Goal: Task Accomplishment & Management: Manage account settings

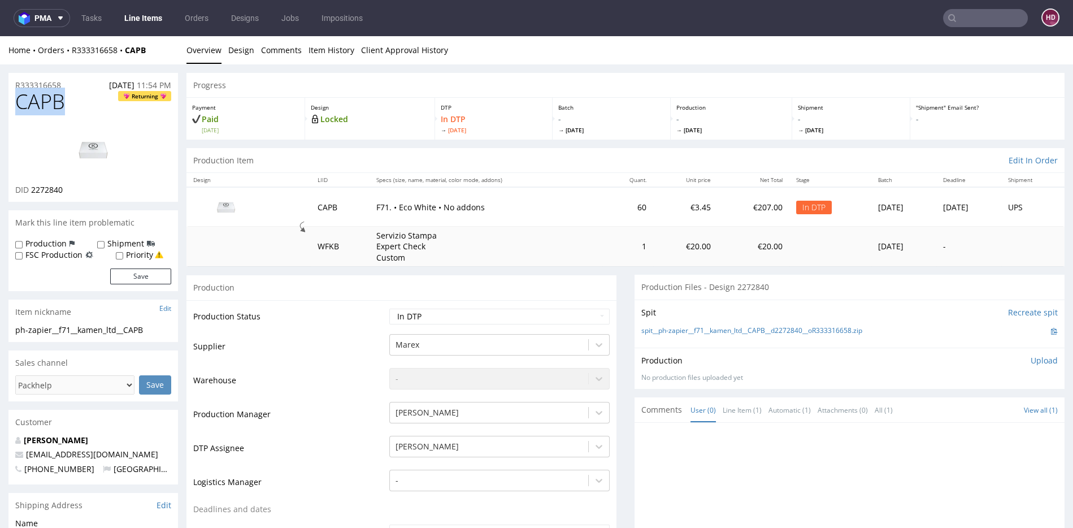
drag, startPoint x: 75, startPoint y: 101, endPoint x: 10, endPoint y: 101, distance: 65.6
click at [10, 101] on div "CAPB Returning DID 2272840" at bounding box center [93, 145] width 170 height 111
copy span "CAPB"
drag, startPoint x: 79, startPoint y: 192, endPoint x: 33, endPoint y: 185, distance: 46.4
click at [33, 185] on div "DID 2272840" at bounding box center [93, 189] width 156 height 11
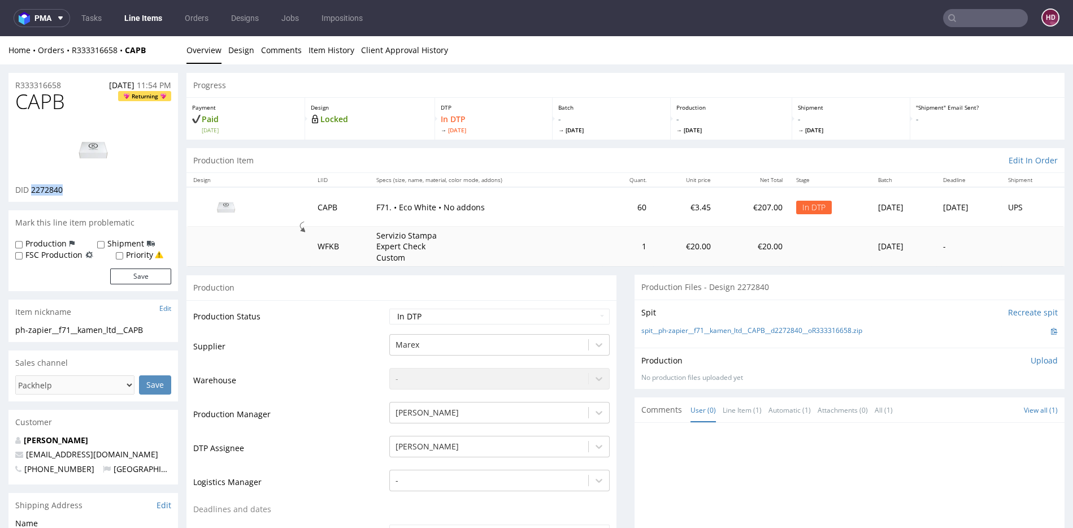
copy span "2272840"
click at [103, 140] on img at bounding box center [93, 149] width 90 height 51
click at [155, 330] on div "ph-zapier__f71__kamen_ltd__CAPB" at bounding box center [93, 329] width 156 height 11
drag, startPoint x: 155, startPoint y: 330, endPoint x: 2, endPoint y: 327, distance: 153.2
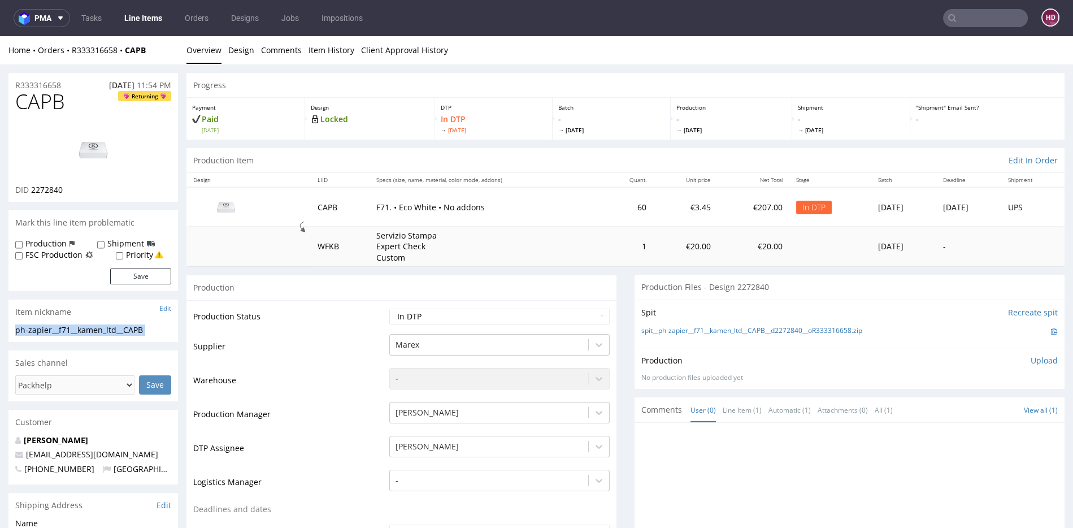
copy div "ph-zapier__f71__kamen_ltd__CAPB Update"
drag, startPoint x: 47, startPoint y: 84, endPoint x: -2, endPoint y: 84, distance: 49.2
copy p "R333316658"
drag, startPoint x: 51, startPoint y: 193, endPoint x: 92, endPoint y: 184, distance: 41.1
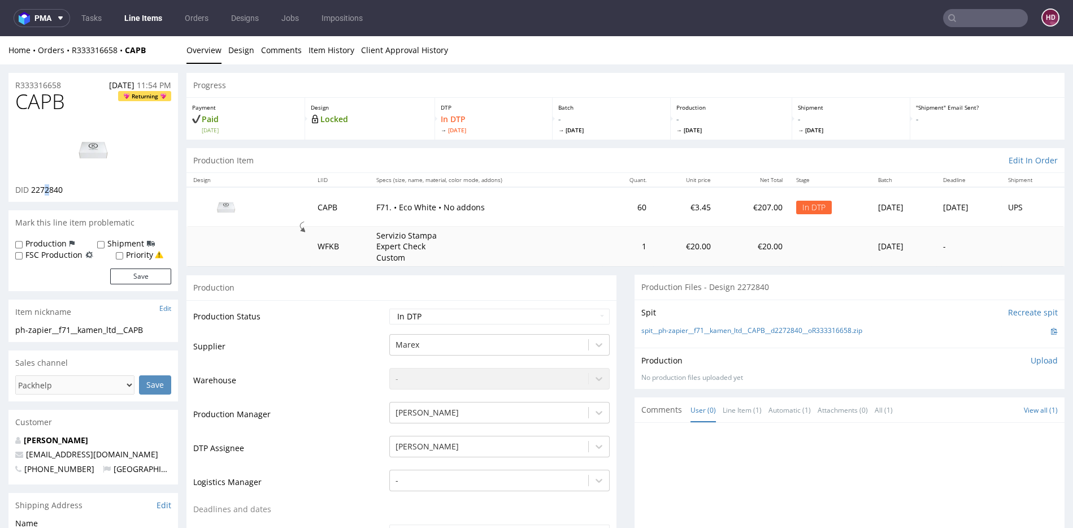
click at [47, 192] on span "2272840" at bounding box center [47, 189] width 32 height 11
drag, startPoint x: 73, startPoint y: 187, endPoint x: 62, endPoint y: 189, distance: 11.5
click at [61, 189] on div "DID 2272840" at bounding box center [93, 189] width 156 height 11
click at [71, 192] on div "DID 2272840" at bounding box center [93, 189] width 156 height 11
drag, startPoint x: 70, startPoint y: 191, endPoint x: 36, endPoint y: 191, distance: 33.9
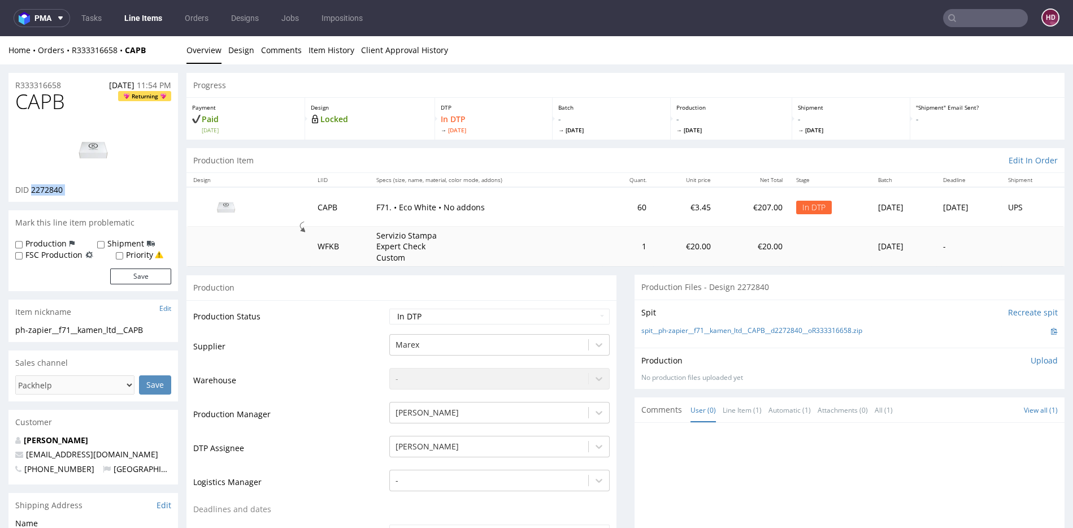
click at [36, 191] on div "DID 2272840" at bounding box center [93, 189] width 156 height 11
copy div "2272840"
click at [248, 55] on link "Design" at bounding box center [241, 50] width 26 height 28
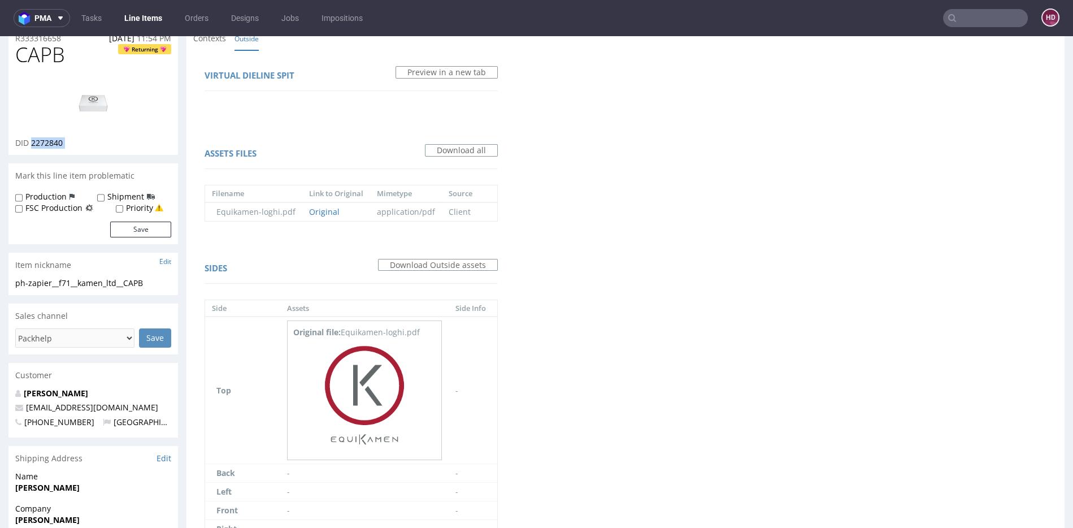
scroll to position [75, 0]
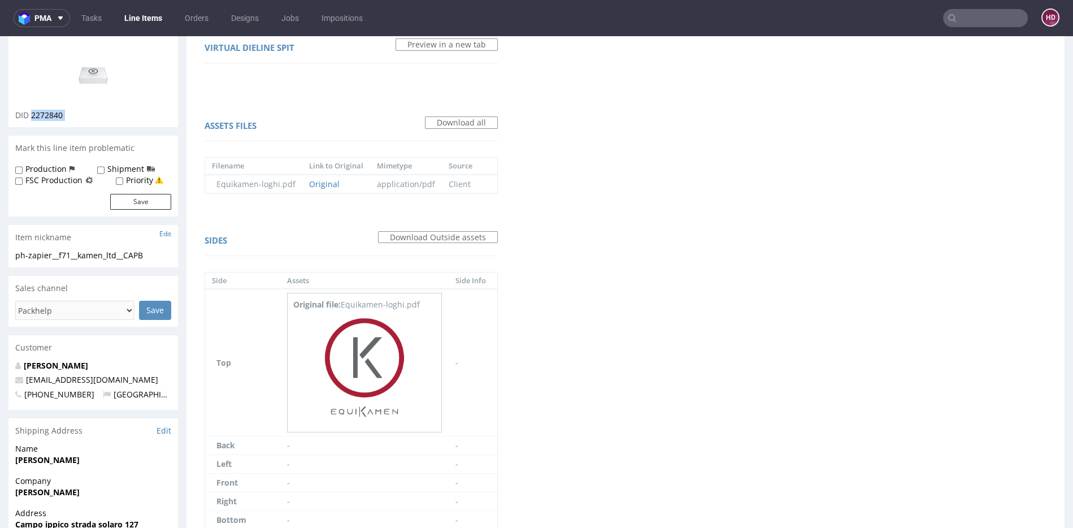
click at [106, 84] on img at bounding box center [93, 75] width 90 height 51
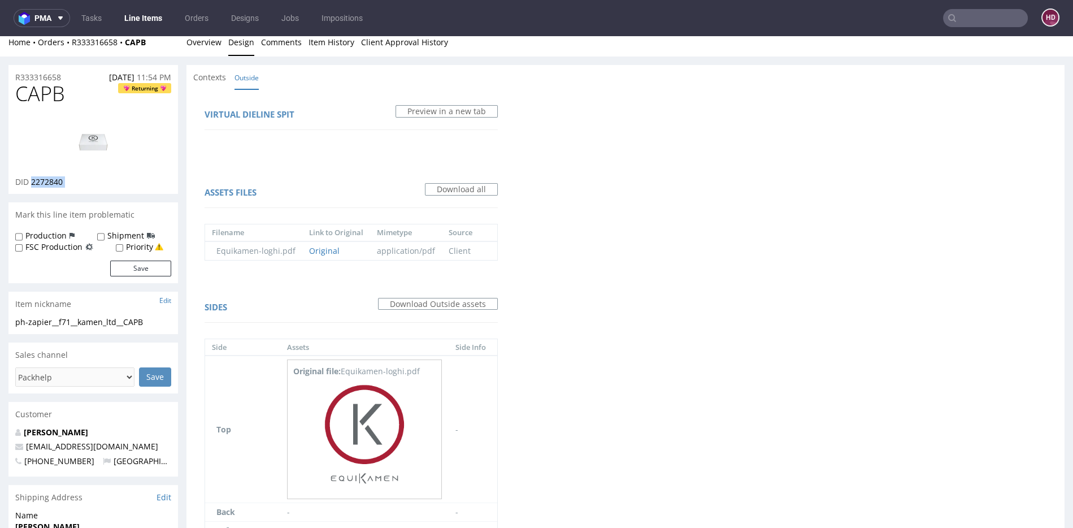
scroll to position [0, 0]
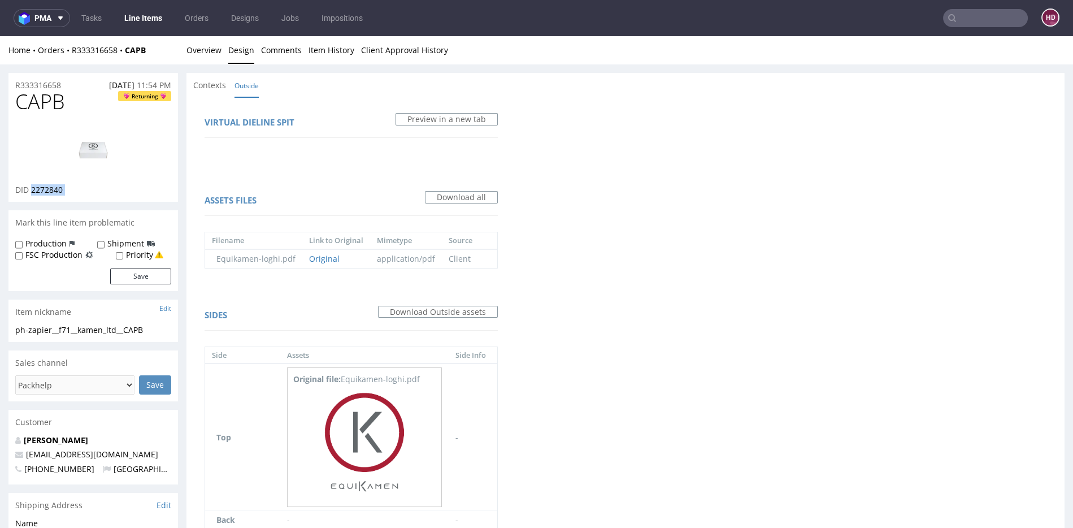
click at [109, 164] on img at bounding box center [93, 149] width 90 height 51
click at [209, 46] on link "Overview" at bounding box center [204, 50] width 35 height 28
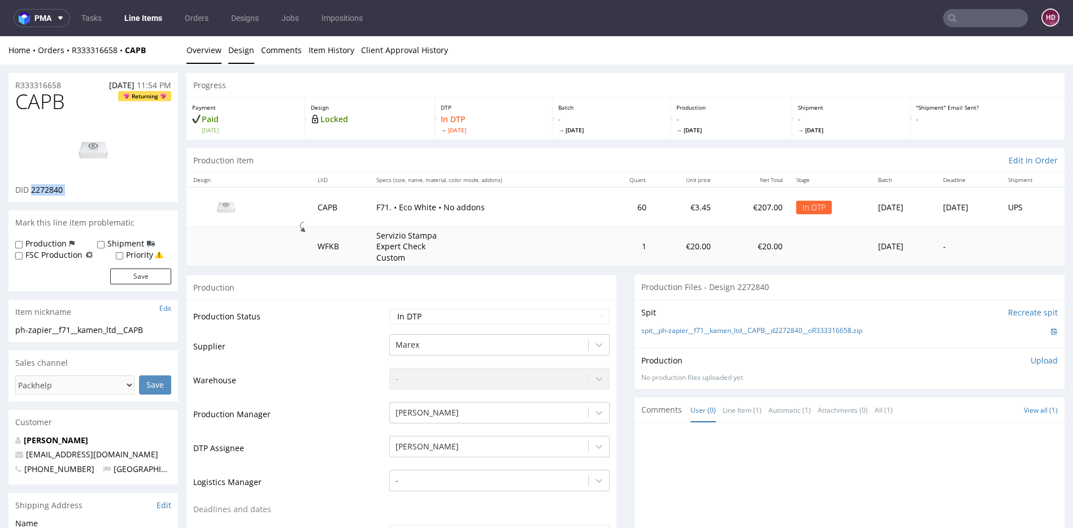
click at [248, 54] on link "Design" at bounding box center [241, 50] width 26 height 28
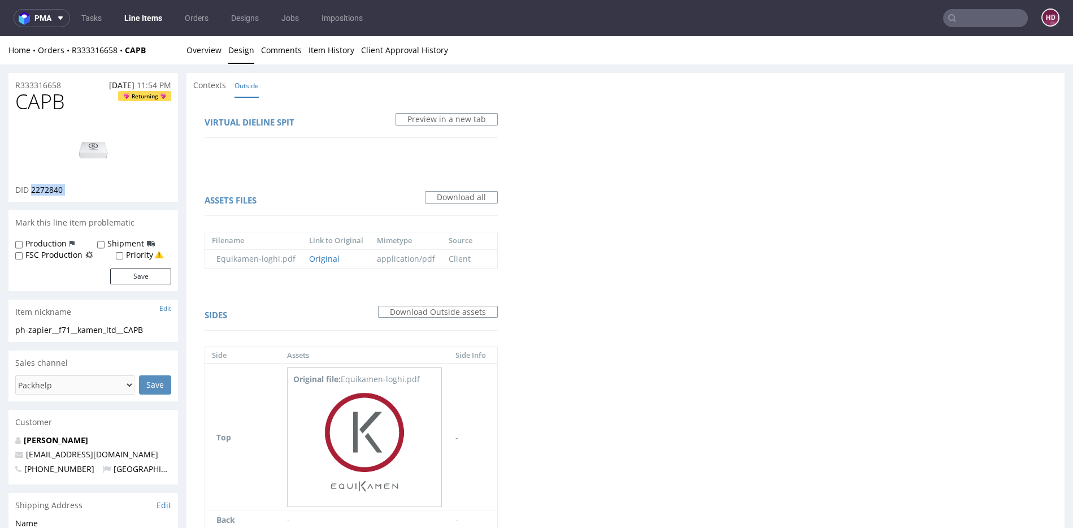
click at [109, 146] on img at bounding box center [93, 149] width 90 height 51
click at [202, 50] on link "Overview" at bounding box center [204, 50] width 35 height 28
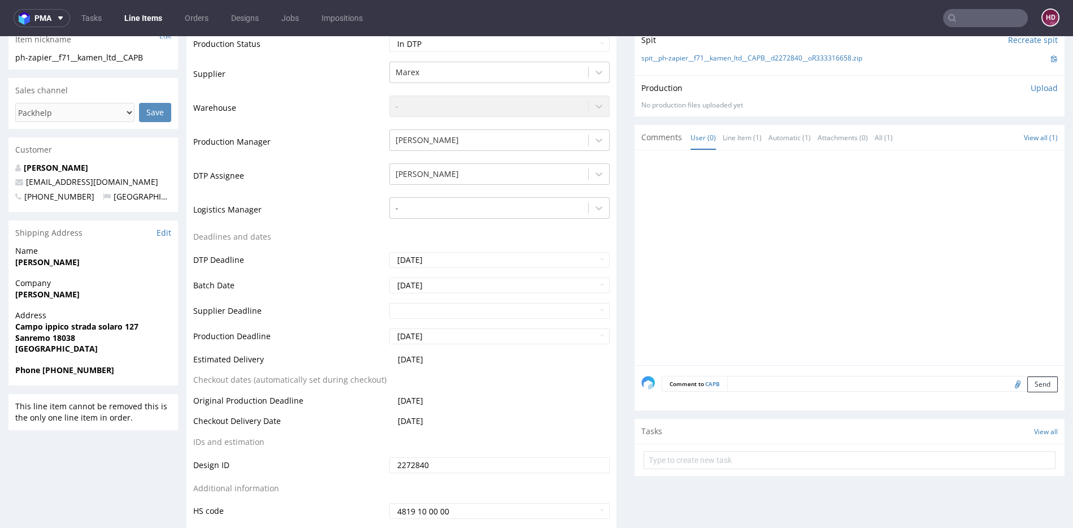
scroll to position [236, 0]
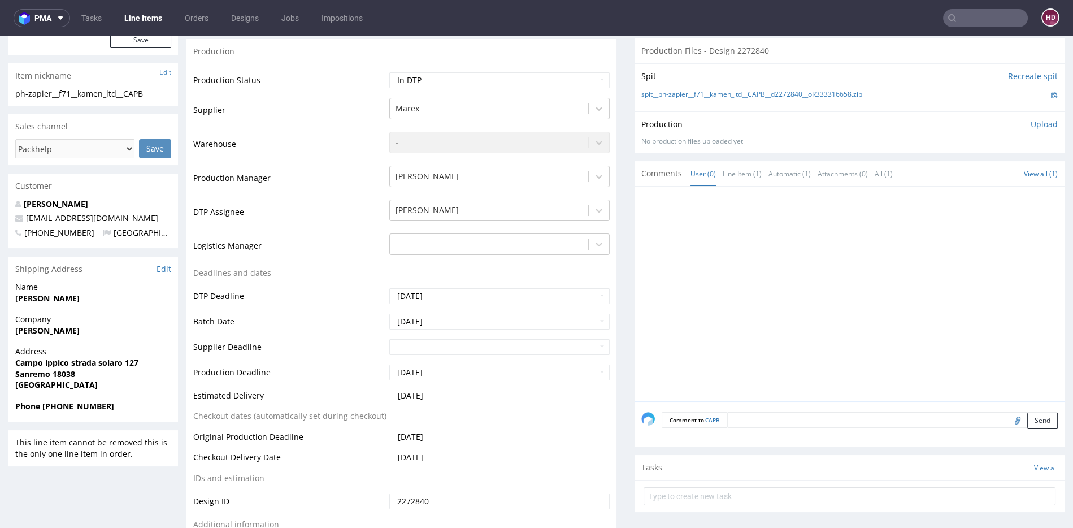
click at [1031, 122] on p "Upload" at bounding box center [1044, 124] width 27 height 11
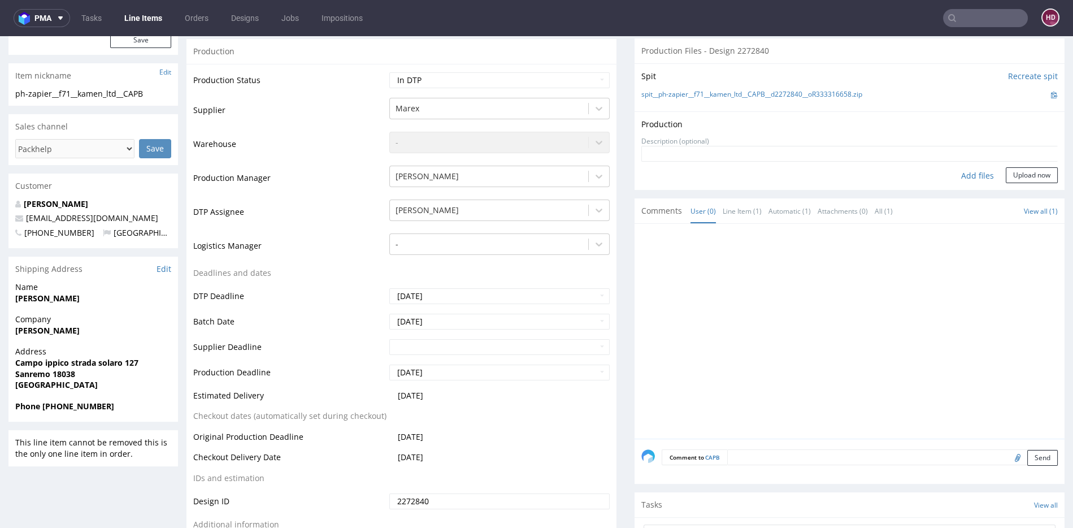
click at [965, 174] on div "Add files" at bounding box center [978, 175] width 57 height 17
type input "C:\fakepath\ph-zapier__f71__kamen_ltd__CAPB__d2272840__oR333316658.pdf"
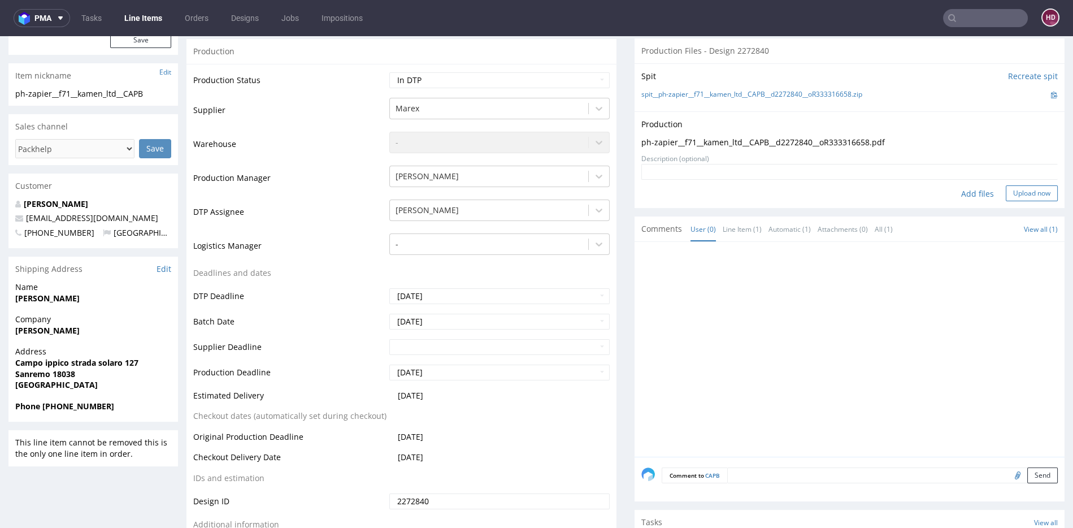
click at [1006, 190] on button "Upload now" at bounding box center [1032, 193] width 52 height 16
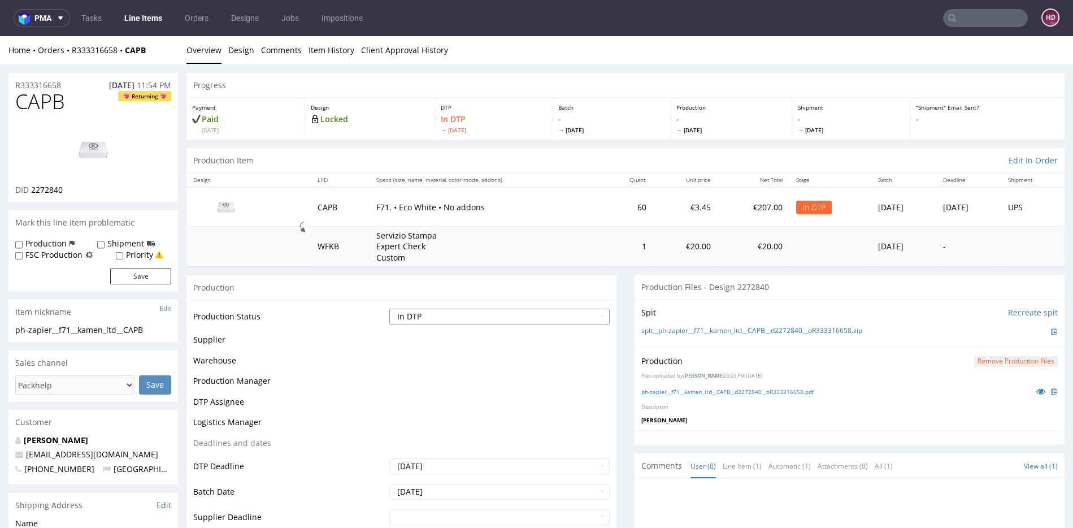
click at [491, 309] on select "Waiting for Artwork Waiting for Diecut Waiting for Mockup Waiting for DTP Waiti…" at bounding box center [499, 317] width 220 height 16
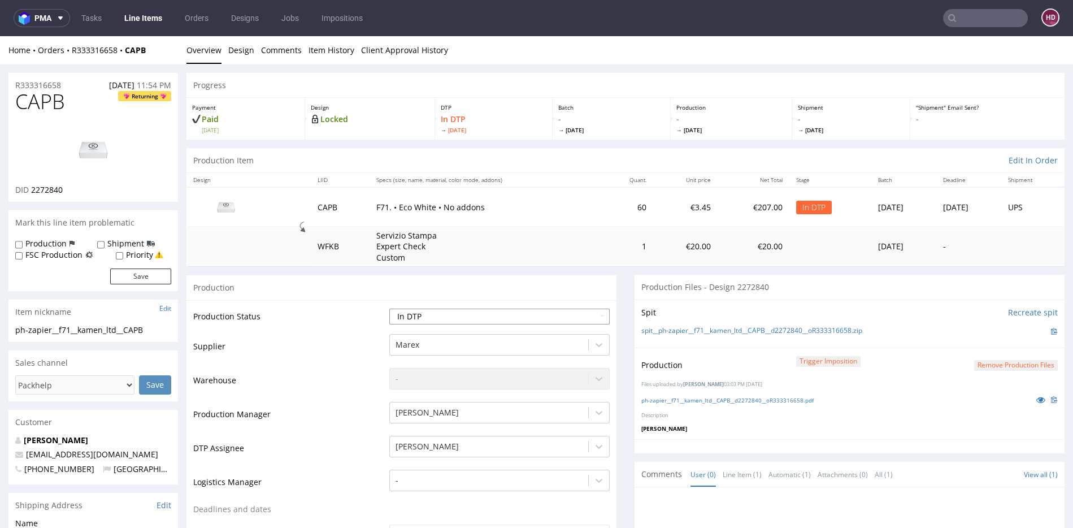
select select "dtp_production_ready"
click at [389, 309] on select "Waiting for Artwork Waiting for Diecut Waiting for Mockup Waiting for DTP Waiti…" at bounding box center [499, 317] width 220 height 16
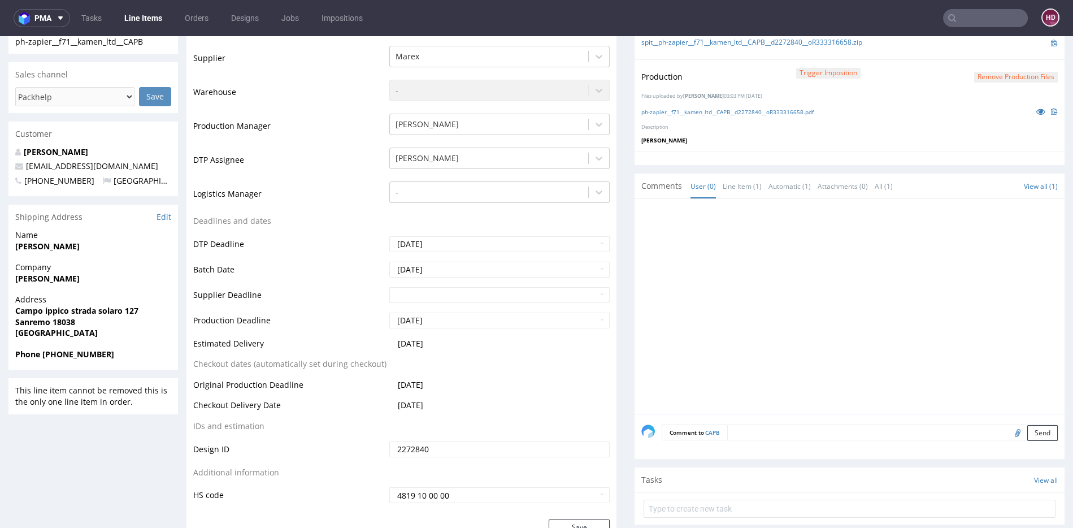
scroll to position [325, 0]
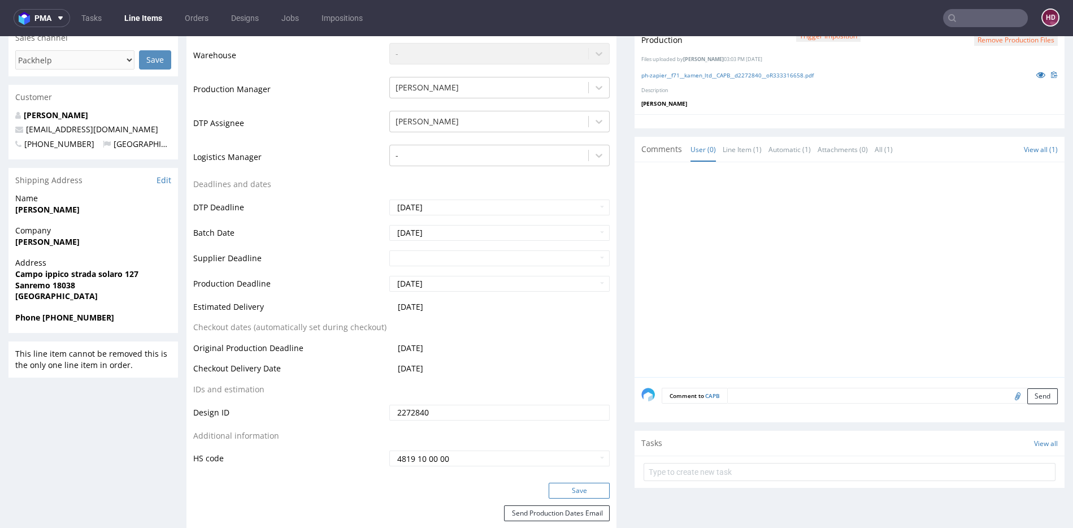
click at [559, 484] on button "Save" at bounding box center [579, 491] width 61 height 16
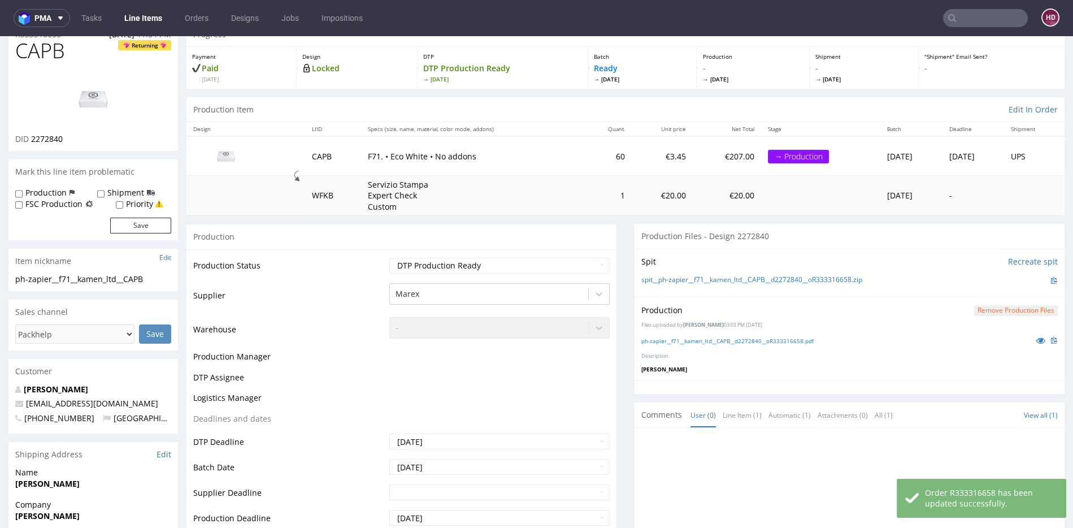
scroll to position [0, 0]
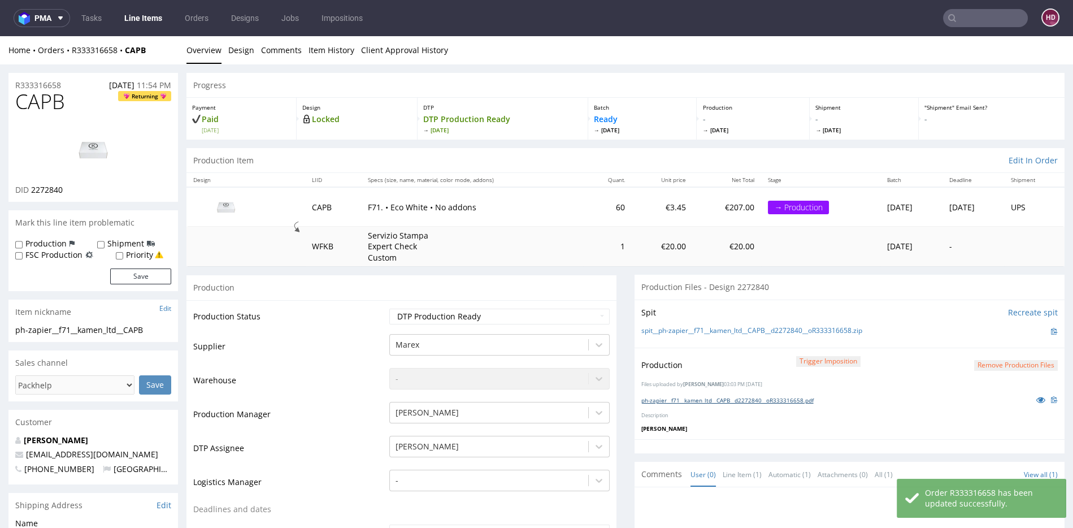
click at [691, 396] on link "ph-zapier__f71__kamen_ltd__CAPB__d2272840__oR333316658.pdf" at bounding box center [728, 400] width 172 height 8
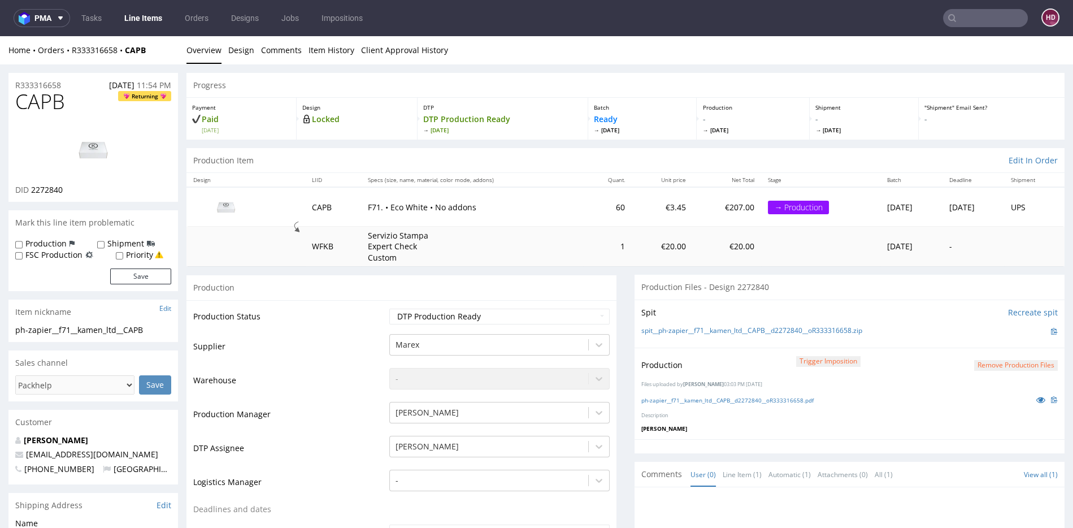
click at [107, 154] on img at bounding box center [93, 149] width 90 height 51
click at [156, 27] on link "Line Items" at bounding box center [143, 18] width 51 height 18
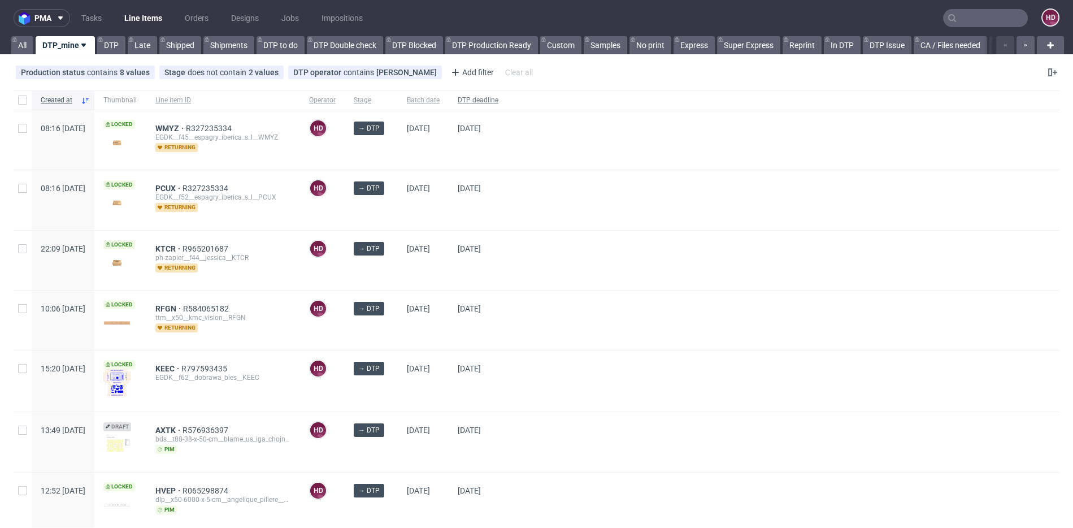
click at [499, 96] on span "DTP deadline" at bounding box center [478, 101] width 41 height 10
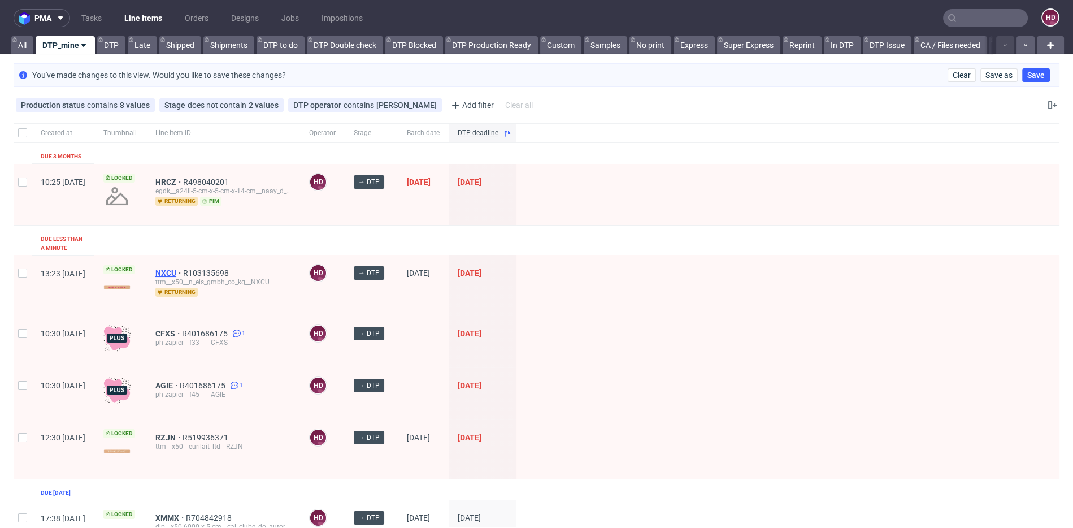
click at [183, 268] on span "NXCU" at bounding box center [169, 272] width 28 height 9
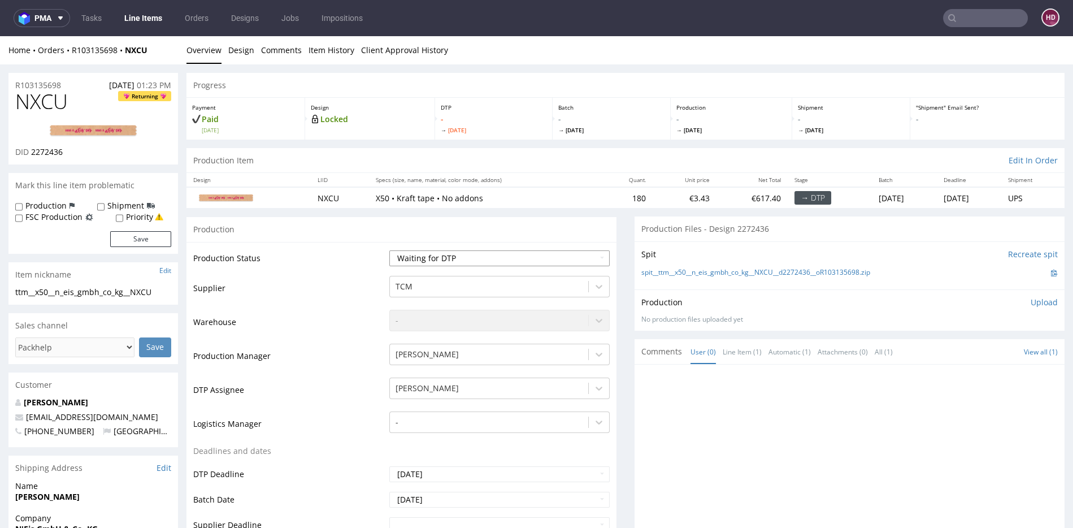
click at [389, 252] on select "Waiting for Artwork Waiting for Diecut Waiting for Mockup Waiting for DTP Waiti…" at bounding box center [499, 258] width 220 height 16
select select "dtp_in_process"
click at [389, 250] on select "Waiting for Artwork Waiting for Diecut Waiting for Mockup Waiting for DTP Waiti…" at bounding box center [499, 258] width 220 height 16
click at [242, 45] on link "Design" at bounding box center [241, 50] width 26 height 28
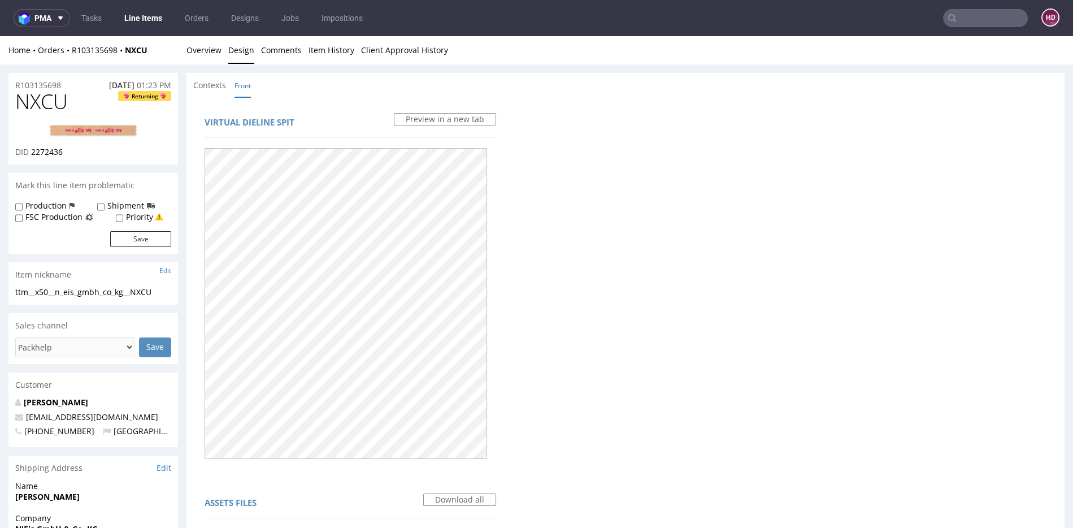
click at [88, 126] on img at bounding box center [93, 131] width 90 height 14
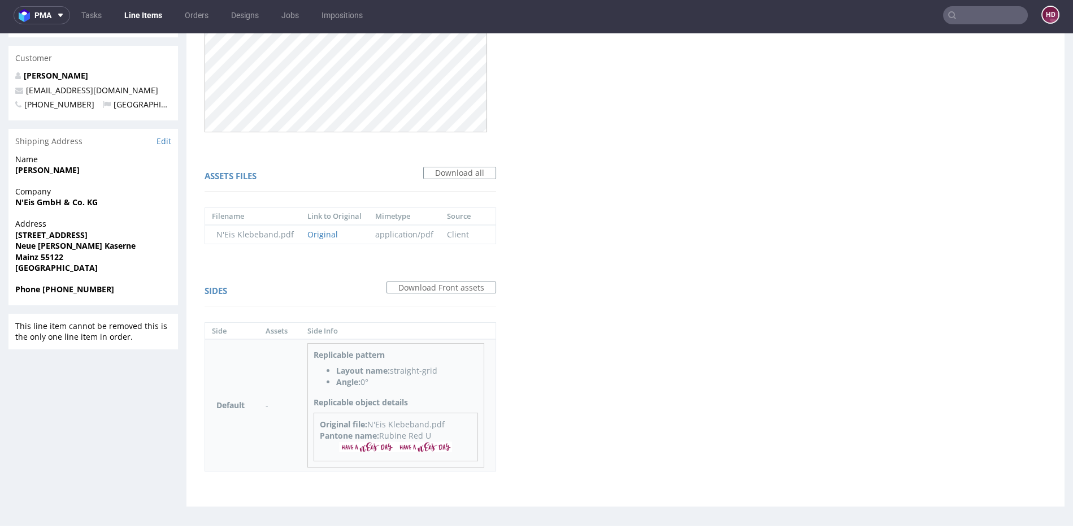
scroll to position [325, 0]
click at [413, 421] on div "Original file: N'Eis Klebeband.pdf" at bounding box center [396, 423] width 152 height 11
click at [323, 238] on td "Original" at bounding box center [335, 233] width 68 height 19
click at [313, 232] on link "Original" at bounding box center [322, 233] width 31 height 11
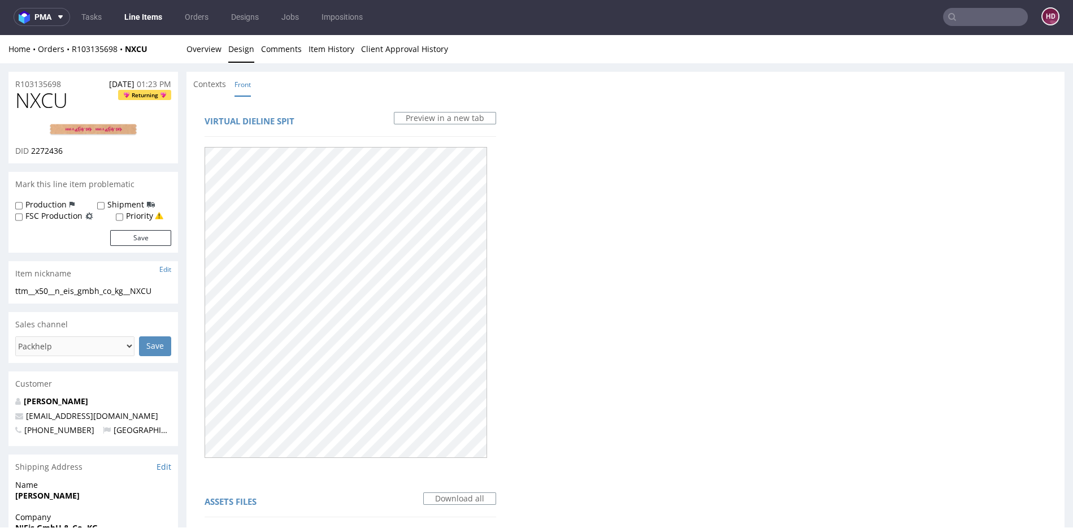
scroll to position [0, 0]
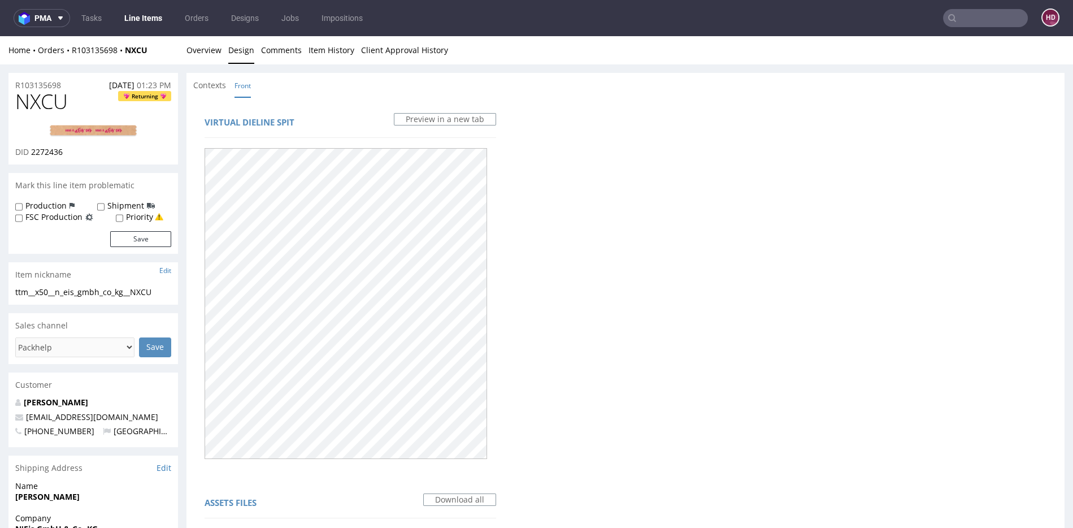
click at [168, 294] on div "ttm__x50__n_eis_gmbh_co_kg__NXCU" at bounding box center [93, 292] width 156 height 11
drag, startPoint x: 164, startPoint y: 294, endPoint x: 9, endPoint y: 285, distance: 155.7
click at [9, 285] on section "Item nickname Edit ttm__x50__n_eis_gmbh_co_kg__NXCU ttm__x50 __n_eis_gmbh_co_kg…" at bounding box center [93, 283] width 170 height 42
copy section "ttm__x50__n_eis_gmbh_co_kg__NXCU Update"
drag, startPoint x: 73, startPoint y: 83, endPoint x: 26, endPoint y: 79, distance: 47.6
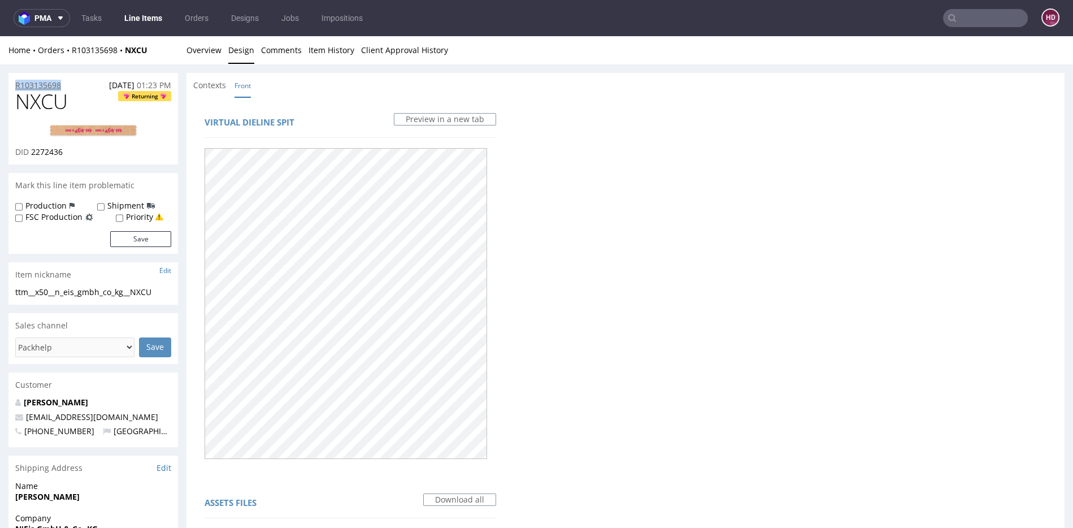
click at [10, 84] on div "R103135698 08.10.2025 01:23 PM" at bounding box center [93, 82] width 170 height 18
copy p "R103135698"
drag, startPoint x: 73, startPoint y: 153, endPoint x: 32, endPoint y: 150, distance: 42.0
click at [32, 150] on div "DID 2272436" at bounding box center [93, 151] width 156 height 11
copy span "2272436"
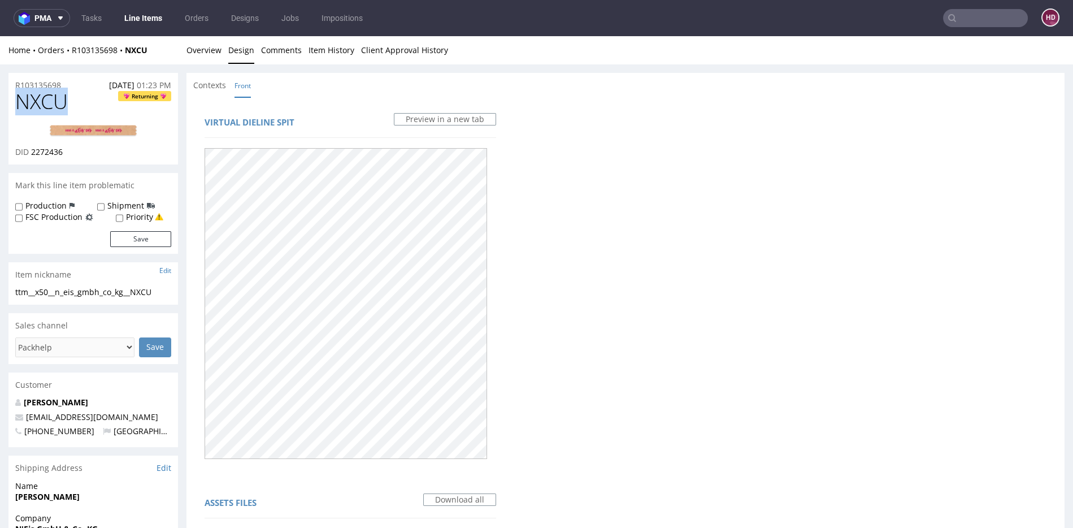
drag, startPoint x: 63, startPoint y: 103, endPoint x: 10, endPoint y: 99, distance: 52.7
click at [10, 99] on div "NXCU Returning DID 2272436" at bounding box center [93, 127] width 170 height 74
copy span "NXCU"
drag, startPoint x: 66, startPoint y: 154, endPoint x: 33, endPoint y: 150, distance: 33.0
click at [33, 150] on div "DID 2272436" at bounding box center [93, 151] width 156 height 11
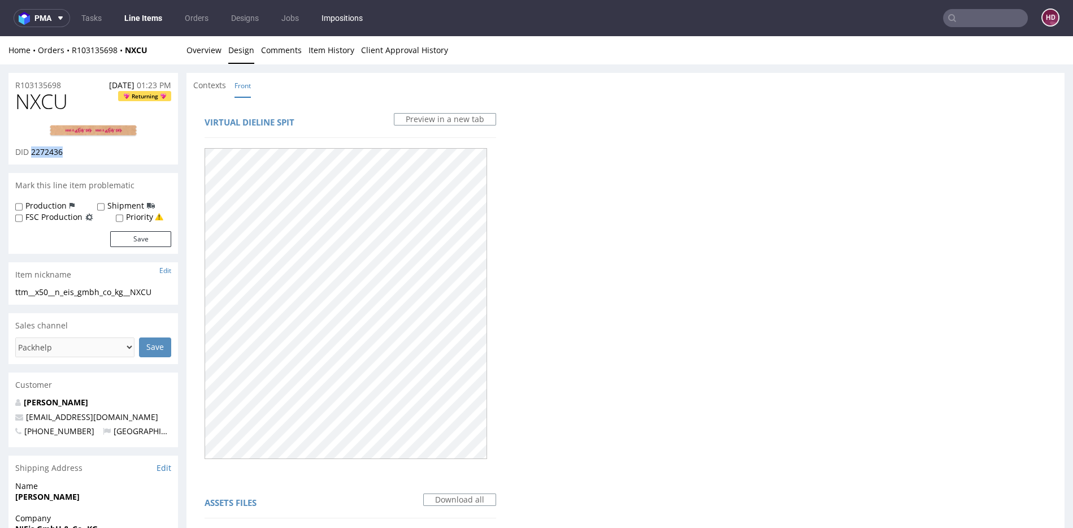
copy span "2272436"
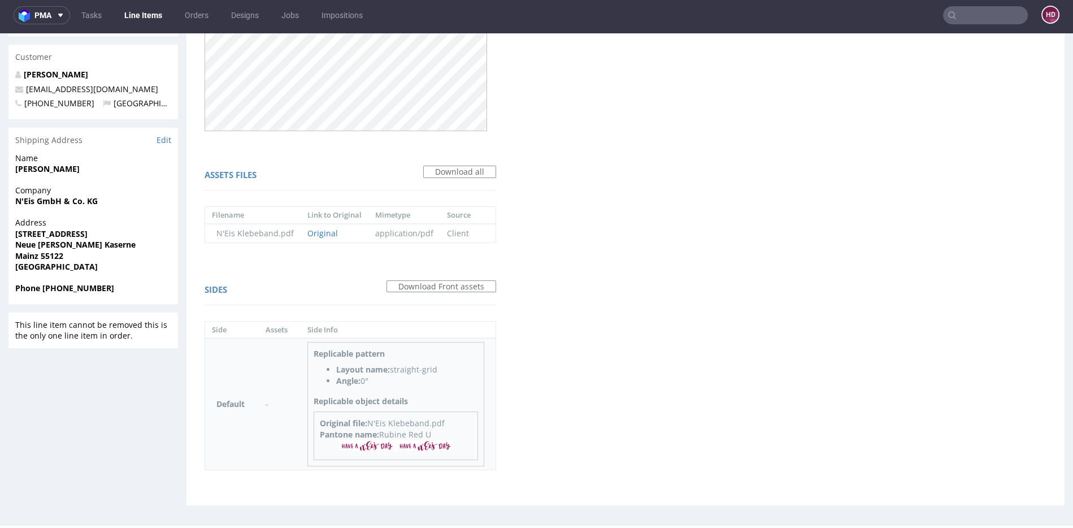
scroll to position [3, 0]
click at [567, 406] on div "Virtual dieline spit Preview in a new tab Assets files Download all Filename Li…" at bounding box center [626, 137] width 878 height 736
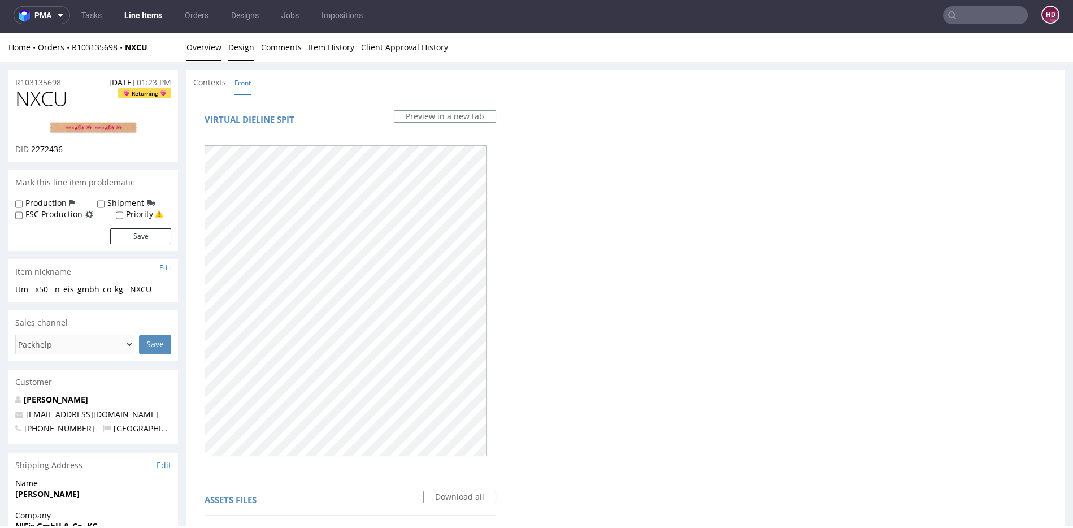
click at [215, 51] on link "Overview" at bounding box center [204, 47] width 35 height 28
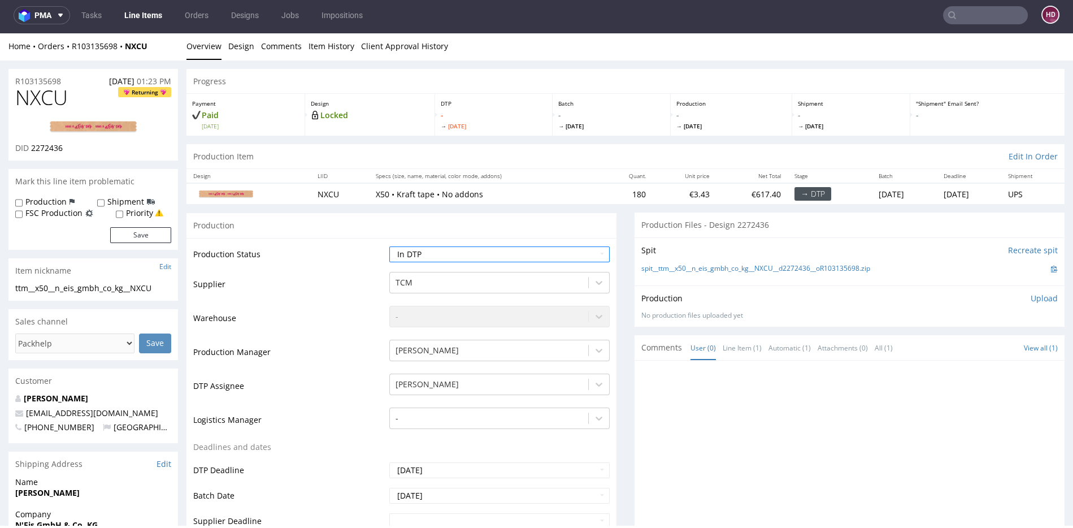
scroll to position [2, 0]
click at [894, 305] on div "Production Upload No production files uploaded yet Description (optional) Add f…" at bounding box center [850, 305] width 417 height 27
drag, startPoint x: 75, startPoint y: 99, endPoint x: 15, endPoint y: 90, distance: 60.6
click at [15, 90] on div "NXCU Returning DID 2272436" at bounding box center [93, 122] width 170 height 74
copy span "NXCU"
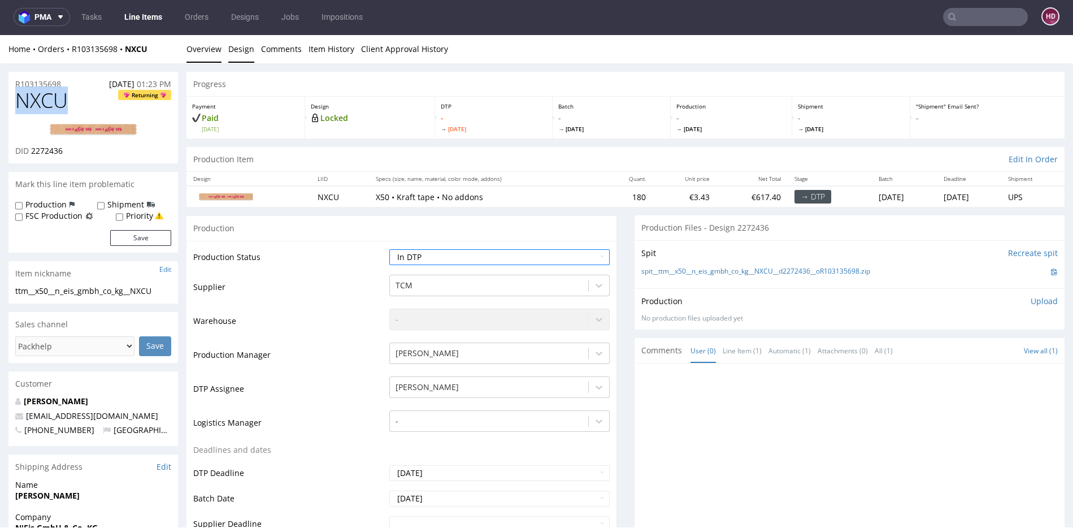
scroll to position [0, 0]
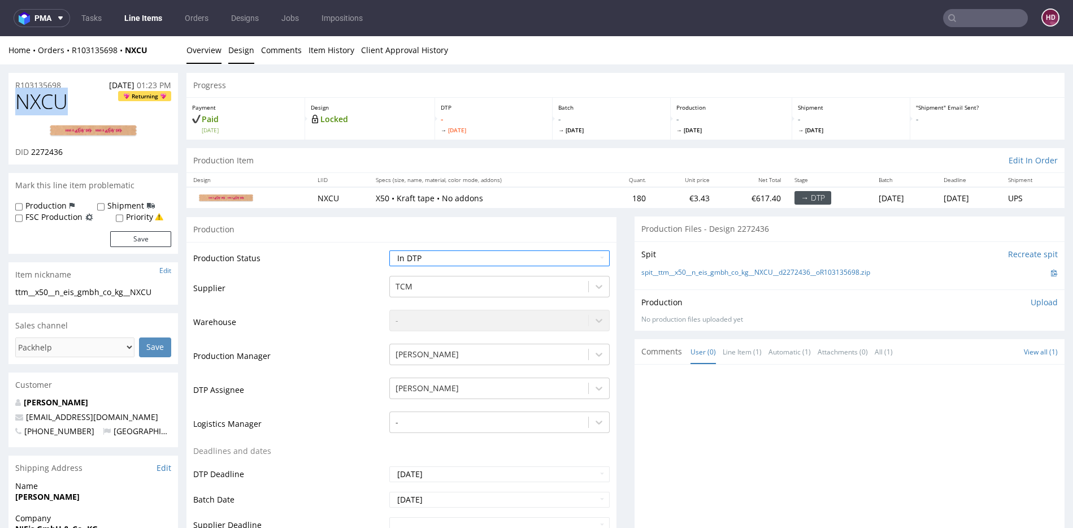
click at [241, 48] on link "Design" at bounding box center [241, 50] width 26 height 28
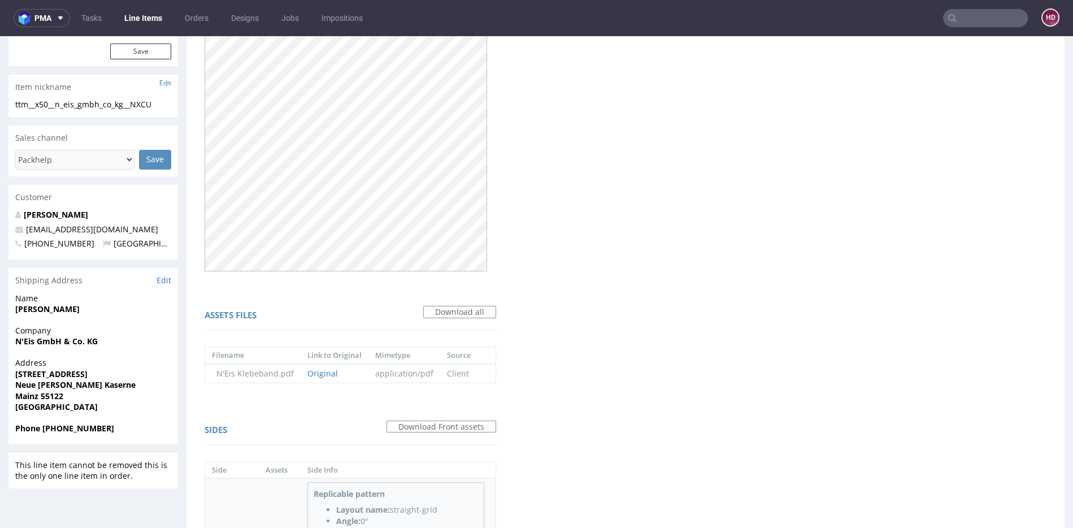
scroll to position [325, 0]
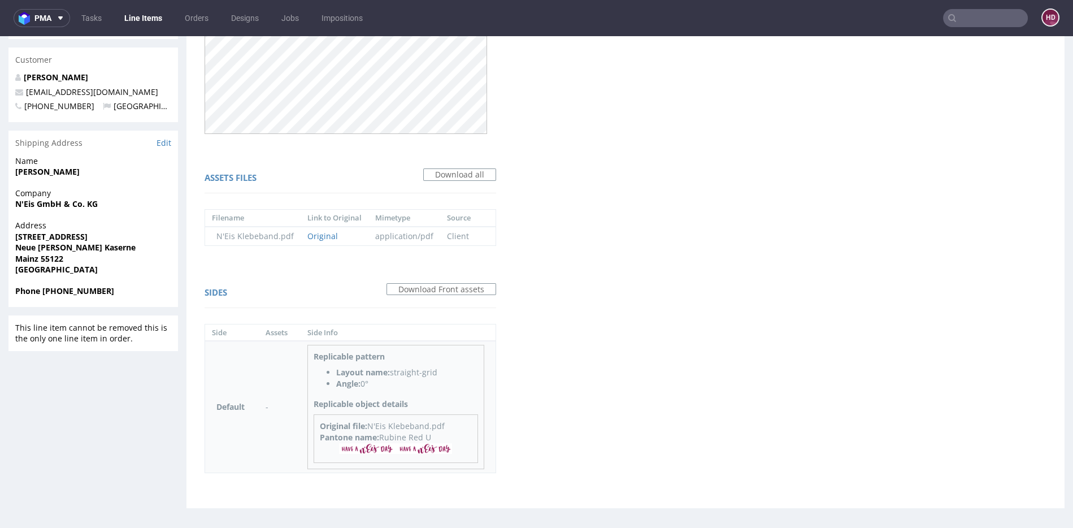
drag, startPoint x: 432, startPoint y: 434, endPoint x: 379, endPoint y: 436, distance: 52.6
click at [379, 436] on div "Pantone name: Rubine Red U" at bounding box center [396, 437] width 152 height 11
copy div "Rubine Red U"
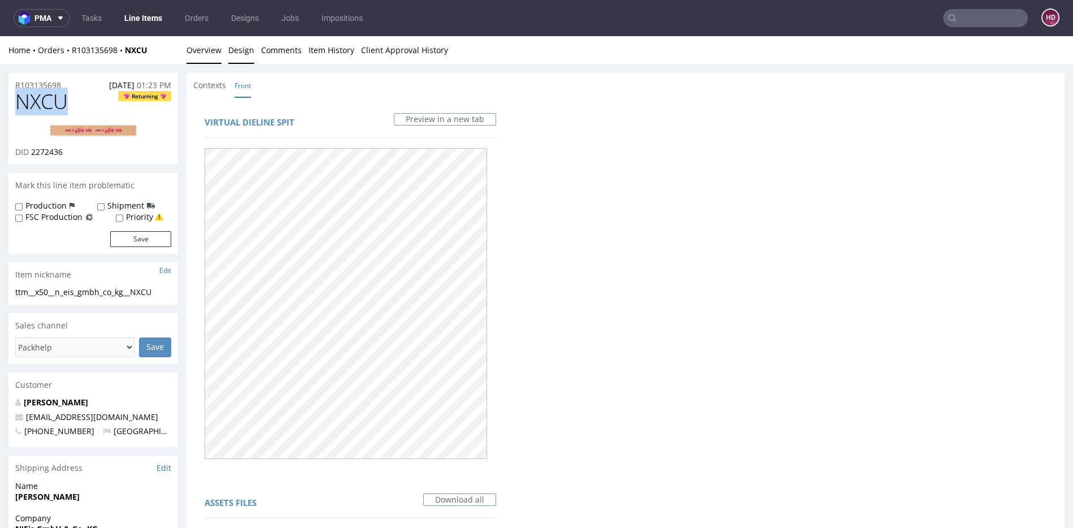
click at [214, 54] on link "Overview" at bounding box center [204, 50] width 35 height 28
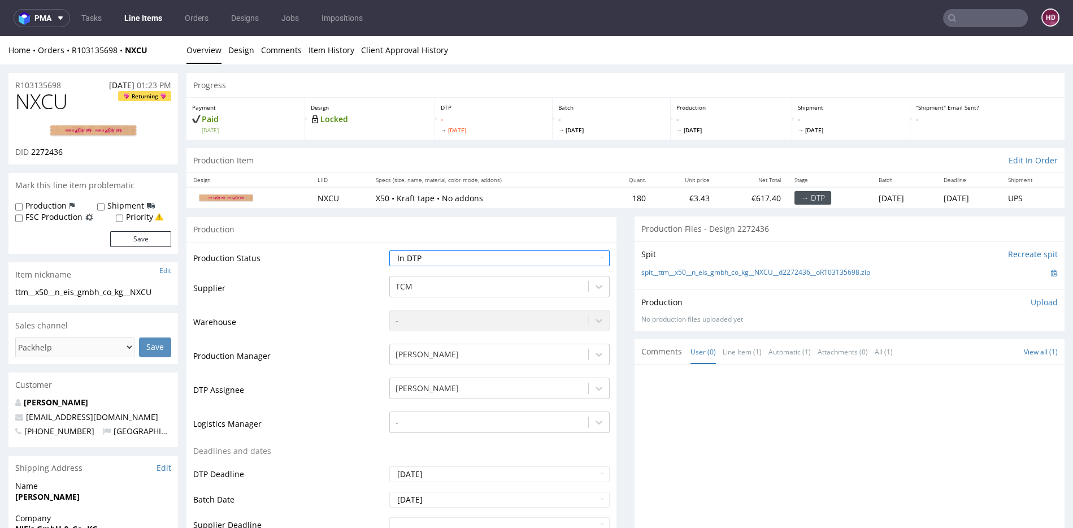
click at [1031, 302] on p "Upload" at bounding box center [1044, 302] width 27 height 11
click at [954, 348] on div "Add files" at bounding box center [978, 353] width 57 height 17
type input "C:\fakepath\ ttm__x50__n_eis_gmbh_co_kg__NXCU__d2272436__oR103135698.pdf"
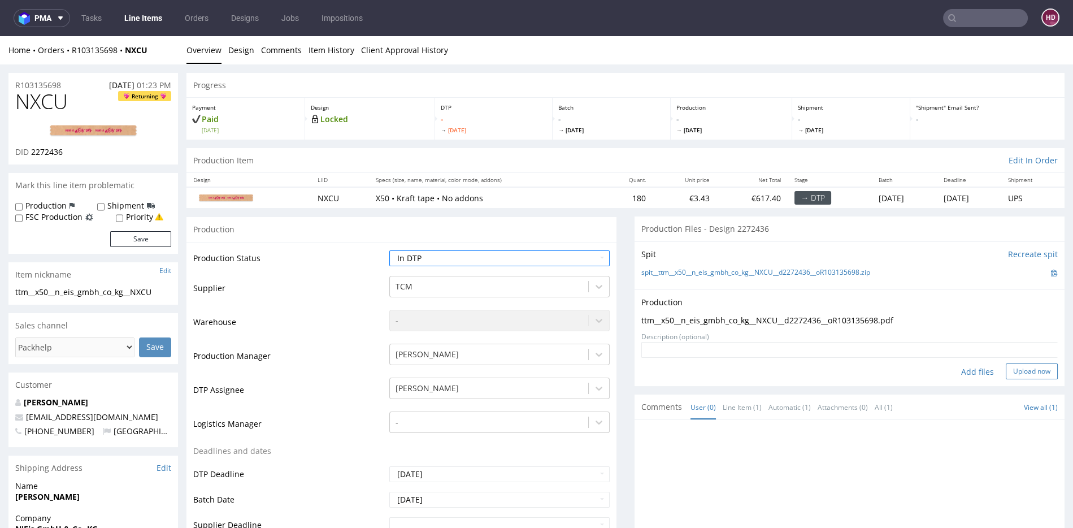
click at [1011, 376] on button "Upload now" at bounding box center [1032, 371] width 52 height 16
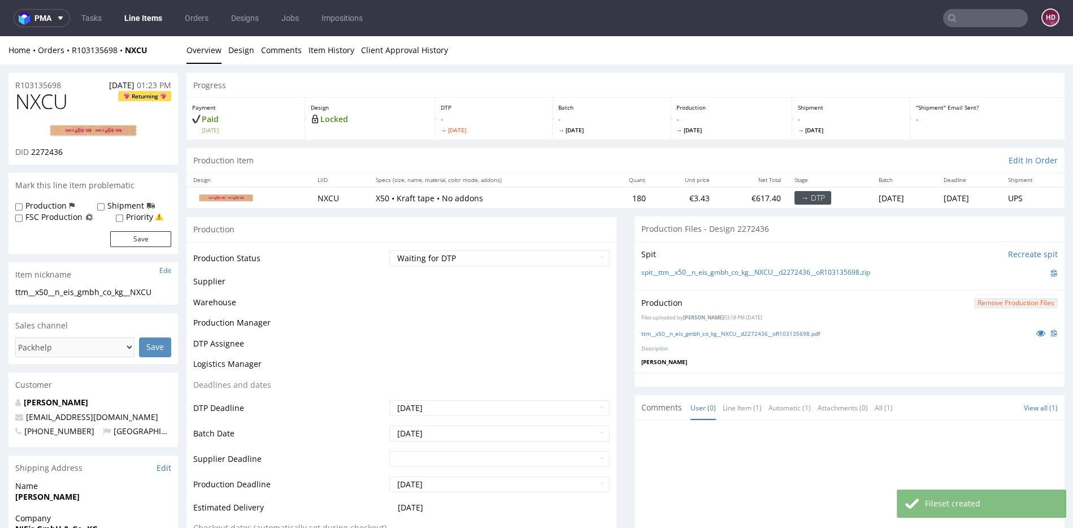
click at [423, 263] on select "Waiting for Artwork Waiting for Diecut Waiting for Mockup Waiting for DTP Waiti…" at bounding box center [499, 258] width 220 height 16
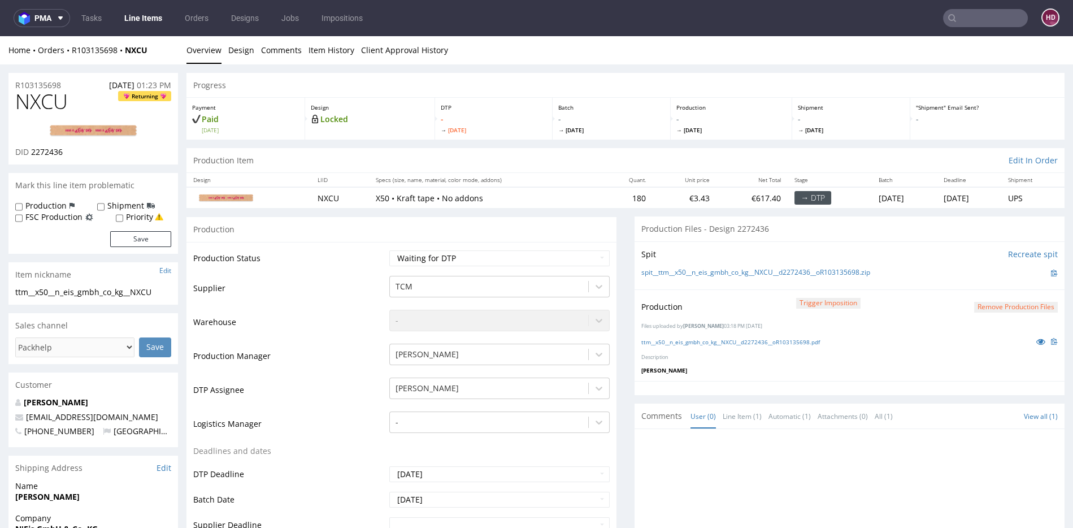
select select "dtp_ca_needed"
click at [389, 250] on select "Waiting for Artwork Waiting for Diecut Waiting for Mockup Waiting for DTP Waiti…" at bounding box center [499, 258] width 220 height 16
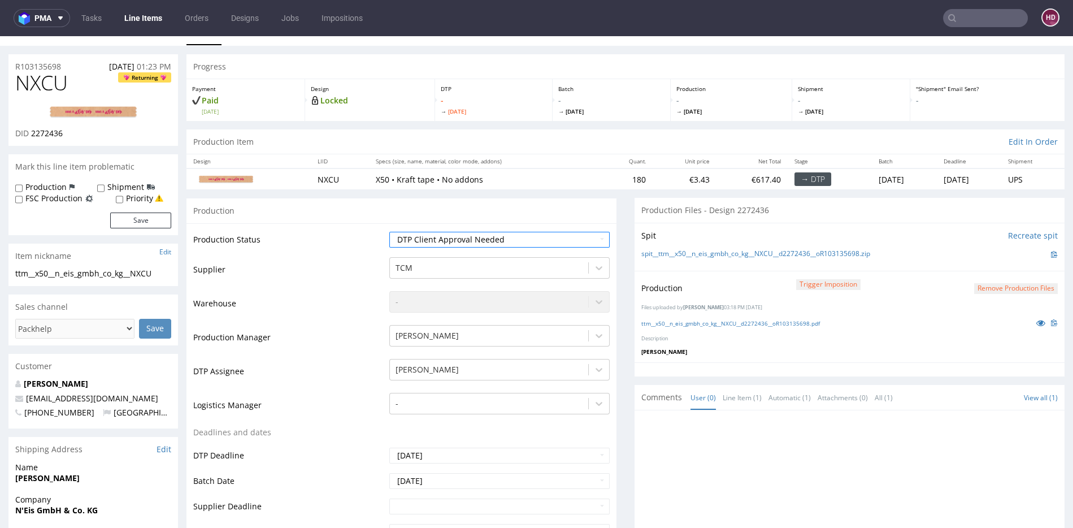
scroll to position [343, 0]
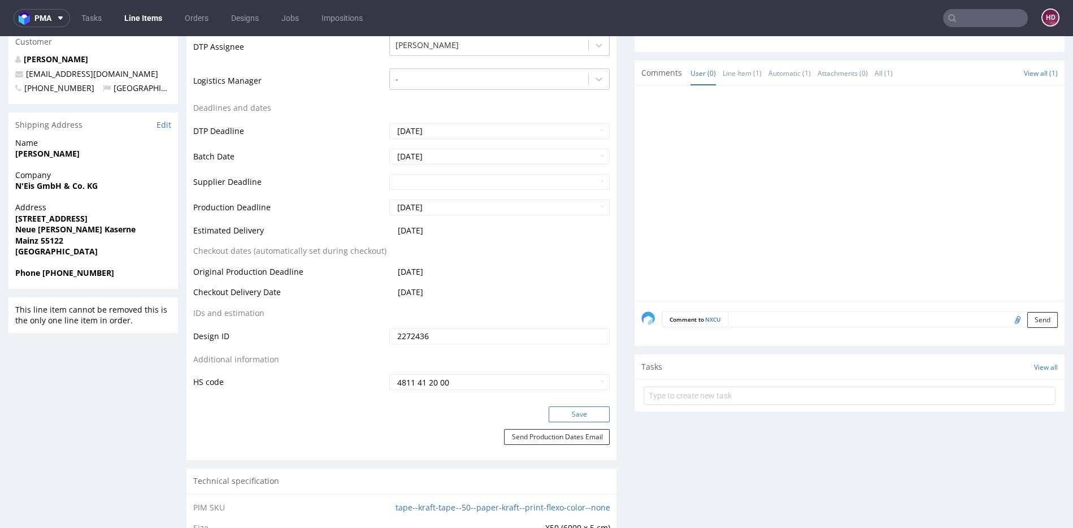
click at [565, 415] on button "Save" at bounding box center [579, 414] width 61 height 16
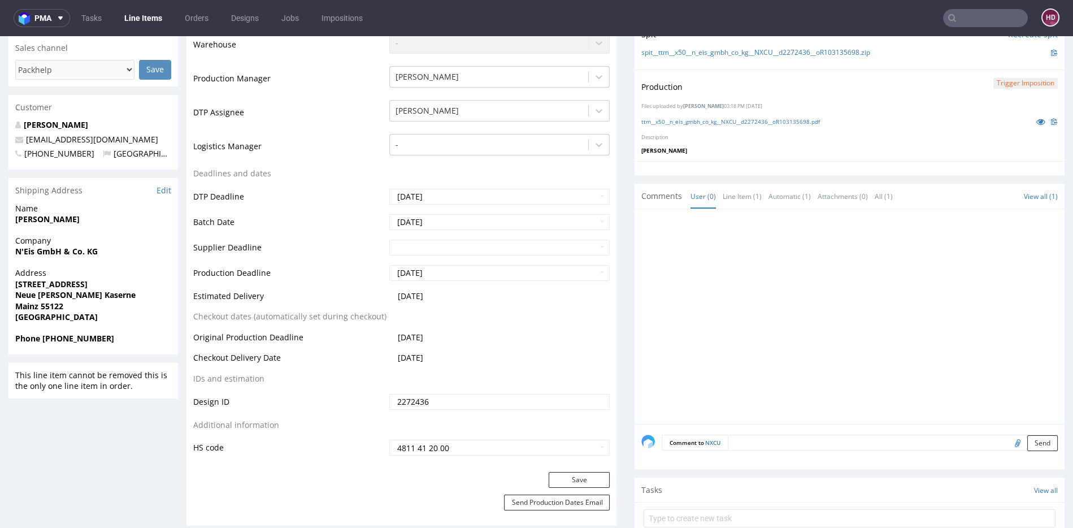
scroll to position [0, 0]
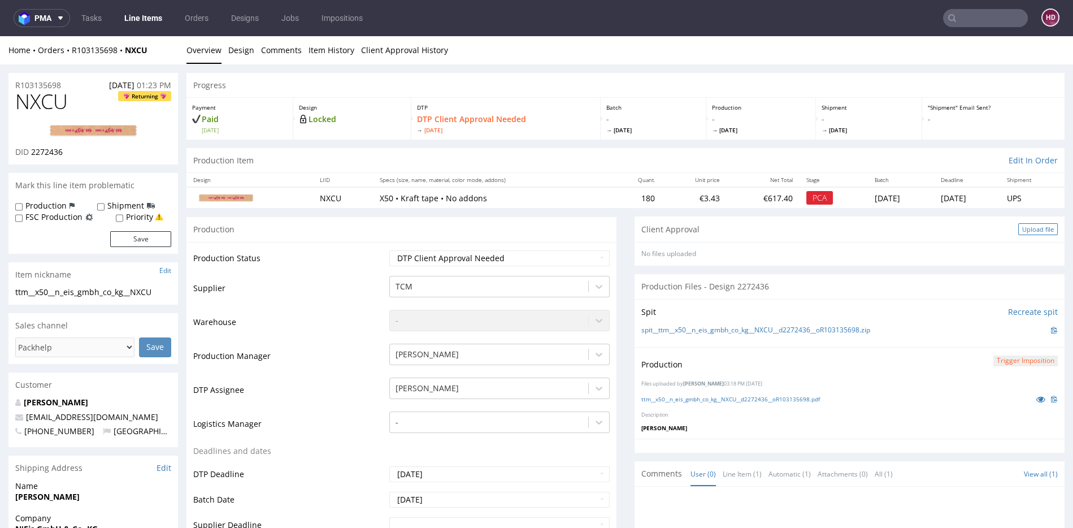
click at [1019, 228] on div "Upload file" at bounding box center [1039, 229] width 40 height 12
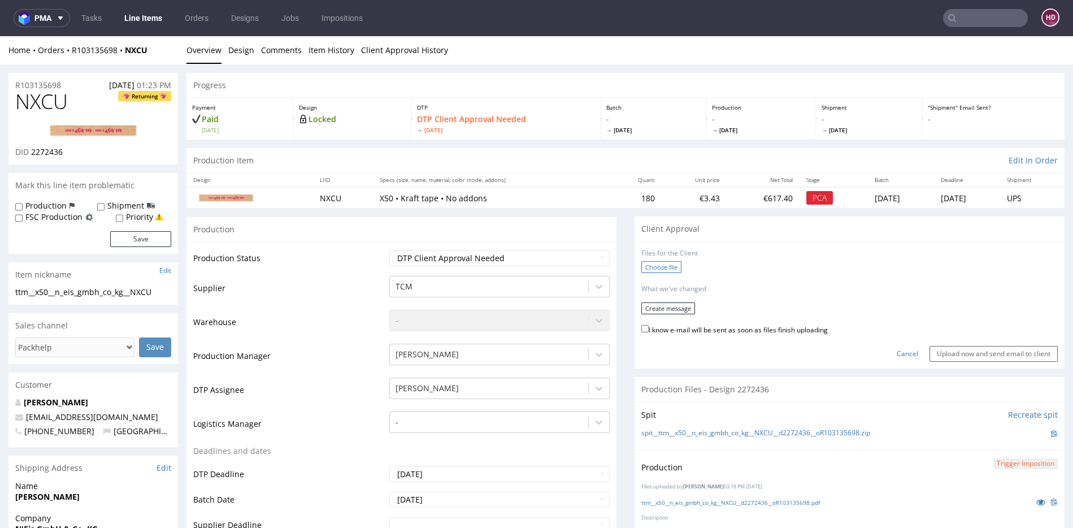
click at [657, 262] on label "Choose file" at bounding box center [662, 267] width 40 height 12
click at [0, 36] on input "Choose file" at bounding box center [0, 36] width 0 height 0
click at [660, 302] on button "Create message" at bounding box center [669, 304] width 54 height 12
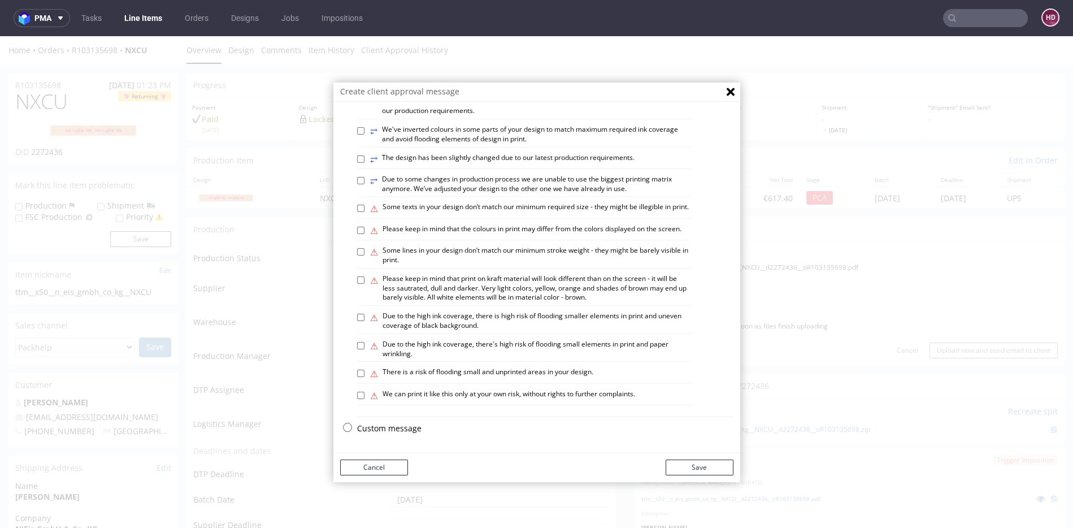
scroll to position [3, 0]
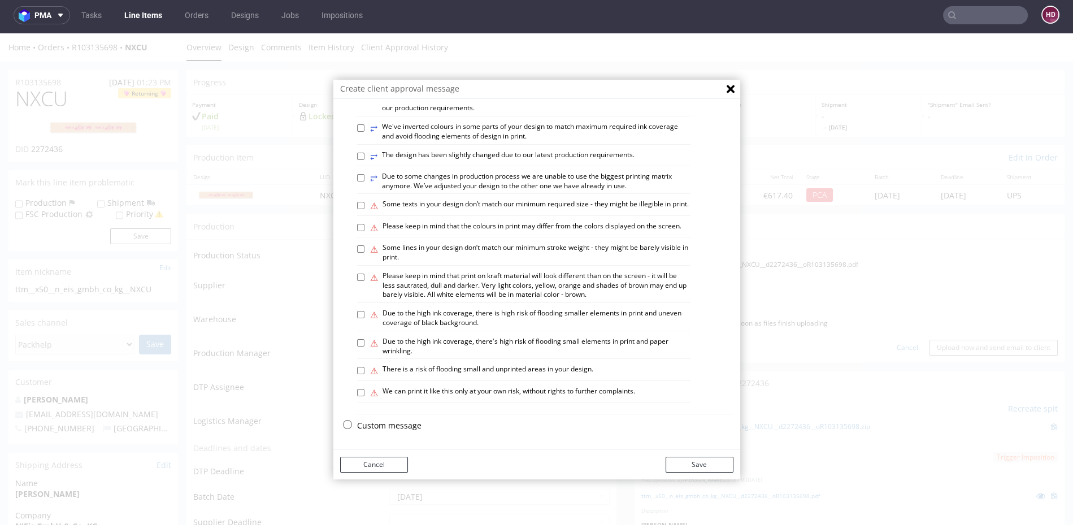
click at [413, 422] on p "Custom message" at bounding box center [545, 425] width 376 height 11
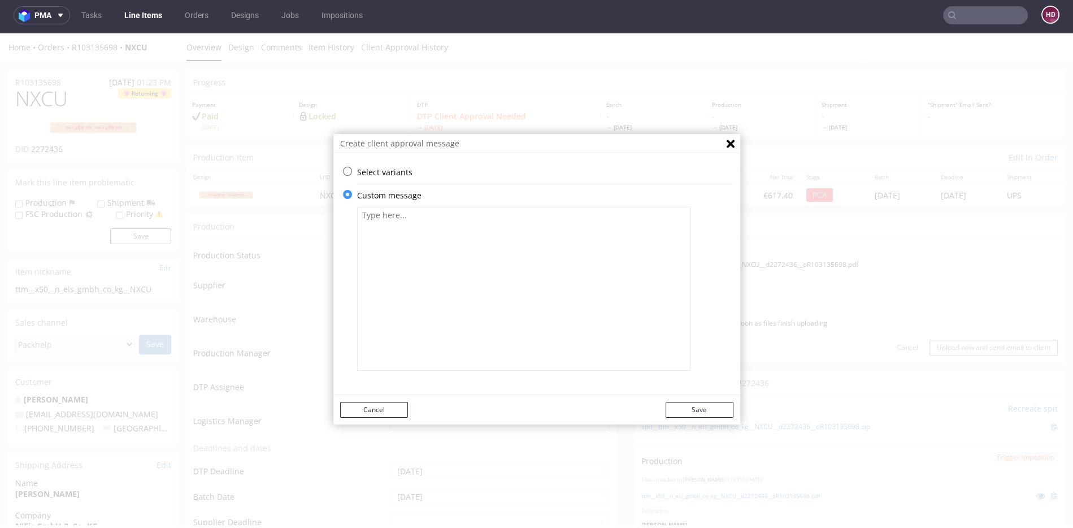
click at [450, 331] on textarea at bounding box center [523, 289] width 333 height 164
paste textarea "Different colors. A different color was specified when placing the order, and t…"
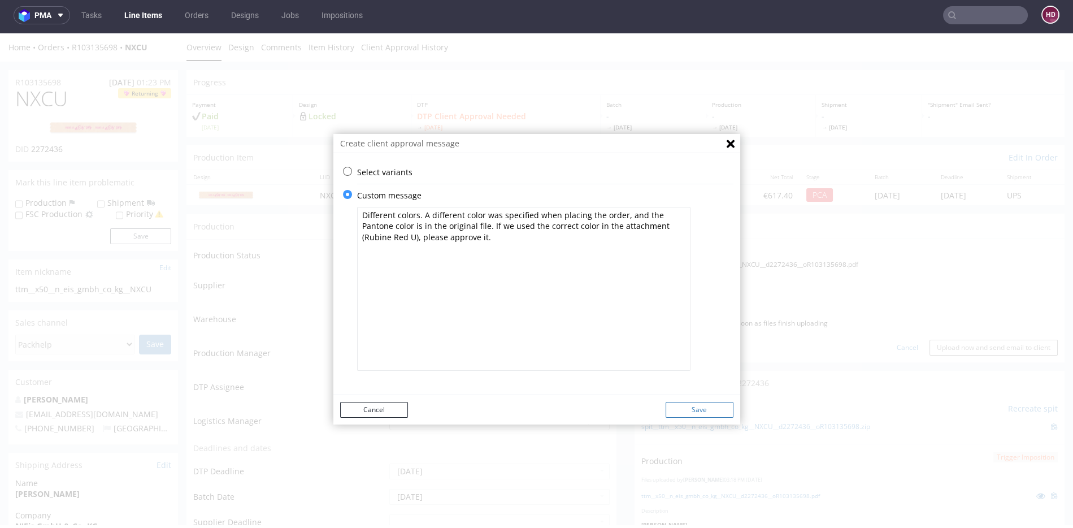
type textarea "Different colors. A different color was specified when placing the order, and t…"
click at [701, 406] on button "Save" at bounding box center [700, 410] width 68 height 16
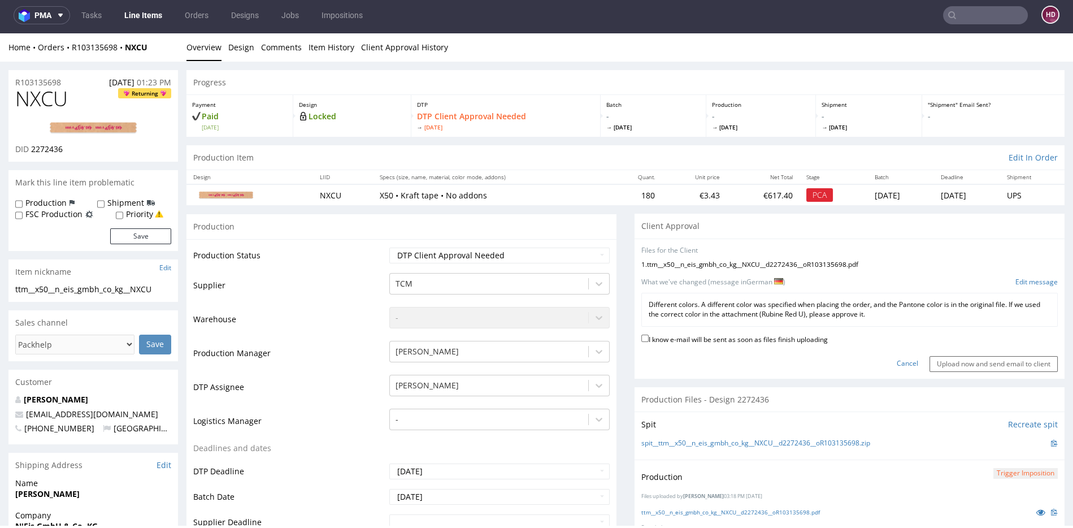
click at [654, 332] on label "I know e-mail will be sent as soon as files finish uploading" at bounding box center [735, 338] width 187 height 12
click at [649, 335] on input "I know e-mail will be sent as soon as files finish uploading" at bounding box center [645, 338] width 7 height 7
checkbox input "true"
click at [960, 361] on input "Upload now and send email to client" at bounding box center [994, 364] width 128 height 16
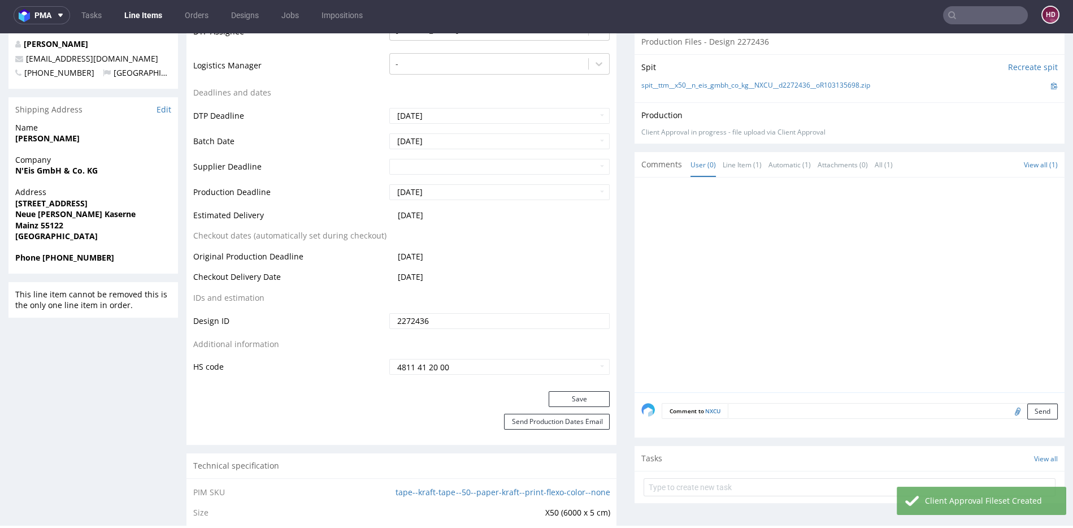
scroll to position [388, 0]
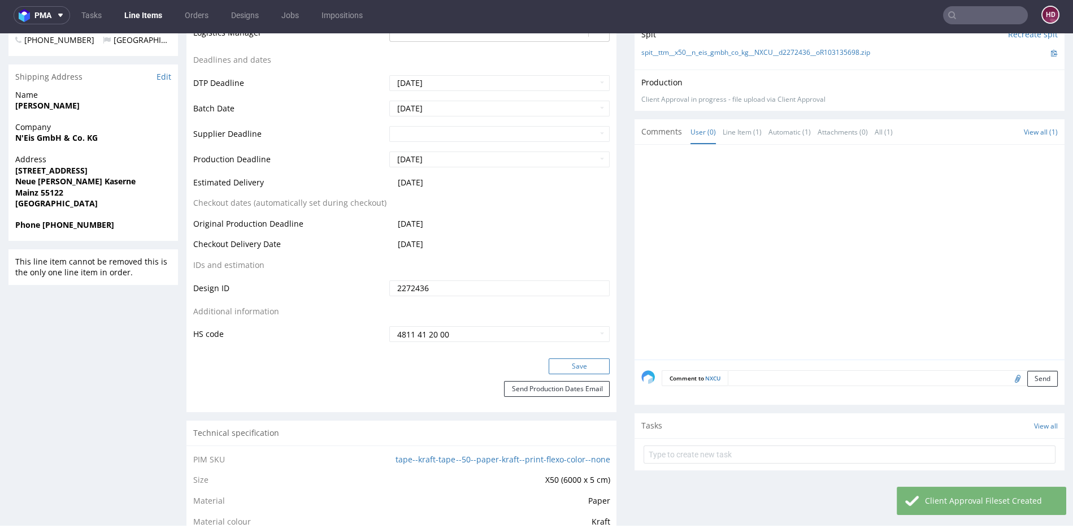
click at [551, 372] on button "Save" at bounding box center [579, 366] width 61 height 16
click at [144, 20] on link "Line Items" at bounding box center [143, 15] width 51 height 18
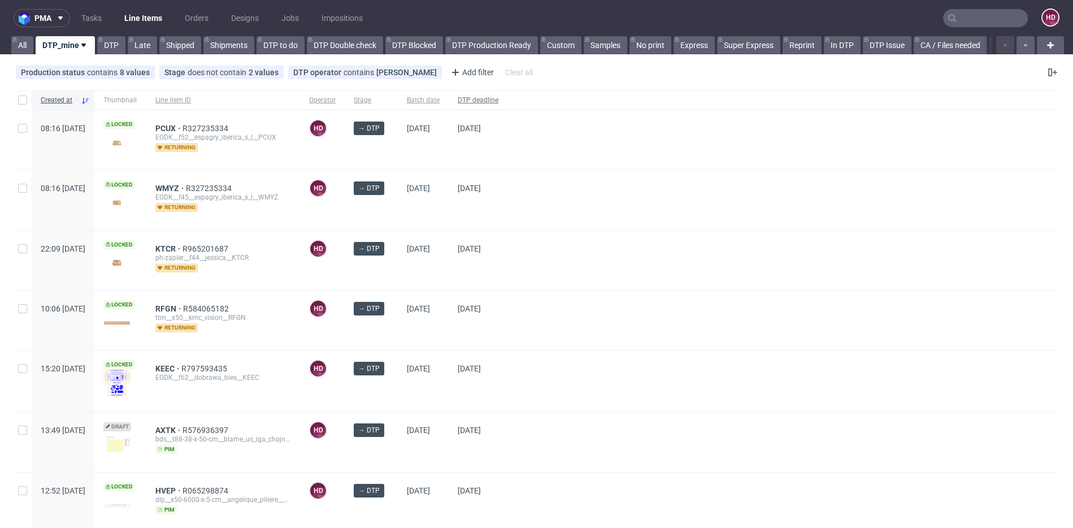
click at [499, 97] on span "DTP deadline" at bounding box center [478, 101] width 41 height 10
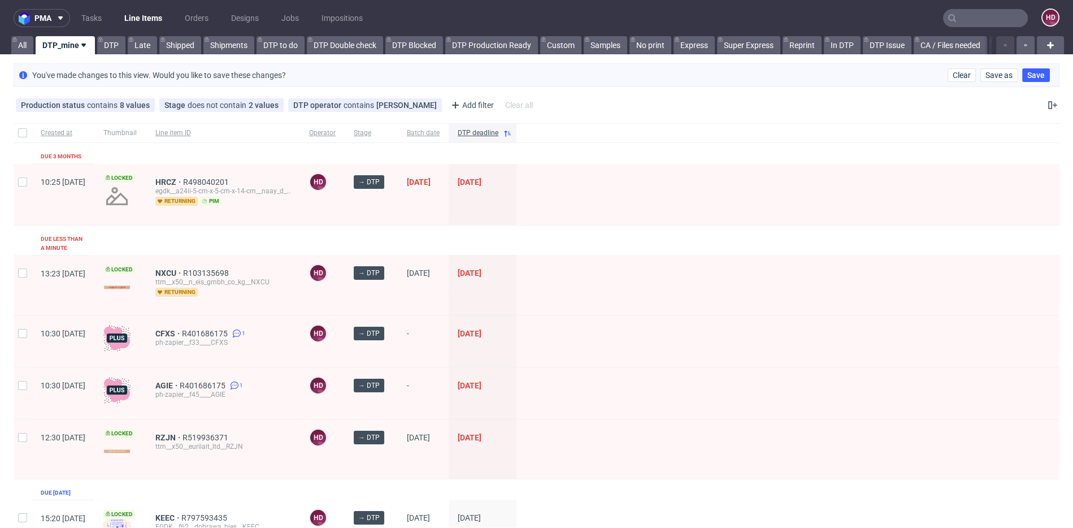
click at [200, 175] on div "HRCZ R498040201 egdk__a24ii-5-cm-x-5-cm-x-14-cm__naay_d_o_o__HRCZ returning pim" at bounding box center [223, 194] width 154 height 61
click at [183, 178] on span "HRCZ" at bounding box center [169, 181] width 28 height 9
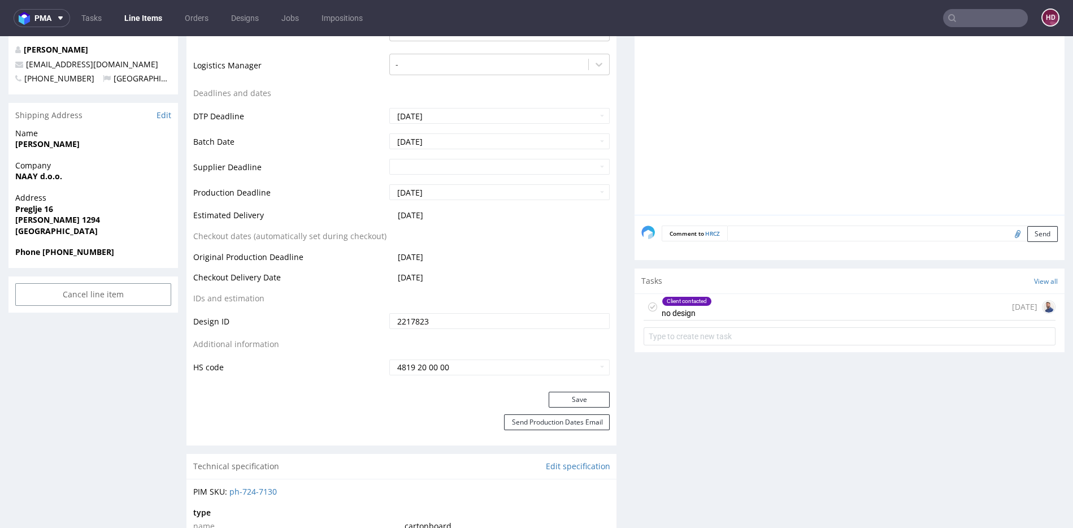
scroll to position [440, 0]
click at [692, 307] on div "Client contacted no design" at bounding box center [687, 308] width 50 height 26
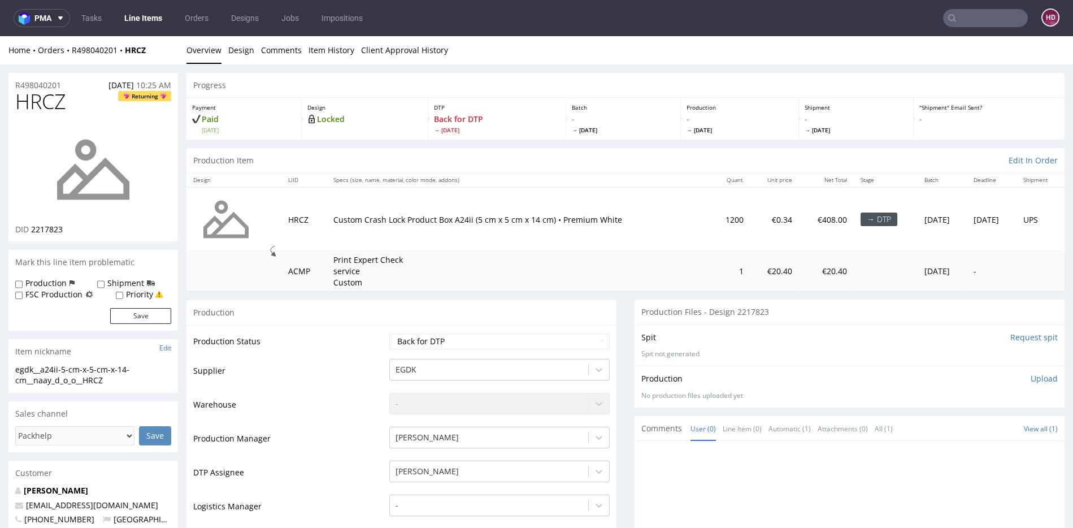
click at [151, 14] on link "Line Items" at bounding box center [143, 18] width 51 height 18
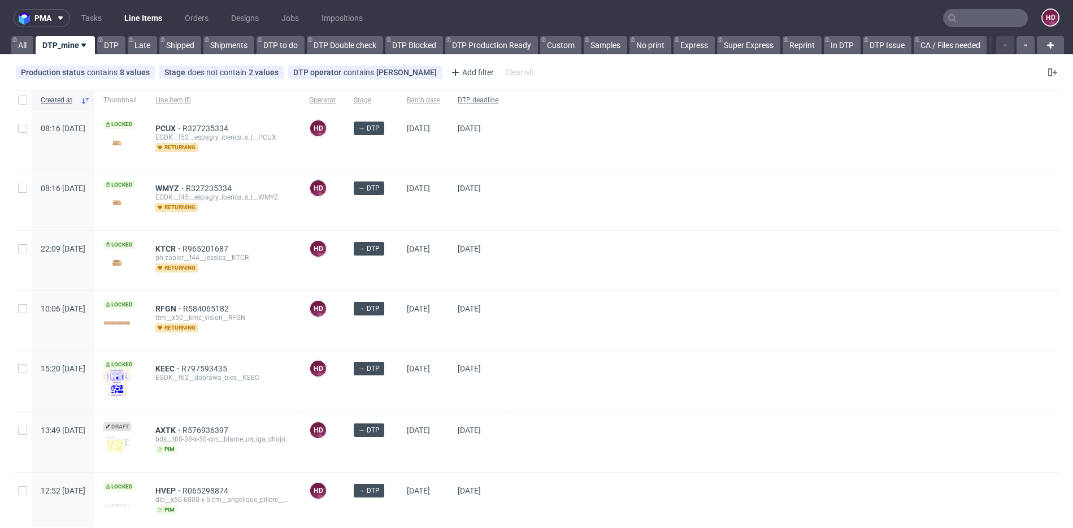
click at [499, 96] on span "DTP deadline" at bounding box center [478, 101] width 41 height 10
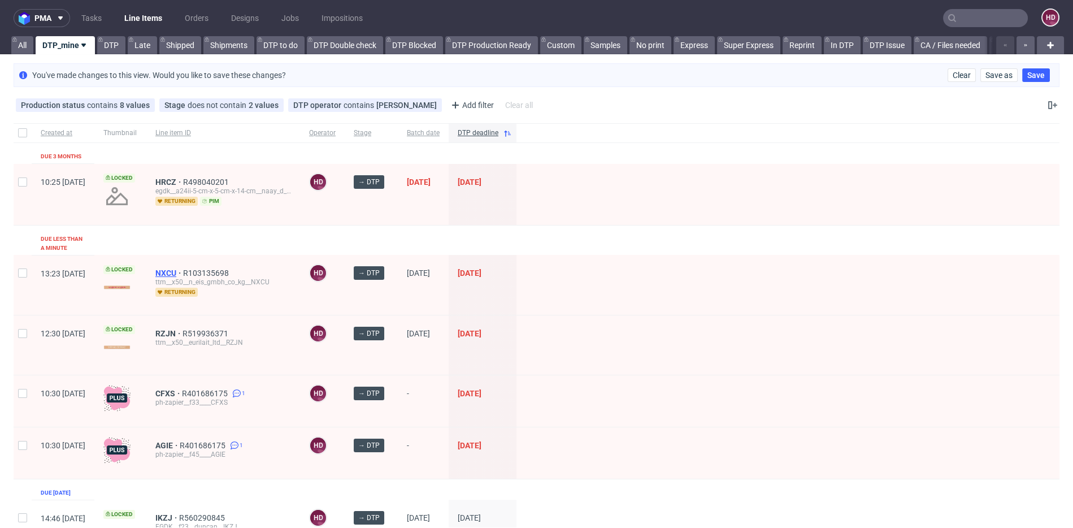
click at [183, 268] on span "NXCU" at bounding box center [169, 272] width 28 height 9
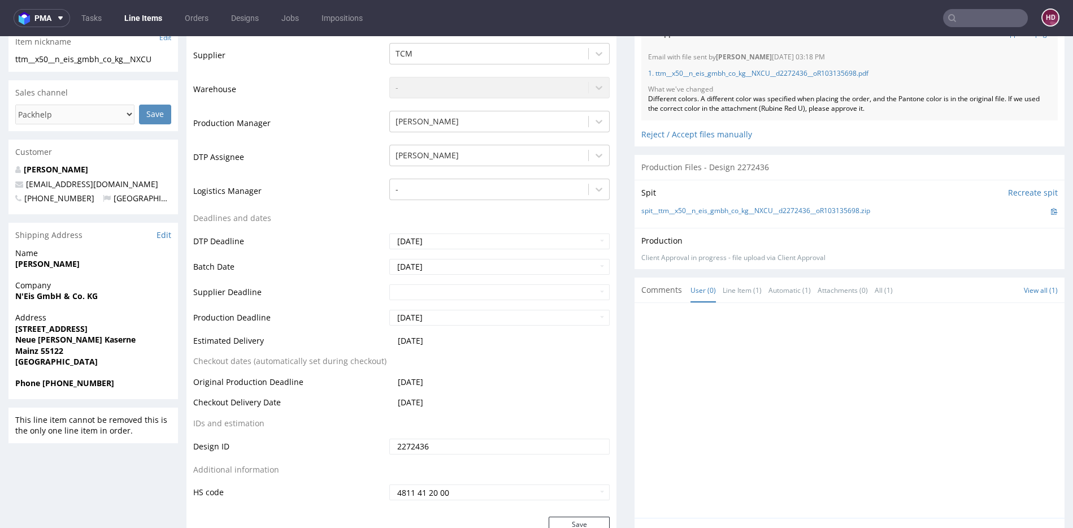
scroll to position [345, 0]
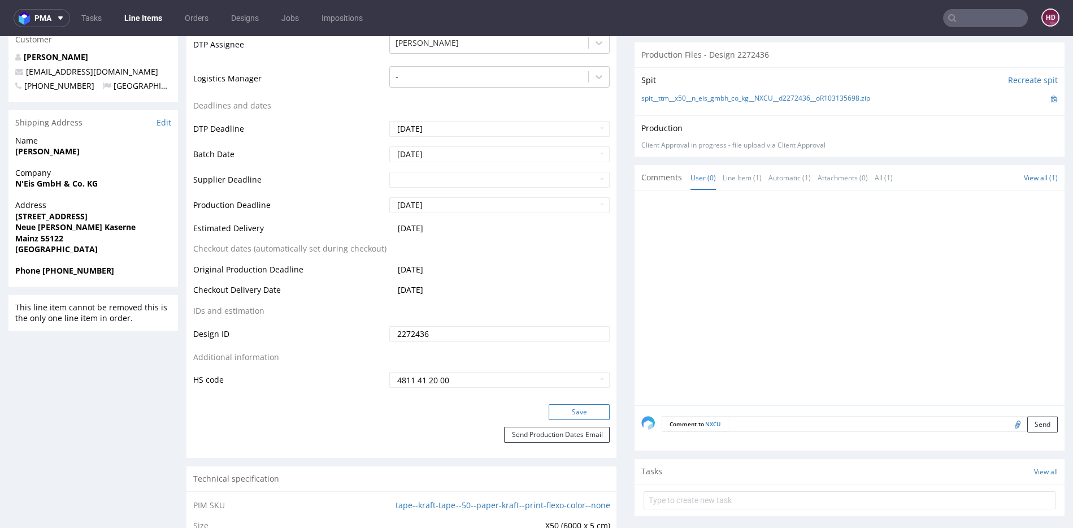
click at [562, 413] on button "Save" at bounding box center [579, 412] width 61 height 16
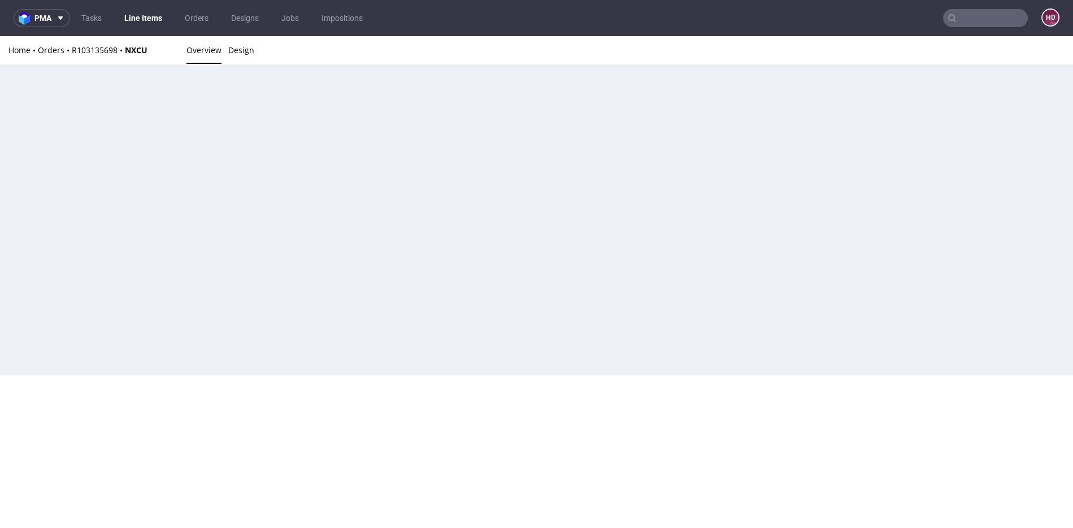
scroll to position [338, 0]
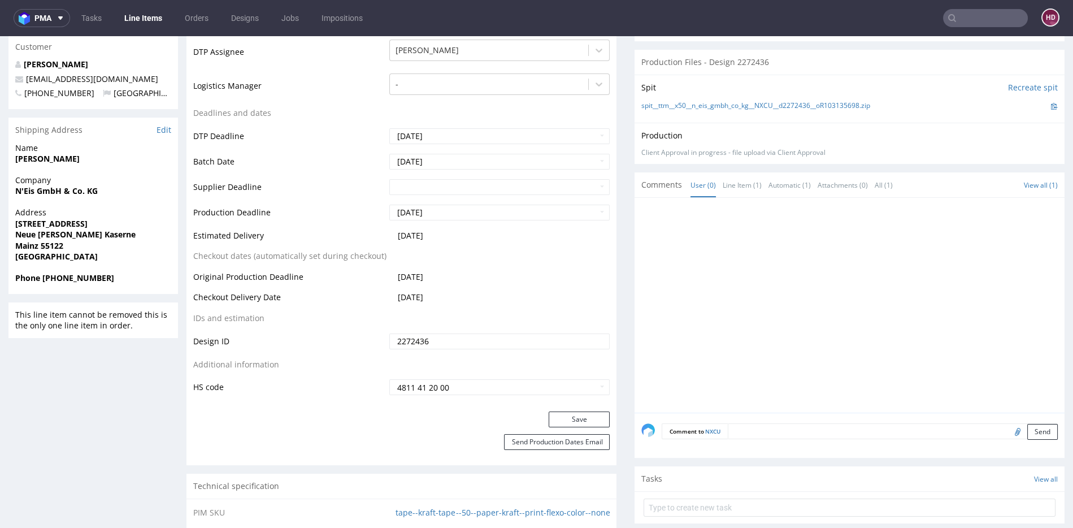
click at [658, 215] on div at bounding box center [853, 309] width 423 height 208
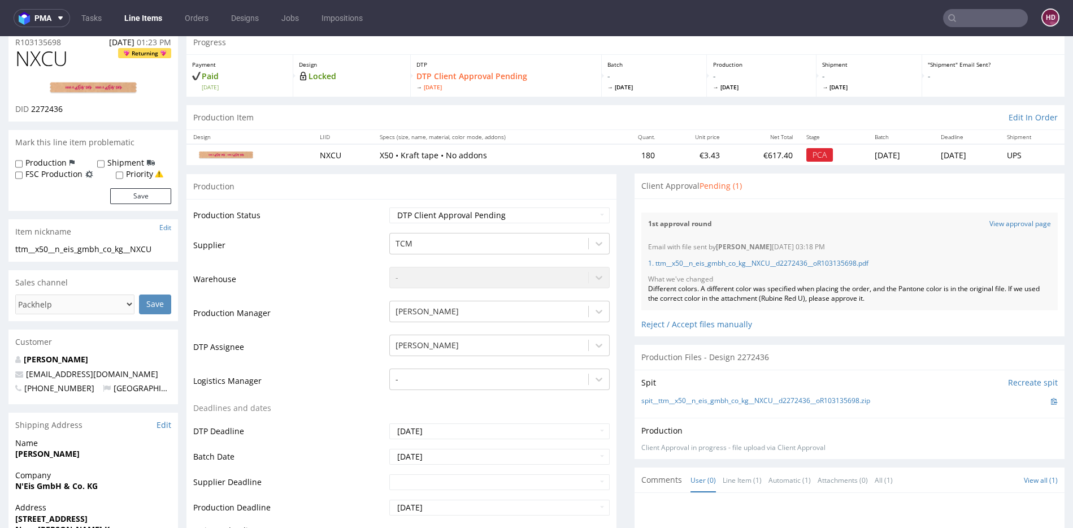
scroll to position [0, 0]
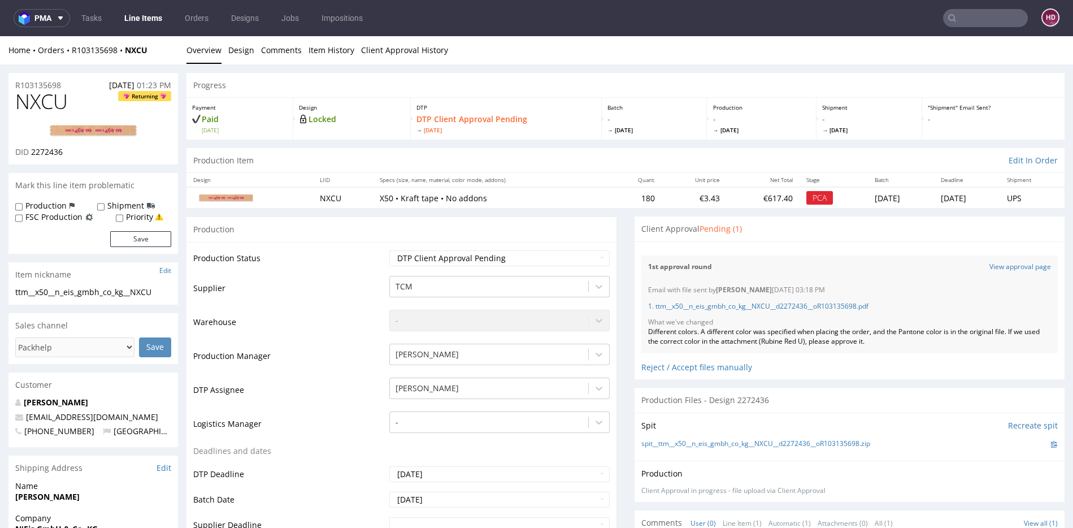
click at [129, 21] on link "Line Items" at bounding box center [143, 18] width 51 height 18
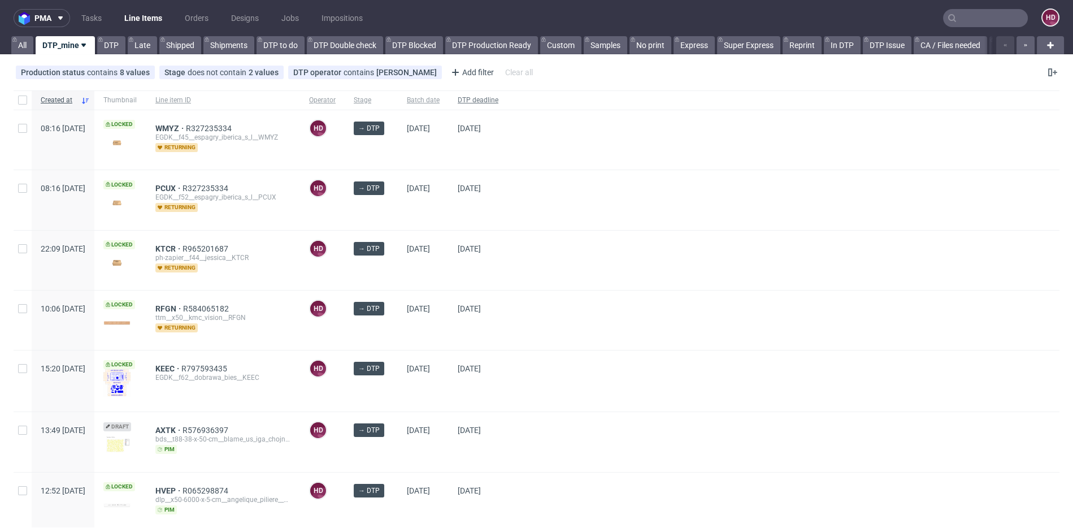
click at [499, 100] on span "DTP deadline" at bounding box center [478, 101] width 41 height 10
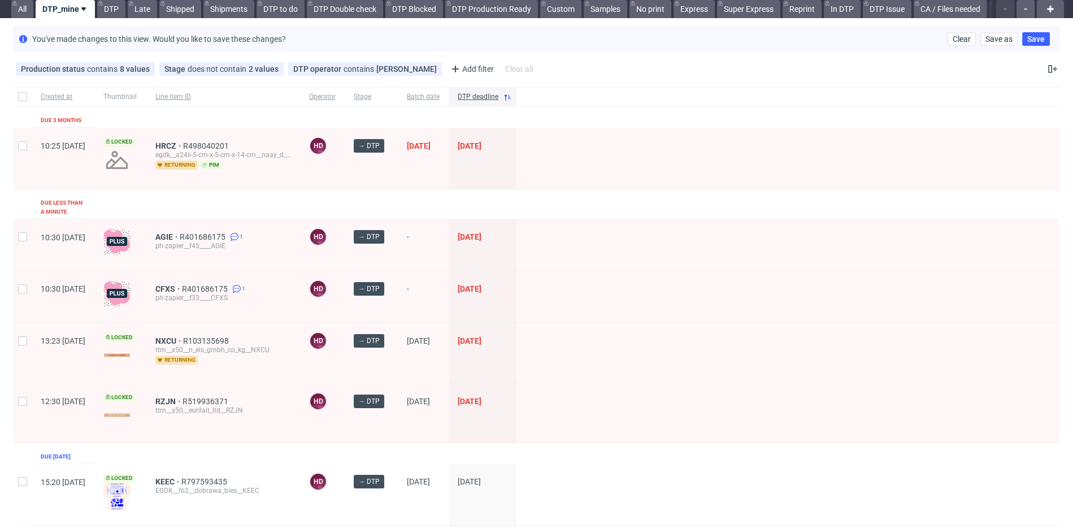
scroll to position [37, 0]
click at [183, 336] on span "NXCU" at bounding box center [169, 340] width 28 height 9
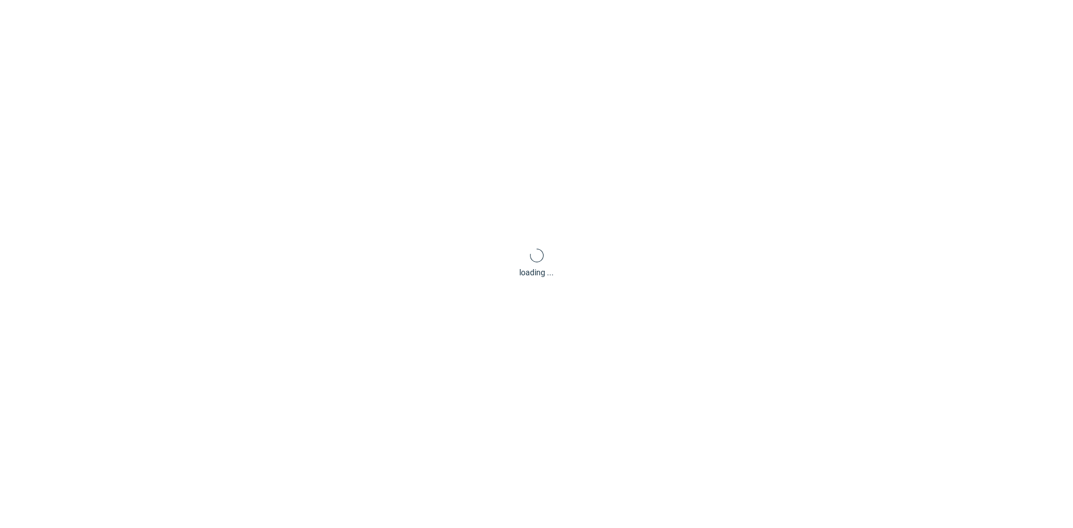
scroll to position [3, 0]
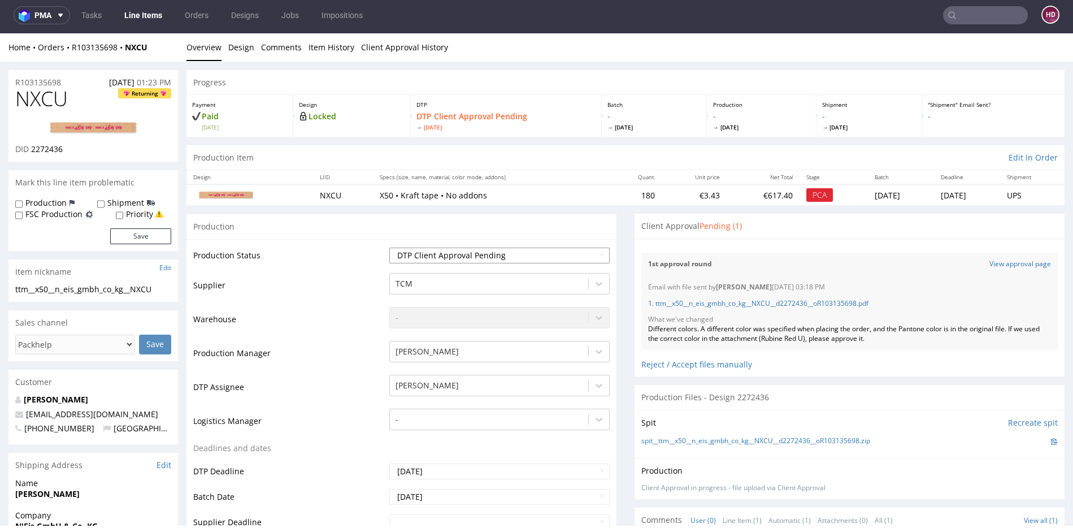
click at [495, 258] on select "Waiting for Artwork Waiting for Diecut Waiting for Mockup Waiting for DTP Waiti…" at bounding box center [499, 256] width 220 height 16
select select "dtp_ca_needed"
click at [389, 248] on select "Waiting for Artwork Waiting for Diecut Waiting for Mockup Waiting for DTP Waiti…" at bounding box center [499, 256] width 220 height 16
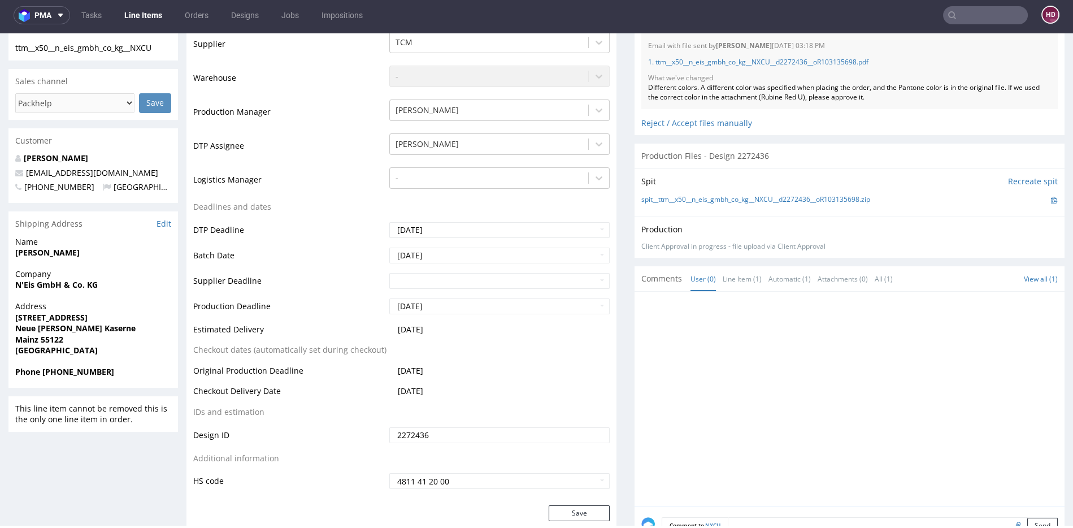
scroll to position [354, 0]
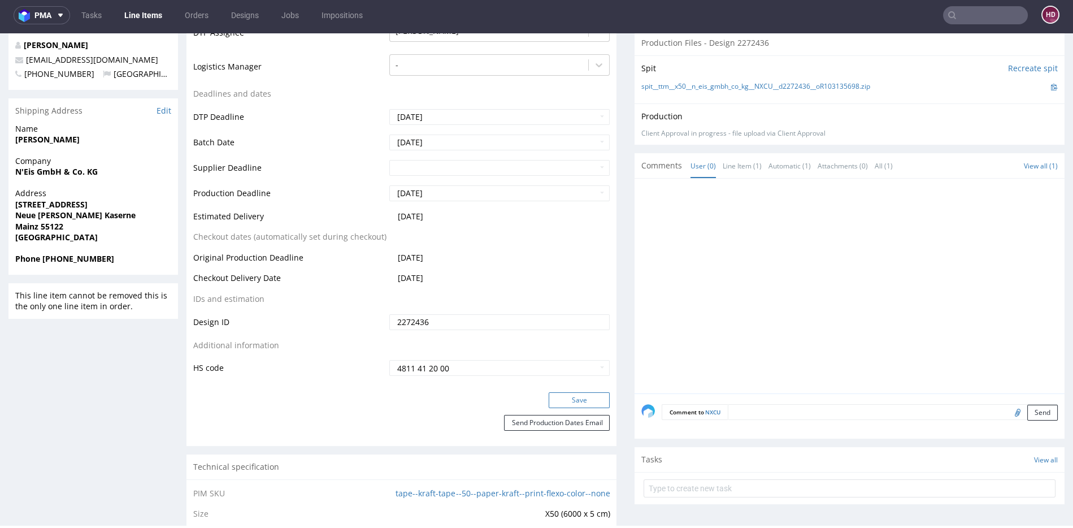
click at [577, 395] on button "Save" at bounding box center [579, 400] width 61 height 16
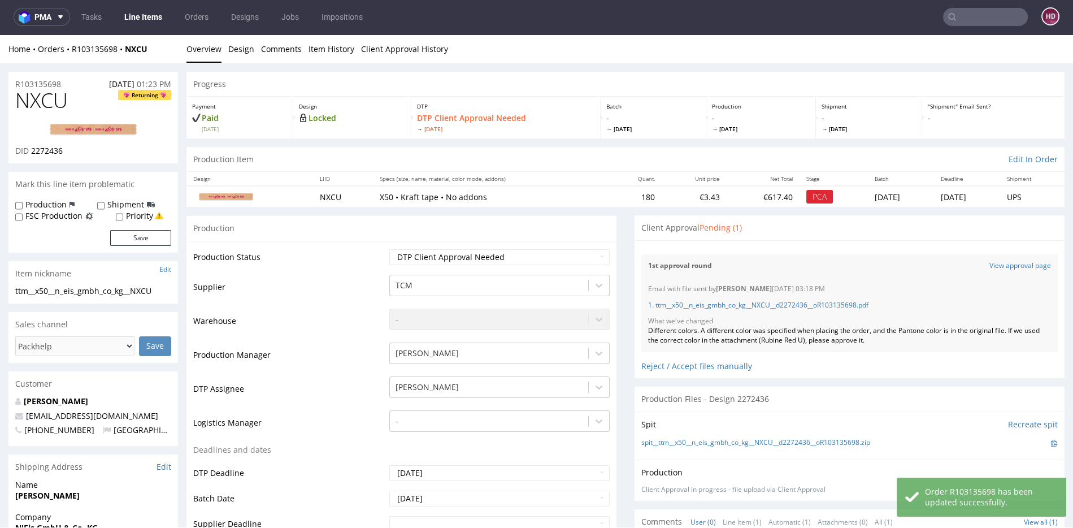
scroll to position [0, 0]
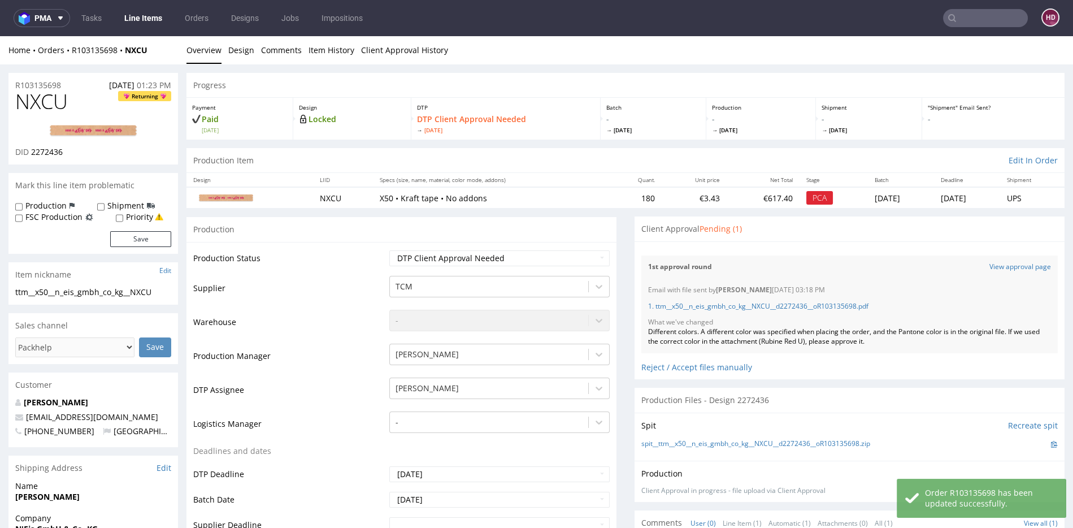
click at [137, 23] on link "Line Items" at bounding box center [143, 18] width 51 height 18
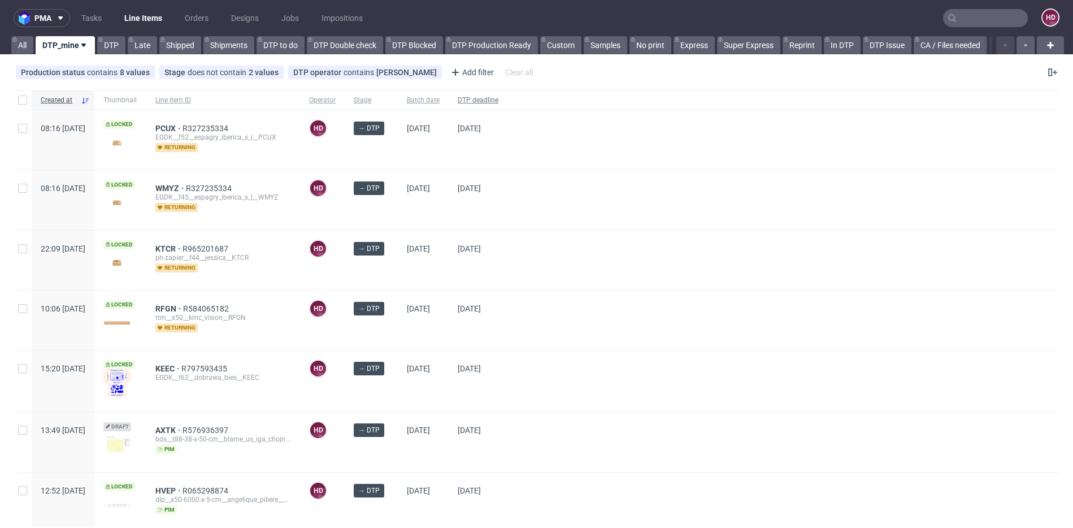
click at [499, 101] on span "DTP deadline" at bounding box center [478, 101] width 41 height 10
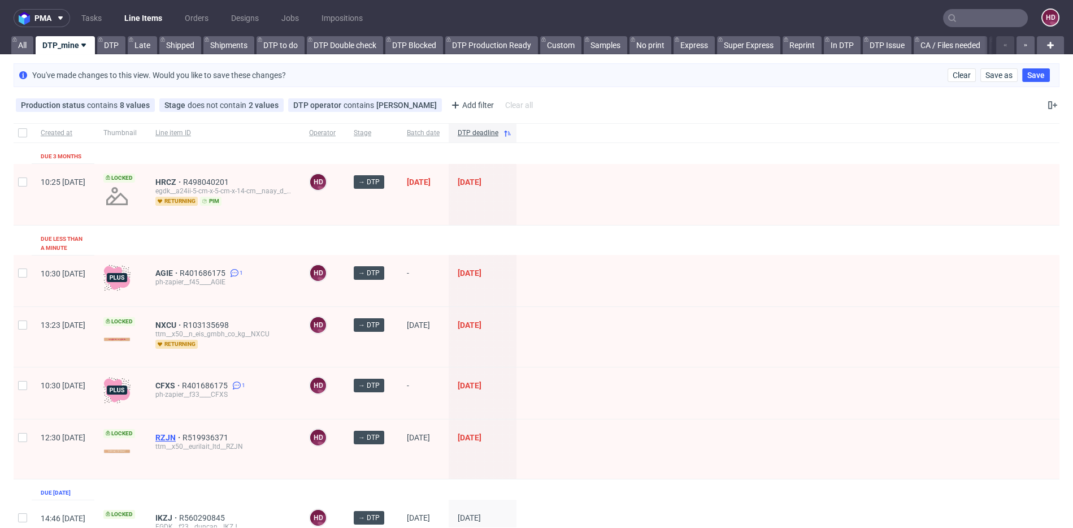
click at [183, 433] on span "RZJN" at bounding box center [168, 437] width 27 height 9
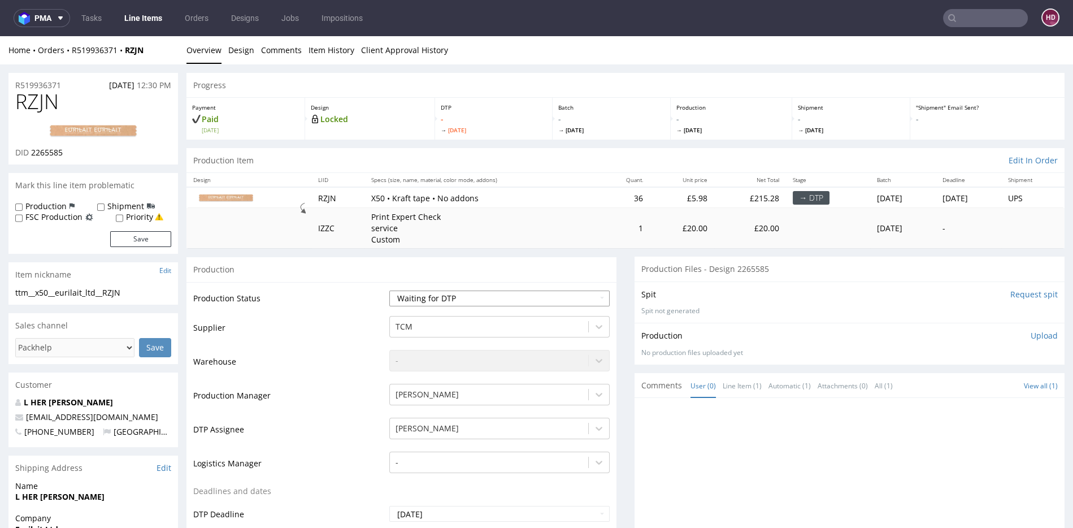
click at [514, 298] on select "Waiting for Artwork Waiting for Diecut Waiting for Mockup Waiting for DTP Waiti…" at bounding box center [499, 299] width 220 height 16
select select "dtp_in_process"
click at [389, 291] on select "Waiting for Artwork Waiting for Diecut Waiting for Mockup Waiting for DTP Waiti…" at bounding box center [499, 299] width 220 height 16
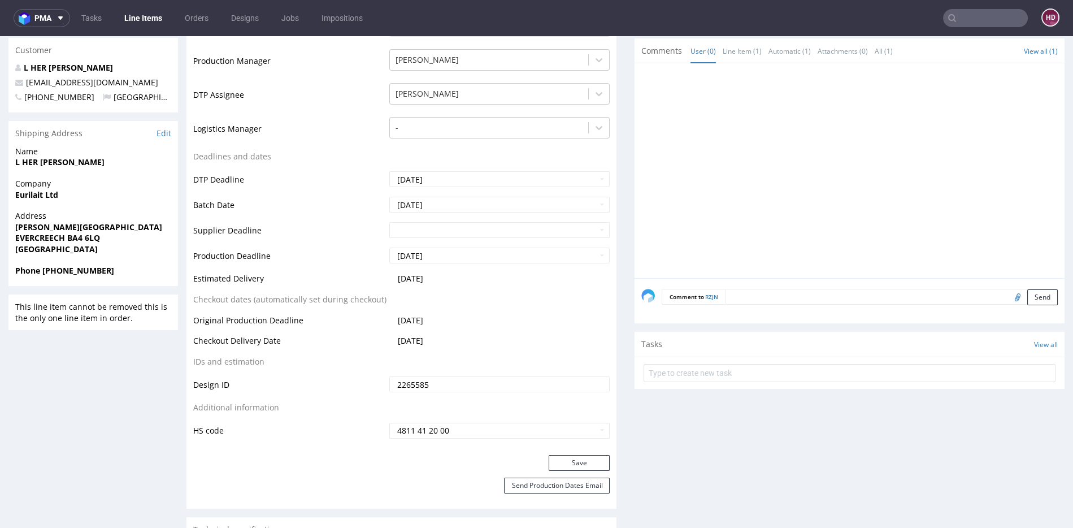
scroll to position [512, 0]
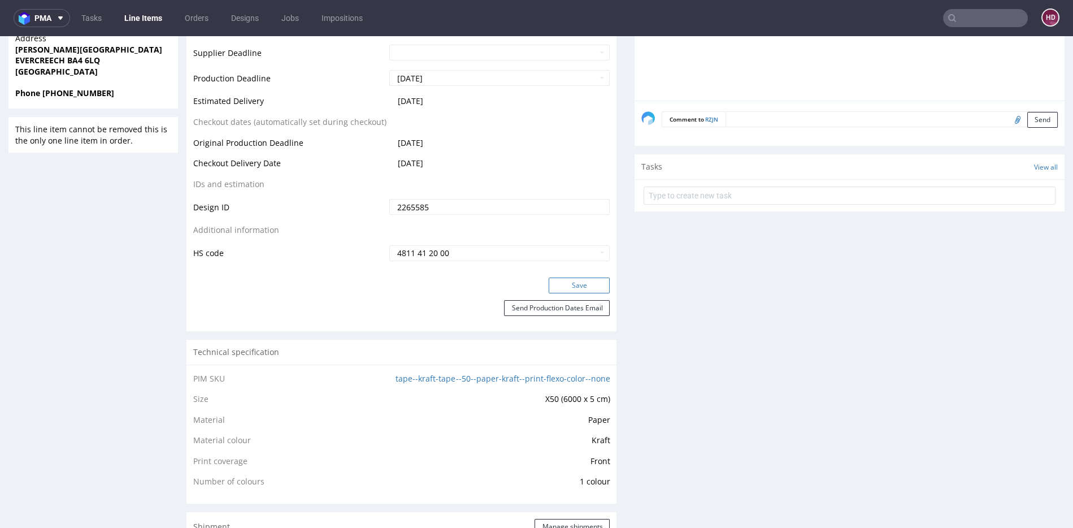
click at [565, 284] on button "Save" at bounding box center [579, 286] width 61 height 16
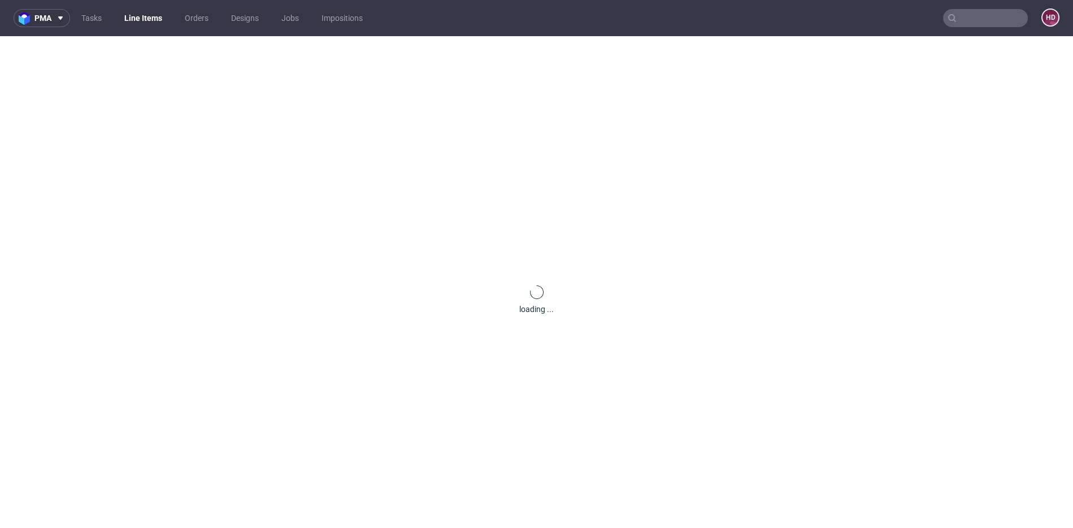
scroll to position [0, 0]
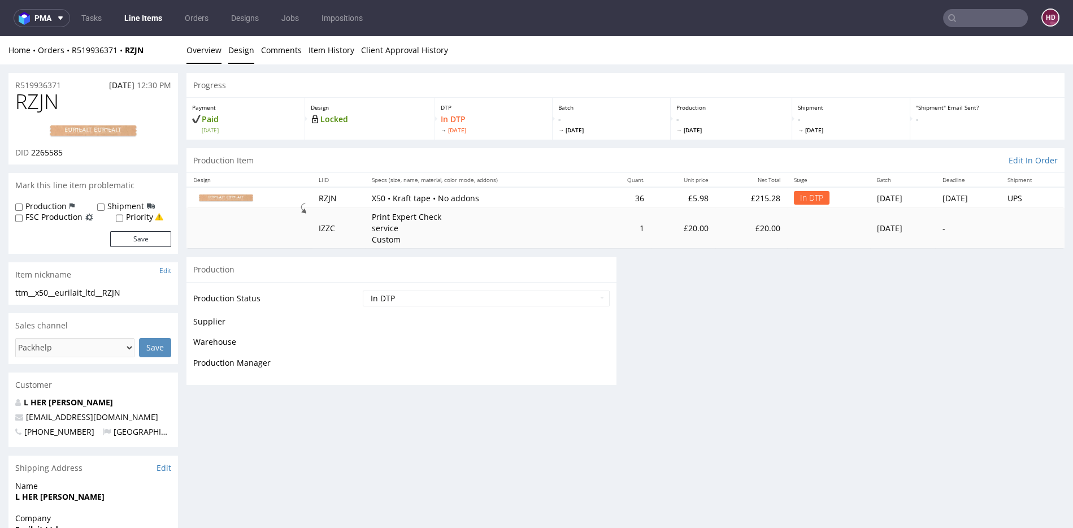
click at [240, 51] on link "Design" at bounding box center [241, 50] width 26 height 28
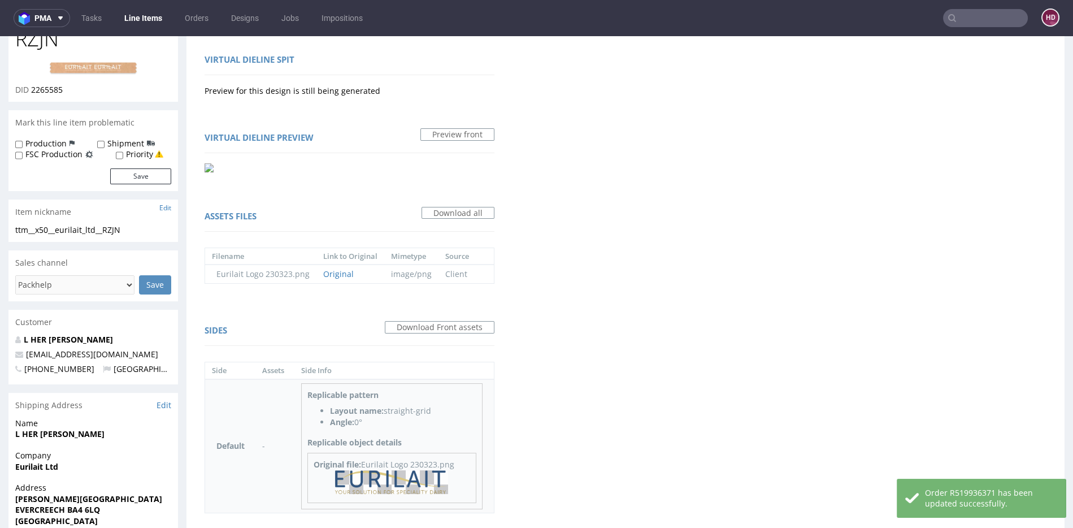
scroll to position [161, 0]
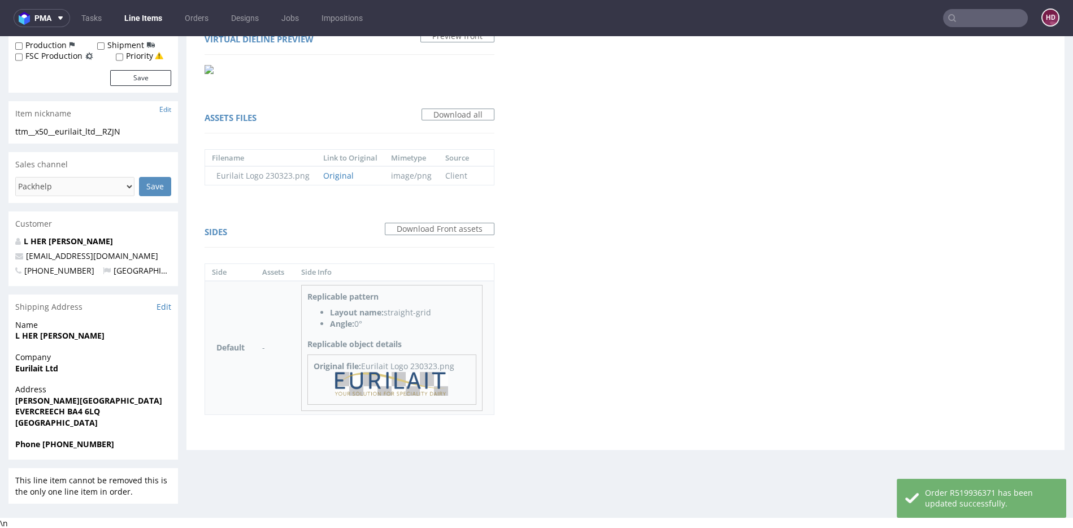
click at [396, 376] on img at bounding box center [391, 384] width 113 height 24
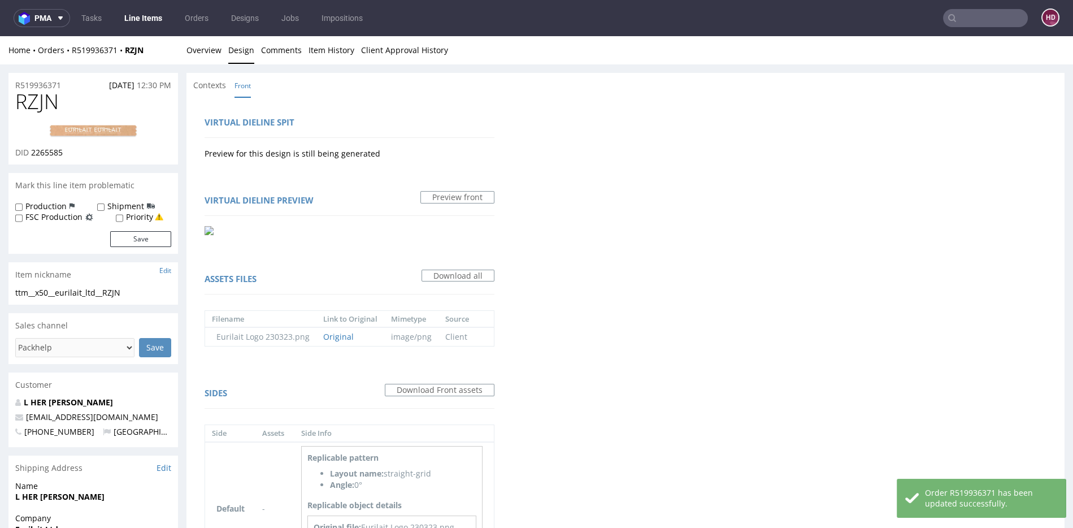
click at [92, 127] on img at bounding box center [93, 131] width 90 height 14
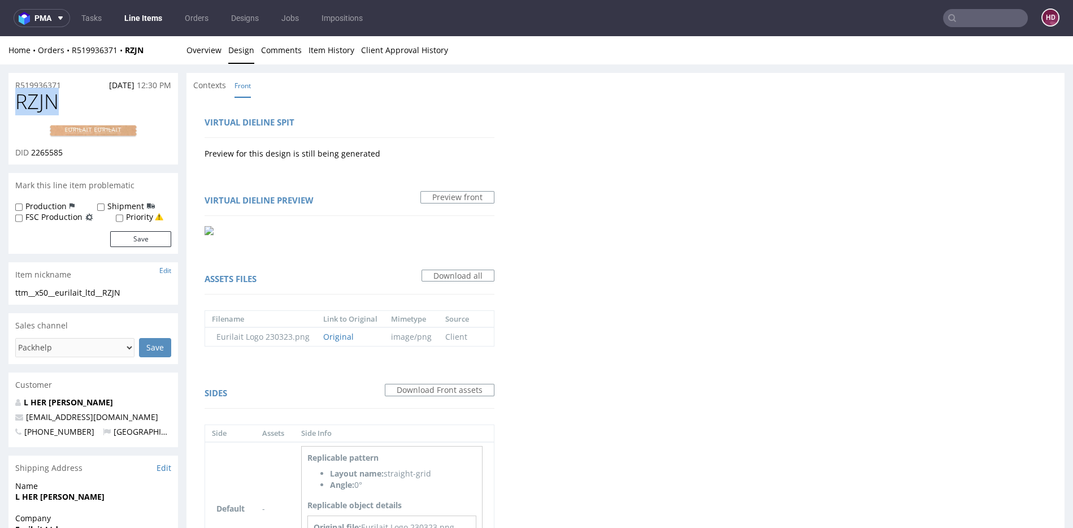
drag, startPoint x: 72, startPoint y: 106, endPoint x: -2, endPoint y: 107, distance: 74.6
click at [0, 107] on html "Production Shipped DTP Orders Offers Shipments Designs Promotions Users Jobs Ad…" at bounding box center [536, 363] width 1073 height 654
copy span "RZJN"
drag, startPoint x: 80, startPoint y: 149, endPoint x: 32, endPoint y: 151, distance: 48.1
click at [32, 151] on div "DID 2265585" at bounding box center [93, 152] width 156 height 11
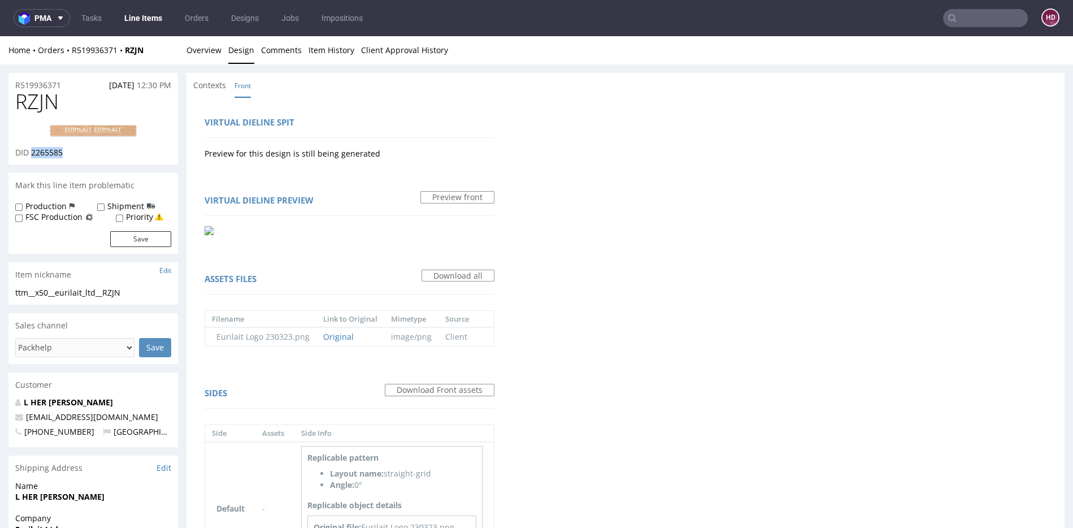
copy span "2265585"
drag, startPoint x: 141, startPoint y: 292, endPoint x: -2, endPoint y: 287, distance: 143.1
click at [0, 287] on html "Production Shipped DTP Orders Offers Shipments Designs Promotions Users Jobs Ad…" at bounding box center [536, 363] width 1073 height 654
copy section "ttm__x50__eurilait_ltd__RZJN"
drag, startPoint x: 67, startPoint y: 85, endPoint x: 12, endPoint y: 82, distance: 54.4
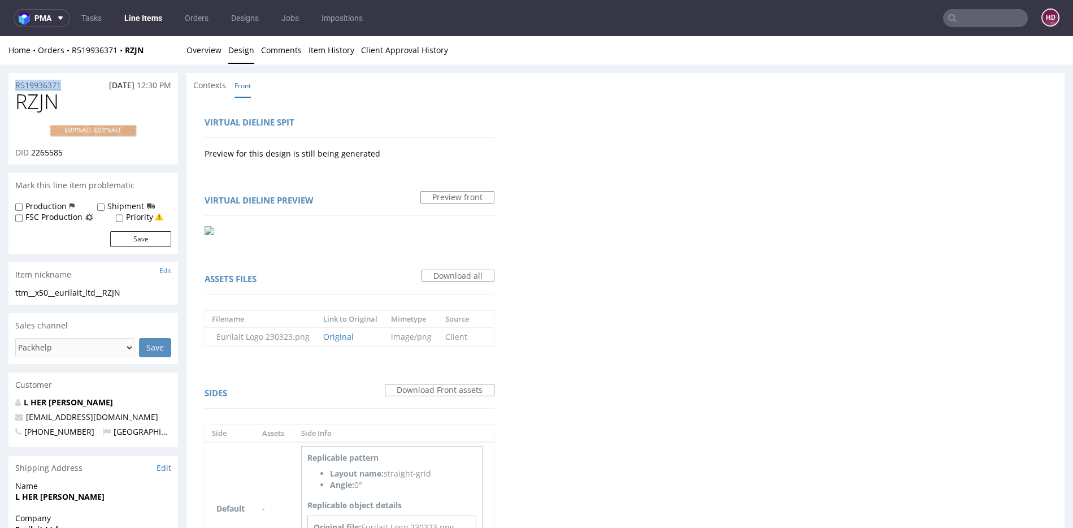
click at [15, 85] on div "R519936371 08.10.2025 12:30 PM" at bounding box center [93, 82] width 170 height 18
copy p "R519936371"
click at [71, 151] on div "DID 2265585" at bounding box center [93, 152] width 156 height 11
drag, startPoint x: 68, startPoint y: 152, endPoint x: 46, endPoint y: 154, distance: 22.1
click at [46, 154] on div "DID 2265585" at bounding box center [93, 152] width 156 height 11
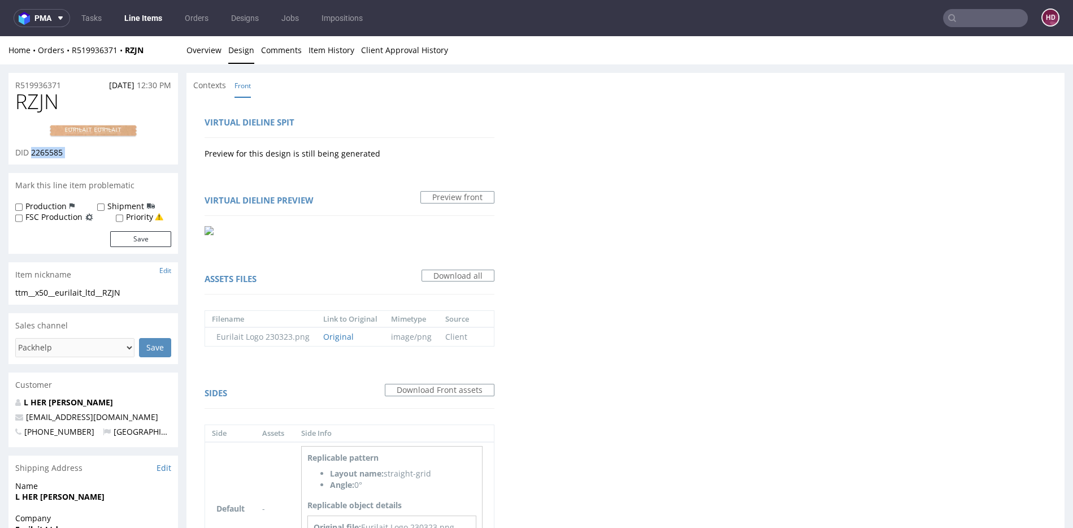
copy div "2265585"
click at [205, 46] on link "Overview" at bounding box center [204, 50] width 35 height 28
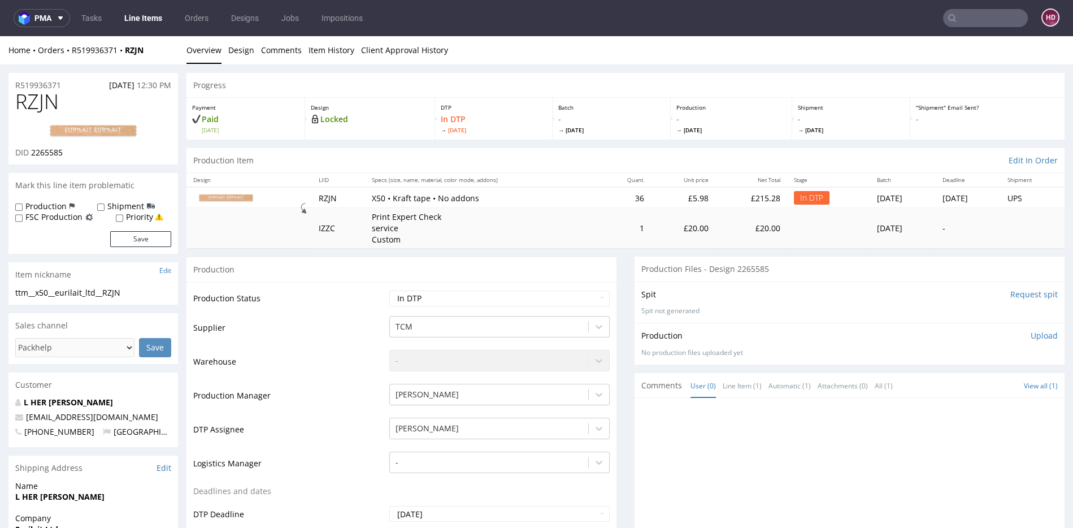
drag, startPoint x: 1030, startPoint y: 336, endPoint x: 1016, endPoint y: 339, distance: 13.8
click at [1031, 336] on p "Upload" at bounding box center [1044, 335] width 27 height 11
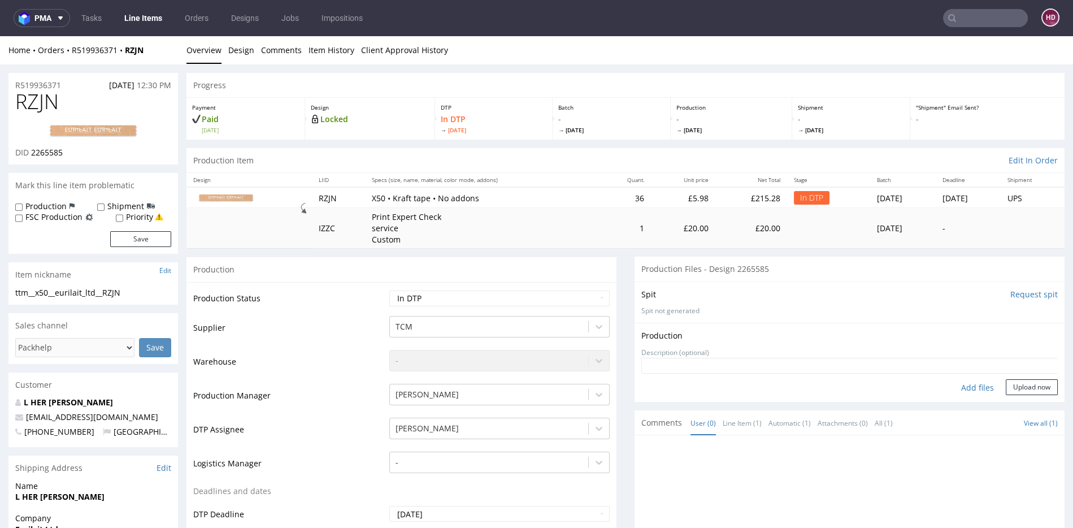
click at [951, 383] on div "Add files" at bounding box center [978, 387] width 57 height 17
type input "C:\fakepath\ ttm__x50__eurilait_ltd__RZJN__d2265585__oR519936371.pdf"
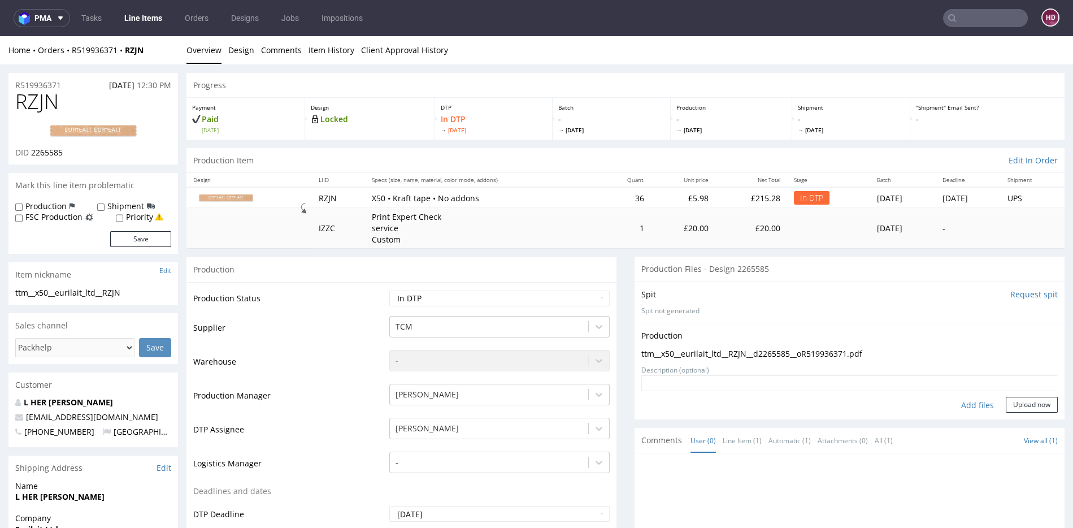
drag, startPoint x: 1011, startPoint y: 404, endPoint x: 673, endPoint y: 305, distance: 352.2
click at [1010, 404] on button "Upload now" at bounding box center [1032, 405] width 52 height 16
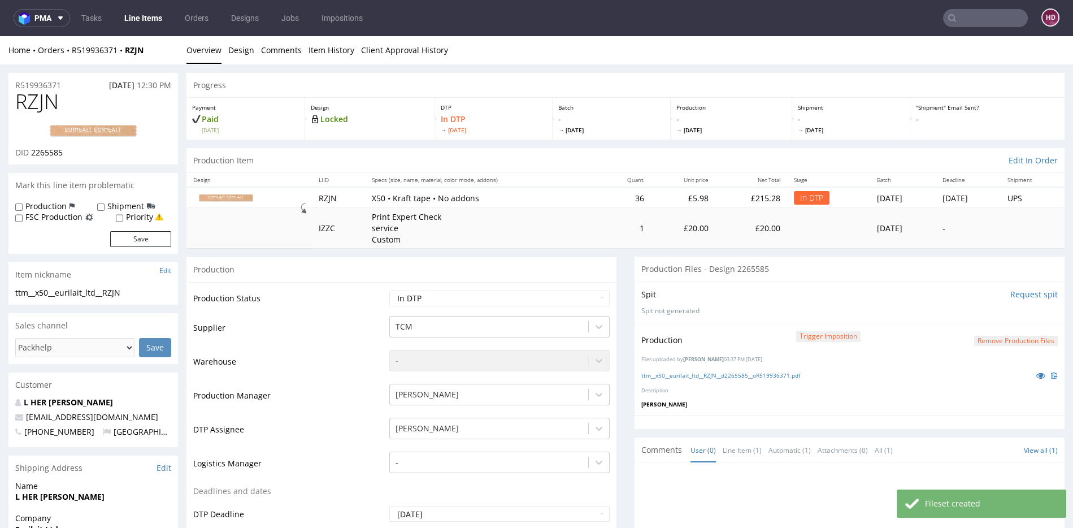
click at [421, 284] on div "Production Status Waiting for Artwork Waiting for Diecut Waiting for Mockup Wai…" at bounding box center [402, 536] width 430 height 508
click at [424, 294] on select "Waiting for Artwork Waiting for Diecut Waiting for Mockup Waiting for DTP Waiti…" at bounding box center [499, 299] width 220 height 16
select select "dtp_production_ready"
click at [389, 291] on select "Waiting for Artwork Waiting for Diecut Waiting for Mockup Waiting for DTP Waiti…" at bounding box center [499, 299] width 220 height 16
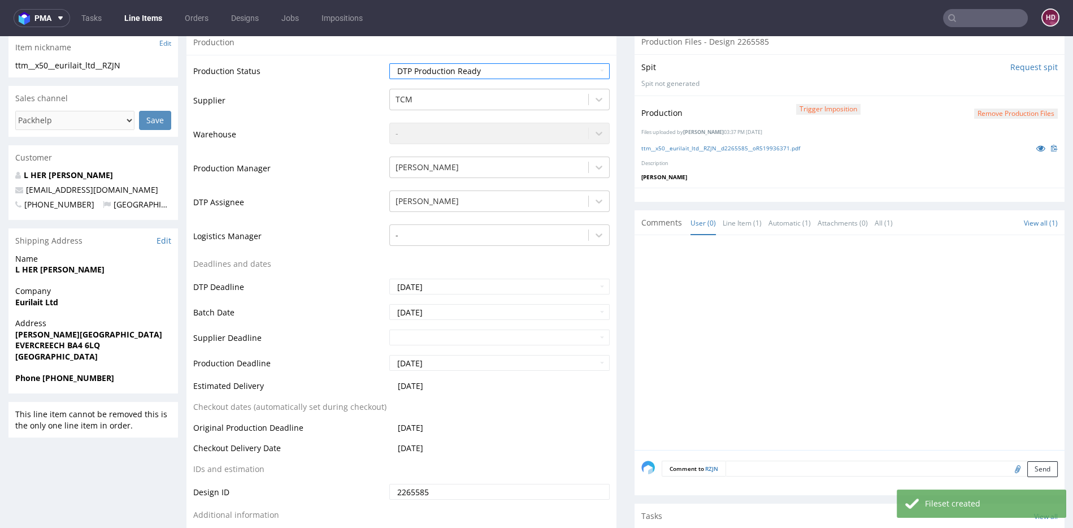
scroll to position [337, 0]
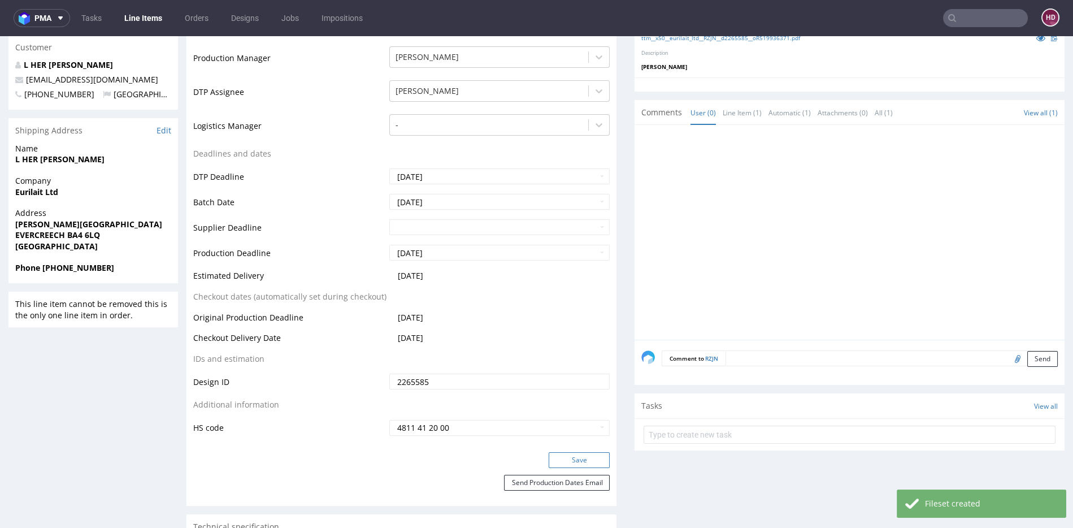
click at [569, 461] on button "Save" at bounding box center [579, 460] width 61 height 16
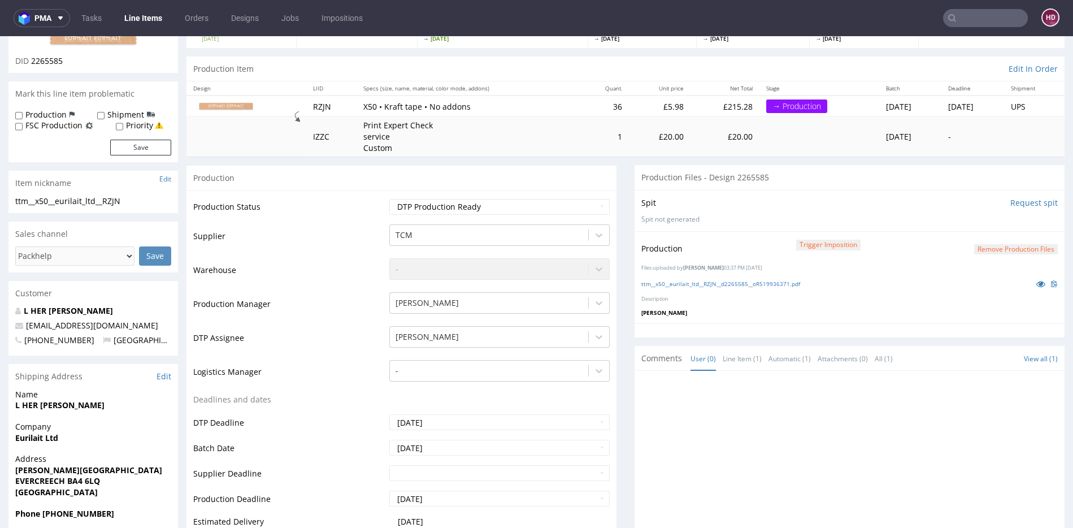
scroll to position [0, 0]
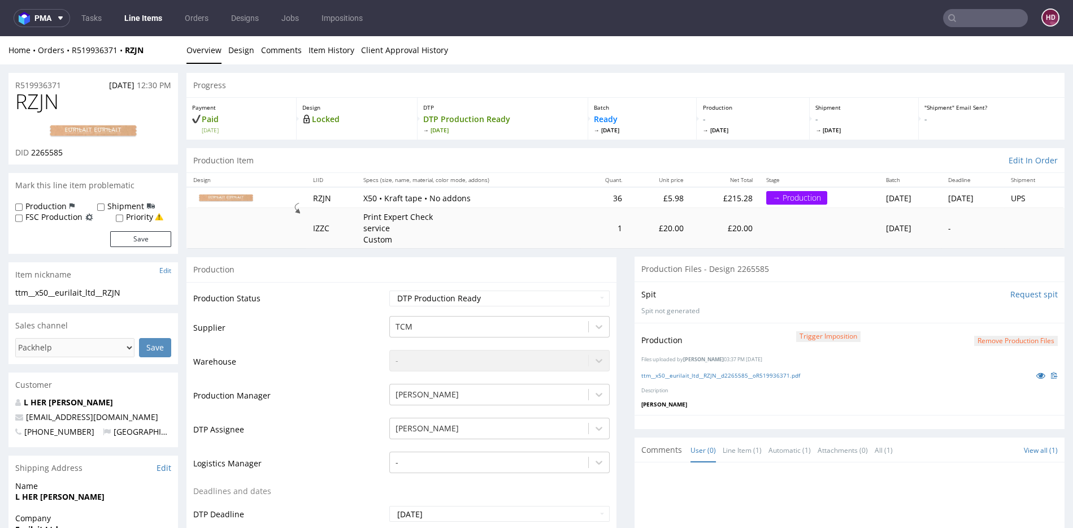
click at [137, 13] on link "Line Items" at bounding box center [143, 18] width 51 height 18
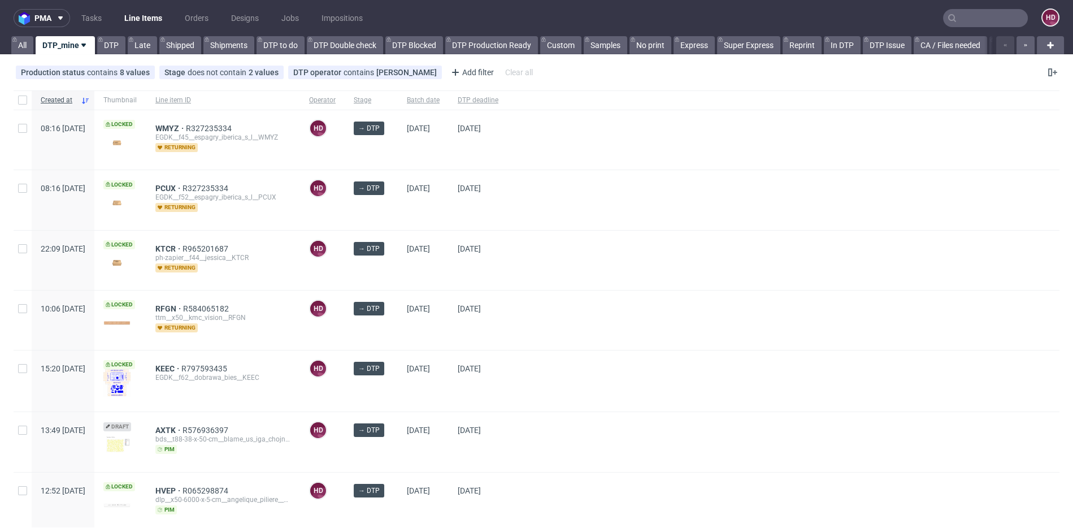
click at [499, 97] on span "DTP deadline" at bounding box center [478, 101] width 41 height 10
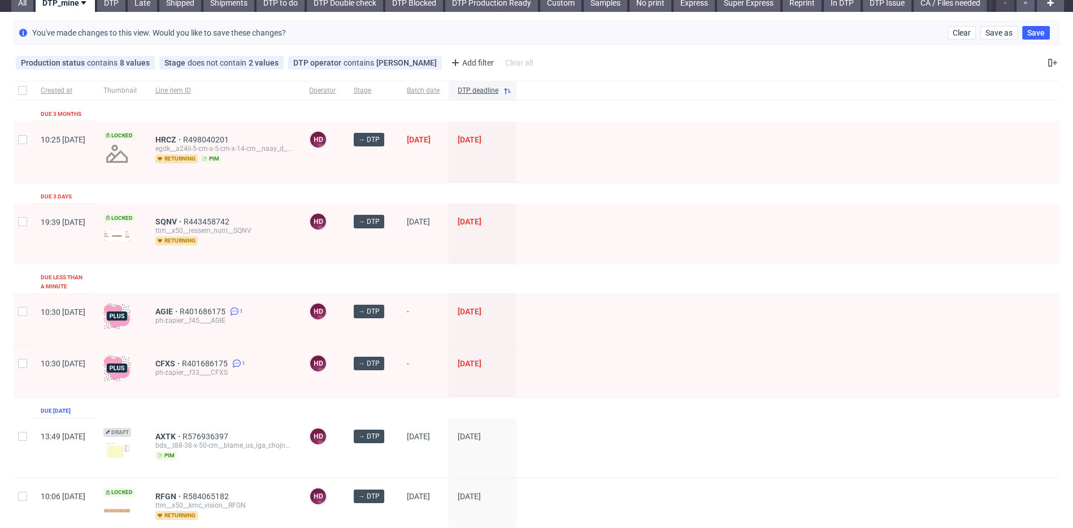
scroll to position [43, 0]
click at [193, 213] on div "SQNV R443458742 ttm__x50__ressem_nutri__SQNV returning" at bounding box center [223, 232] width 154 height 59
click at [184, 218] on span "SQNV" at bounding box center [169, 220] width 28 height 9
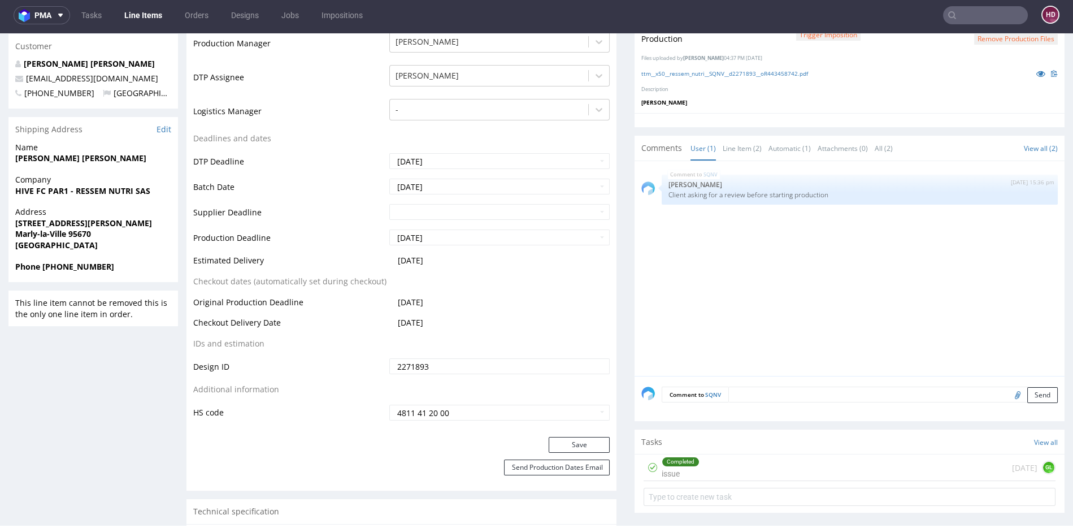
scroll to position [363, 0]
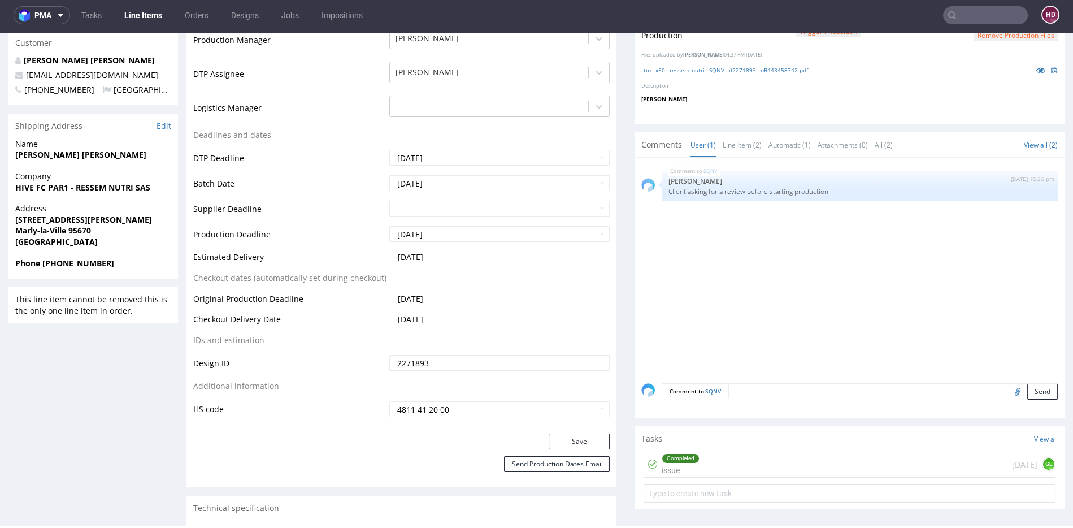
click at [713, 468] on div "Completed issue 3 days ago GL" at bounding box center [850, 464] width 412 height 27
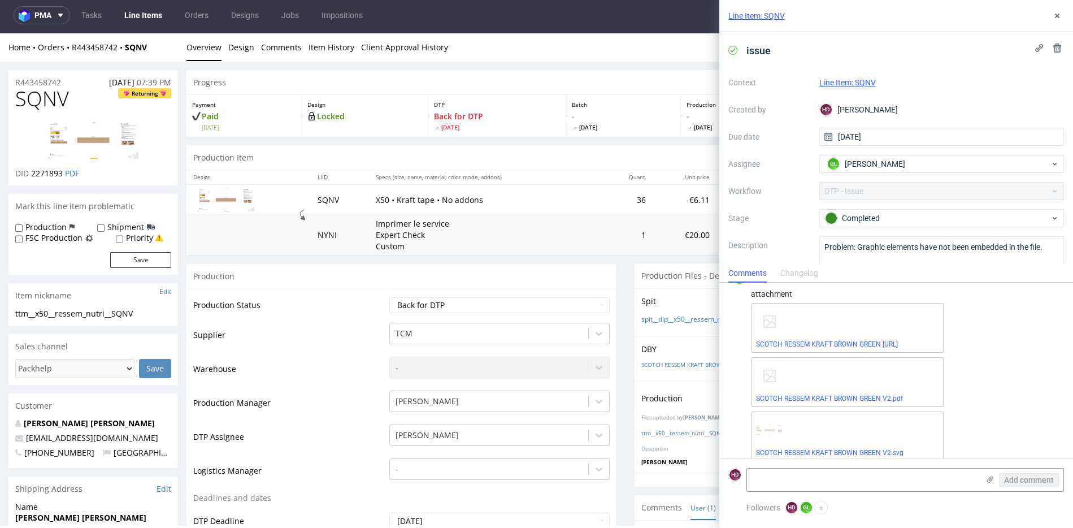
scroll to position [181, 0]
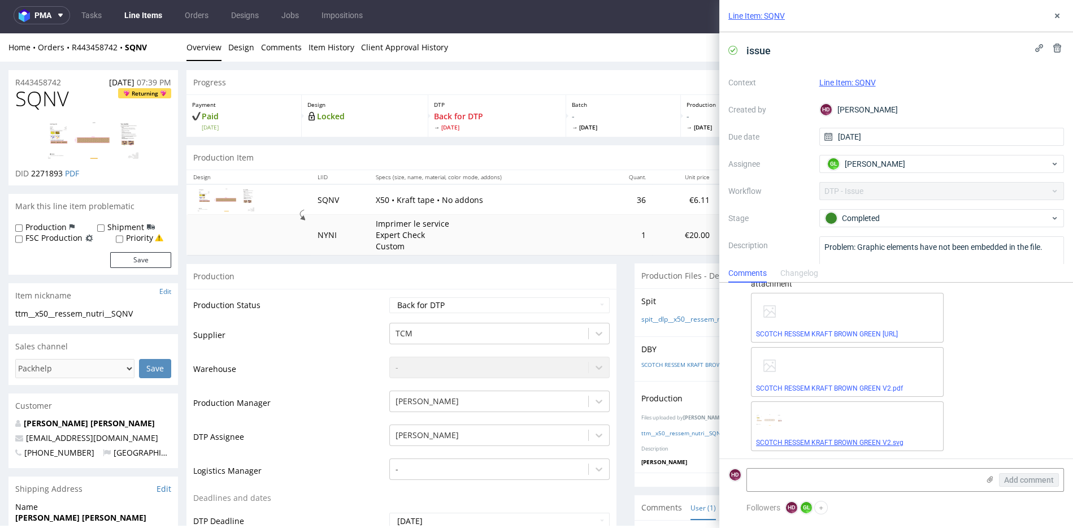
click at [809, 439] on link "SCOTCH RESSEM KRAFT BROWN GREEN V2.svg" at bounding box center [830, 443] width 148 height 8
click at [569, 241] on td "Imprimer le service Expert Check Custom" at bounding box center [485, 235] width 232 height 40
click at [137, 13] on link "Line Items" at bounding box center [143, 15] width 51 height 18
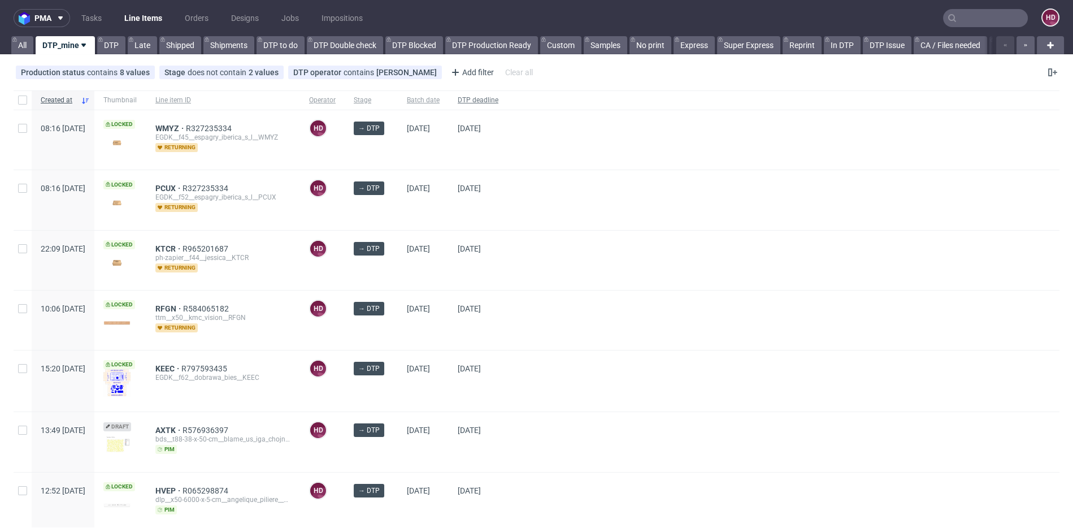
click at [499, 98] on span "DTP deadline" at bounding box center [478, 101] width 41 height 10
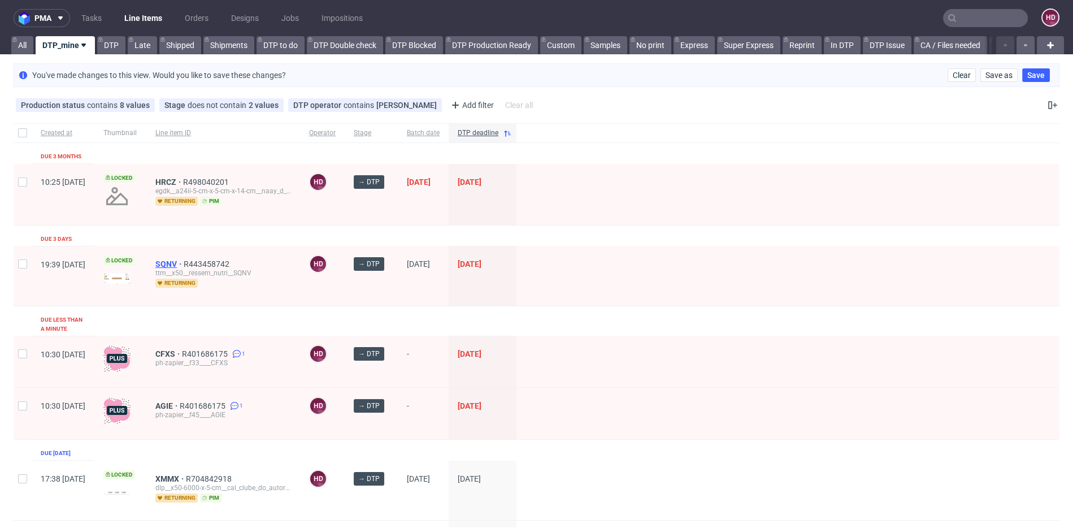
click at [184, 264] on span "SQNV" at bounding box center [169, 263] width 28 height 9
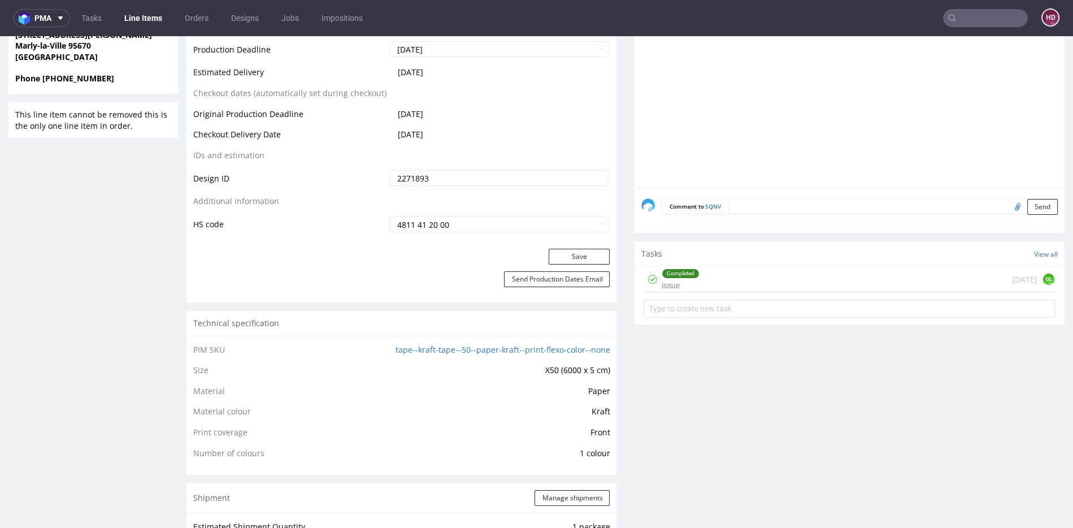
scroll to position [554, 0]
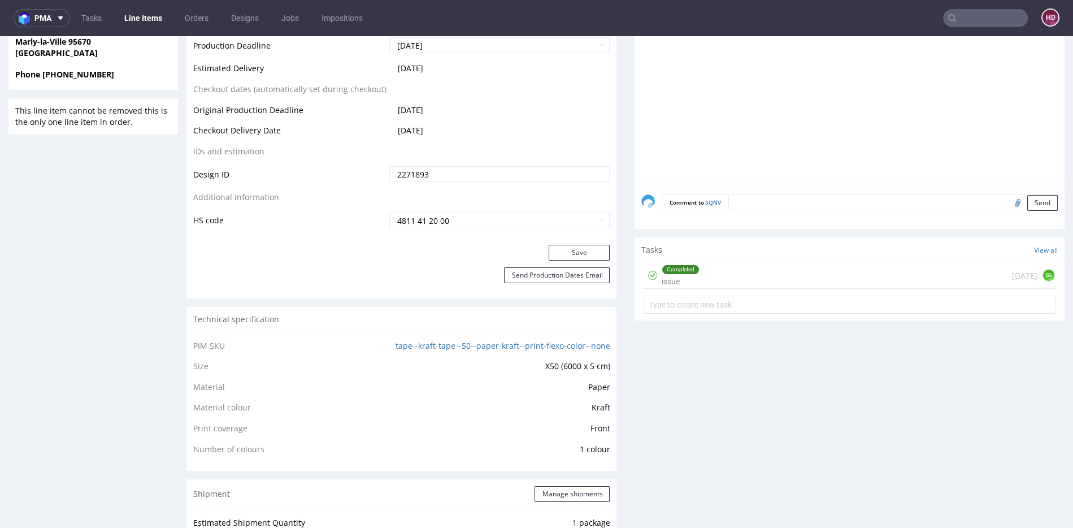
click at [706, 285] on div "Completed issue 3 days ago GL" at bounding box center [850, 290] width 430 height 56
click at [649, 275] on div "Completed issue" at bounding box center [672, 275] width 56 height 26
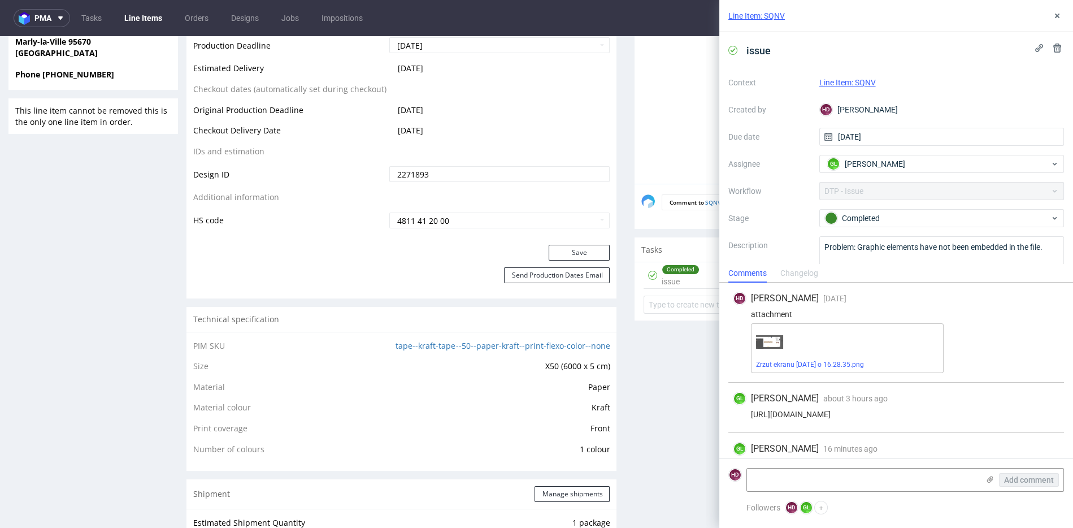
click at [687, 349] on div "Production Files - Design 2271893 Spit Recreate spit spit__dlp__x50__ressem_nut…" at bounding box center [850, 496] width 430 height 1569
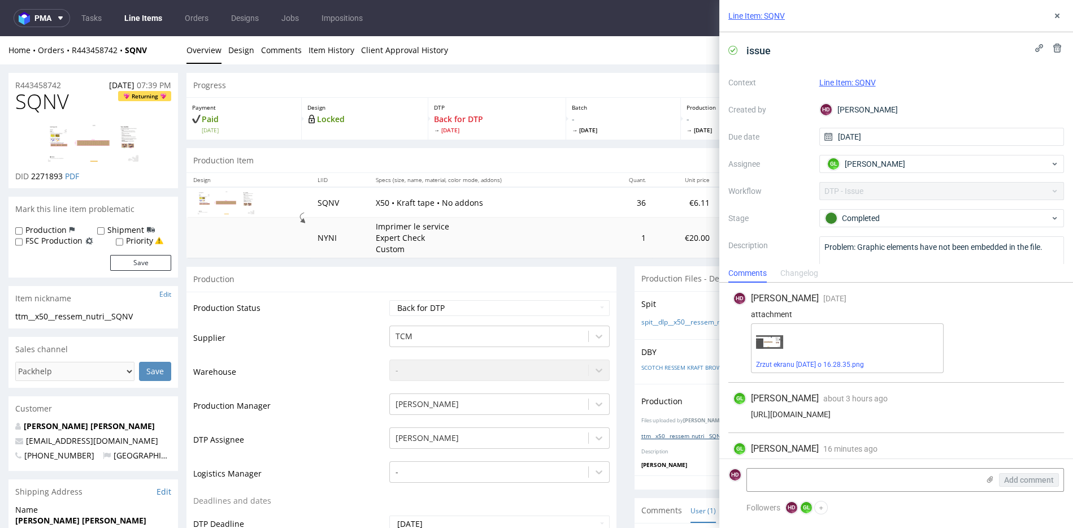
click at [677, 437] on link "ttm__x50__ressem_nutri__SQNV__d2271893__oR443458742.pdf" at bounding box center [725, 436] width 167 height 8
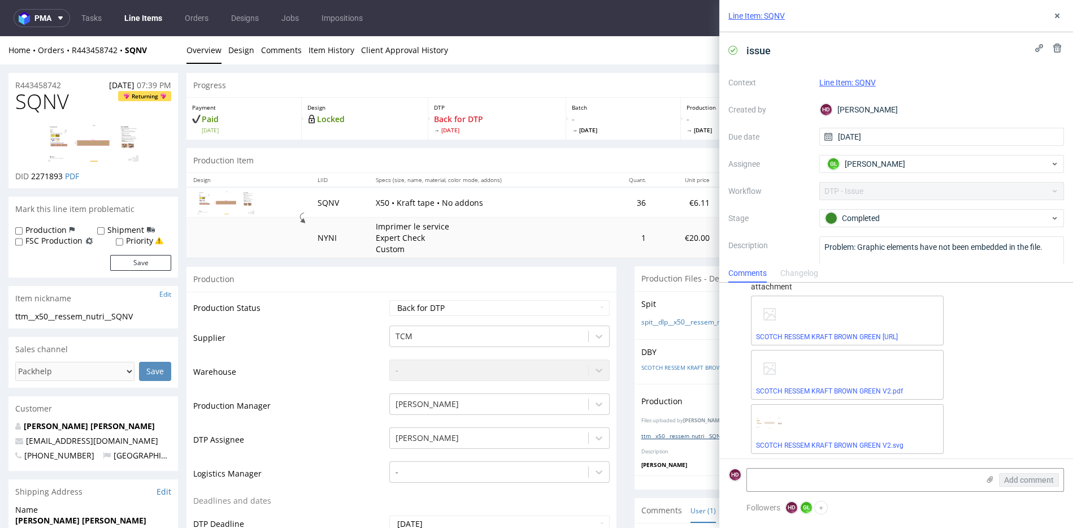
scroll to position [181, 0]
click at [788, 333] on link "SCOTCH RESSEM KRAFT BROWN GREEN V2.ai" at bounding box center [827, 334] width 142 height 8
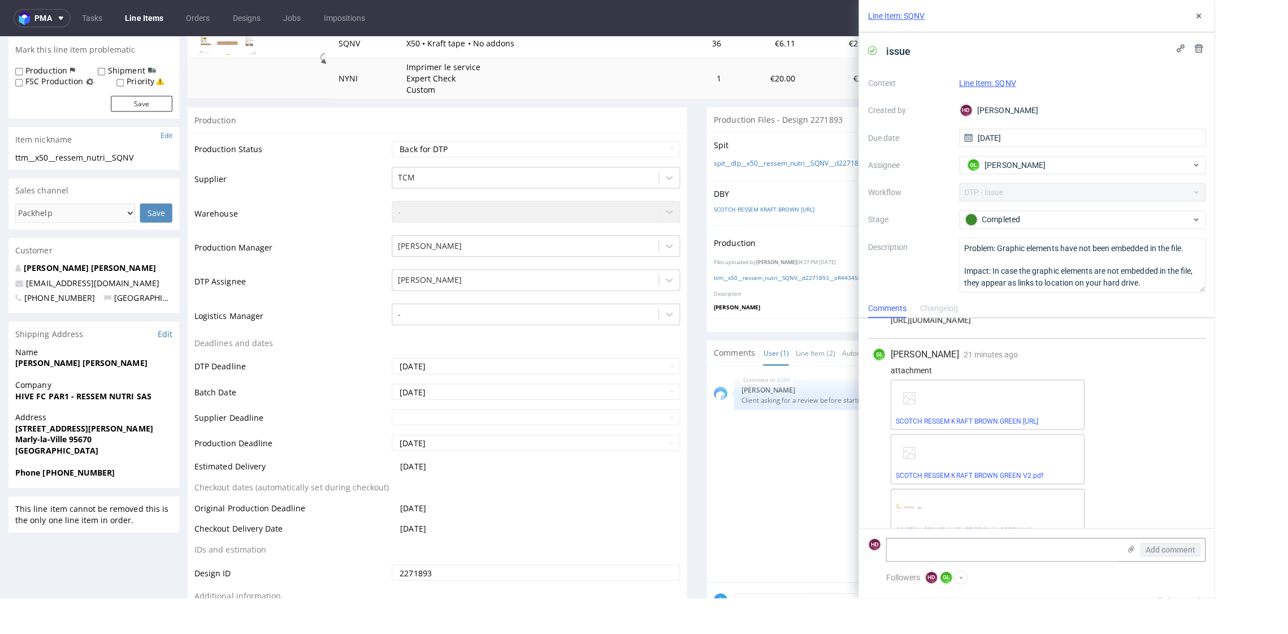
scroll to position [160, 0]
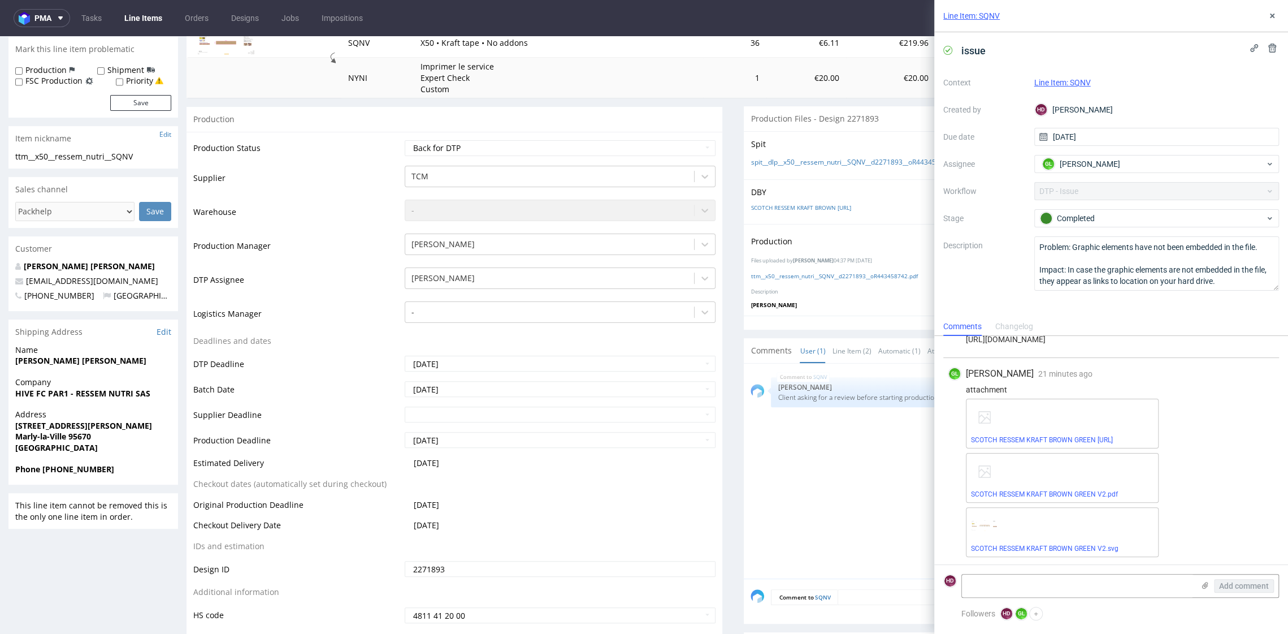
click at [150, 25] on link "Line Items" at bounding box center [143, 18] width 51 height 18
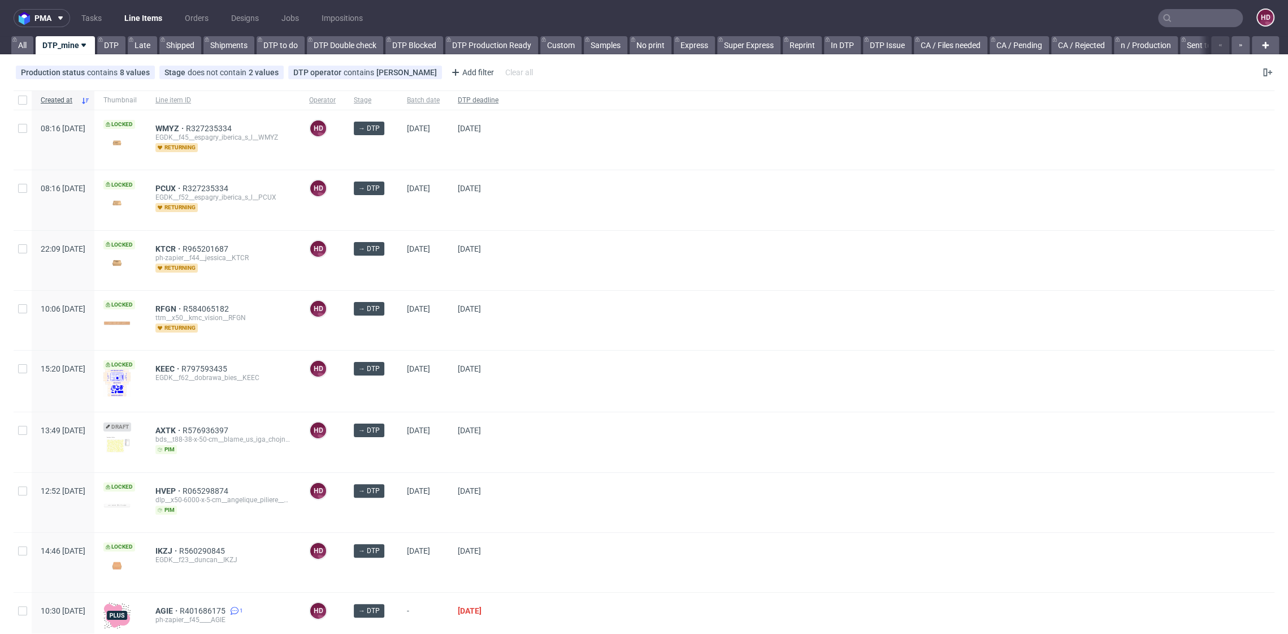
click at [498, 102] on div "DTP deadline" at bounding box center [478, 99] width 59 height 19
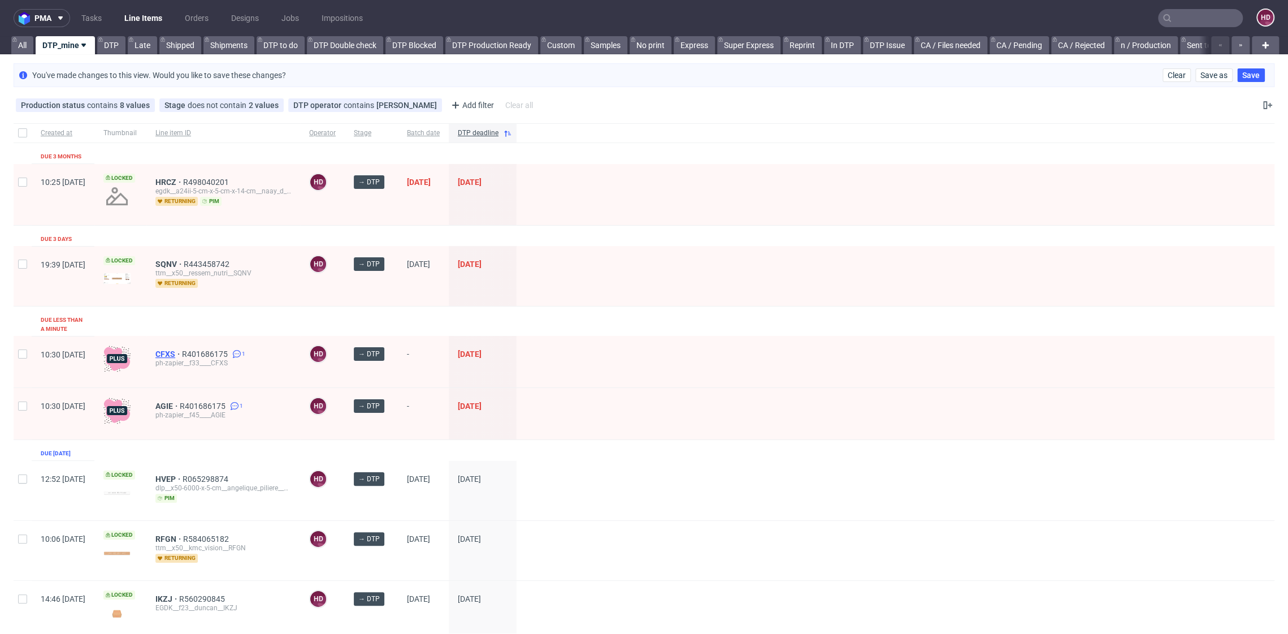
click at [182, 349] on span "CFXS" at bounding box center [168, 353] width 27 height 9
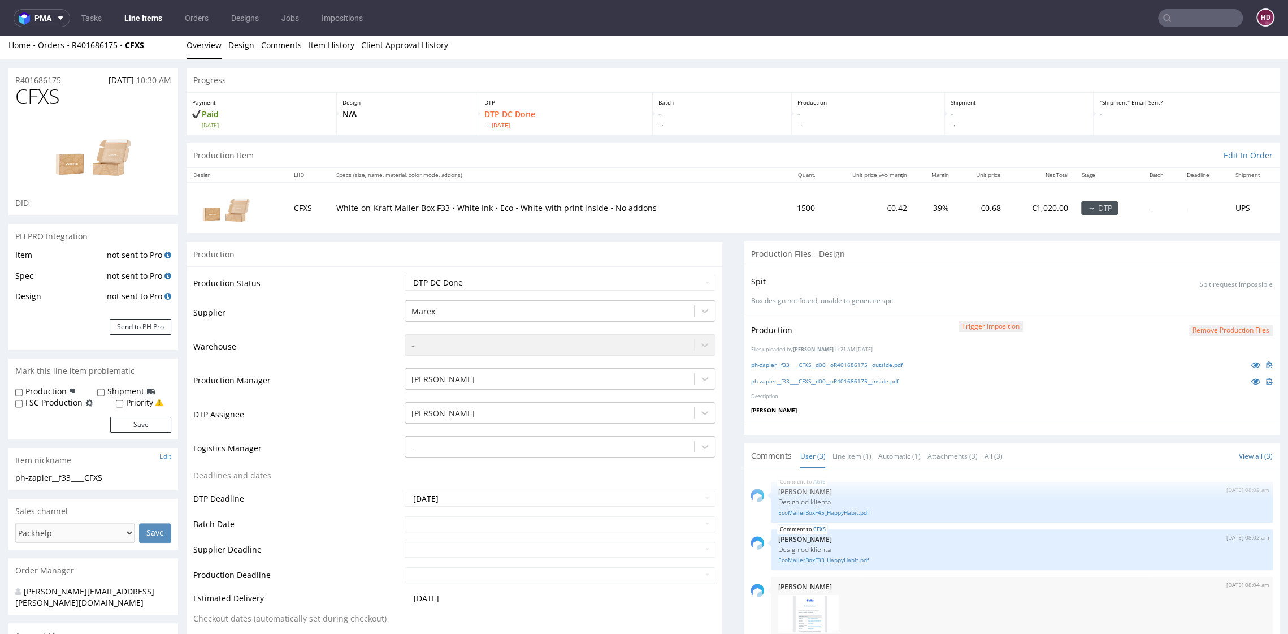
scroll to position [6, 0]
click at [566, 276] on select "Waiting for Artwork Waiting for Diecut Waiting for Mockup Waiting for DTP Waiti…" at bounding box center [560, 282] width 310 height 16
select select "dtp_in_process"
click at [405, 274] on select "Waiting for Artwork Waiting for Diecut Waiting for Mockup Waiting for DTP Waiti…" at bounding box center [560, 282] width 310 height 16
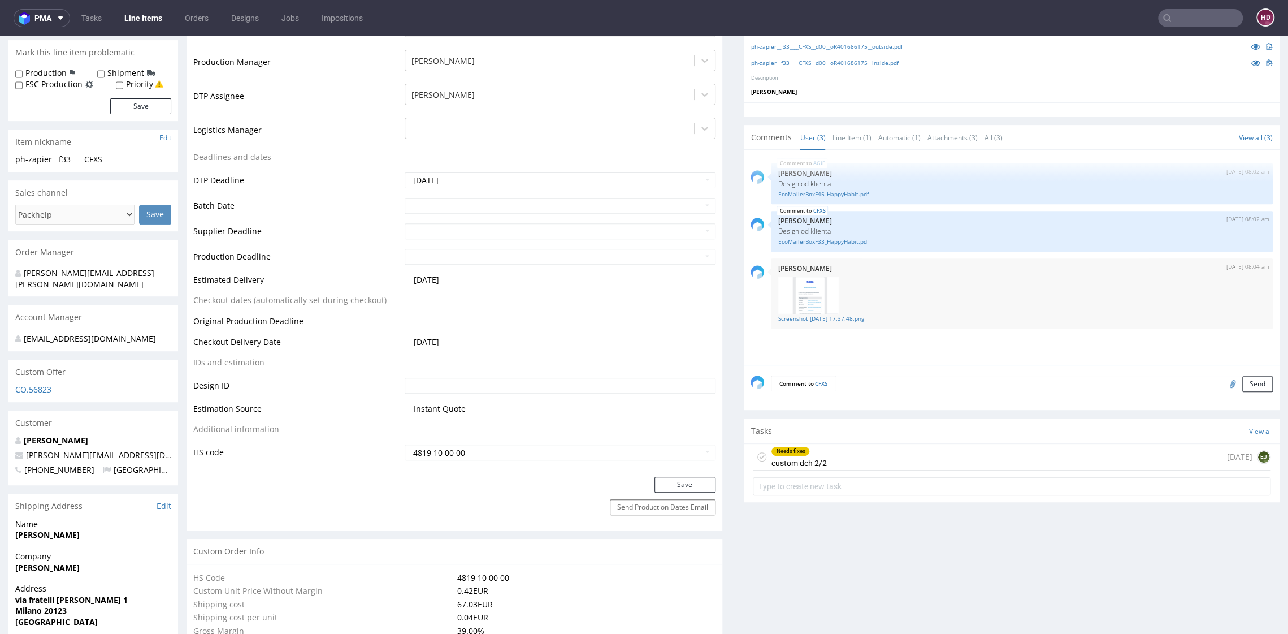
scroll to position [333, 0]
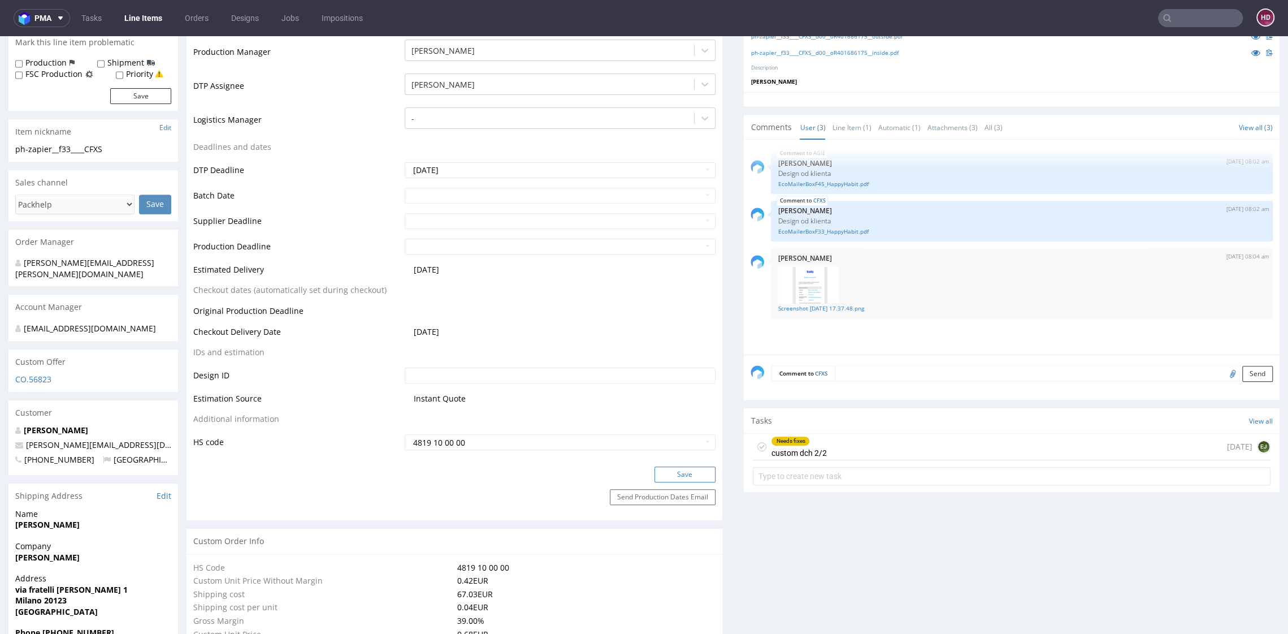
click at [681, 470] on button "Save" at bounding box center [685, 474] width 61 height 16
click at [794, 434] on div "Needs fixes custom dch 2/2" at bounding box center [798, 447] width 55 height 26
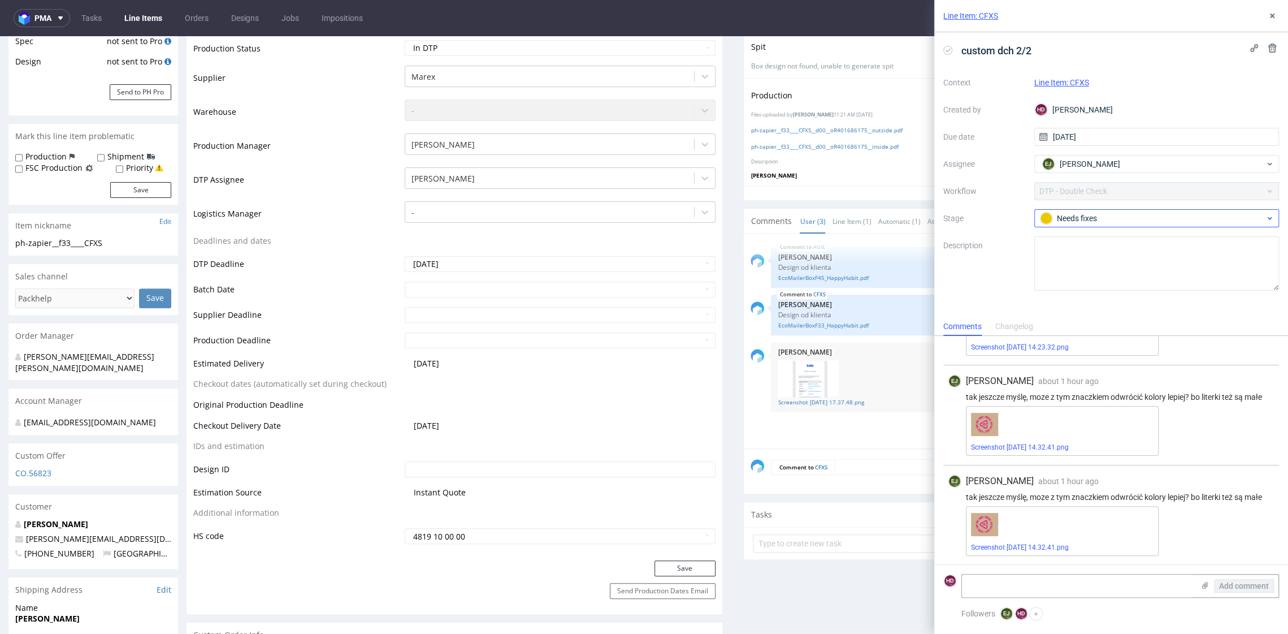
scroll to position [326, 0]
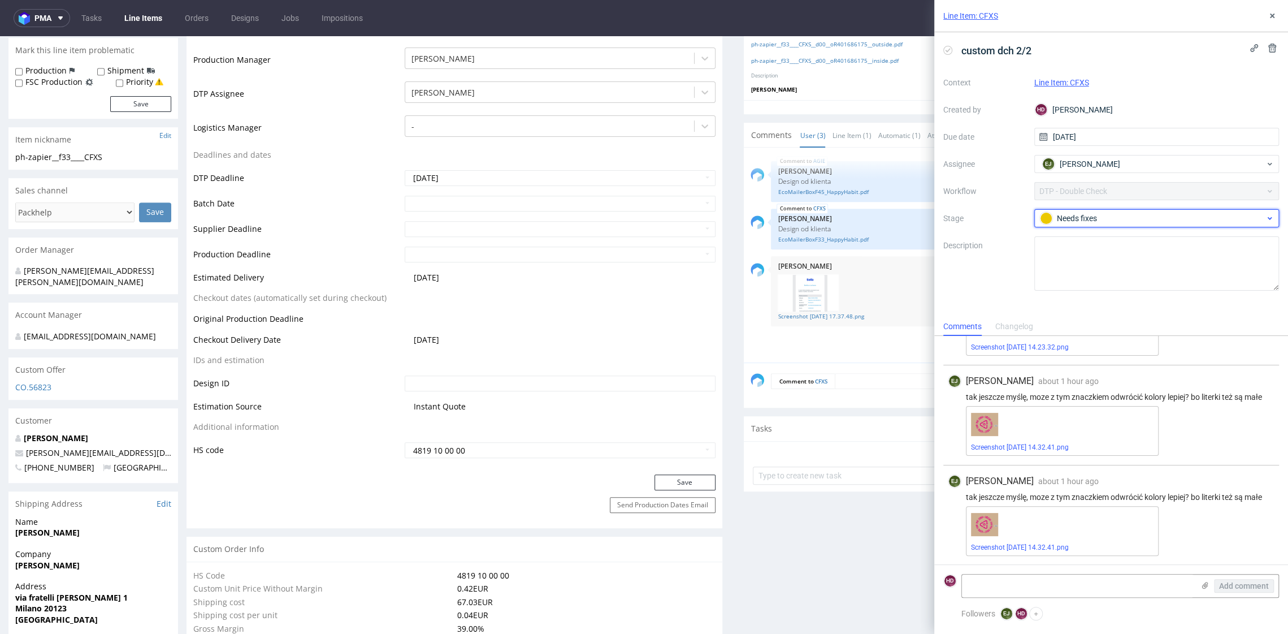
click at [1073, 222] on div "Needs fixes" at bounding box center [1152, 218] width 225 height 12
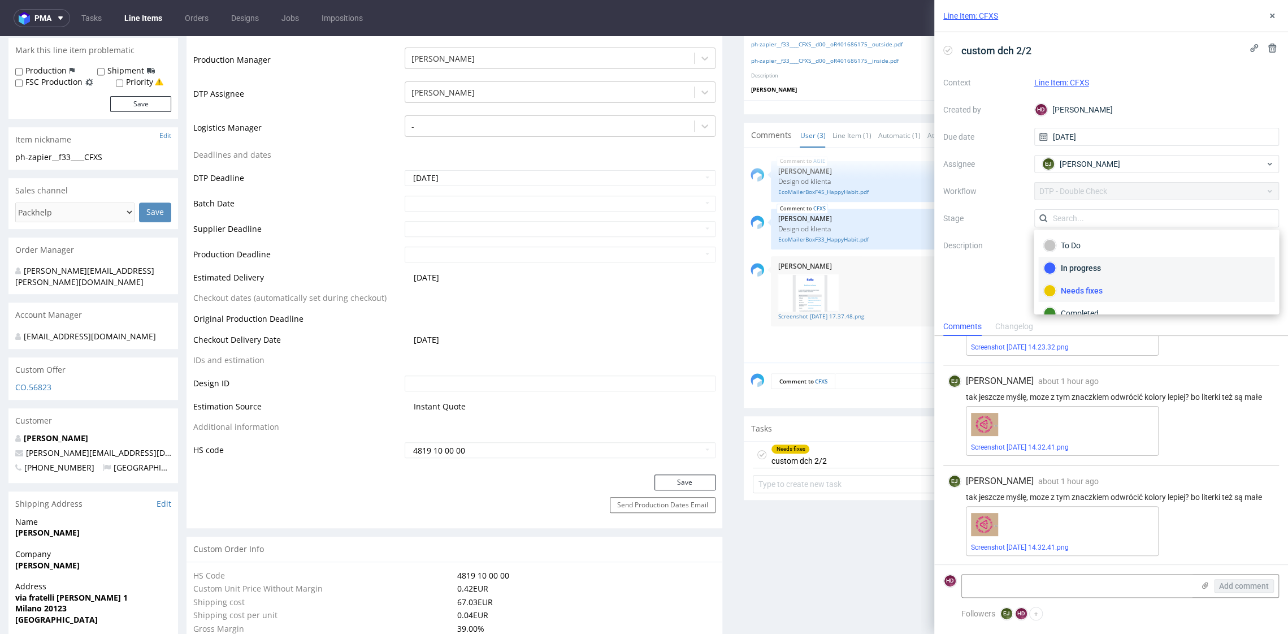
click at [1073, 271] on div "In progress" at bounding box center [1156, 268] width 226 height 12
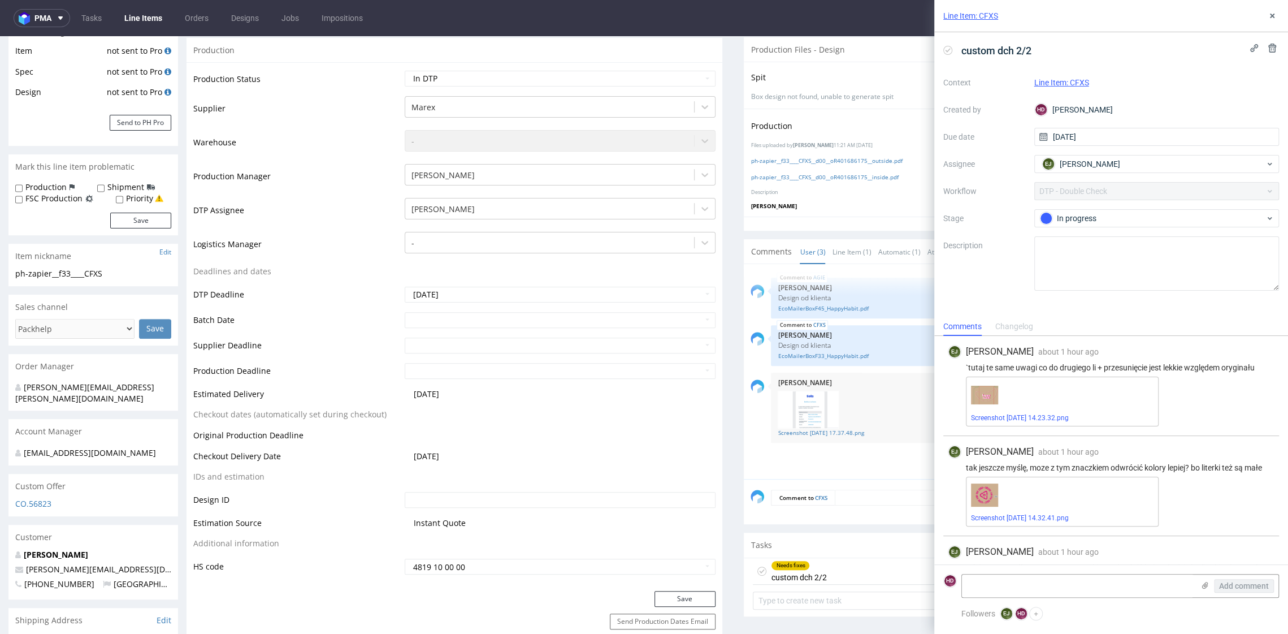
scroll to position [182, 0]
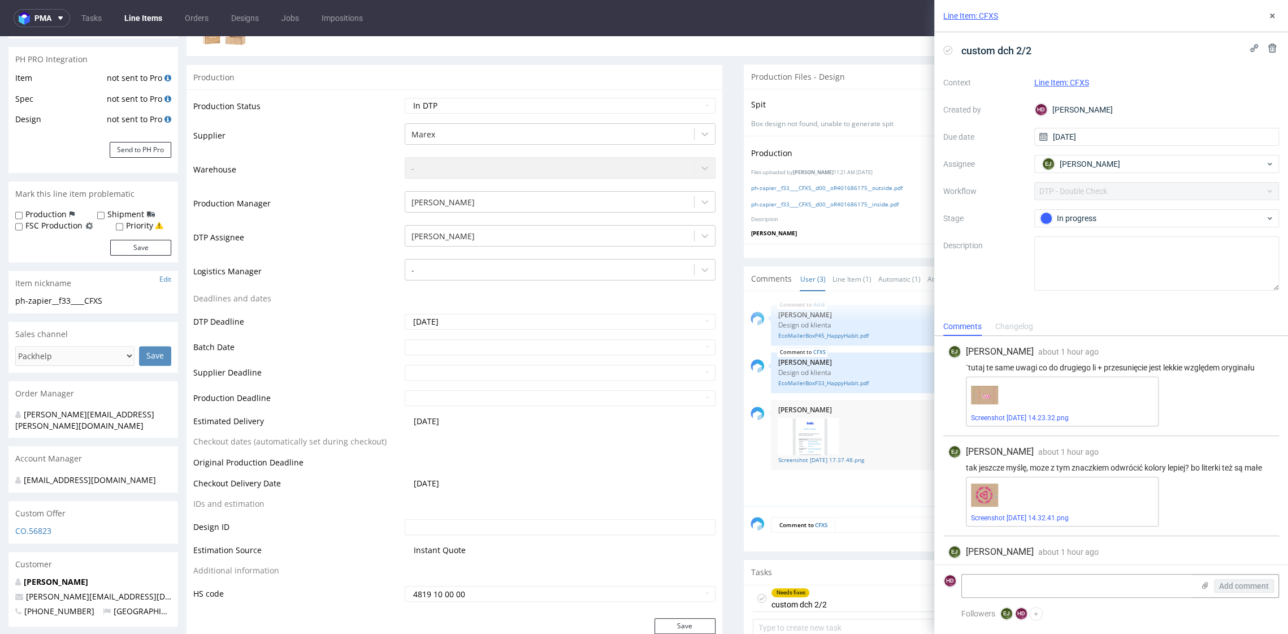
click at [991, 402] on img at bounding box center [984, 394] width 27 height 19
click at [989, 400] on img at bounding box center [984, 394] width 27 height 19
click at [989, 418] on link "Screenshot 2025-10-13 at 14.23.32.png" at bounding box center [1020, 418] width 98 height 8
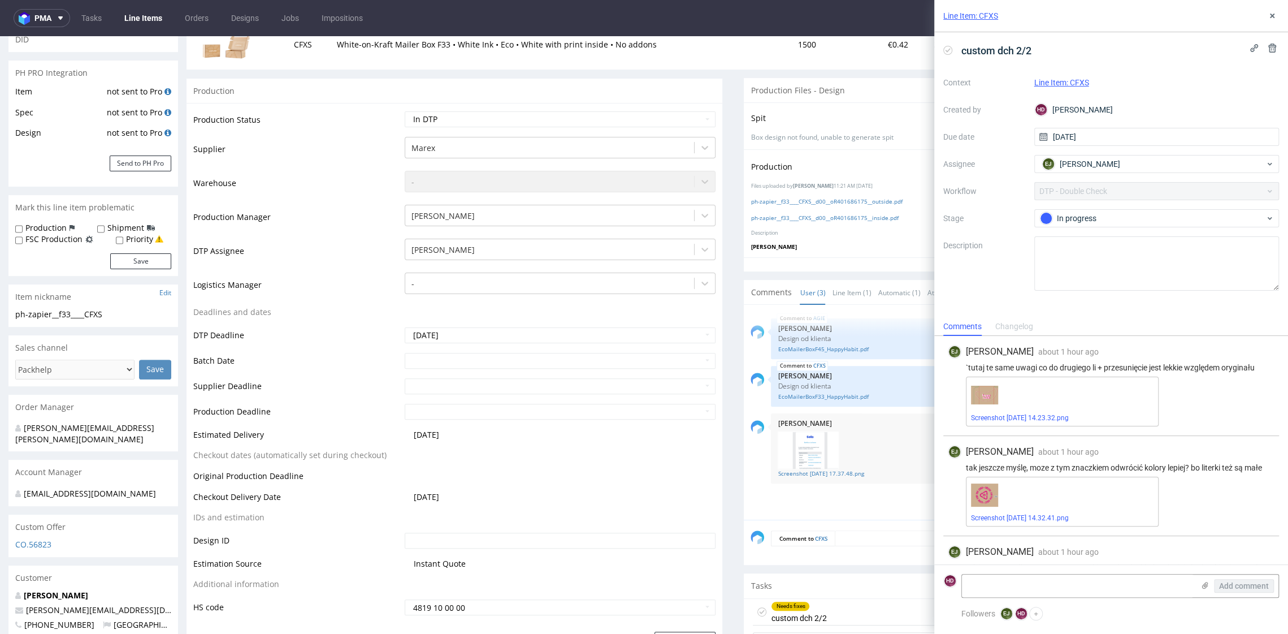
scroll to position [165, 0]
click at [825, 218] on link "ph-zapier__f33____CFXS__d00__oR401686175__inside.pdf" at bounding box center [825, 221] width 148 height 8
click at [744, 205] on div "Production Trigger Imposition Remove production files Files uploaded by Hapka D…" at bounding box center [1012, 207] width 536 height 108
click at [751, 205] on link "ph-zapier__f33____CFXS__d00__oR401686175__outside.pdf" at bounding box center [826, 205] width 151 height 8
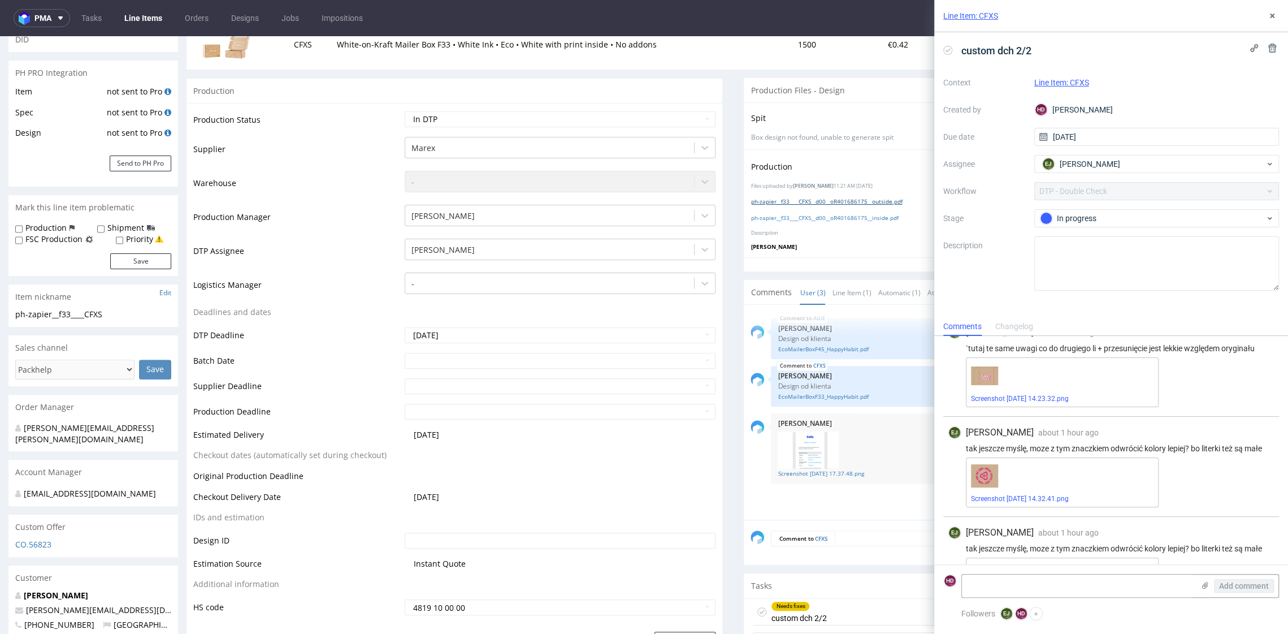
scroll to position [0, 0]
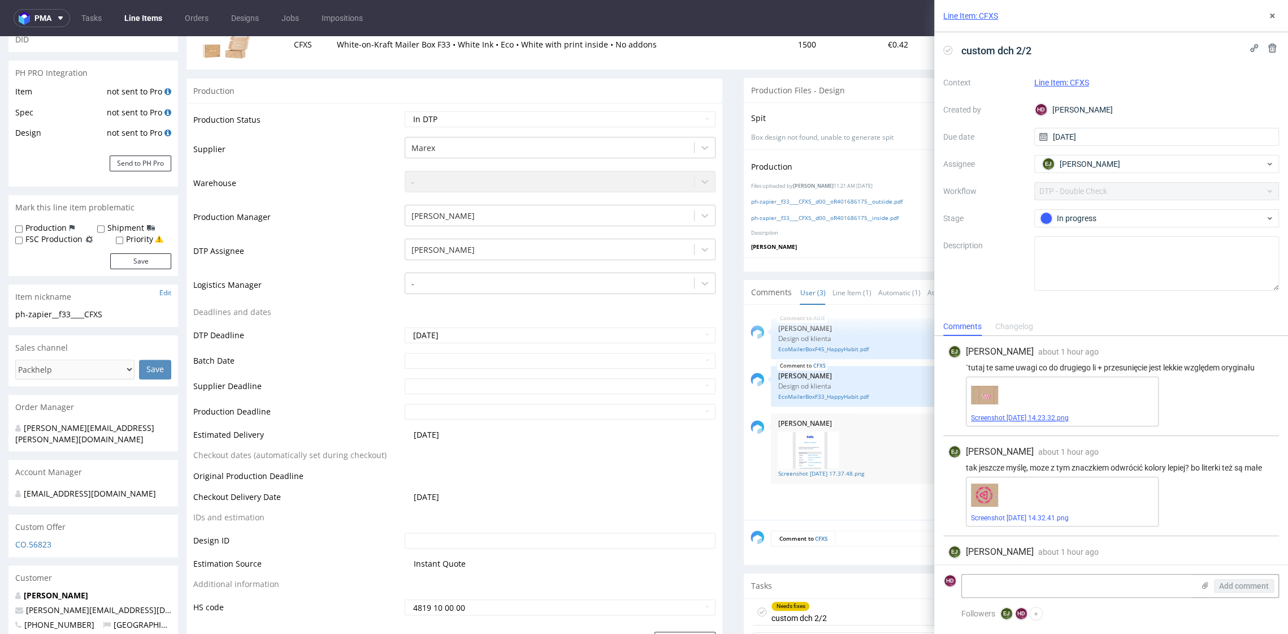
click at [1007, 418] on link "Screenshot 2025-10-13 at 14.23.32.png" at bounding box center [1020, 418] width 98 height 8
click at [976, 396] on img at bounding box center [984, 394] width 27 height 19
click at [981, 396] on img at bounding box center [984, 394] width 27 height 19
click at [980, 398] on img at bounding box center [984, 394] width 27 height 19
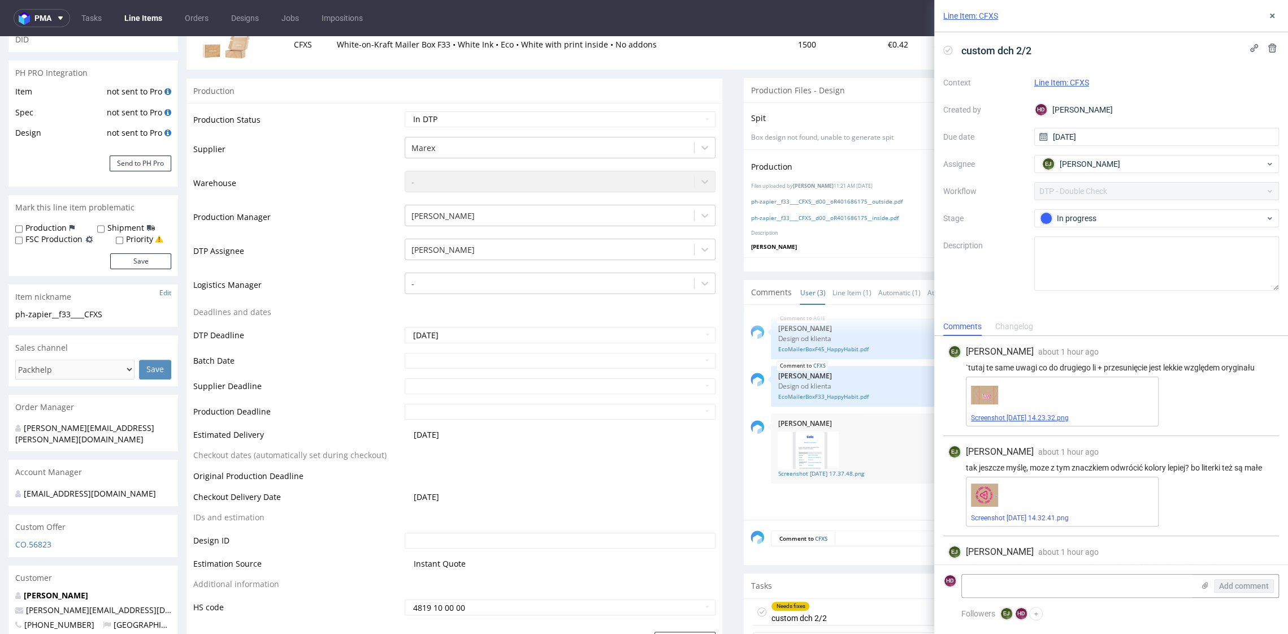
click at [986, 414] on link "Screenshot 2025-10-13 at 14.23.32.png" at bounding box center [1020, 418] width 98 height 8
click at [1051, 230] on div "Context Line Item: CFXS Created by HD Hapka Dominika Due date 13/10/2025 Assign…" at bounding box center [1111, 181] width 336 height 217
click at [1057, 222] on div "In progress" at bounding box center [1152, 218] width 225 height 12
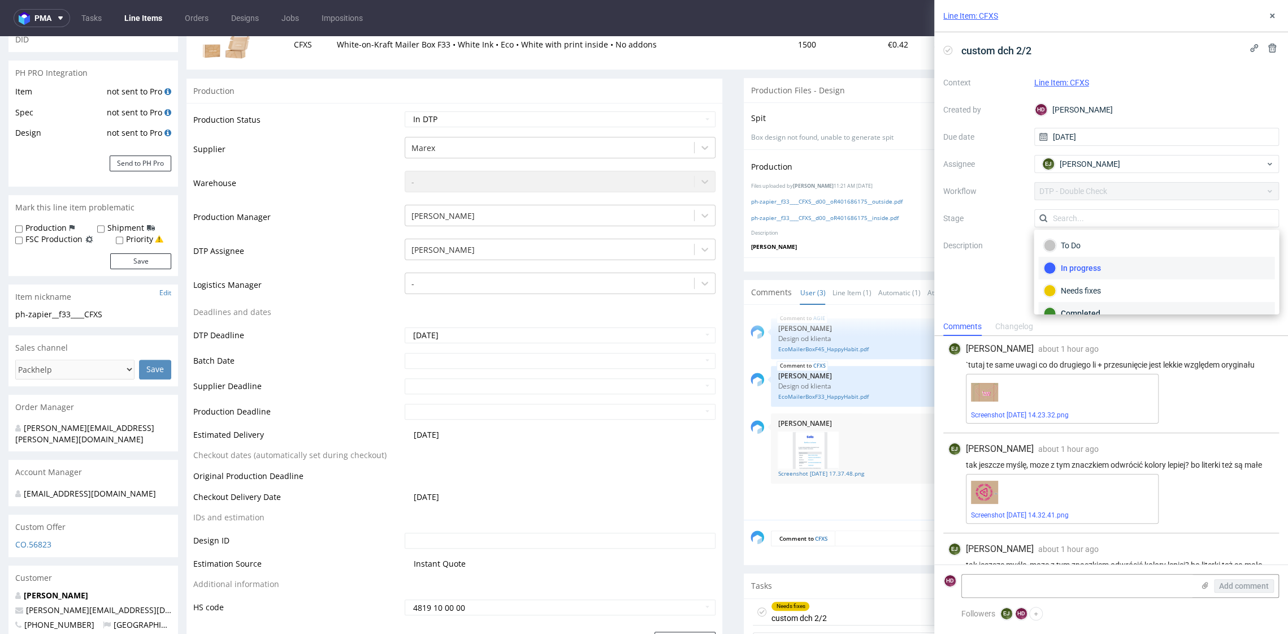
click at [1073, 308] on div "Completed" at bounding box center [1156, 313] width 226 height 12
click at [1073, 10] on button at bounding box center [1272, 16] width 14 height 14
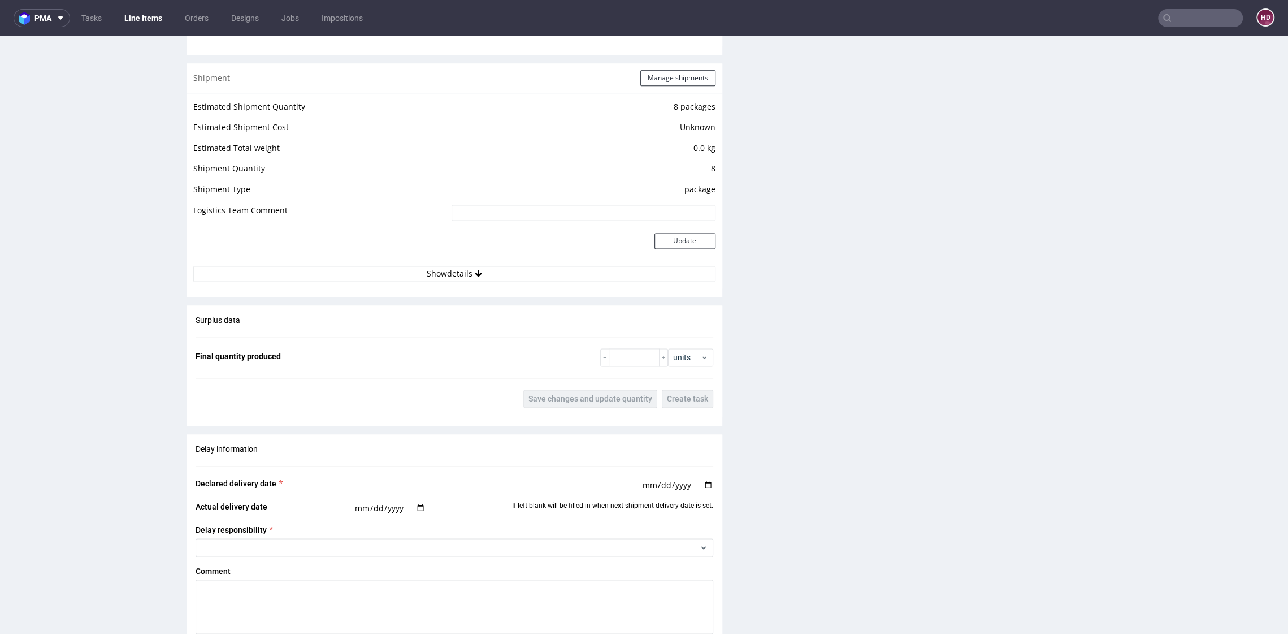
scroll to position [1732, 0]
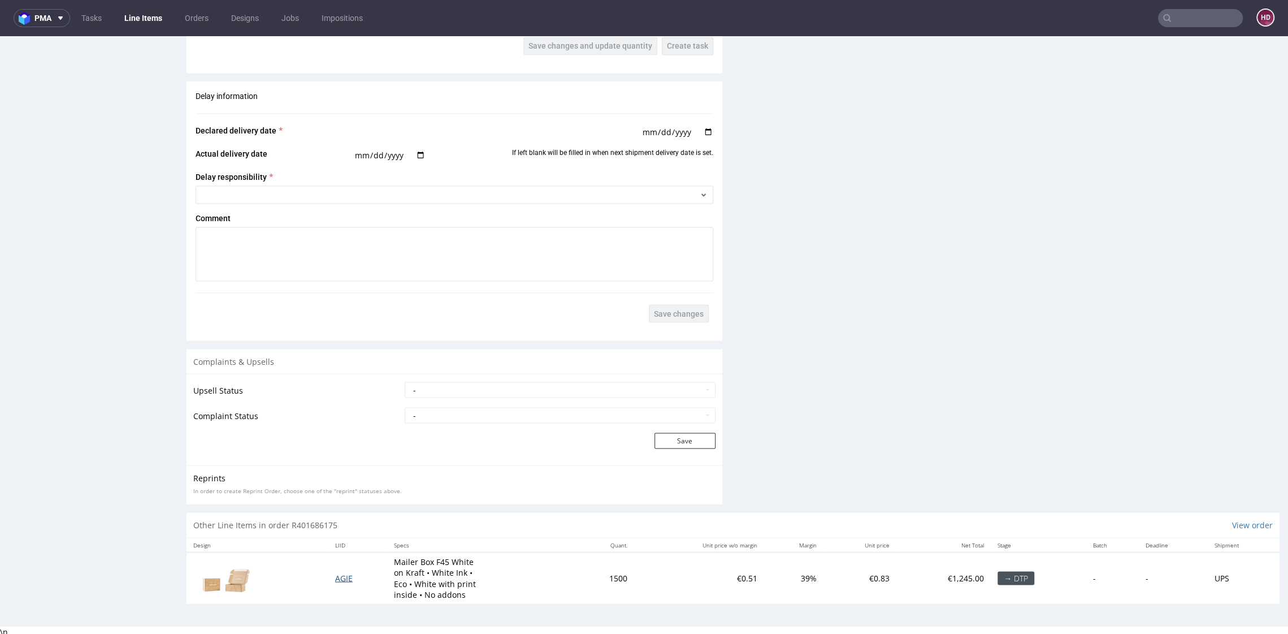
click at [345, 527] on span "AGIE" at bounding box center [344, 577] width 18 height 11
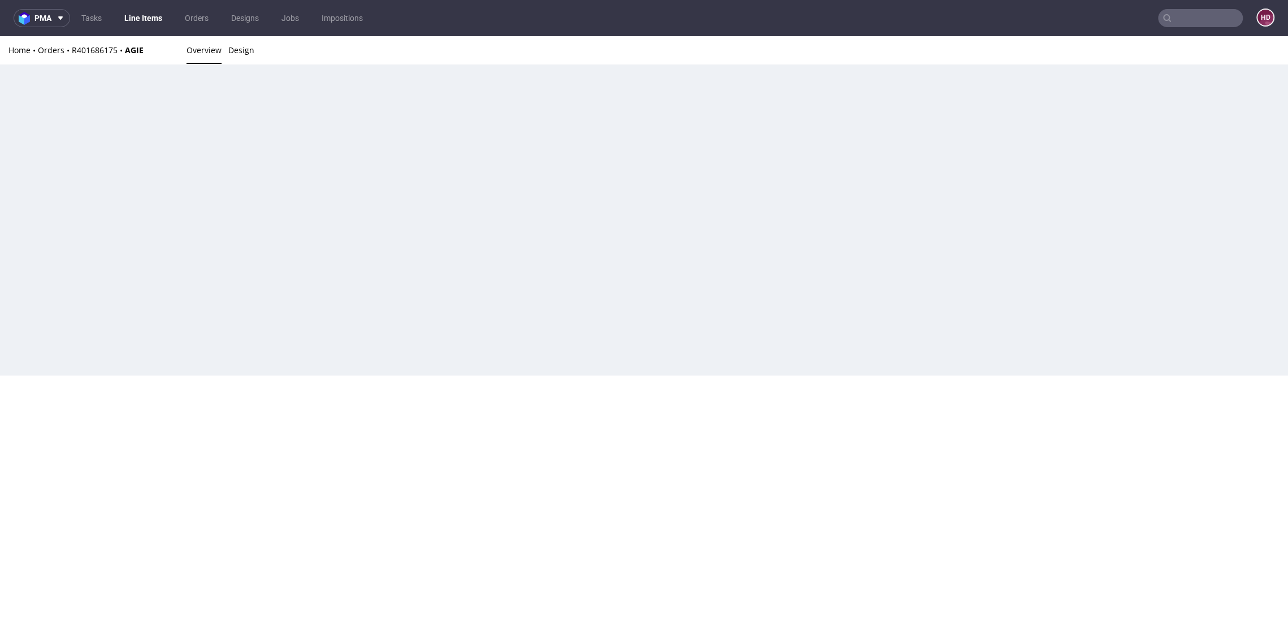
click at [343, 375] on html "Production Shipped DTP Orders Offers Shipments Designs Promotions Users Jobs Ad…" at bounding box center [644, 205] width 1288 height 339
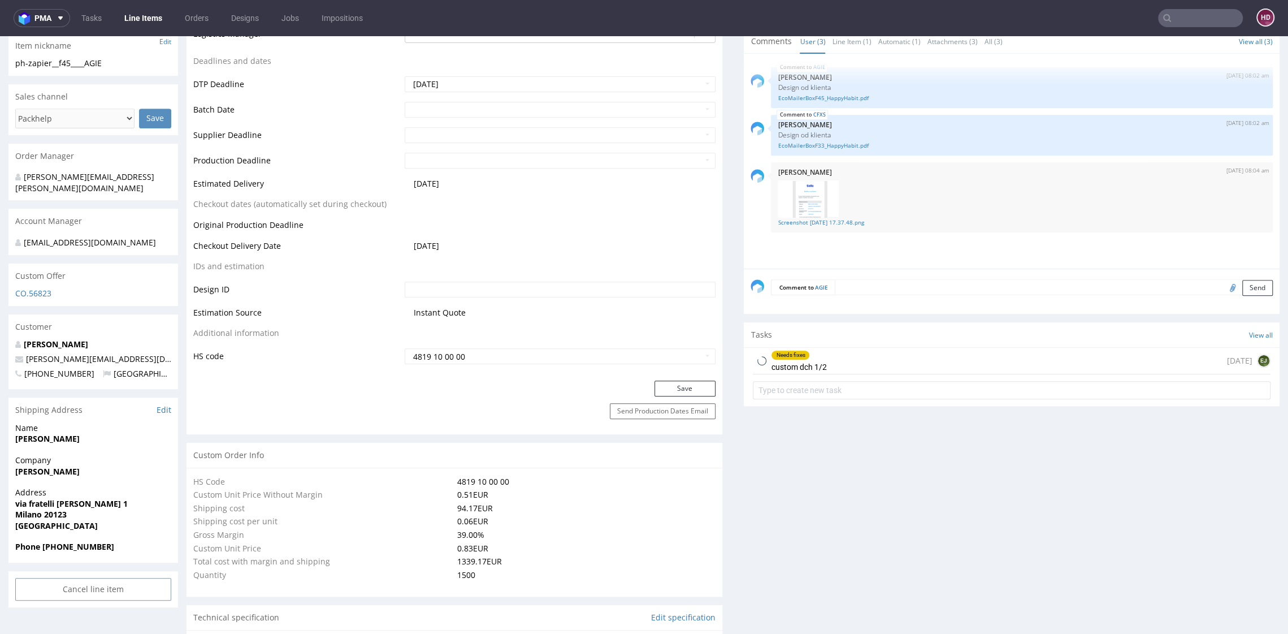
scroll to position [423, 0]
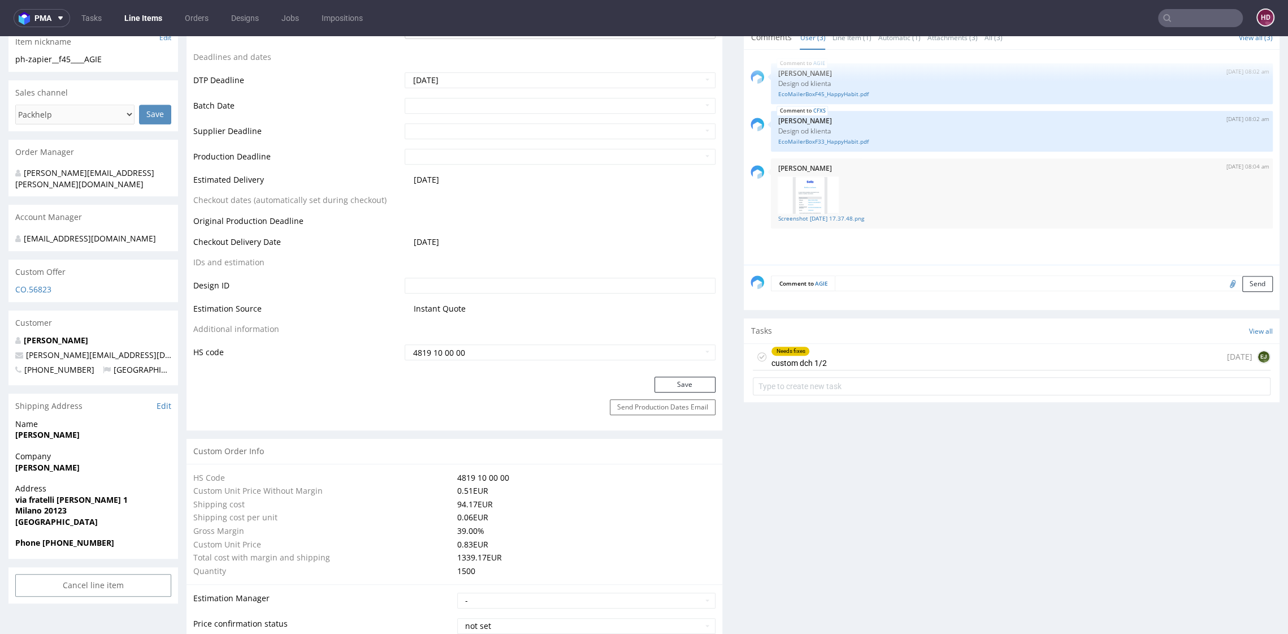
click at [791, 361] on div "Needs fixes custom dch 1/2" at bounding box center [798, 357] width 55 height 26
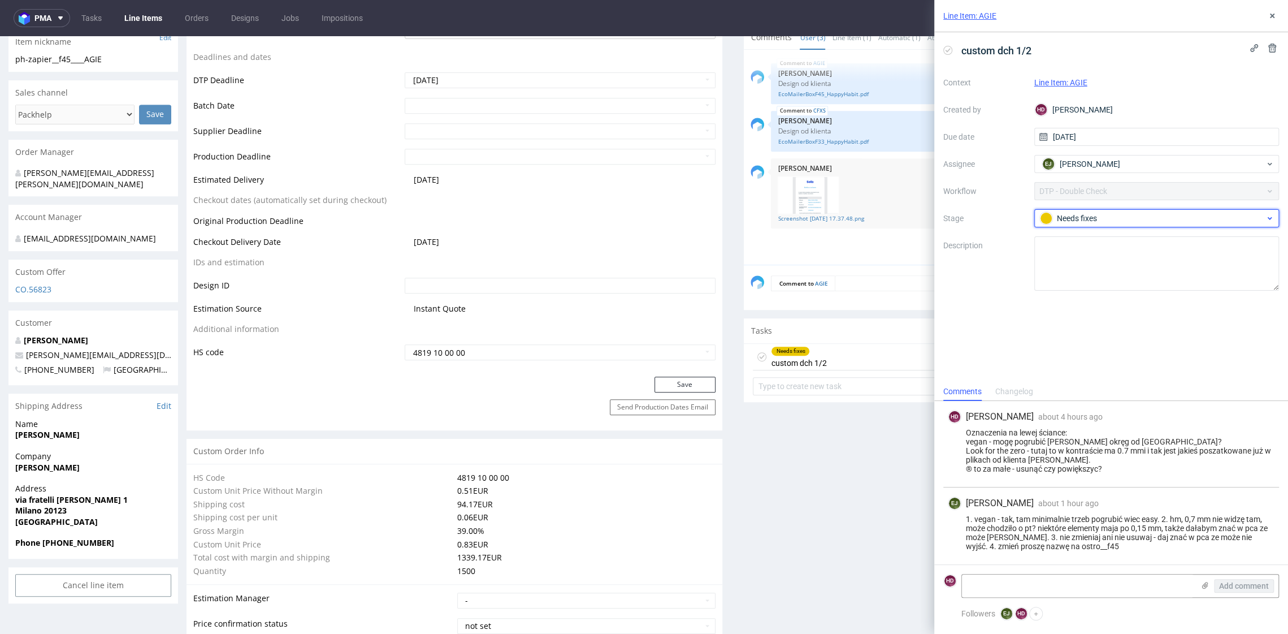
click at [1060, 224] on div "Needs fixes" at bounding box center [1156, 218] width 245 height 18
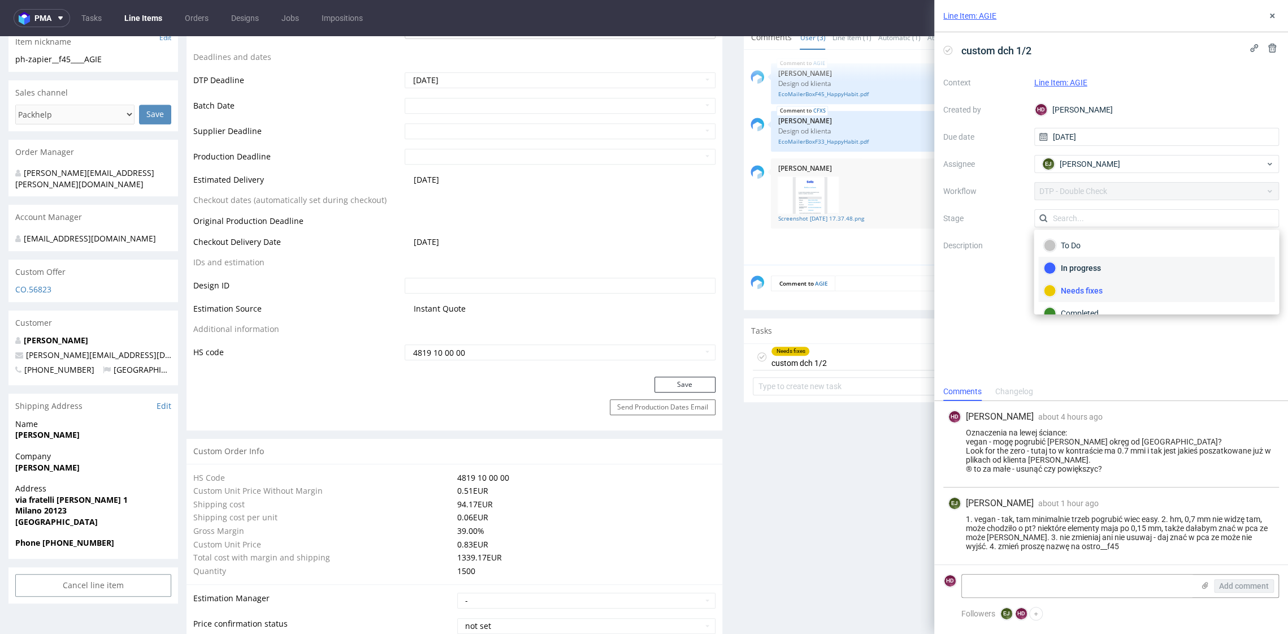
click at [1057, 260] on div "In progress" at bounding box center [1156, 268] width 236 height 23
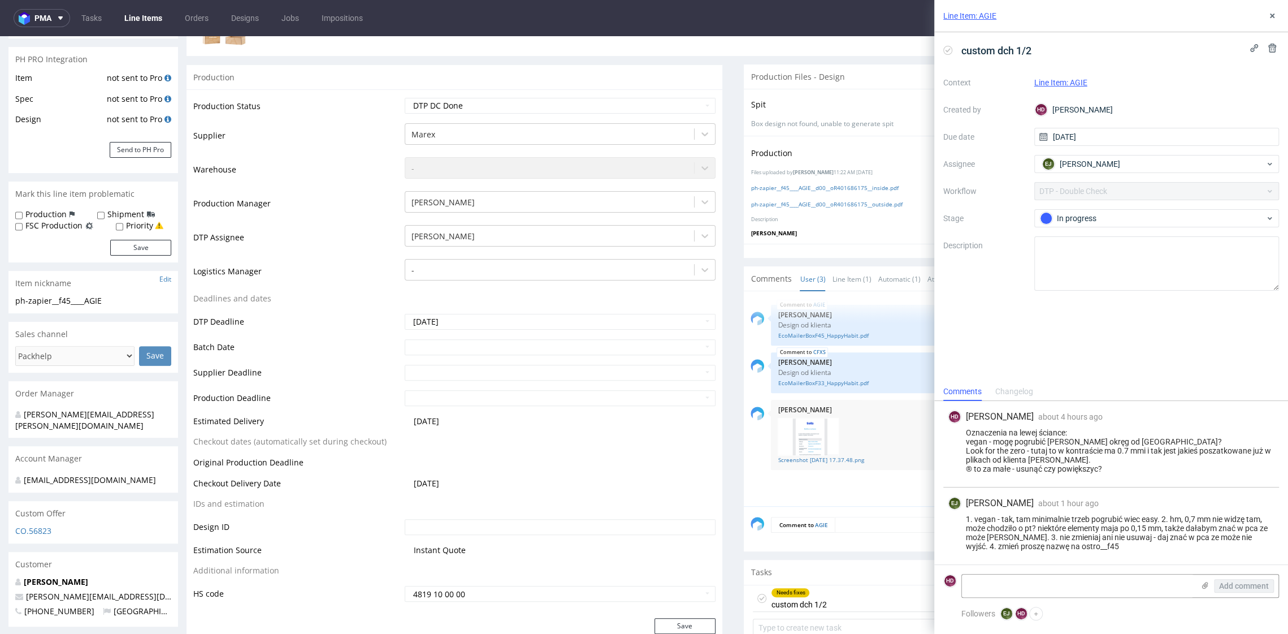
scroll to position [183, 0]
click at [1073, 439] on div "Oznaczenia na lewej ściance: vegan - mogę pogrubić [PERSON_NAME] okręg od [GEOG…" at bounding box center [1111, 450] width 327 height 45
drag, startPoint x: 1027, startPoint y: 548, endPoint x: 1078, endPoint y: 552, distance: 51.6
click at [1073, 527] on div "EJ Elżbieta Jelińska about 1 hour ago 13th Oct 2025, 14:29 1. vegan - tak, tam …" at bounding box center [1111, 525] width 336 height 77
copy div "ostro__f45"
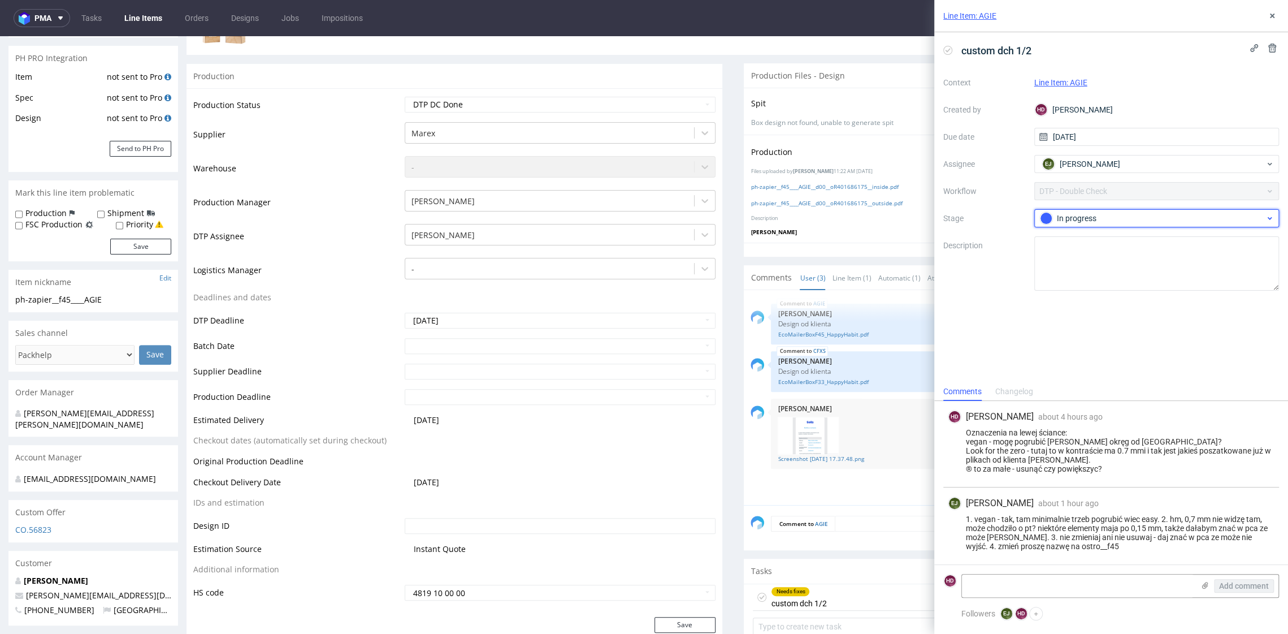
click at [1073, 226] on div "In progress" at bounding box center [1156, 218] width 245 height 18
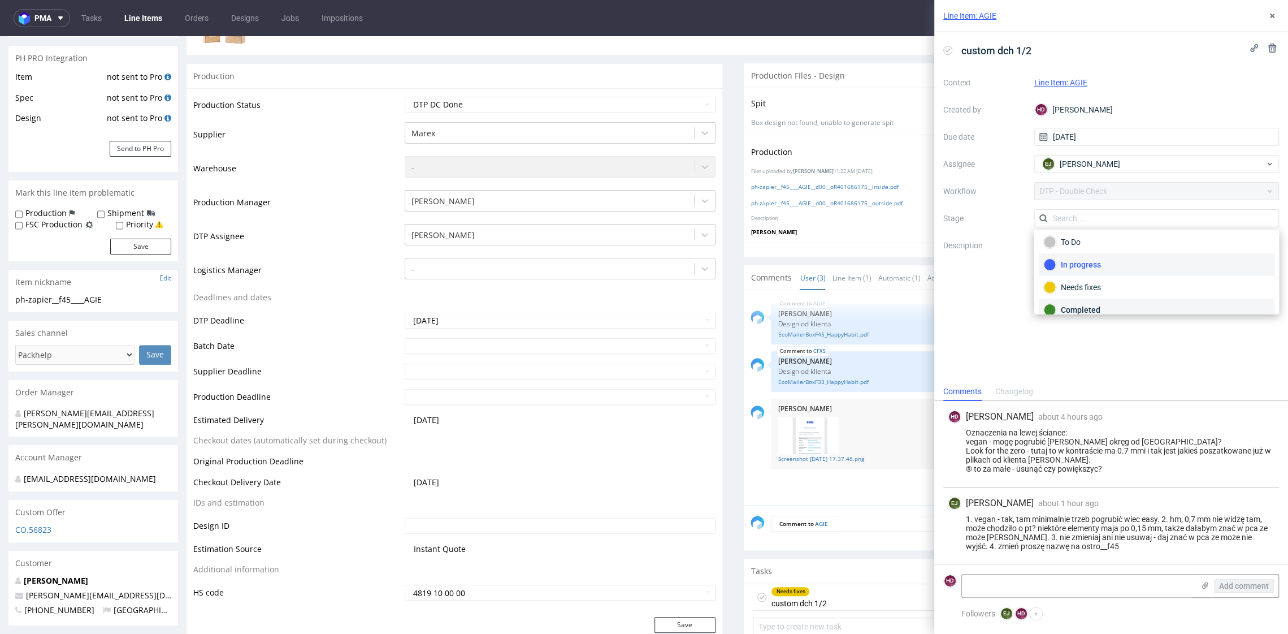
scroll to position [5, 0]
click at [1073, 310] on div "Completed" at bounding box center [1156, 308] width 226 height 12
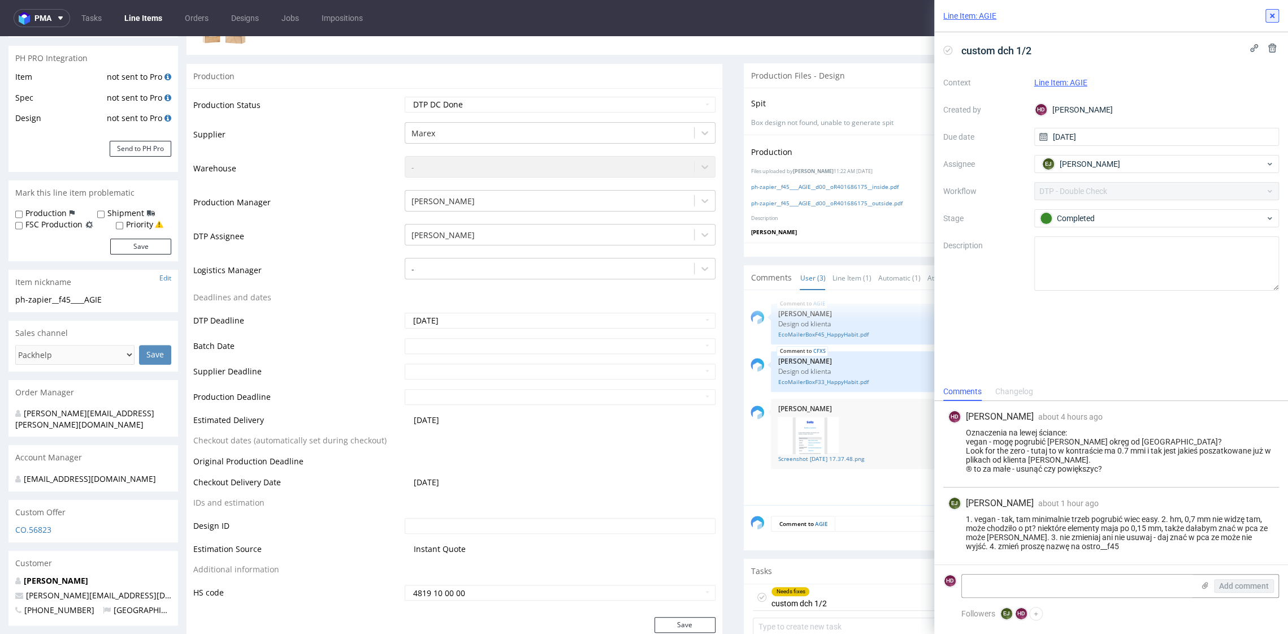
click at [1073, 16] on use at bounding box center [1272, 16] width 5 height 5
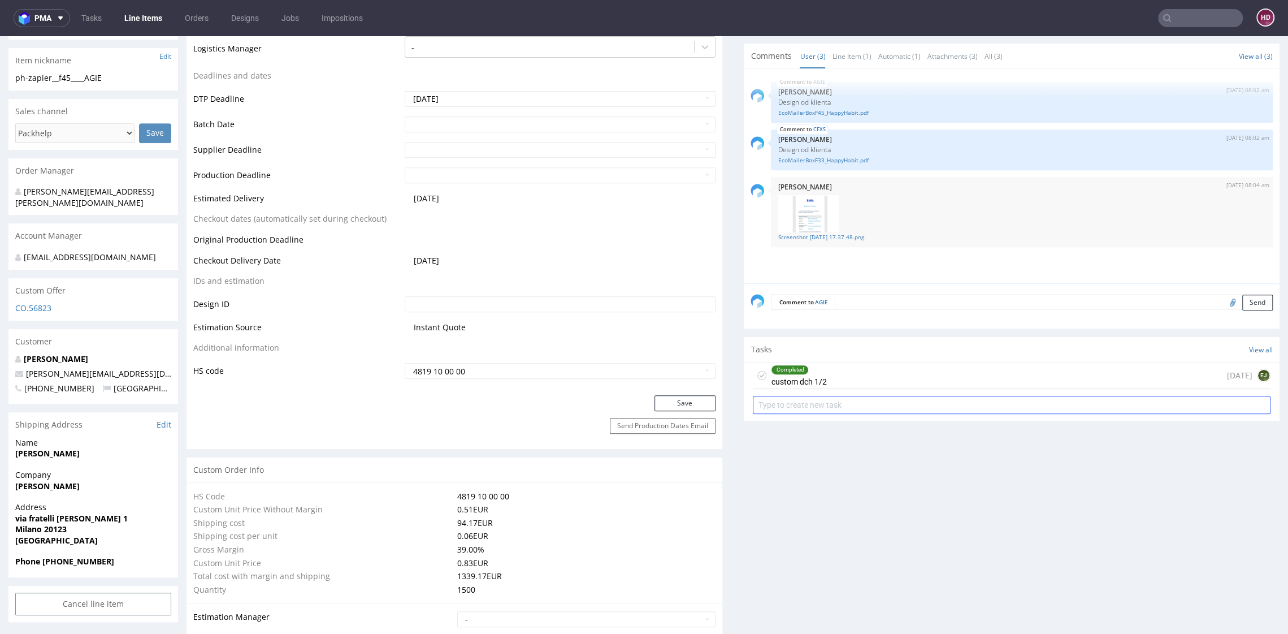
scroll to position [401, 0]
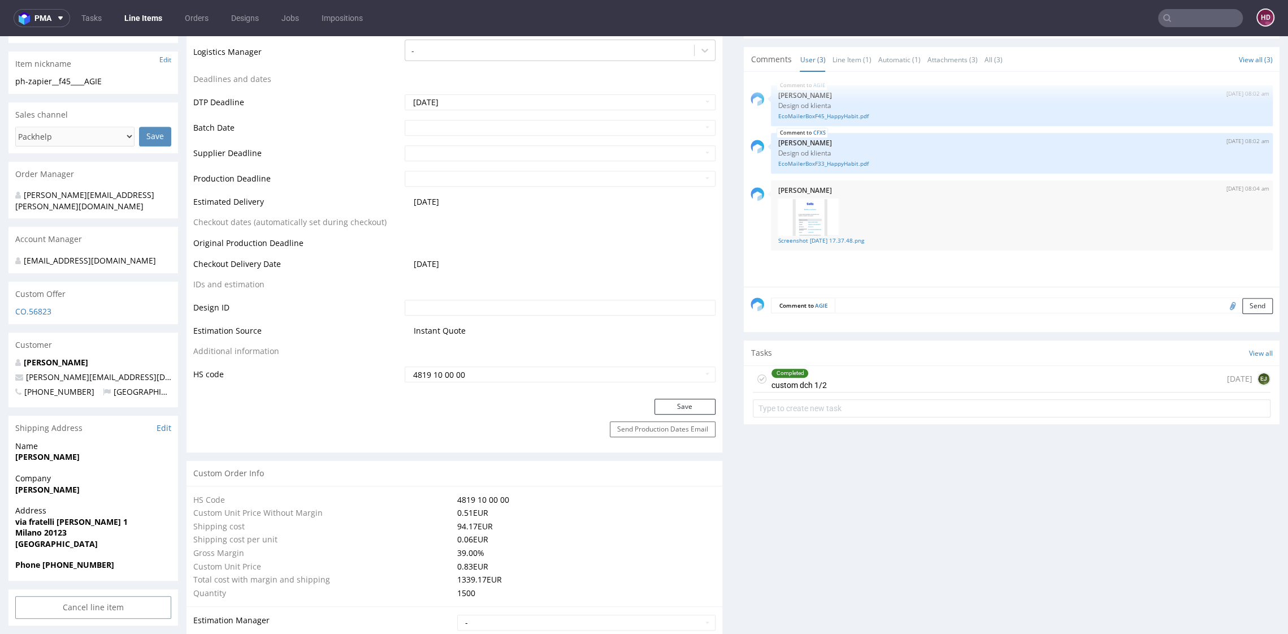
click at [895, 385] on div "Completed custom dch 1/2 today EJ" at bounding box center [1012, 379] width 518 height 27
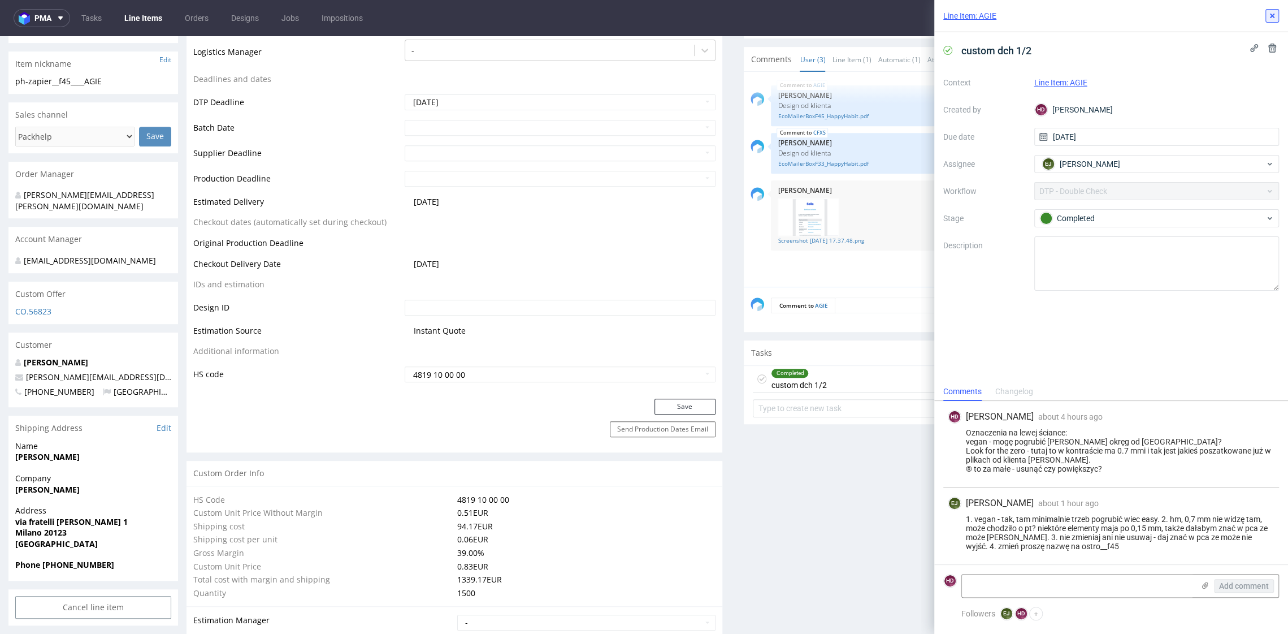
click at [1073, 15] on button at bounding box center [1272, 16] width 14 height 14
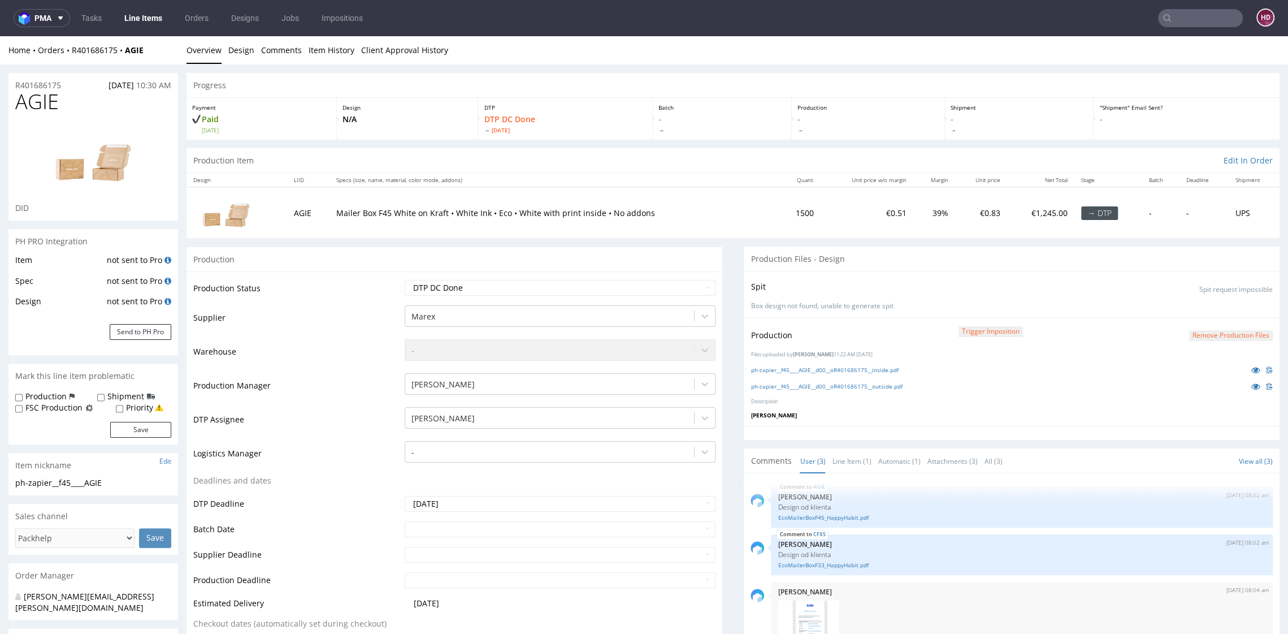
click at [1073, 327] on div "Production Trigger Imposition Remove production files" at bounding box center [1012, 335] width 522 height 20
click at [1073, 333] on div "Production Trigger Imposition Remove production files" at bounding box center [1012, 335] width 522 height 20
click at [1073, 330] on button "Remove production files" at bounding box center [1231, 335] width 84 height 11
click at [1073, 307] on link "Yes" at bounding box center [1190, 309] width 32 height 17
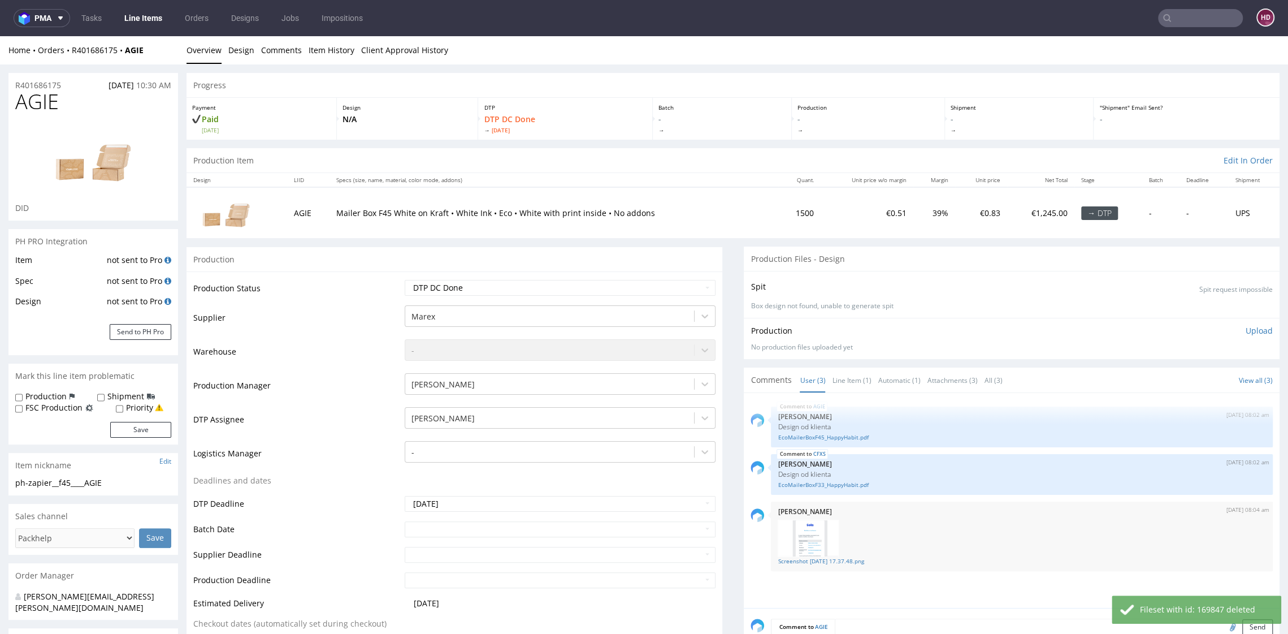
click at [1073, 330] on p "Upload" at bounding box center [1259, 330] width 27 height 11
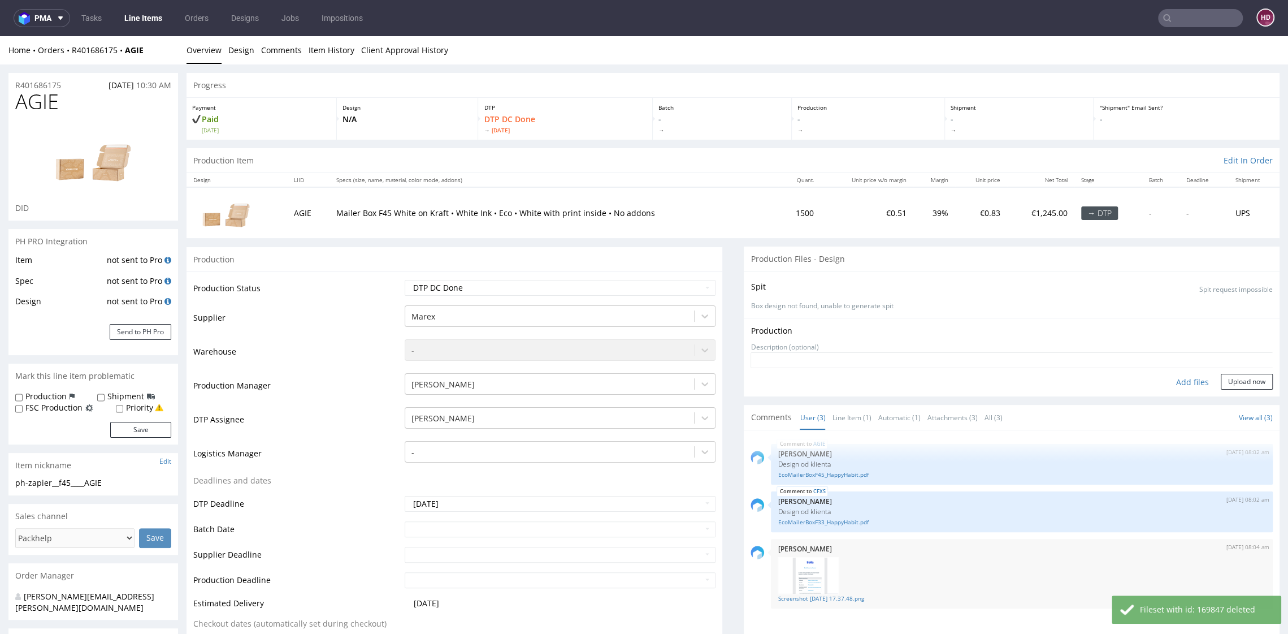
click at [1073, 382] on div "Add files" at bounding box center [1192, 382] width 57 height 17
type input "C:\fakepath\ostro__f45__f33____CFXS__d00__oR401686175__outside.pdf"
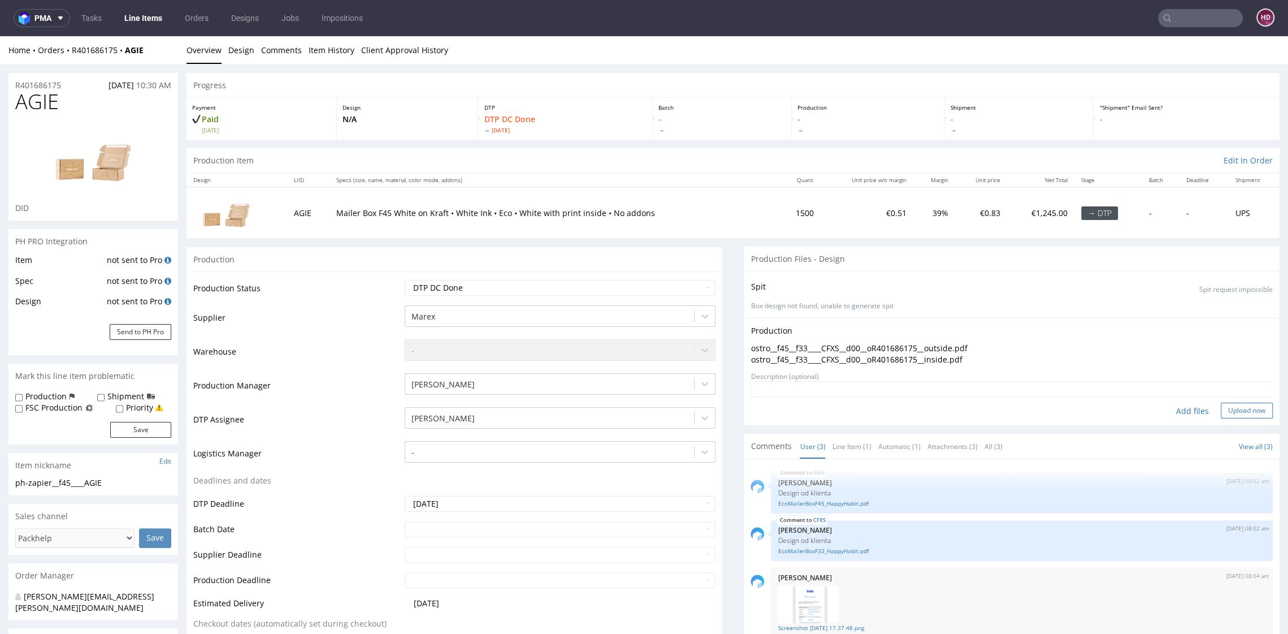
click at [1073, 406] on button "Upload now" at bounding box center [1247, 410] width 52 height 16
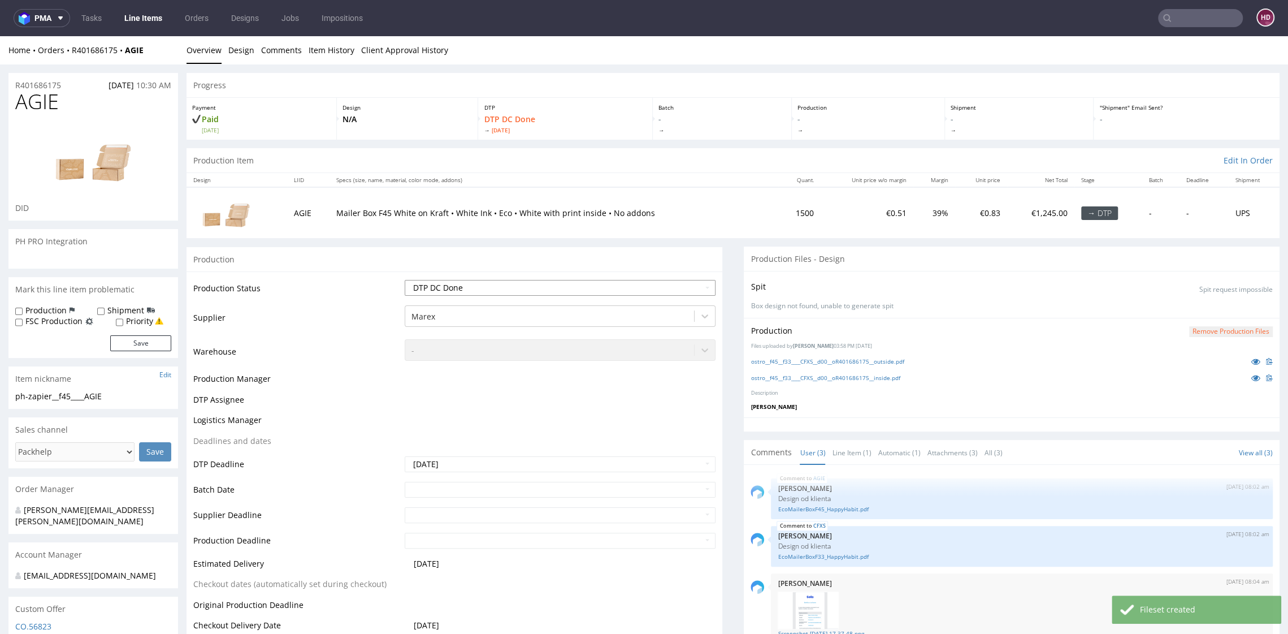
click at [515, 283] on select "Waiting for Artwork Waiting for Diecut Waiting for Mockup Waiting for DTP Waiti…" at bounding box center [560, 288] width 310 height 16
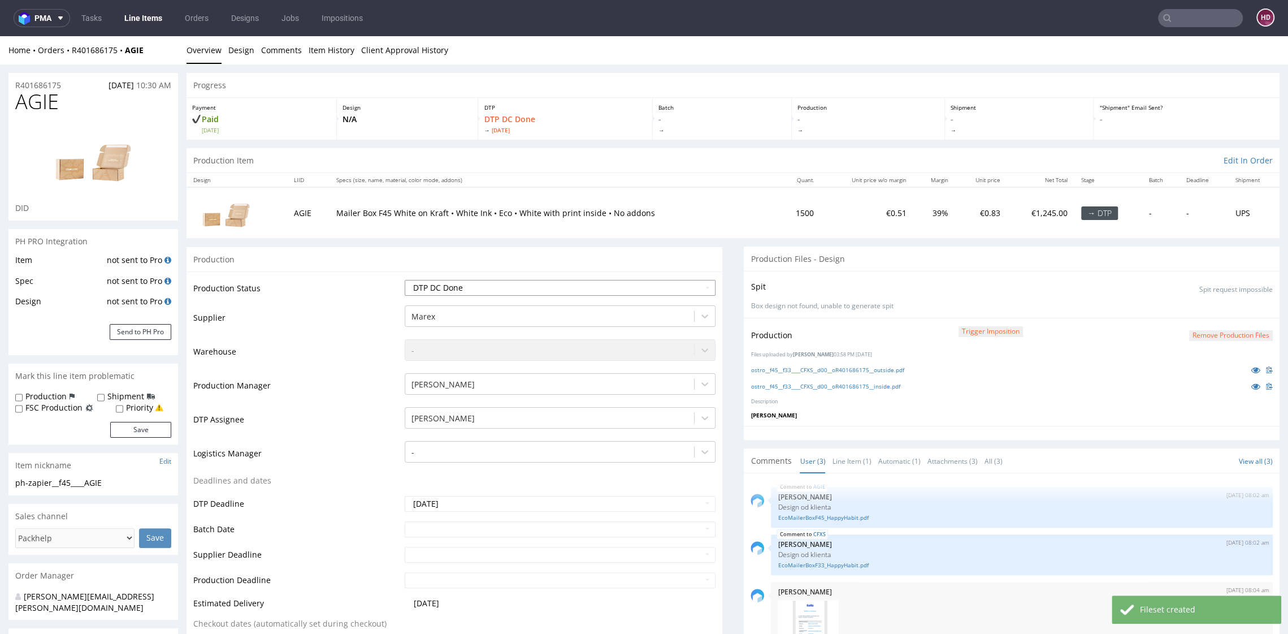
select select "dtp_ca_needed"
click at [405, 280] on select "Waiting for Artwork Waiting for Diecut Waiting for Mockup Waiting for DTP Waiti…" at bounding box center [560, 288] width 310 height 16
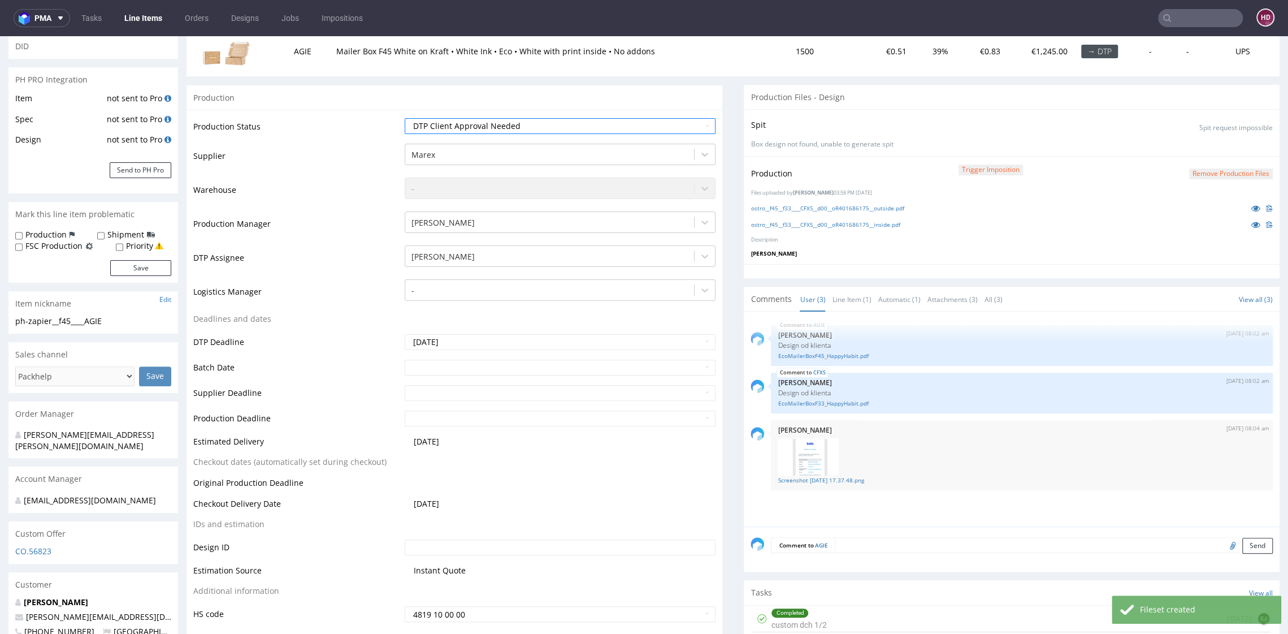
scroll to position [301, 0]
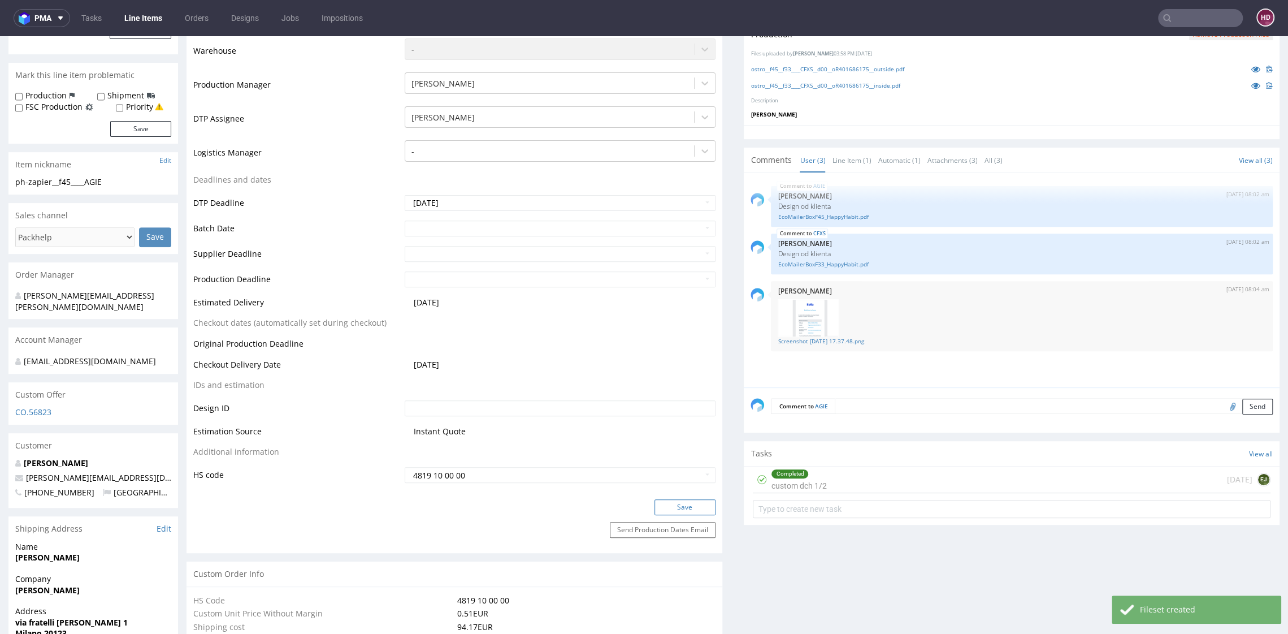
click at [661, 499] on button "Save" at bounding box center [685, 507] width 61 height 16
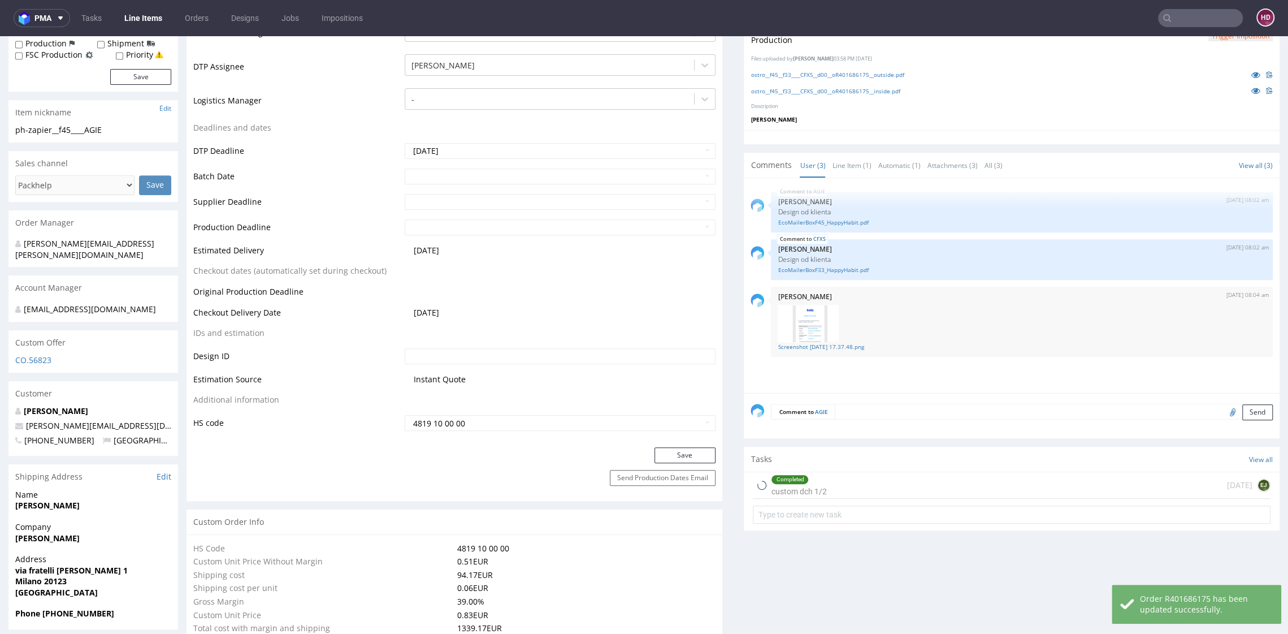
scroll to position [0, 0]
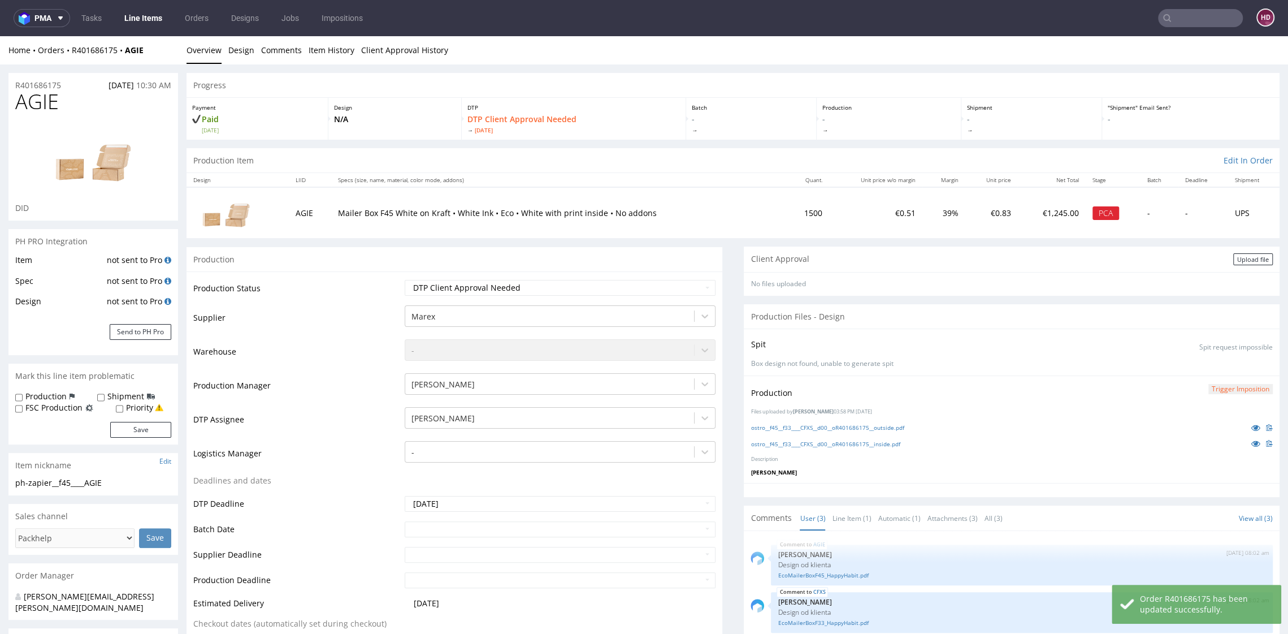
click at [1073, 255] on div "Upload file" at bounding box center [1253, 259] width 40 height 12
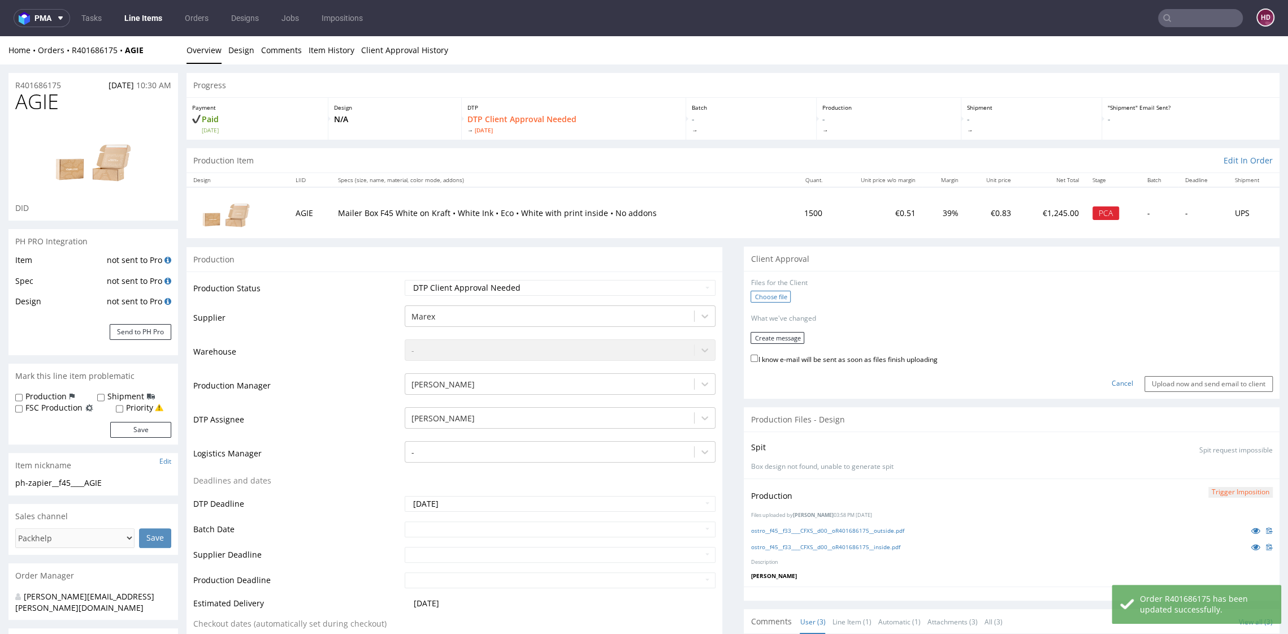
click at [774, 294] on label "Choose file" at bounding box center [771, 297] width 40 height 12
click at [0, 36] on input "Choose file" at bounding box center [0, 36] width 0 height 0
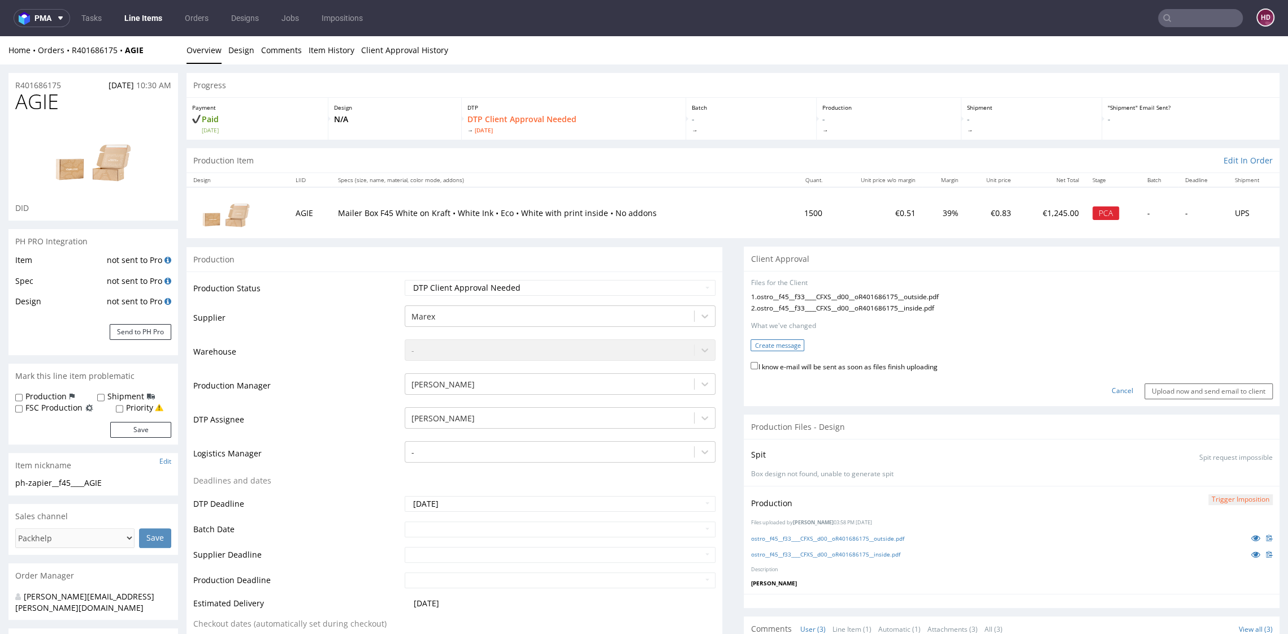
click at [751, 344] on button "Create message" at bounding box center [778, 345] width 54 height 12
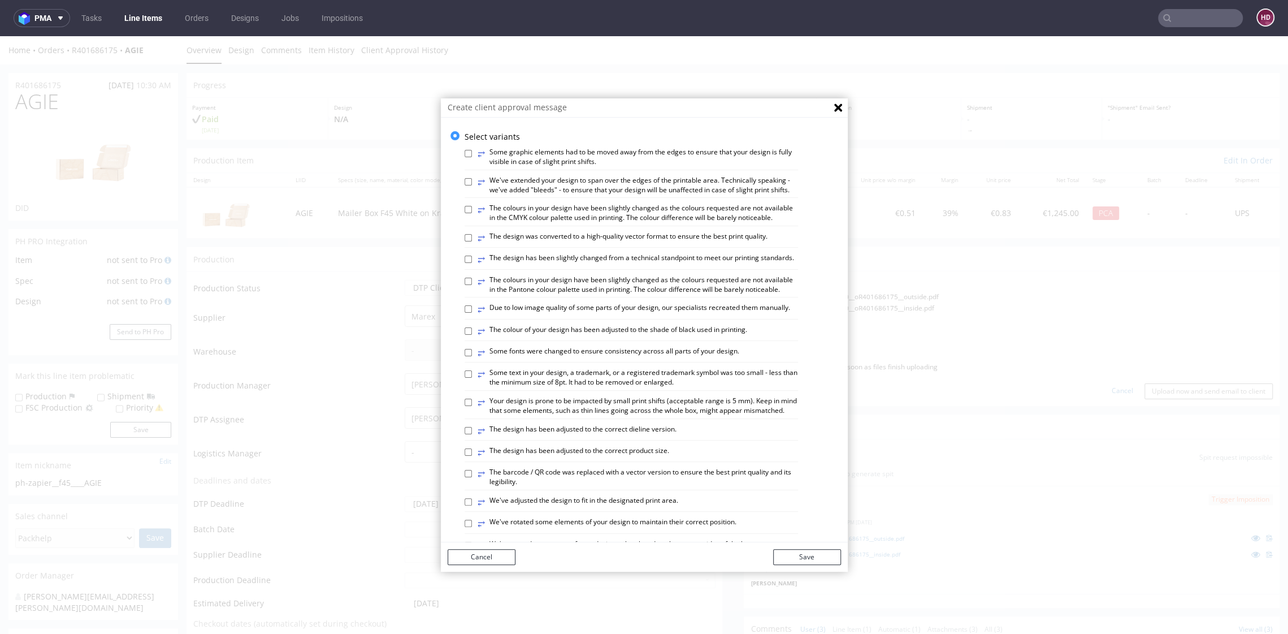
click at [465, 440] on div "⥂ The design has been adjusted to the correct dieline version." at bounding box center [631, 432] width 333 height 16
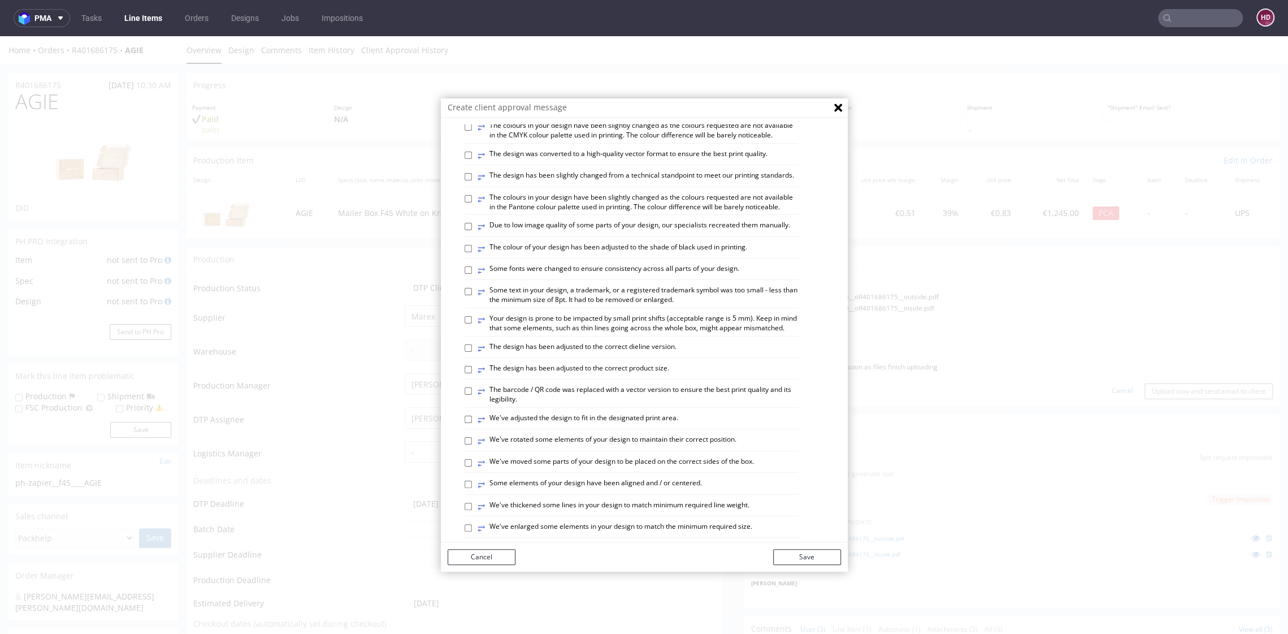
scroll to position [109, 0]
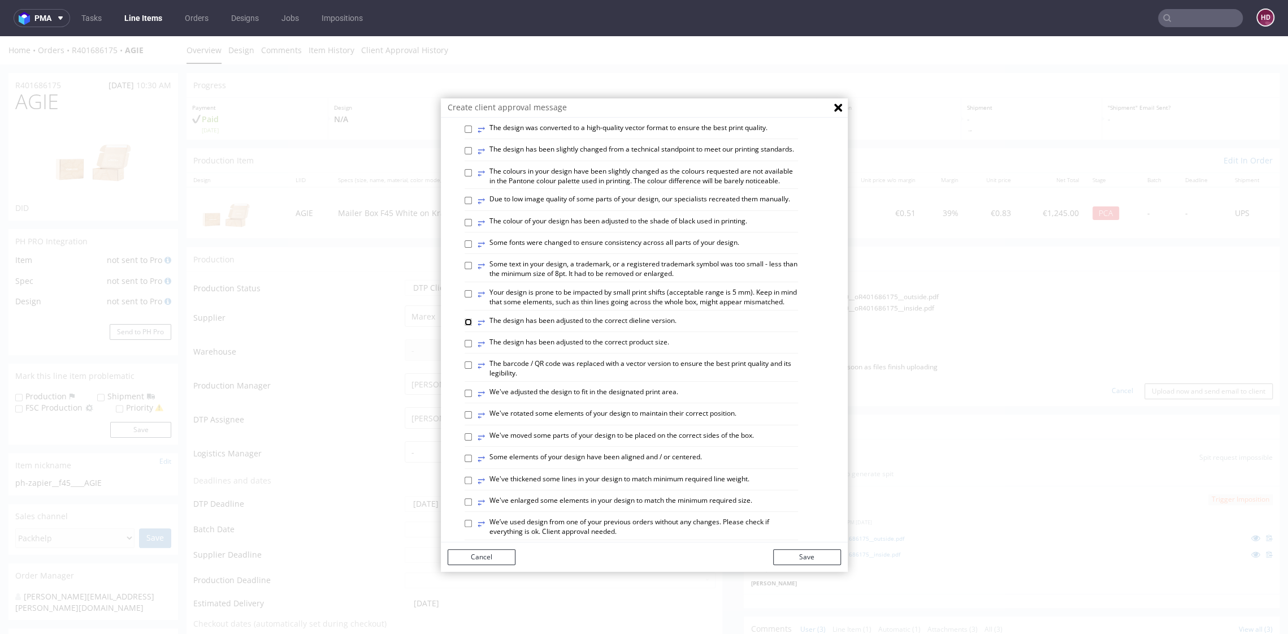
click at [465, 326] on input "⥂ The design has been adjusted to the correct dieline version." at bounding box center [468, 321] width 7 height 7
checkbox input "true"
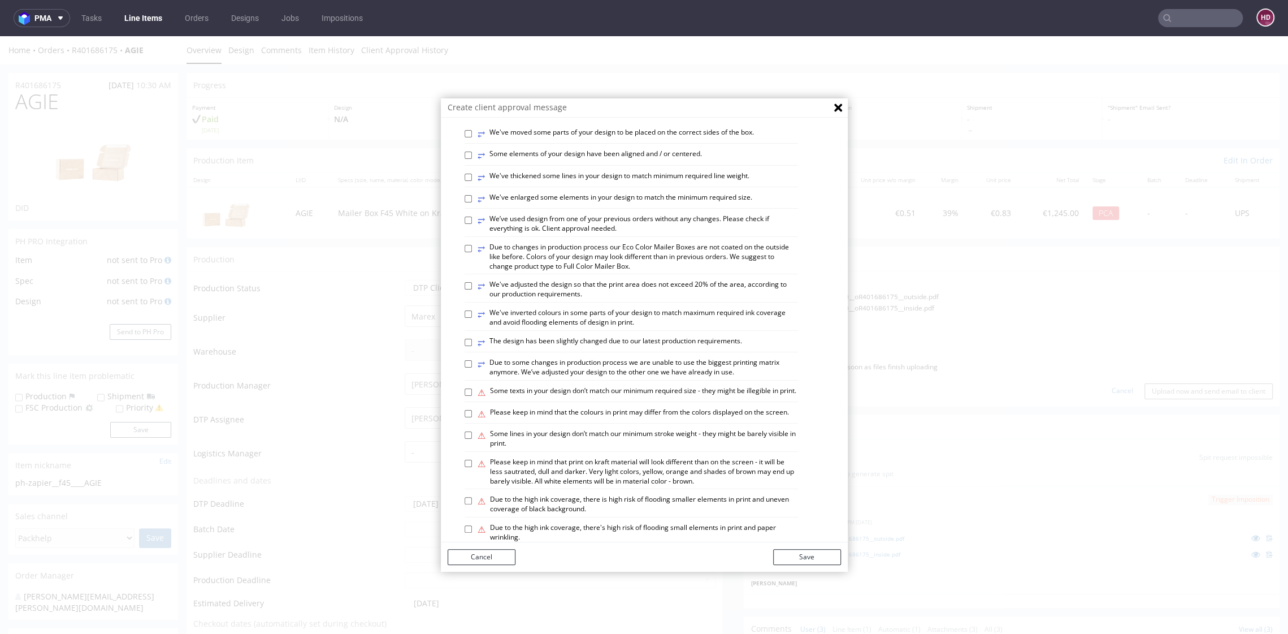
scroll to position [567, 0]
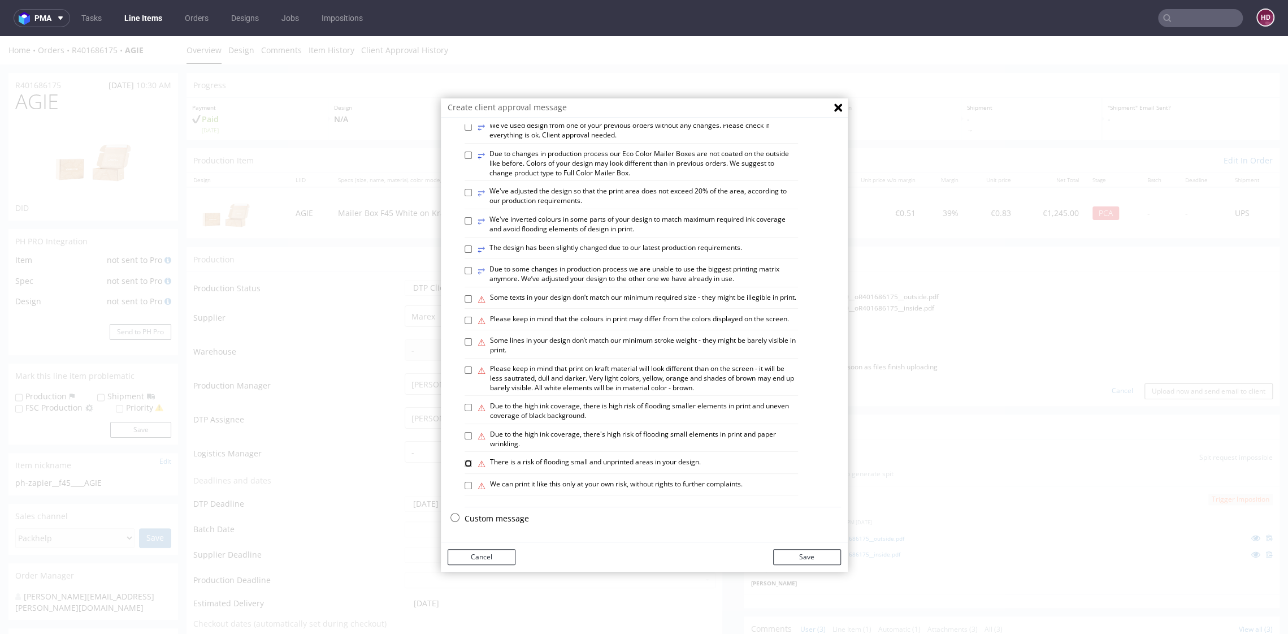
click at [465, 463] on input "⚠ There is a risk of flooding small and unprinted areas in your design." at bounding box center [468, 463] width 7 height 7
checkbox input "true"
click at [465, 408] on input "⚠ Due to the high ink coverage, there is high risk of flooding smaller elements…" at bounding box center [468, 407] width 7 height 7
checkbox input "true"
click at [465, 339] on input "⚠ Some lines in your design don’t match our minimum stroke weight - they might …" at bounding box center [468, 341] width 7 height 7
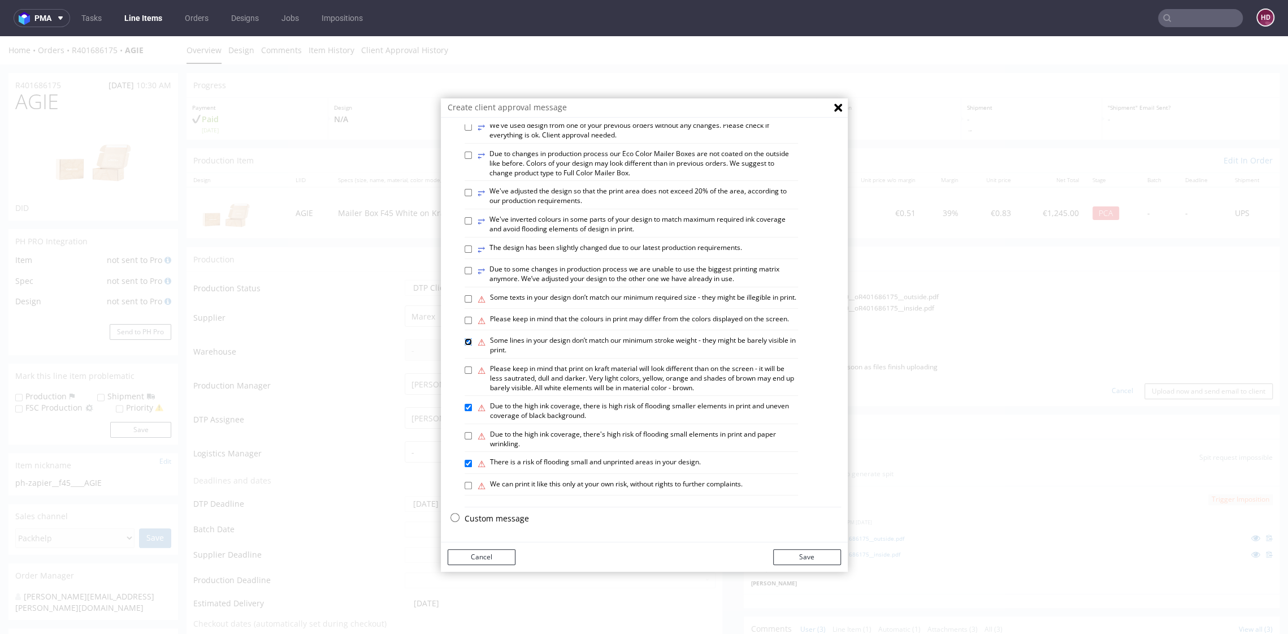
checkbox input "true"
click at [465, 409] on input "⚠ Due to the high ink coverage, there is high risk of flooding smaller elements…" at bounding box center [468, 407] width 7 height 7
checkbox input "false"
click at [465, 295] on input "⚠ Some texts in your design don’t match our minimum required size - they might …" at bounding box center [468, 298] width 7 height 7
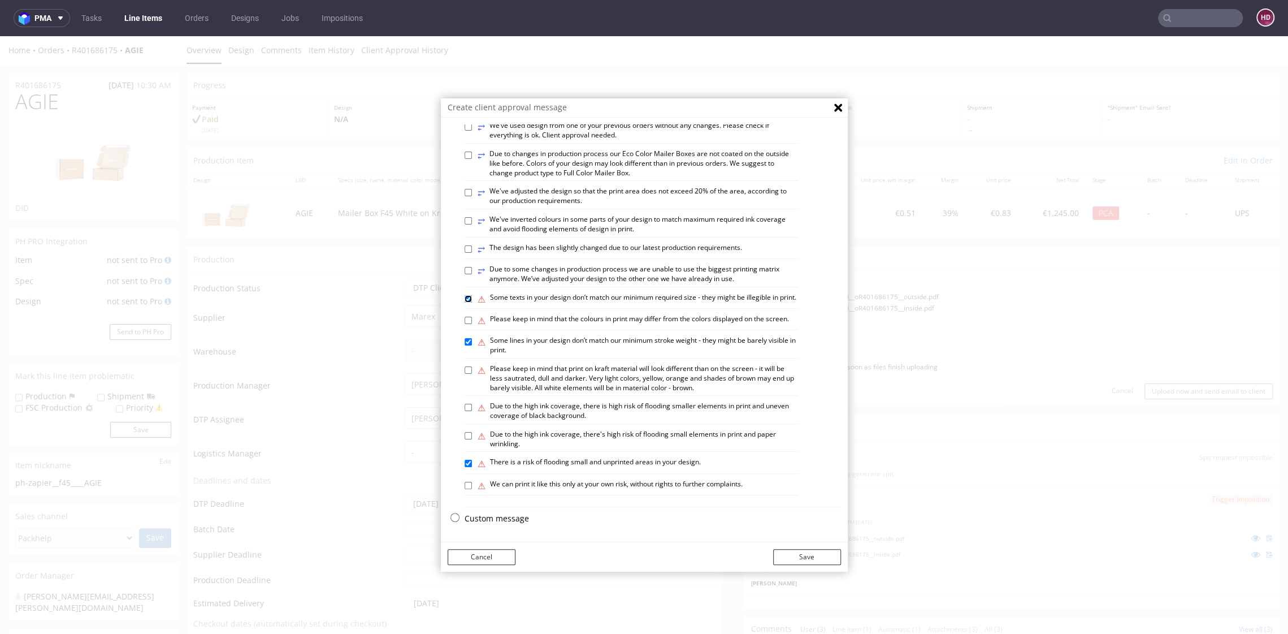
checkbox input "true"
click at [783, 527] on div "Cancel Save" at bounding box center [644, 556] width 407 height 29
click at [786, 527] on button "Save" at bounding box center [807, 557] width 68 height 16
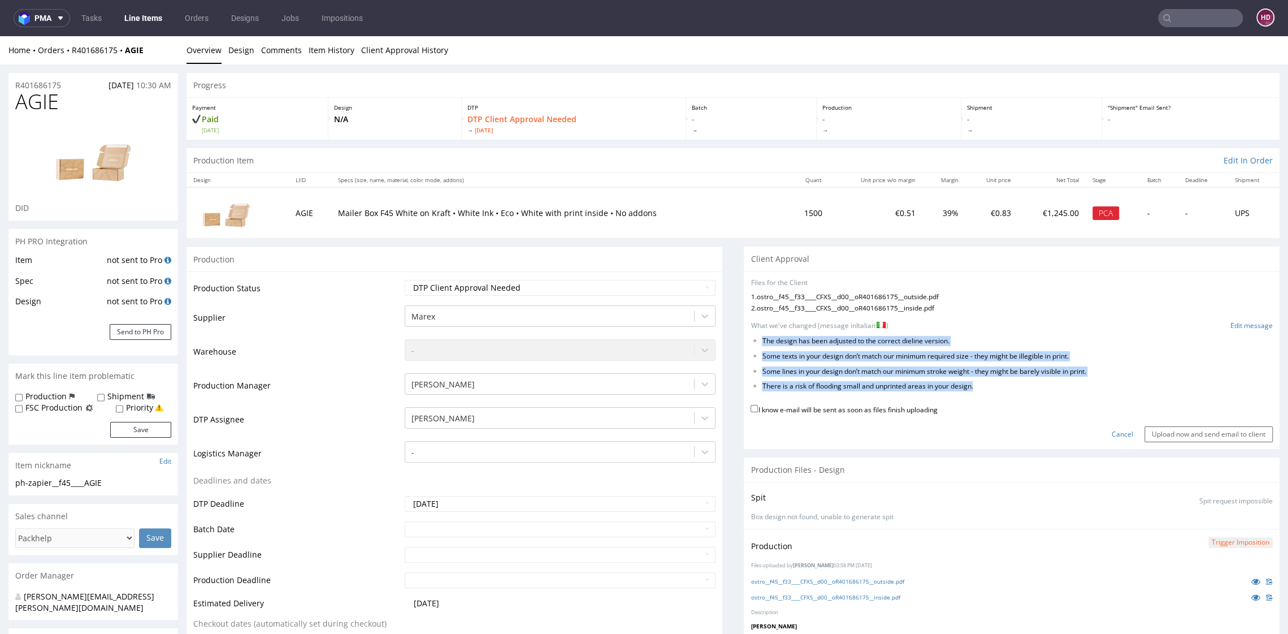
drag, startPoint x: 969, startPoint y: 384, endPoint x: 742, endPoint y: 331, distance: 233.5
click at [751, 331] on form "Files for the Client 1 . ostro__f45__f33____CFXS__d00__oR401686175__outside.pdf…" at bounding box center [1012, 360] width 522 height 164
copy ul "The design has been adjusted to the correct dieline version. Some texts in your…"
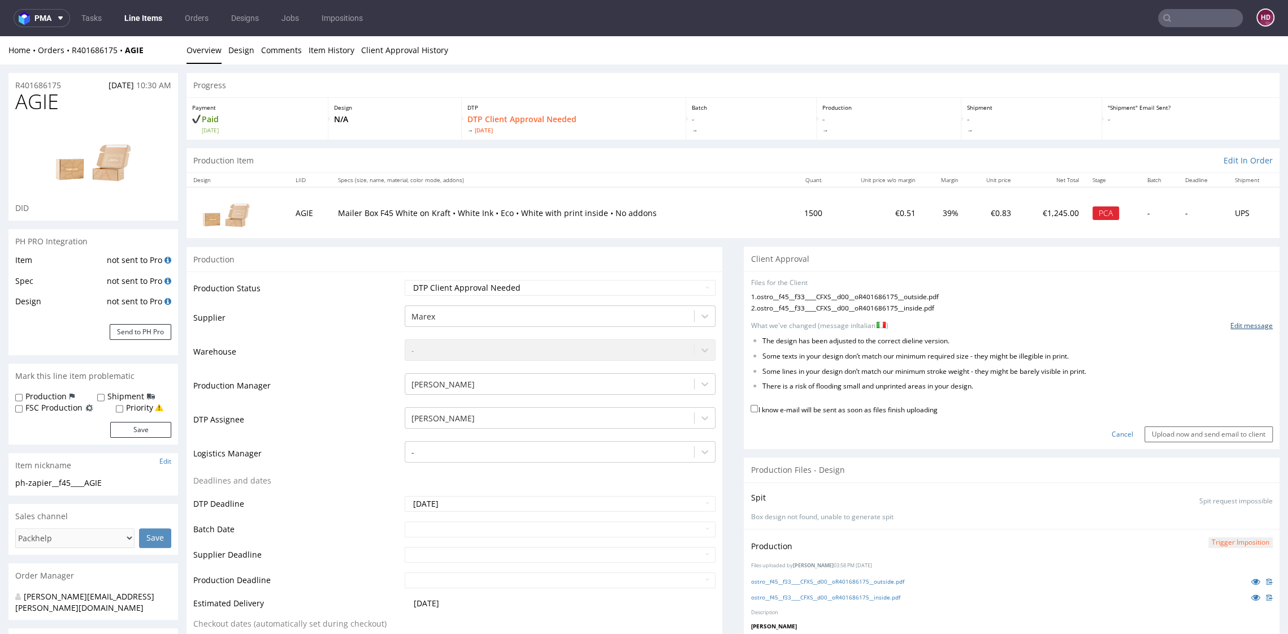
click at [1073, 324] on link "Edit message" at bounding box center [1251, 326] width 42 height 10
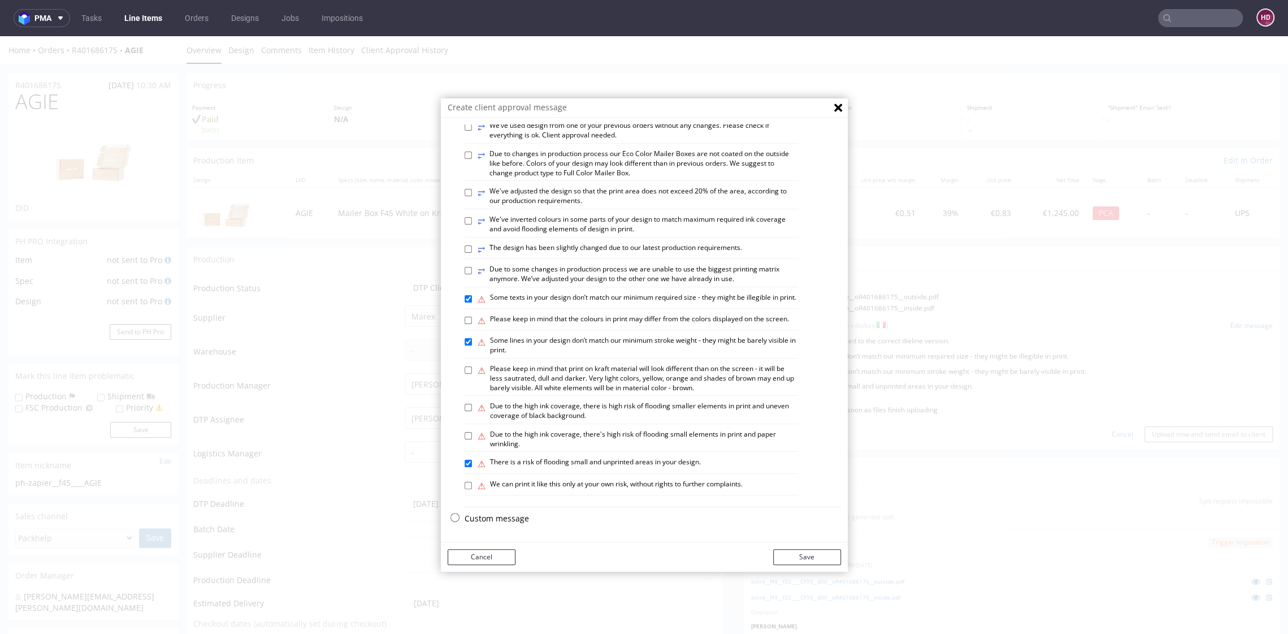
scroll to position [567, 0]
click at [496, 515] on p "Custom message" at bounding box center [653, 518] width 376 height 11
checkbox input "false"
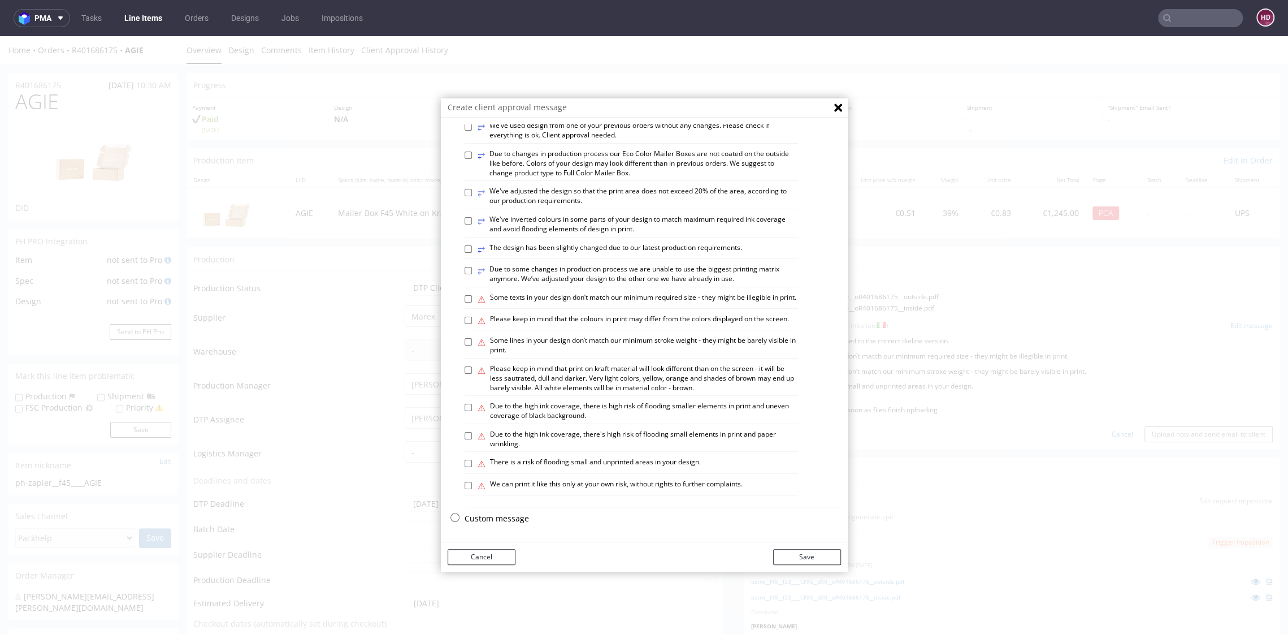
checkbox input "false"
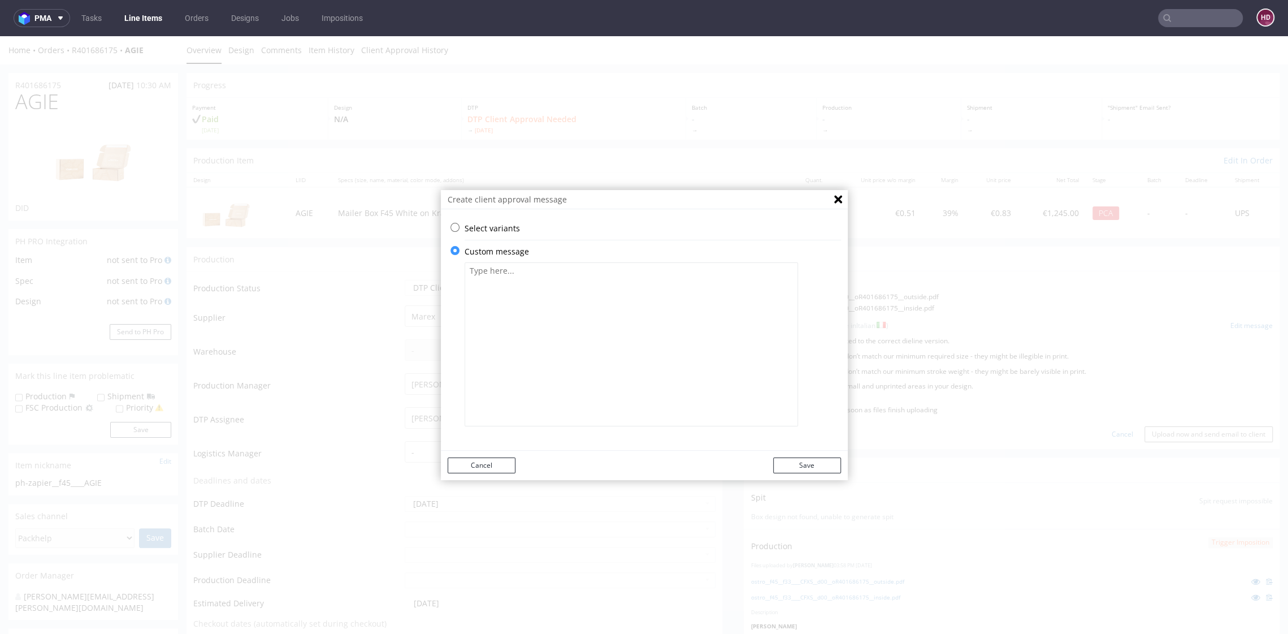
click at [552, 349] on textarea at bounding box center [631, 344] width 333 height 164
paste textarea "We made the “Look for the zero” icon in negative because there is a risk of the…"
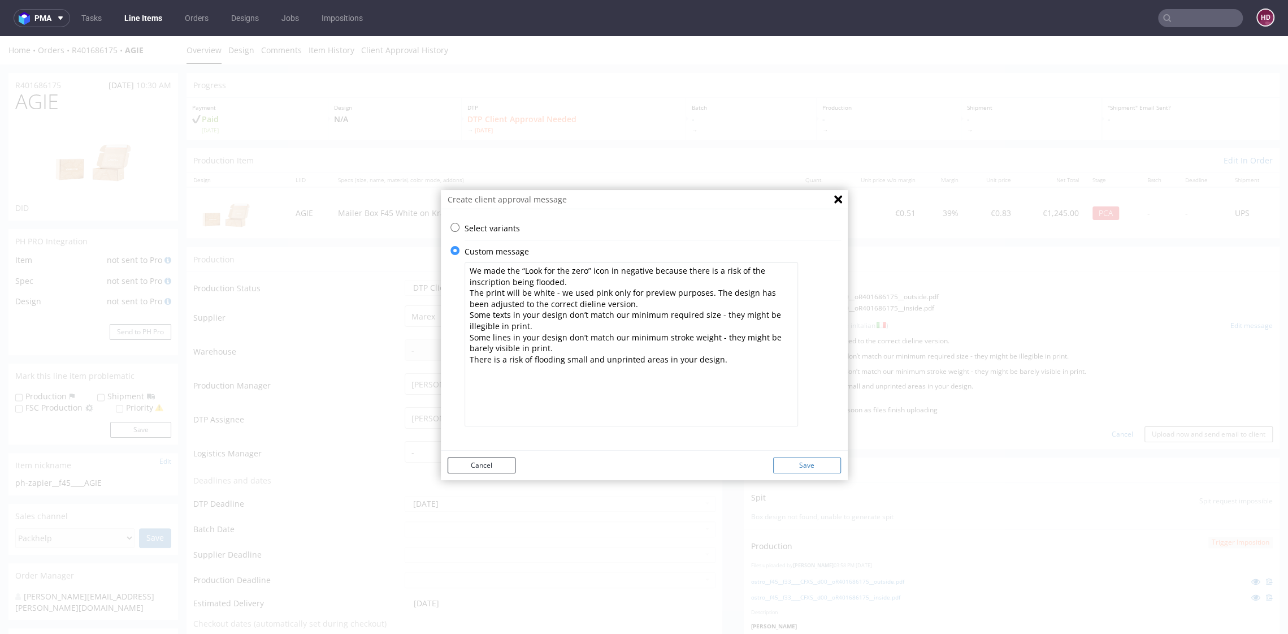
type textarea "We made the “Look for the zero” icon in negative because there is a risk of the…"
click at [814, 460] on button "Save" at bounding box center [807, 465] width 68 height 16
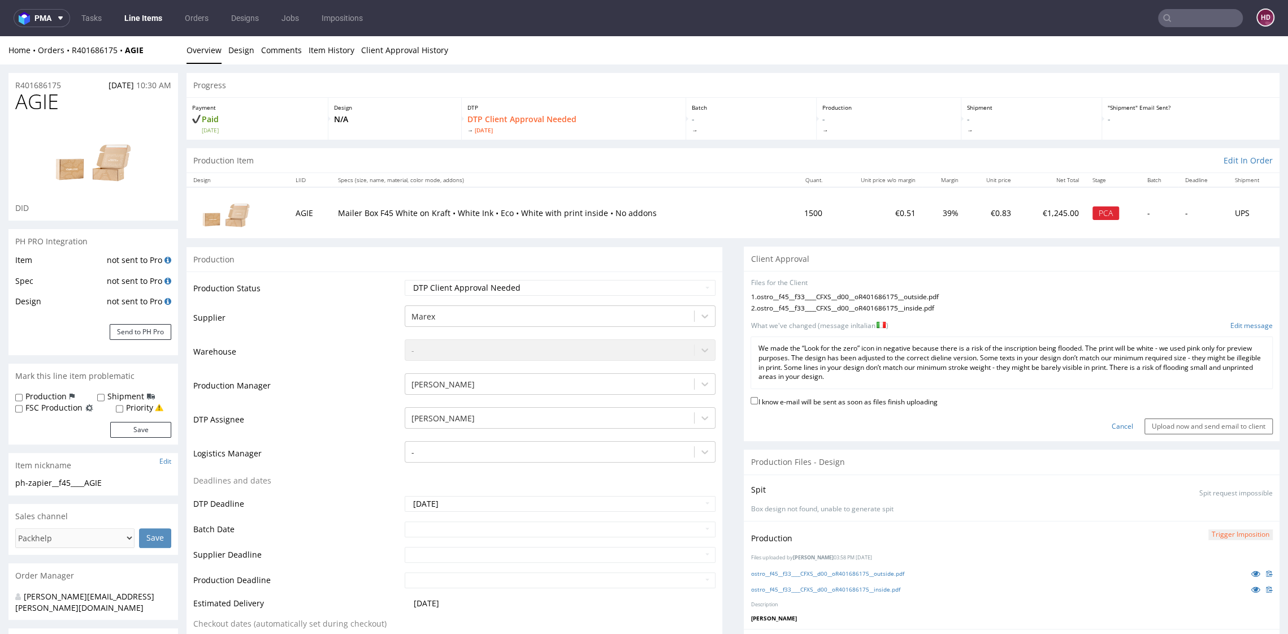
click at [808, 401] on label "I know e-mail will be sent as soon as files finish uploading" at bounding box center [844, 401] width 187 height 12
click at [758, 401] on input "I know e-mail will be sent as soon as files finish uploading" at bounding box center [754, 400] width 7 height 7
checkbox input "true"
click at [1073, 419] on input "Upload now and send email to client" at bounding box center [1209, 426] width 128 height 16
click at [1073, 423] on input "Upload now and send email to client" at bounding box center [1209, 426] width 128 height 16
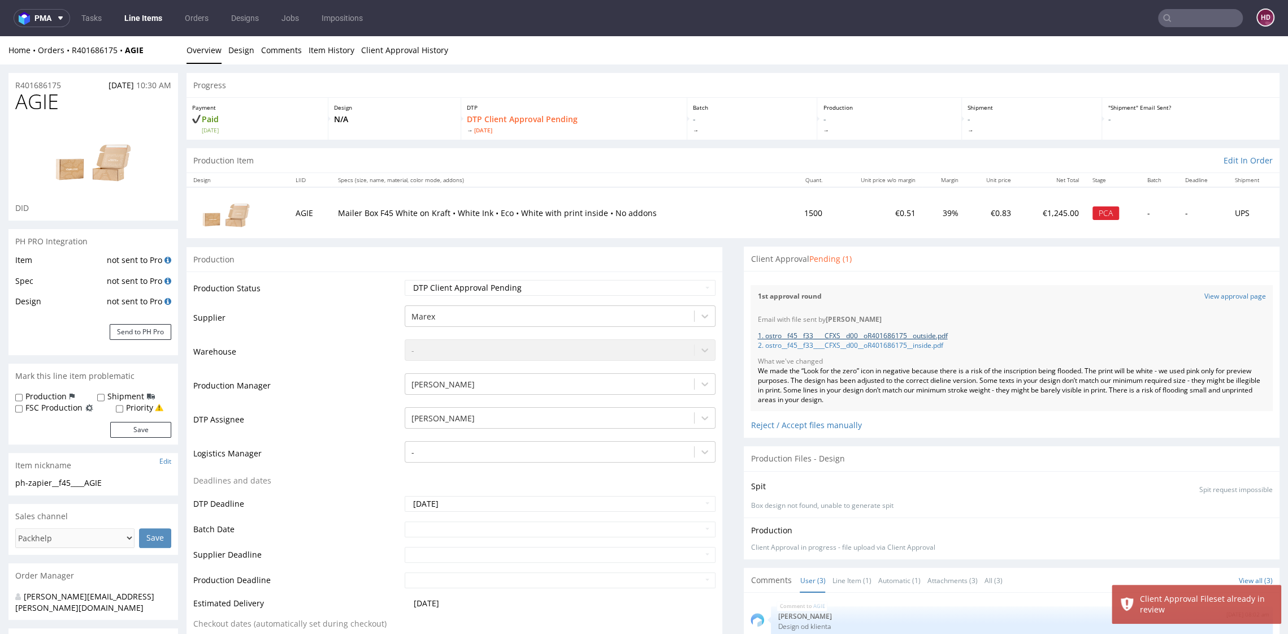
click at [816, 333] on link "1. ostro__f45__f33____CFXS__d00__oR401686175__outside.pdf" at bounding box center [852, 336] width 190 height 10
click at [155, 11] on link "Line Items" at bounding box center [143, 18] width 51 height 18
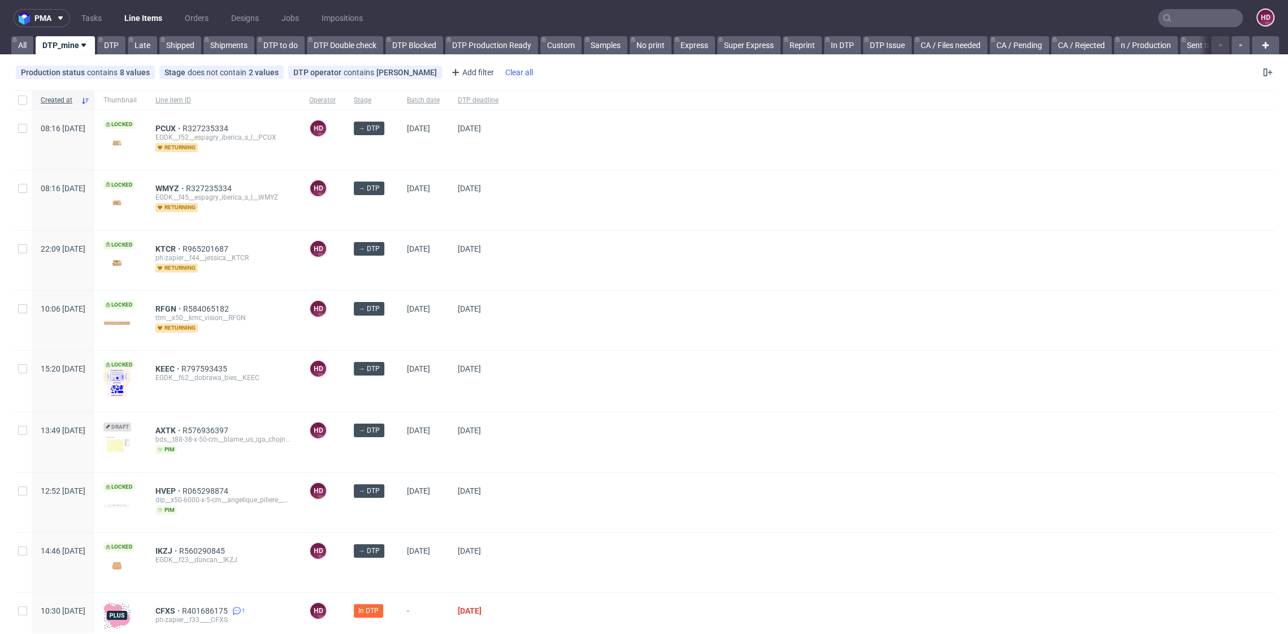
click at [499, 102] on span "DTP deadline" at bounding box center [478, 101] width 41 height 10
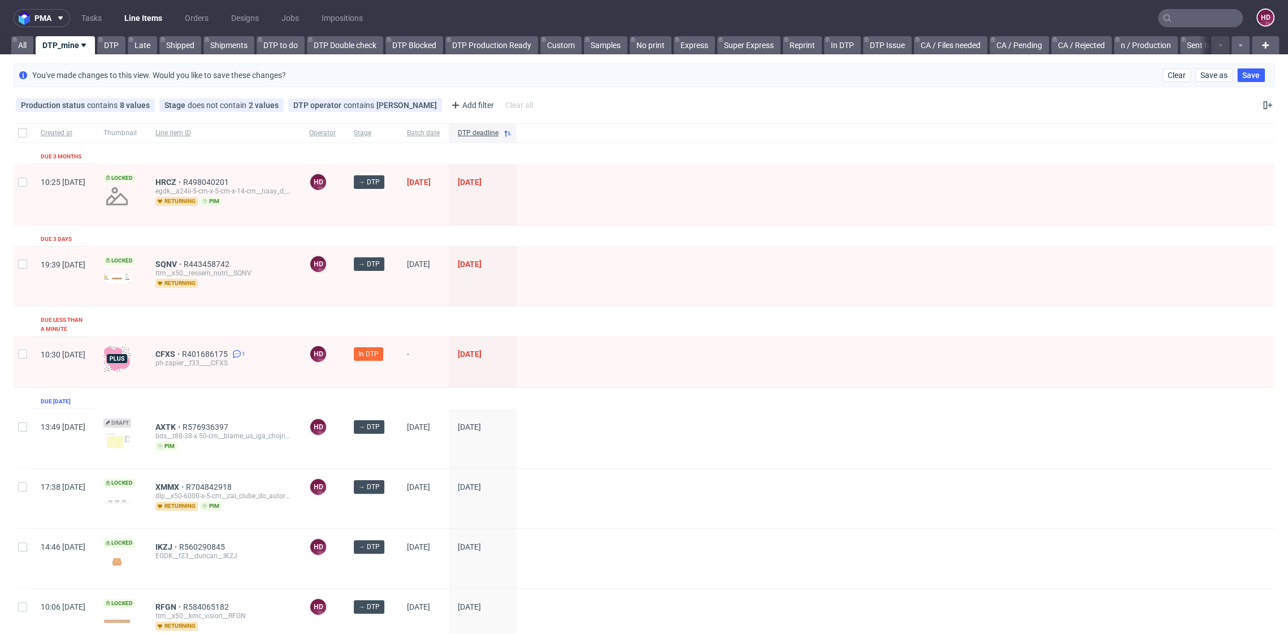
click at [188, 346] on div "CFXS R401686175 1 ph-zapier__f33____CFXS" at bounding box center [223, 361] width 154 height 51
click at [182, 349] on span "CFXS" at bounding box center [168, 353] width 27 height 9
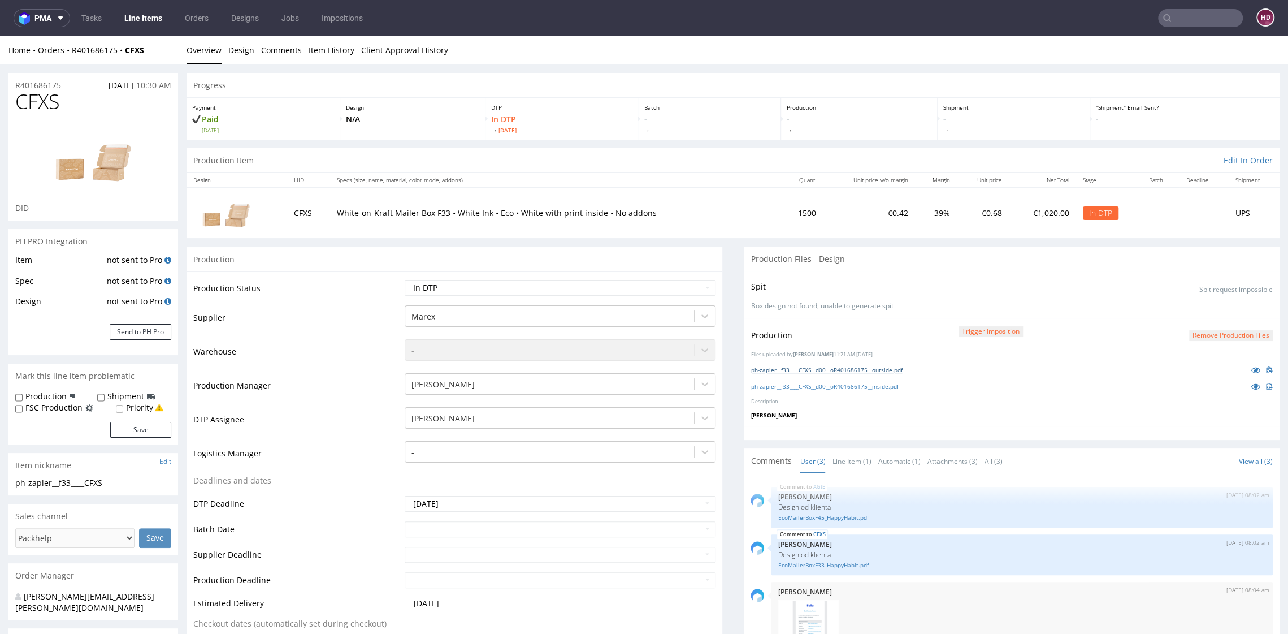
click at [877, 368] on link "ph-zapier__f33____CFXS__d00__oR401686175__outside.pdf" at bounding box center [826, 370] width 151 height 8
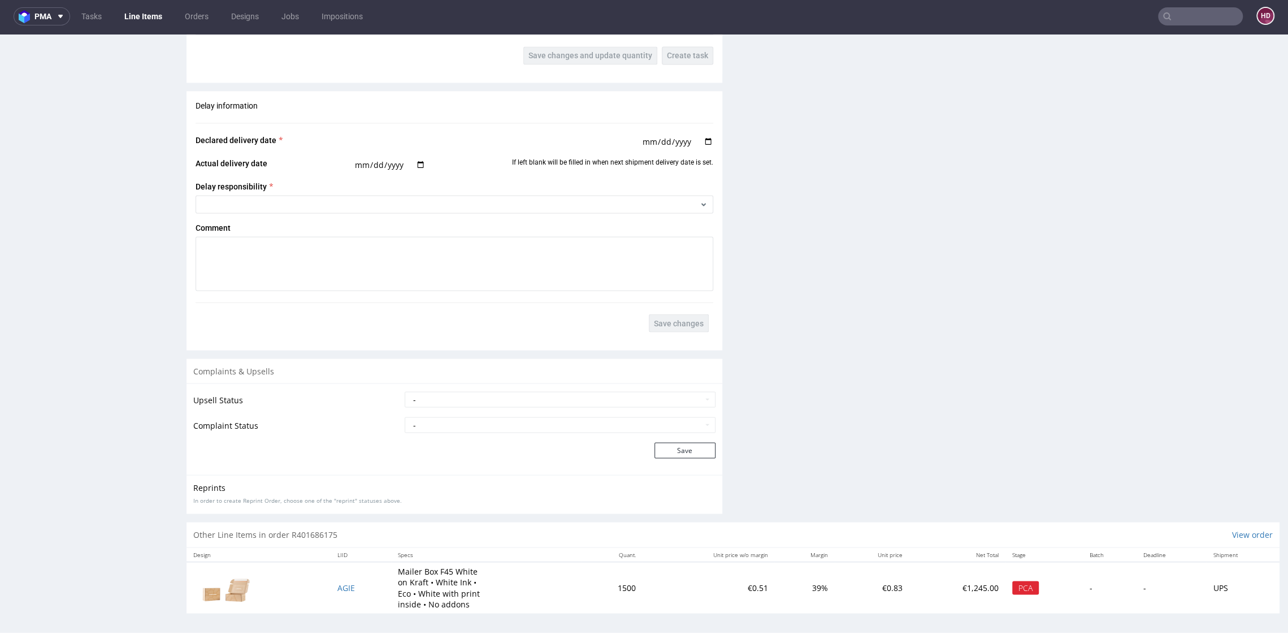
scroll to position [3, 0]
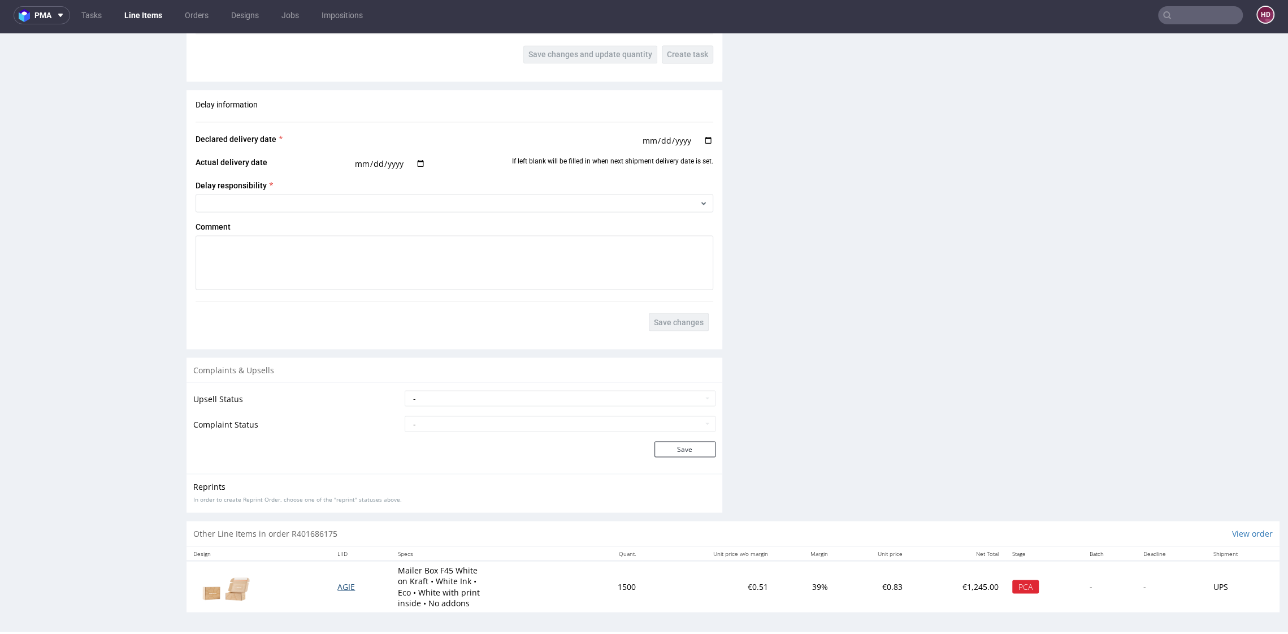
click at [340, 527] on span "AGIE" at bounding box center [346, 585] width 18 height 11
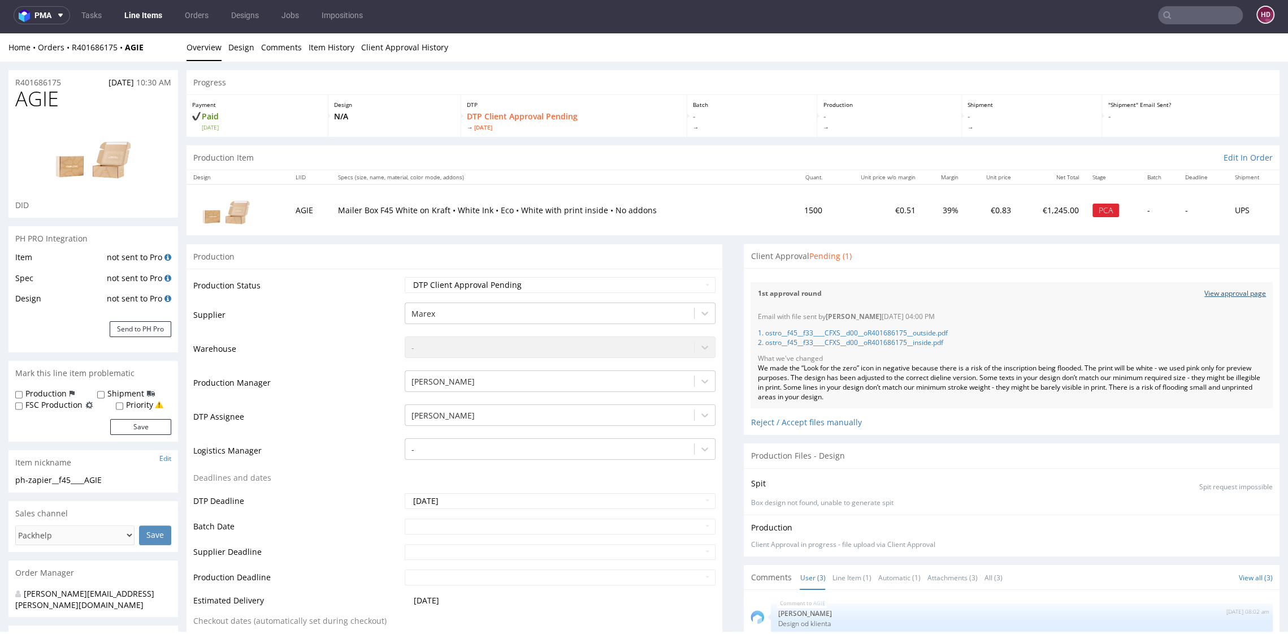
click at [1073, 292] on link "View approval page" at bounding box center [1235, 294] width 62 height 10
click at [794, 418] on div "Reject / Accept files manually" at bounding box center [1012, 418] width 522 height 20
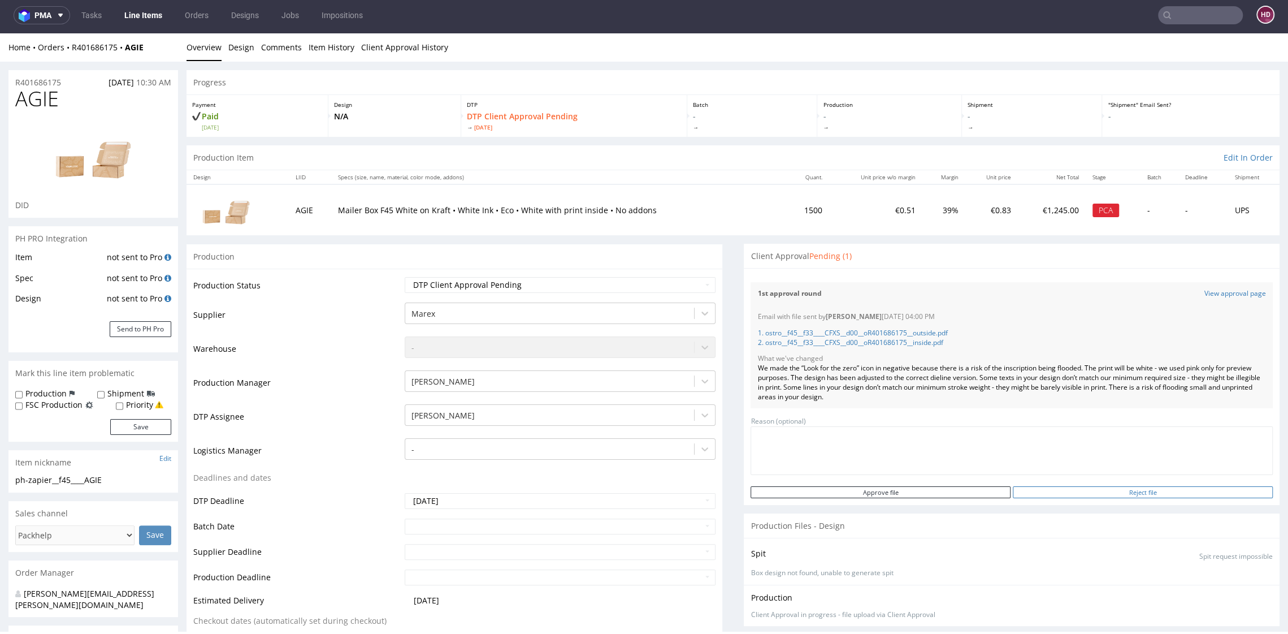
click at [1073, 489] on input "Reject file" at bounding box center [1143, 492] width 260 height 12
click at [940, 441] on textarea at bounding box center [1012, 450] width 522 height 49
type textarea "wron"
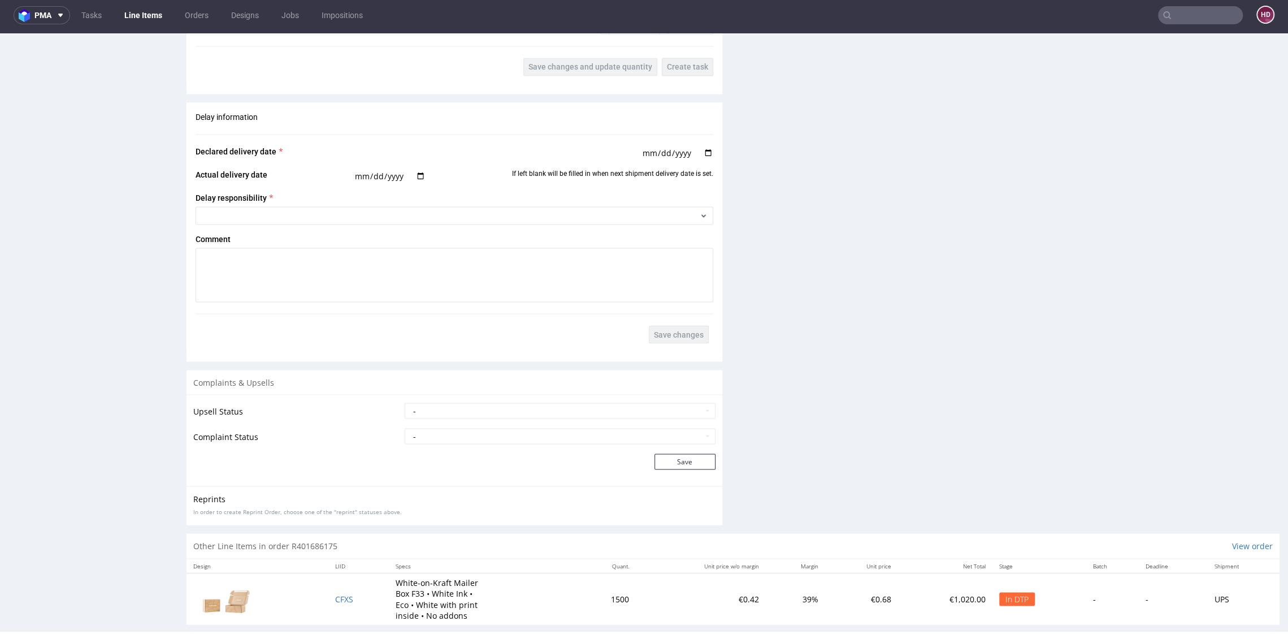
scroll to position [1732, 0]
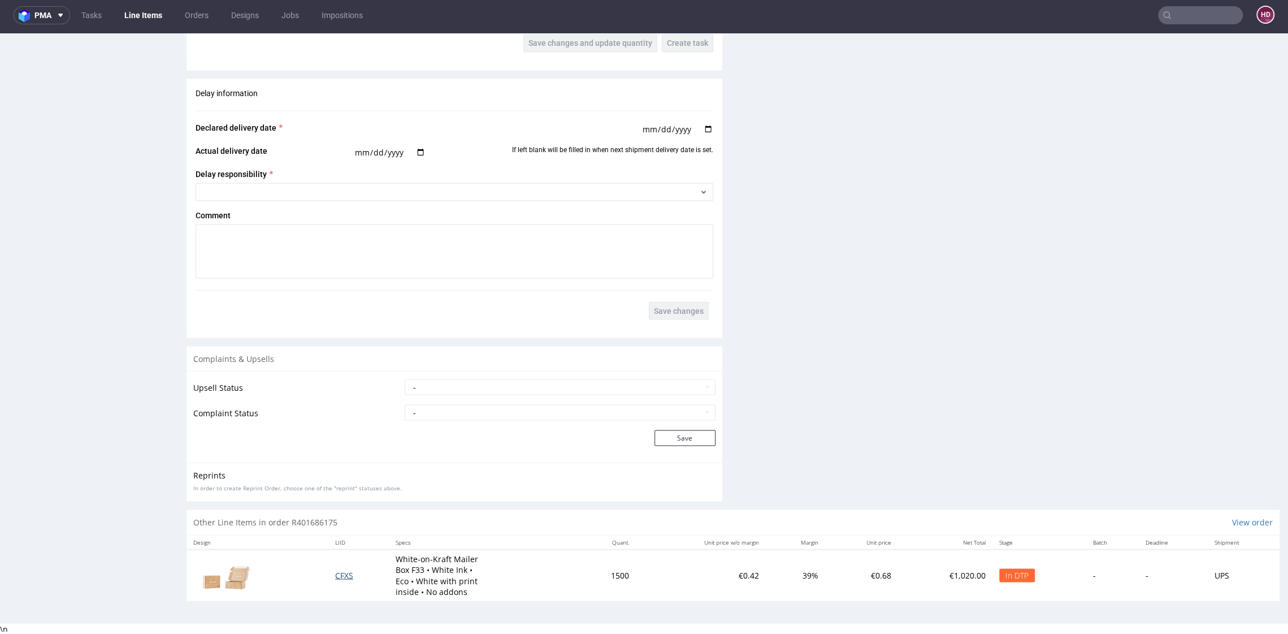
click at [341, 527] on span "CFXS" at bounding box center [344, 574] width 18 height 11
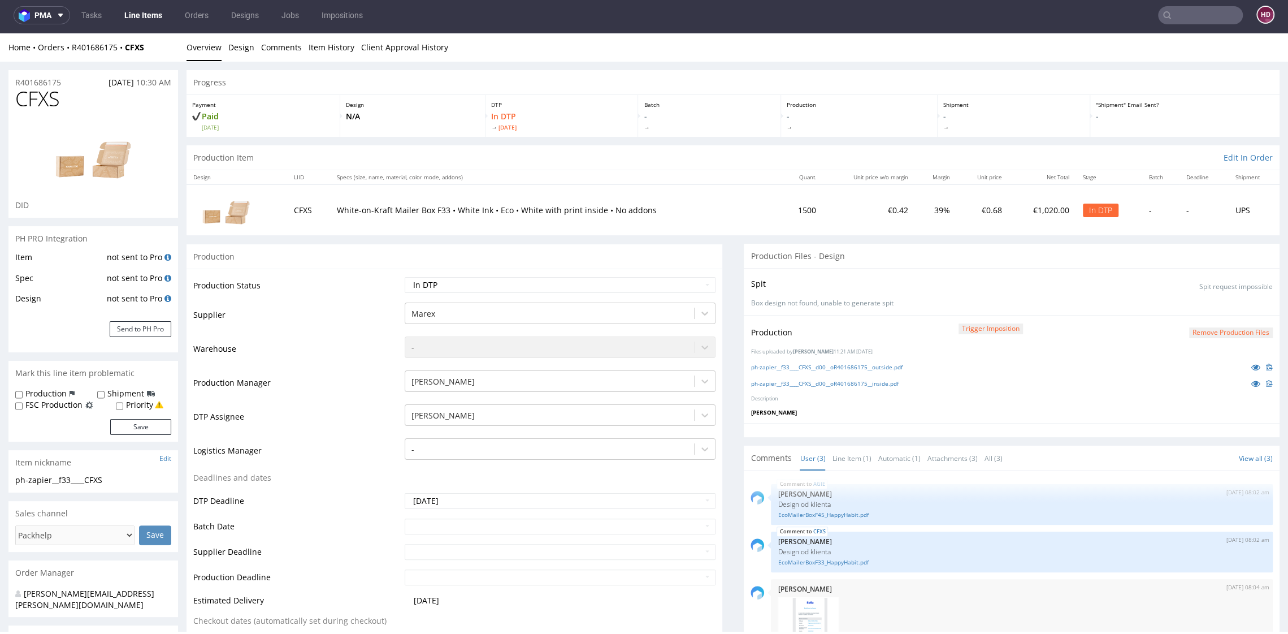
click at [1073, 334] on button "Remove production files" at bounding box center [1231, 332] width 84 height 11
click at [1073, 312] on link "Yes" at bounding box center [1190, 306] width 32 height 17
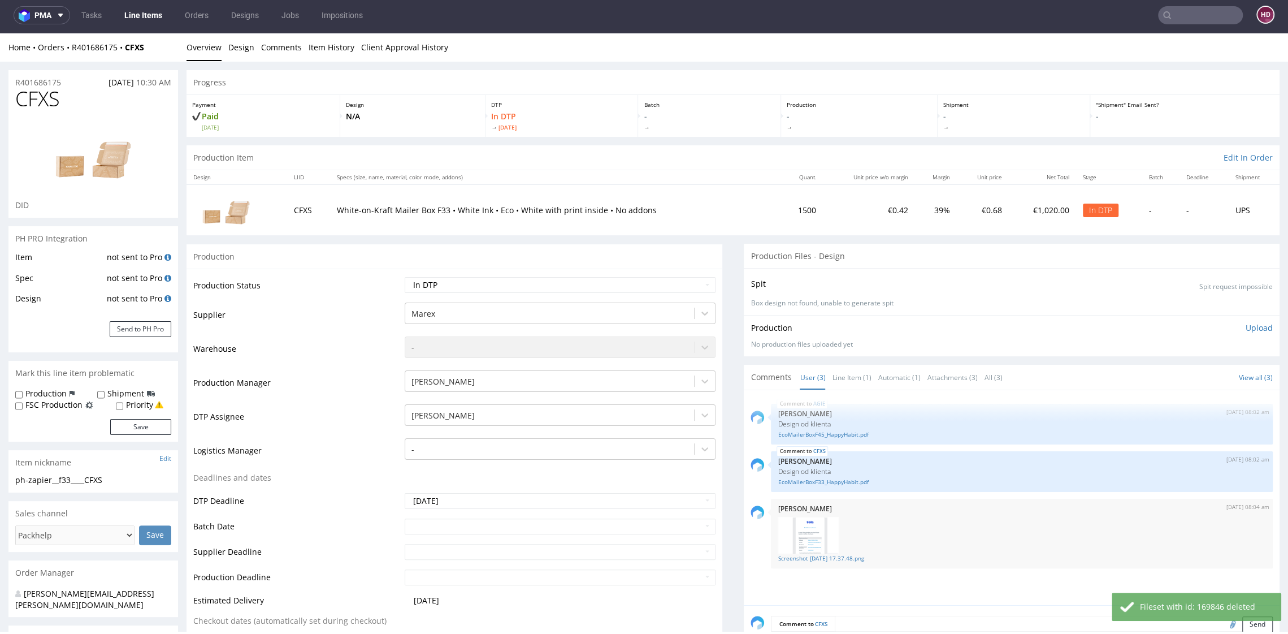
click at [1073, 328] on p "Upload" at bounding box center [1259, 327] width 27 height 11
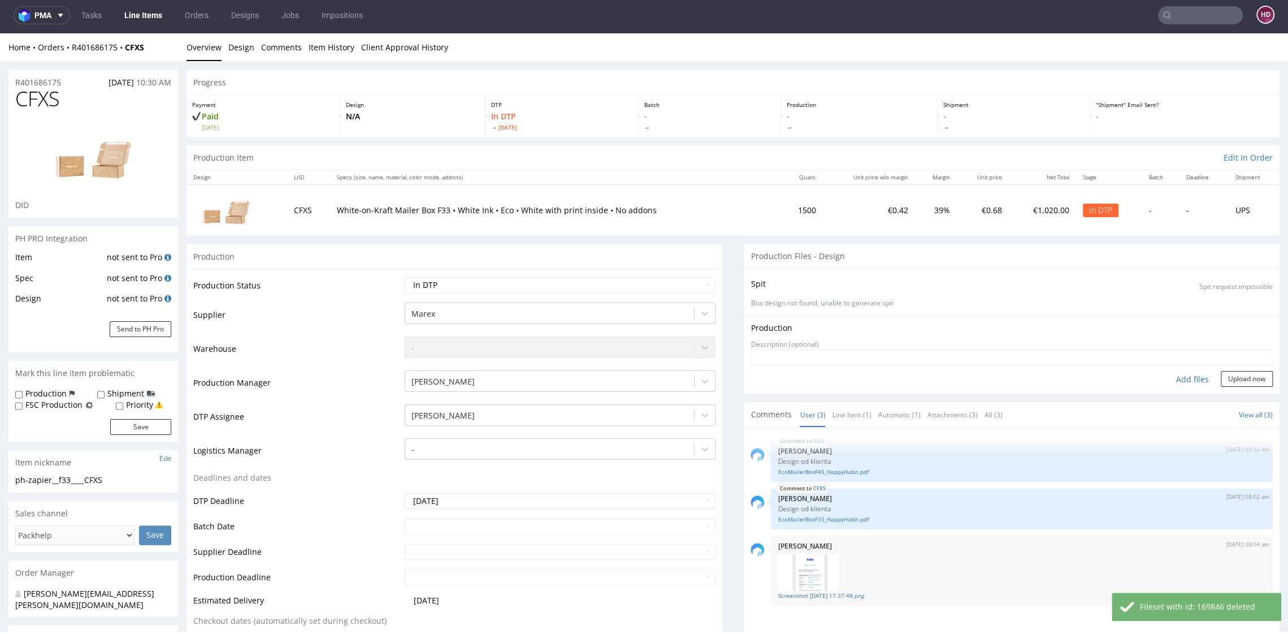
click at [1073, 379] on div "Add files" at bounding box center [1192, 379] width 57 height 17
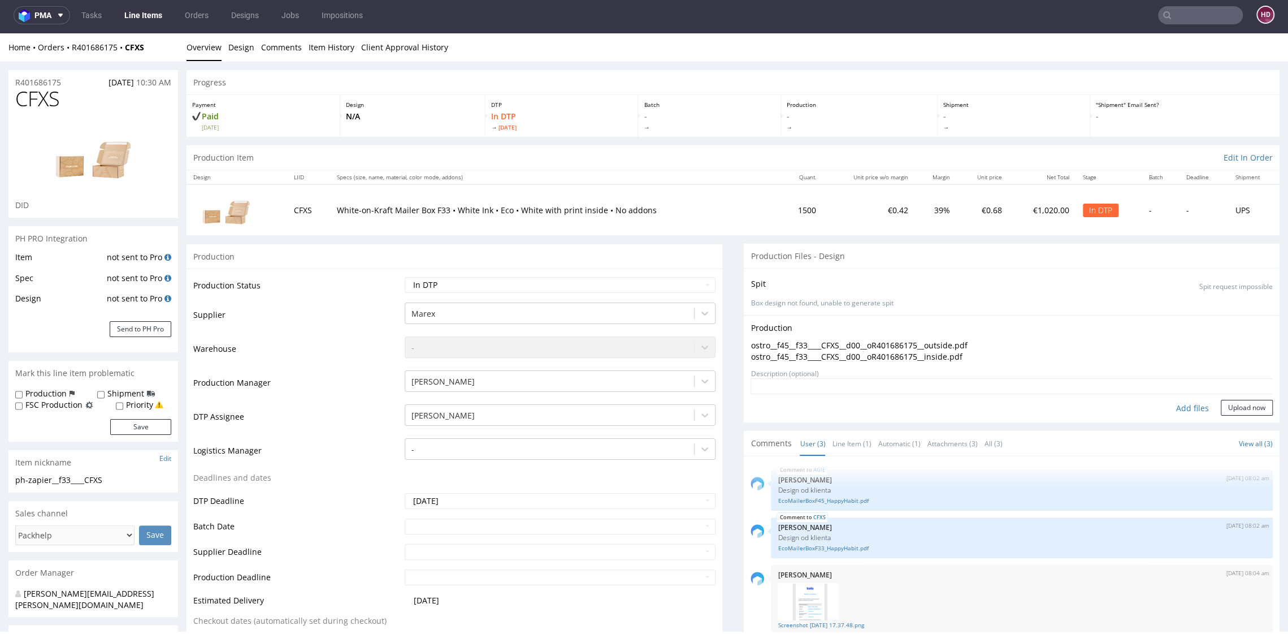
click at [1073, 405] on div "Add files" at bounding box center [1192, 408] width 57 height 17
type input "C:\fakepath\ostro__f33____CFXS__d00__oR401686175__outside.pdf"
click at [1073, 405] on button "Upload now" at bounding box center [1247, 408] width 52 height 16
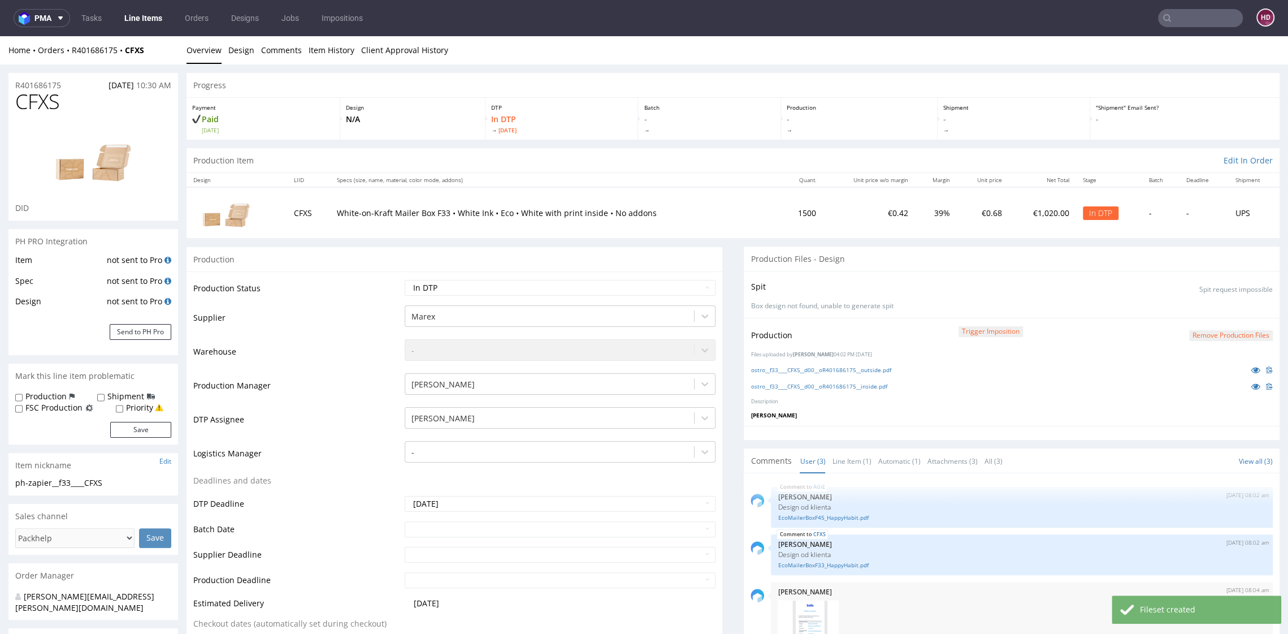
scroll to position [3, 0]
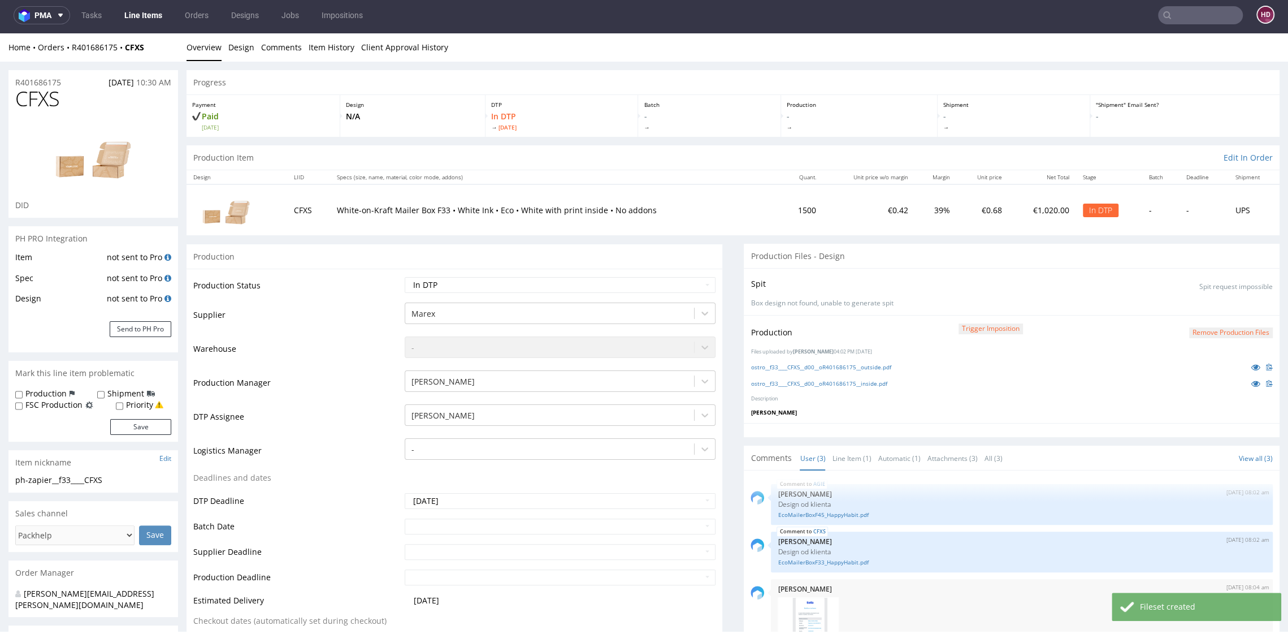
select select "dtp_ca_needed"
click at [405, 277] on select "Waiting for Artwork Waiting for Diecut Waiting for Mockup Waiting for DTP Waiti…" at bounding box center [560, 285] width 310 height 16
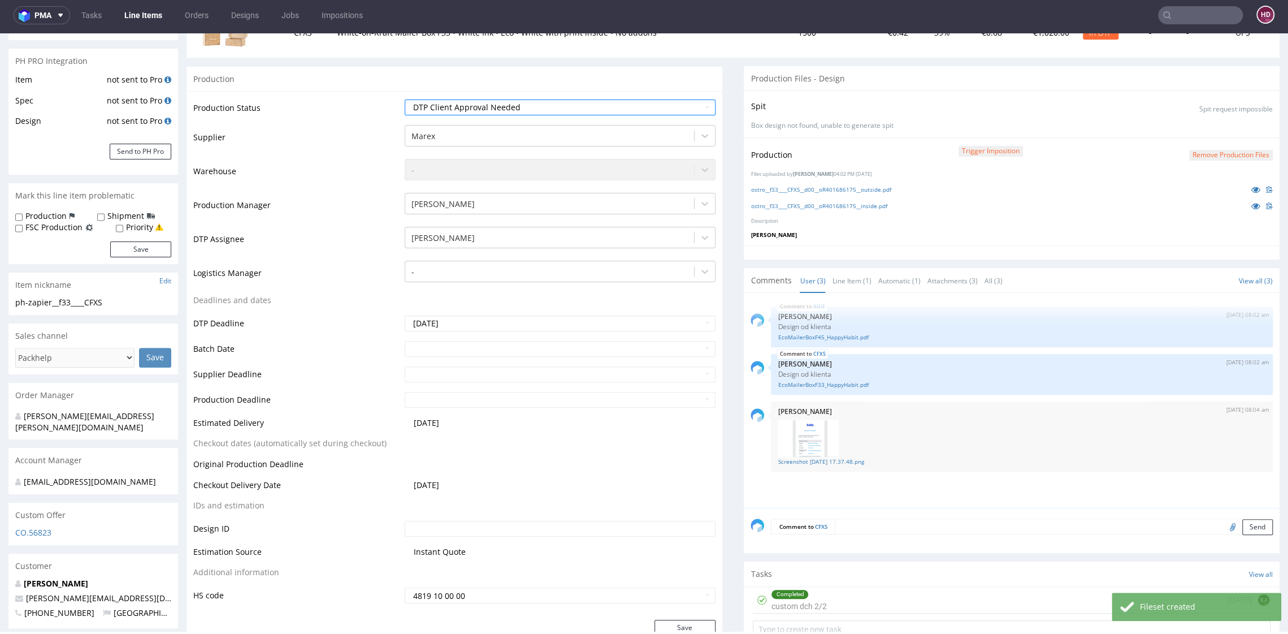
scroll to position [462, 0]
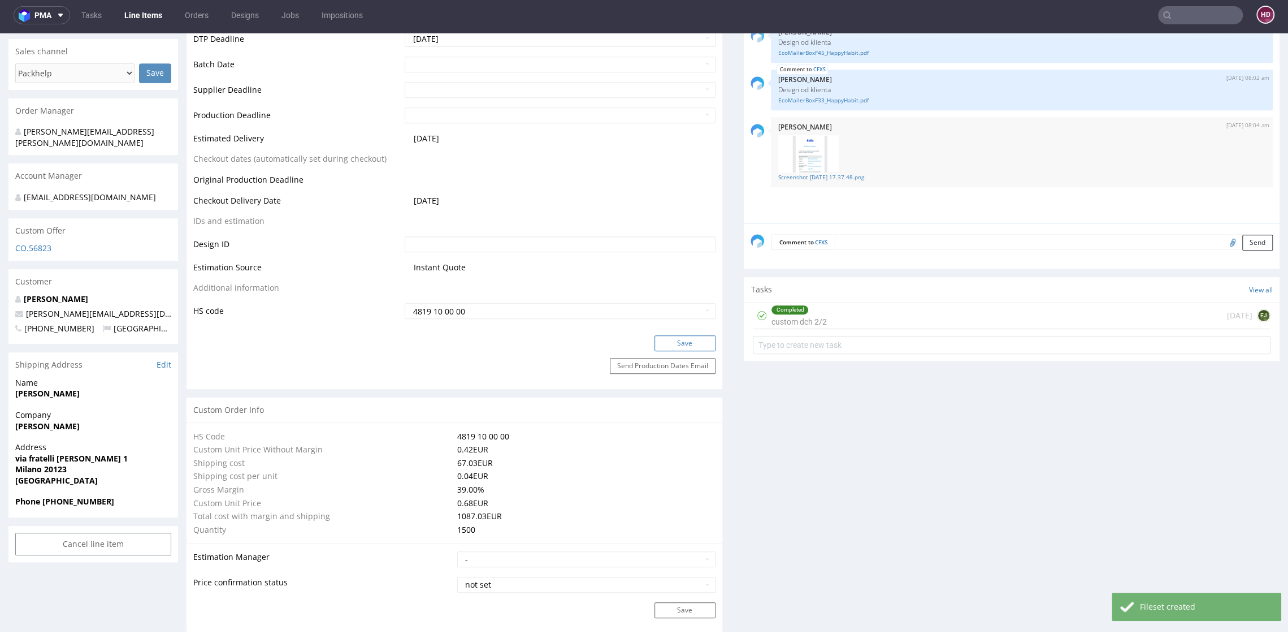
click at [680, 339] on button "Save" at bounding box center [685, 343] width 61 height 16
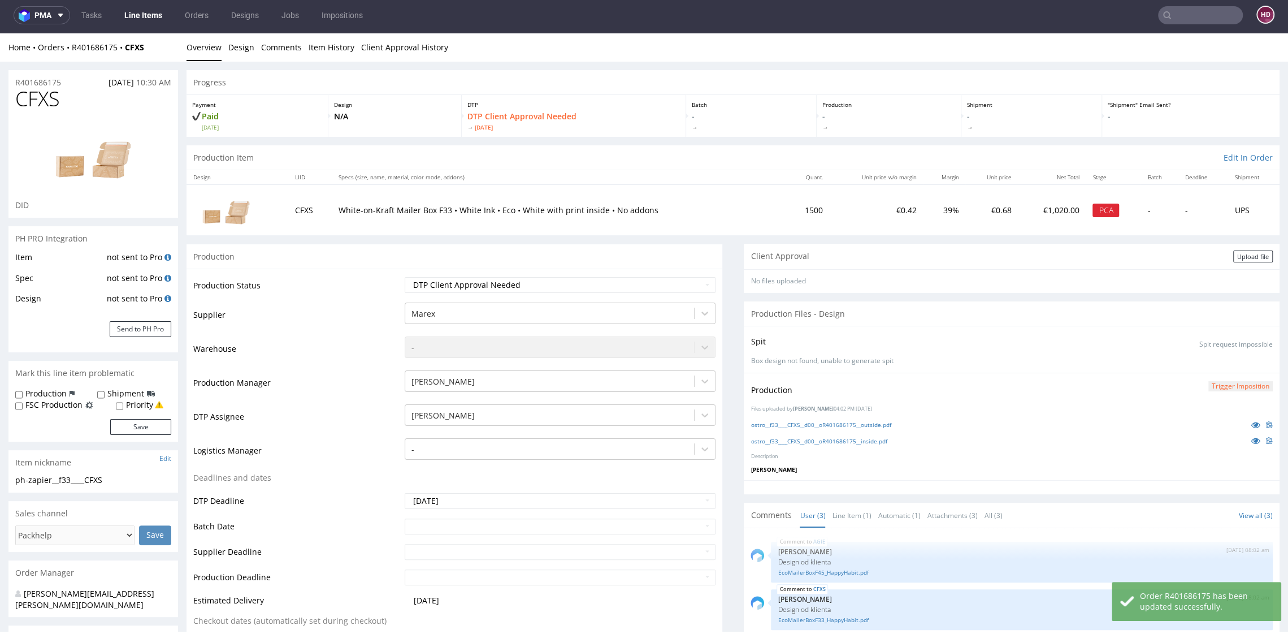
scroll to position [0, 0]
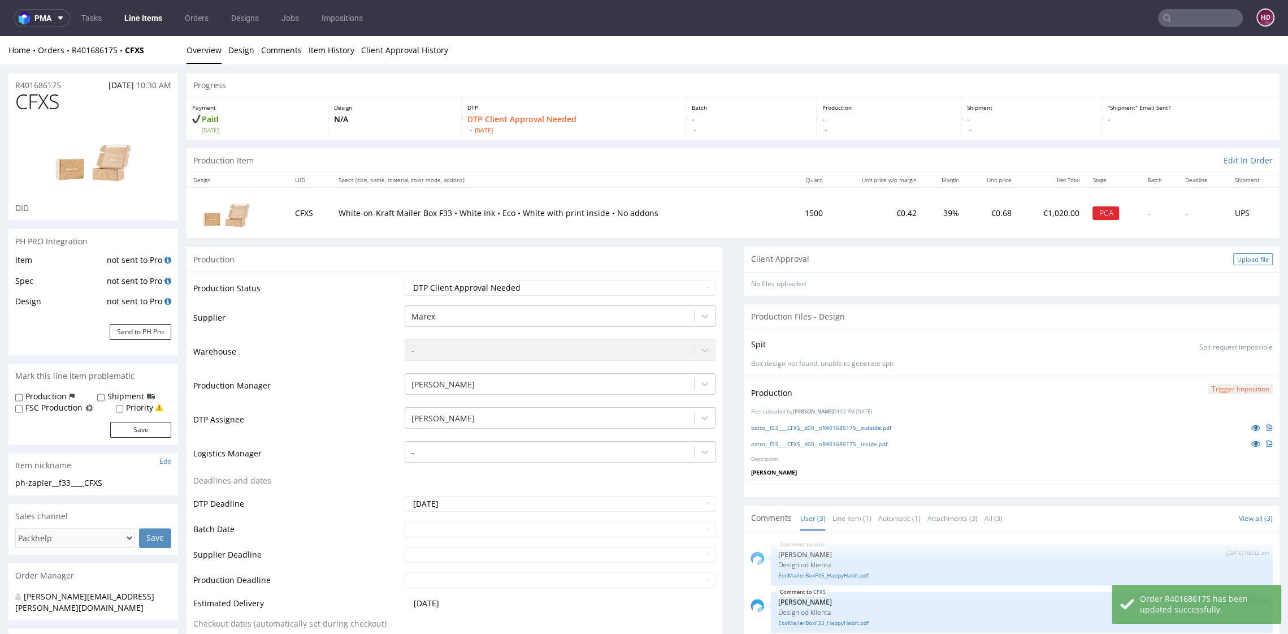
click at [1233, 261] on div "Upload file" at bounding box center [1253, 259] width 40 height 12
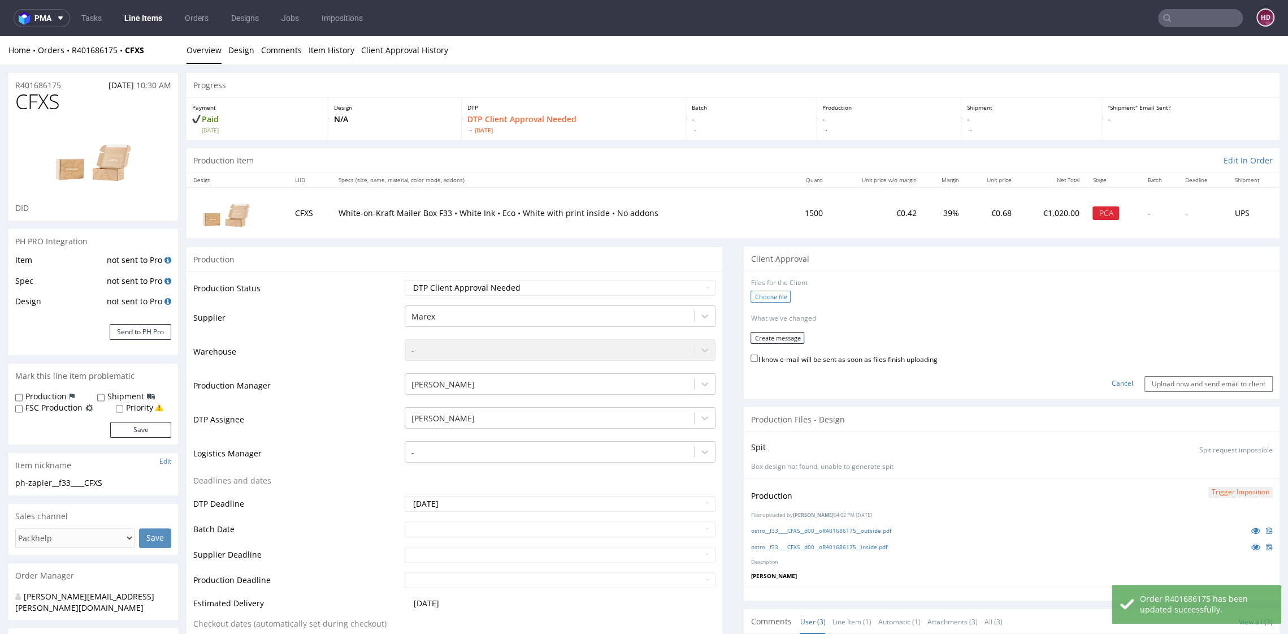
click at [751, 297] on label "Choose file" at bounding box center [771, 297] width 40 height 12
click at [0, 36] on input "Choose file" at bounding box center [0, 36] width 0 height 0
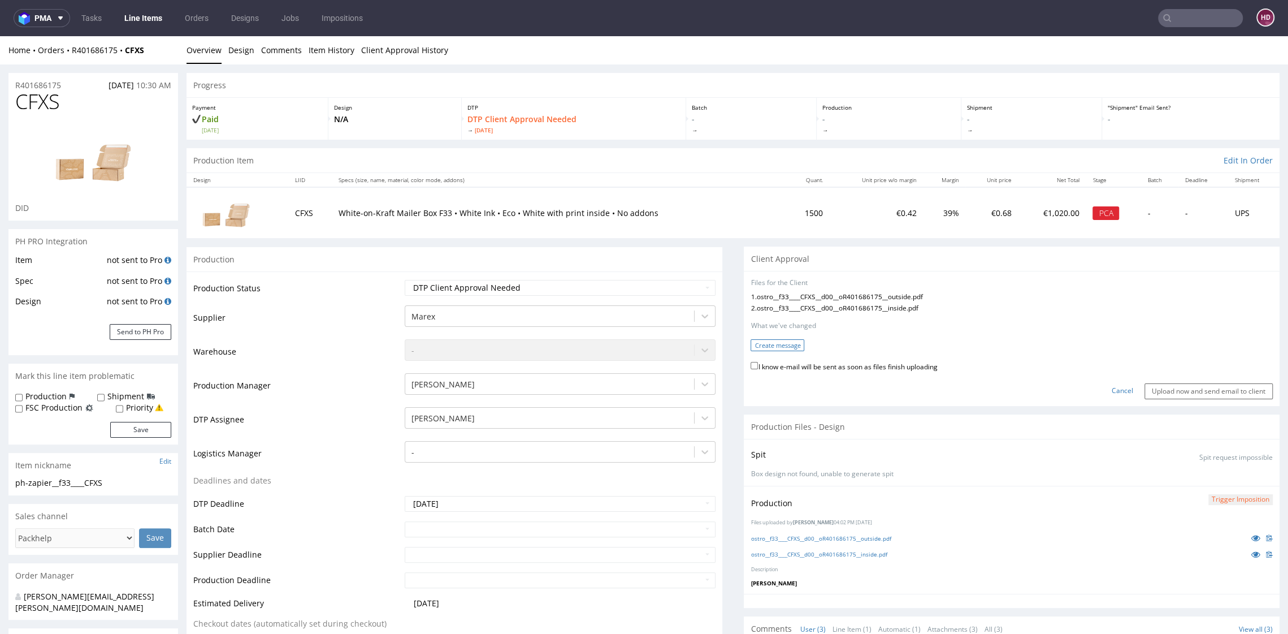
click at [784, 345] on button "Create message" at bounding box center [778, 345] width 54 height 12
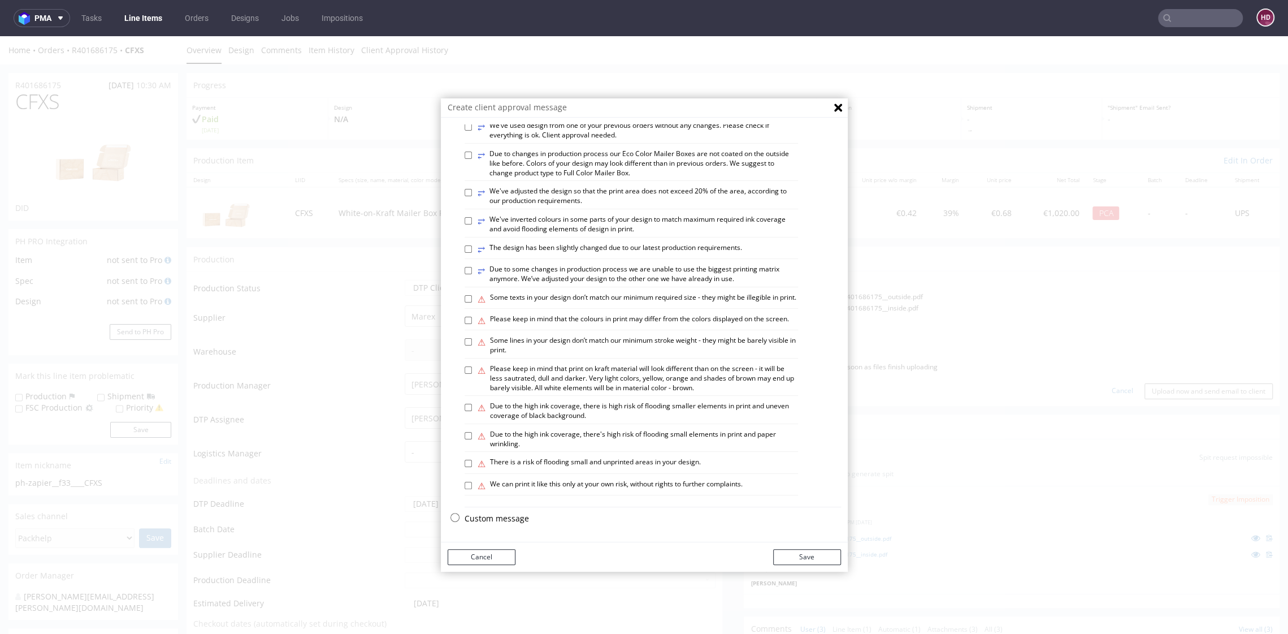
scroll to position [3, 0]
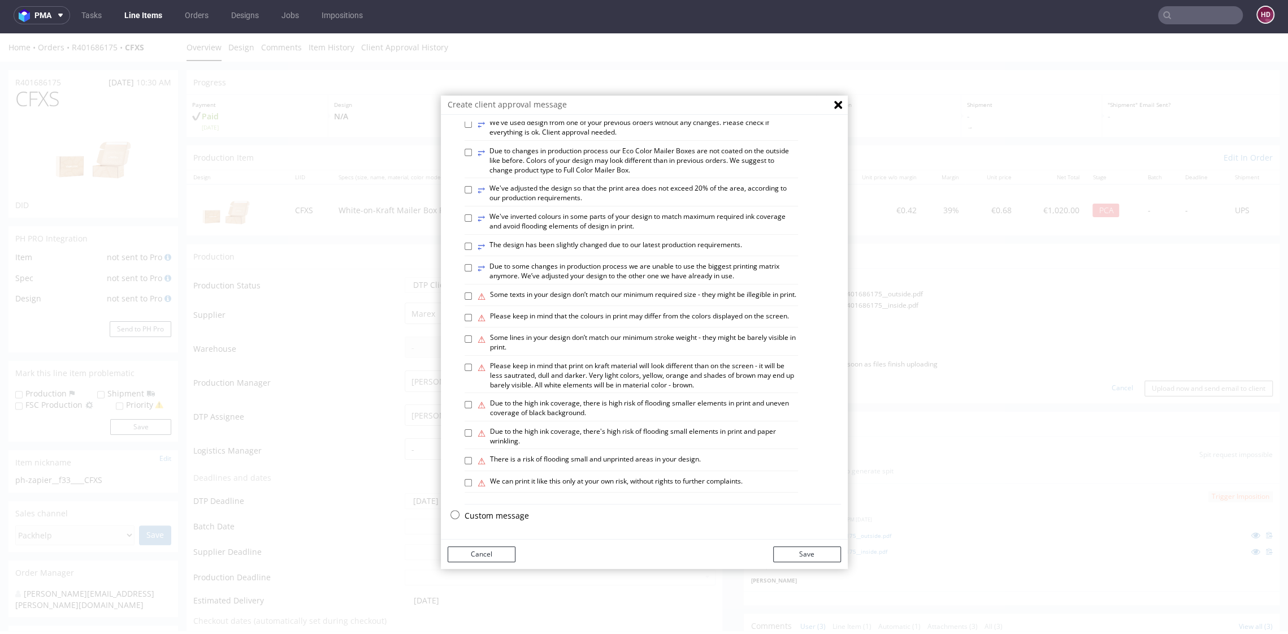
click at [517, 516] on p "Custom message" at bounding box center [653, 515] width 376 height 11
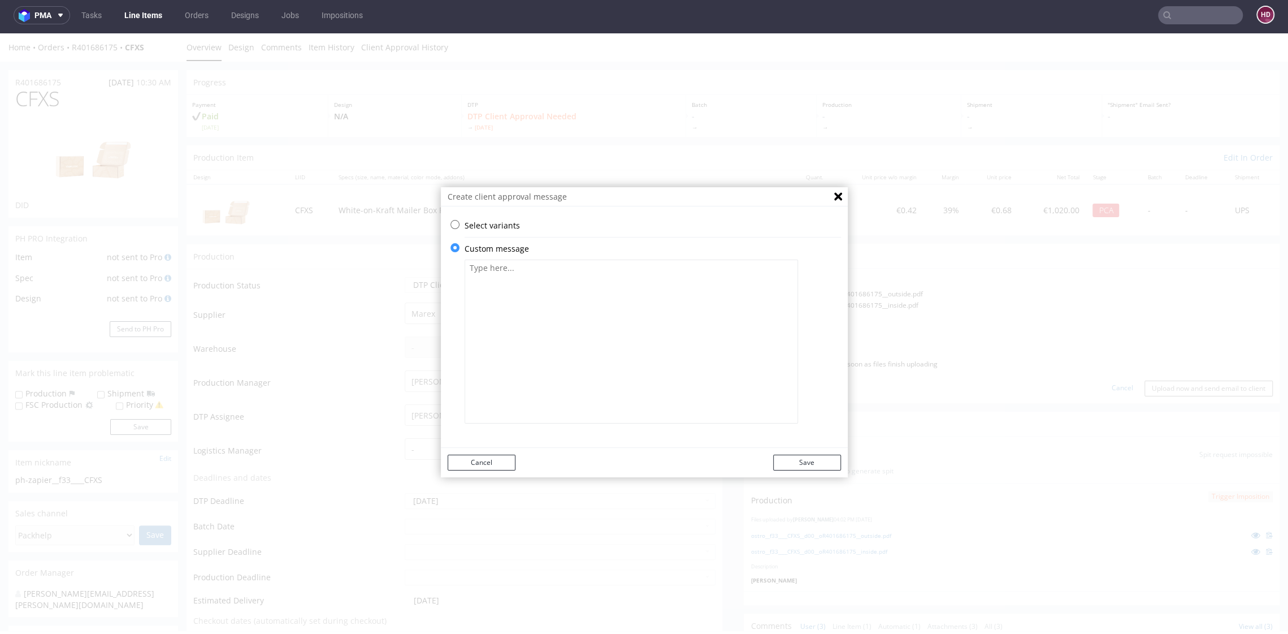
click at [599, 378] on textarea at bounding box center [631, 341] width 333 height 164
paste textarea "We made the “Look for the zero” icon in negative because there is a risk of the…"
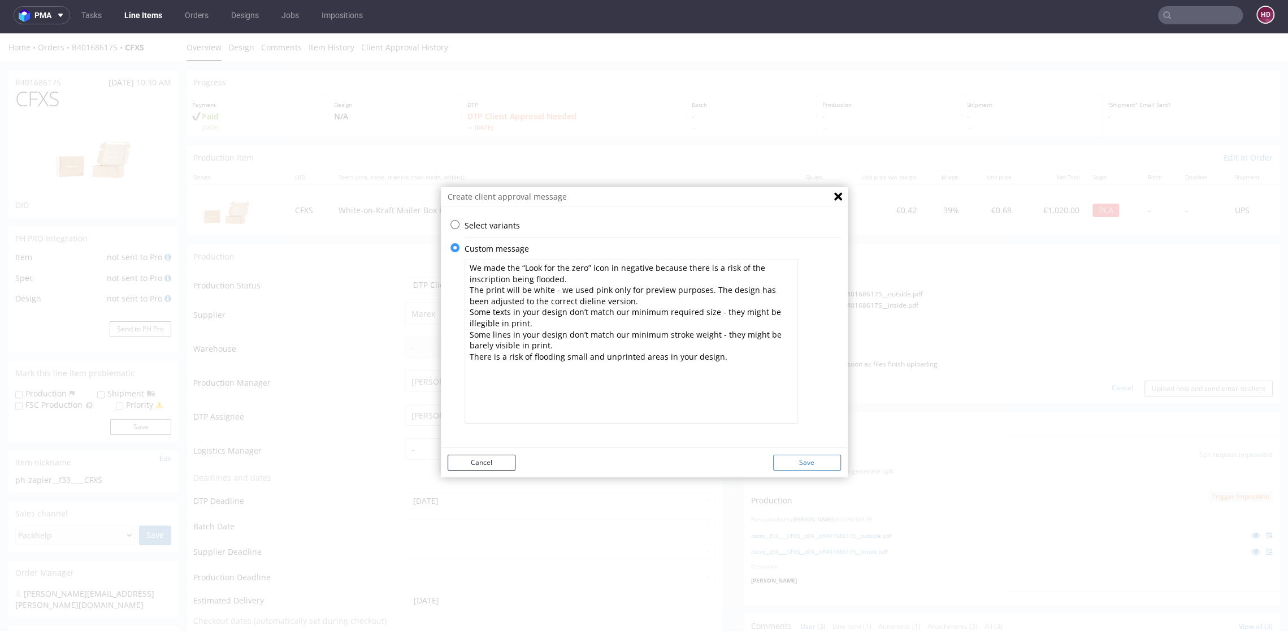
type textarea "We made the “Look for the zero” icon in negative because there is a risk of the…"
click at [798, 464] on button "Save" at bounding box center [807, 462] width 68 height 16
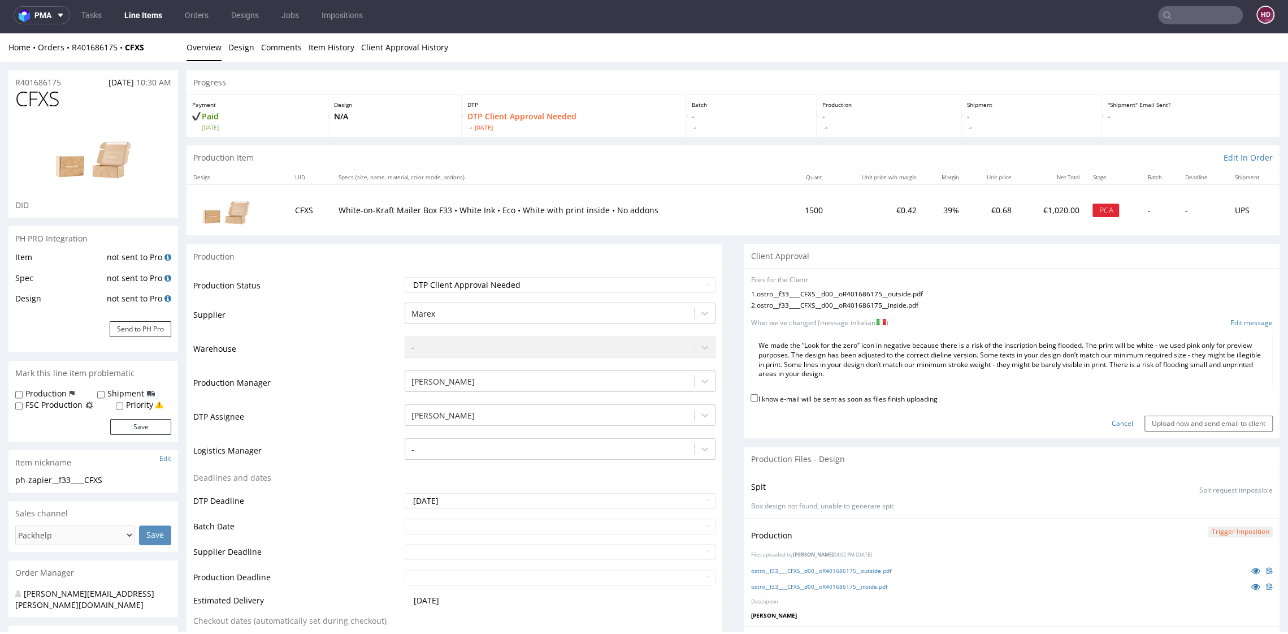
click at [805, 401] on label "I know e-mail will be sent as soon as files finish uploading" at bounding box center [844, 398] width 187 height 12
click at [758, 401] on input "I know e-mail will be sent as soon as files finish uploading" at bounding box center [754, 397] width 7 height 7
checkbox input "true"
click at [1183, 424] on input "Upload now and send email to client" at bounding box center [1209, 423] width 128 height 16
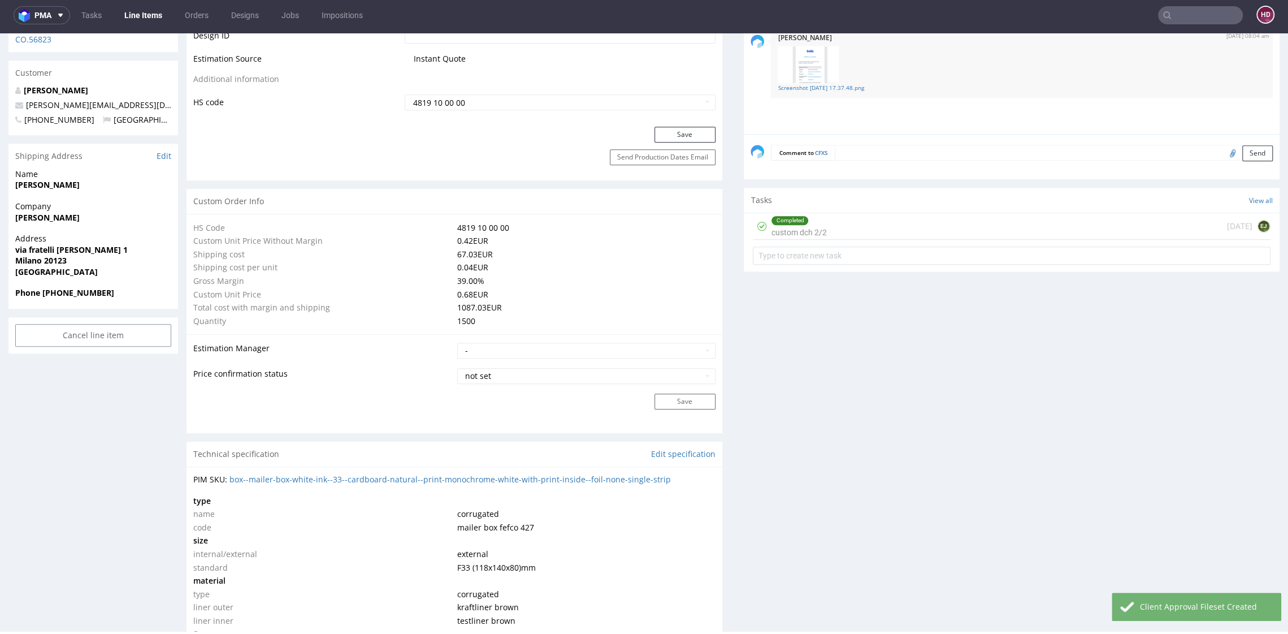
scroll to position [1732, 0]
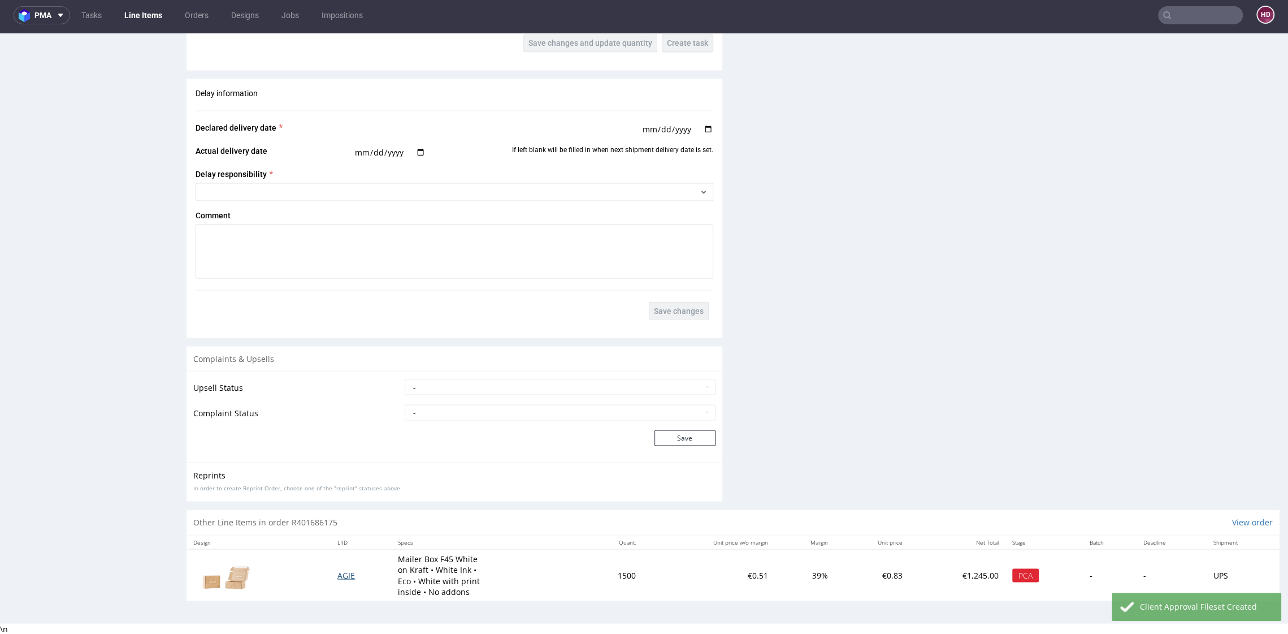
click at [340, 572] on span "AGIE" at bounding box center [346, 574] width 18 height 11
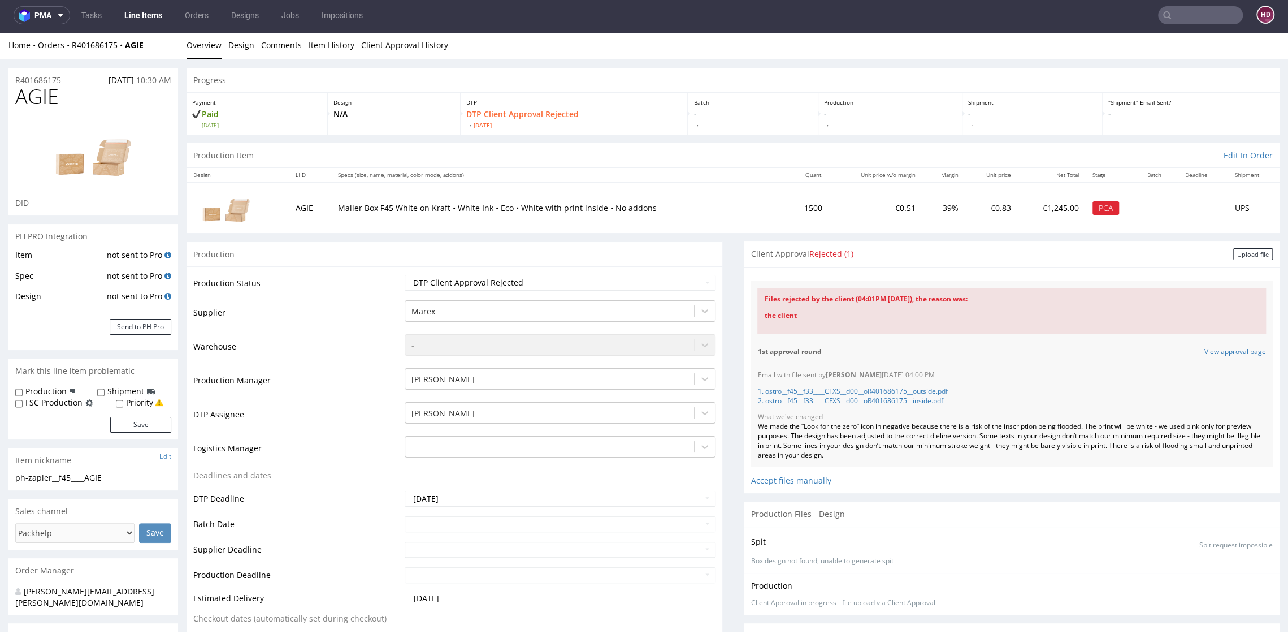
scroll to position [3, 0]
click at [1234, 252] on div "Upload file" at bounding box center [1253, 254] width 40 height 12
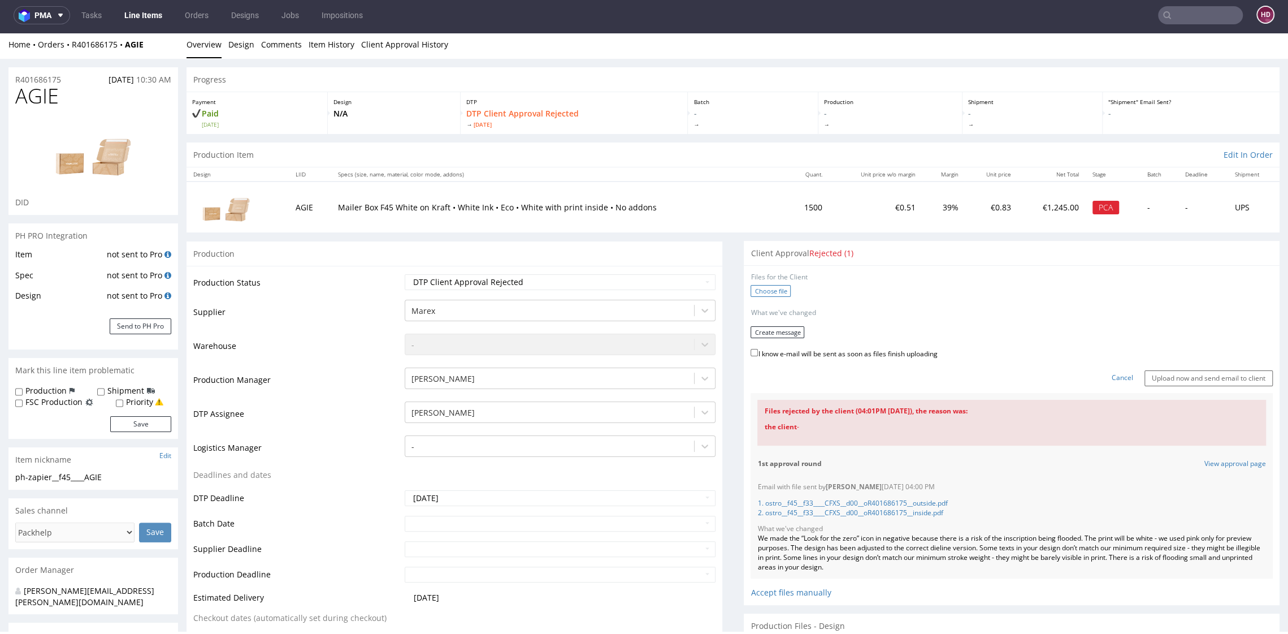
click at [753, 294] on label "Choose file" at bounding box center [771, 291] width 40 height 12
click at [0, 33] on input "Choose file" at bounding box center [0, 33] width 0 height 0
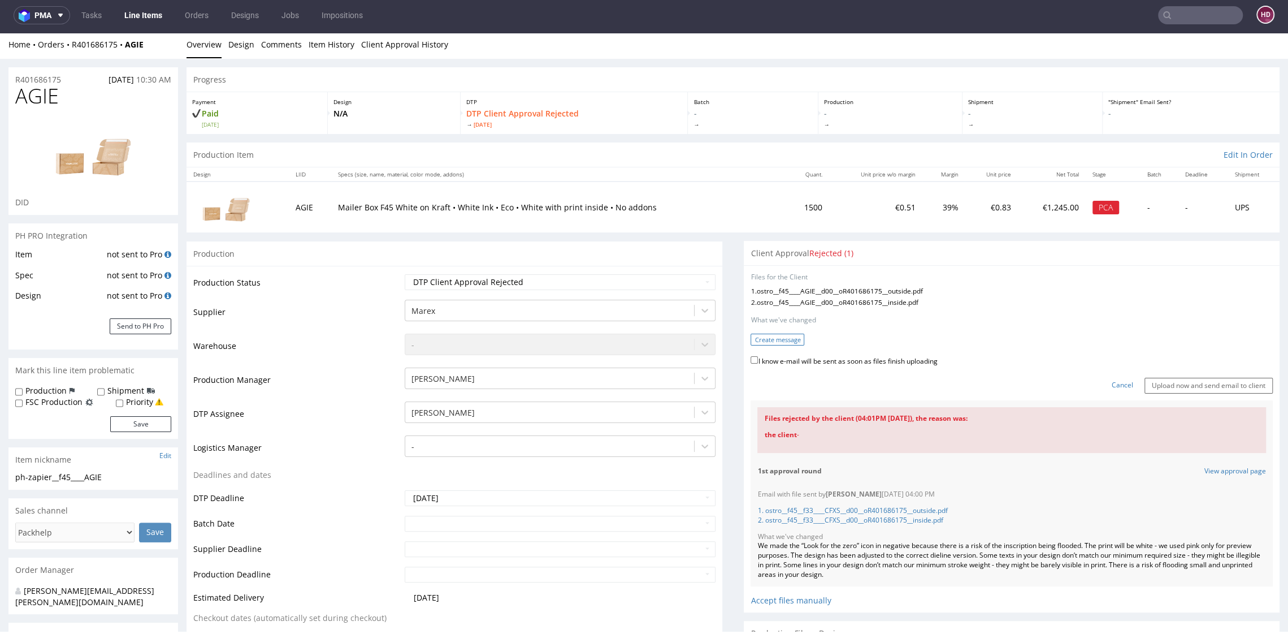
click at [776, 337] on button "Create message" at bounding box center [778, 339] width 54 height 12
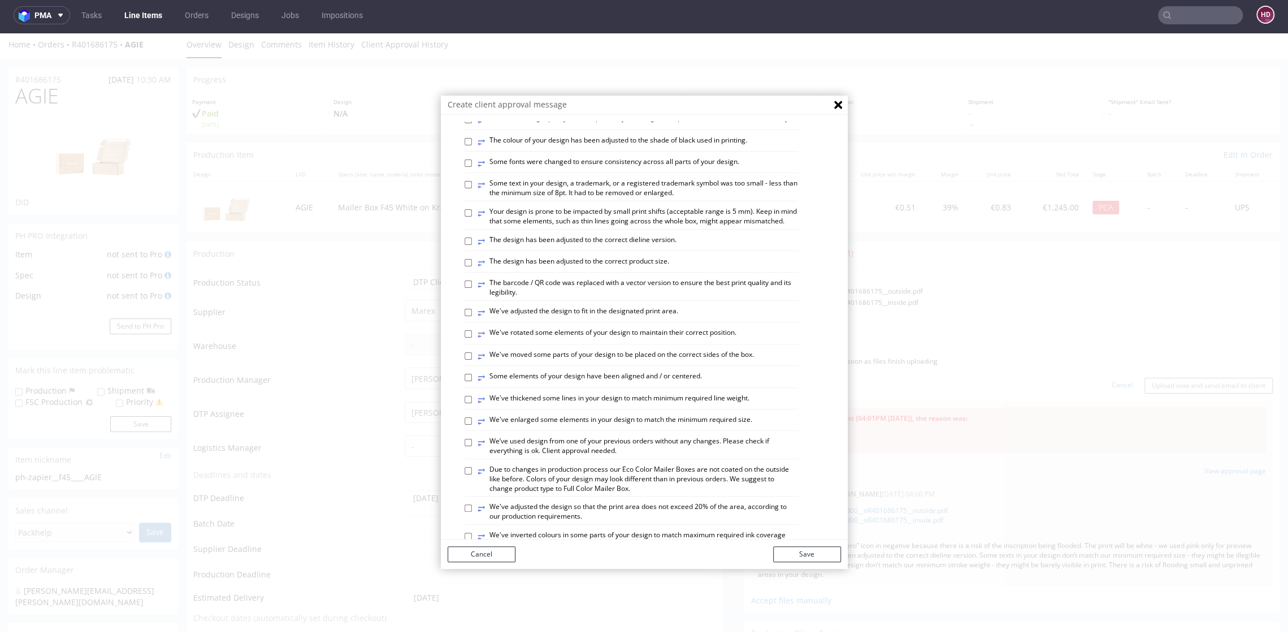
scroll to position [567, 0]
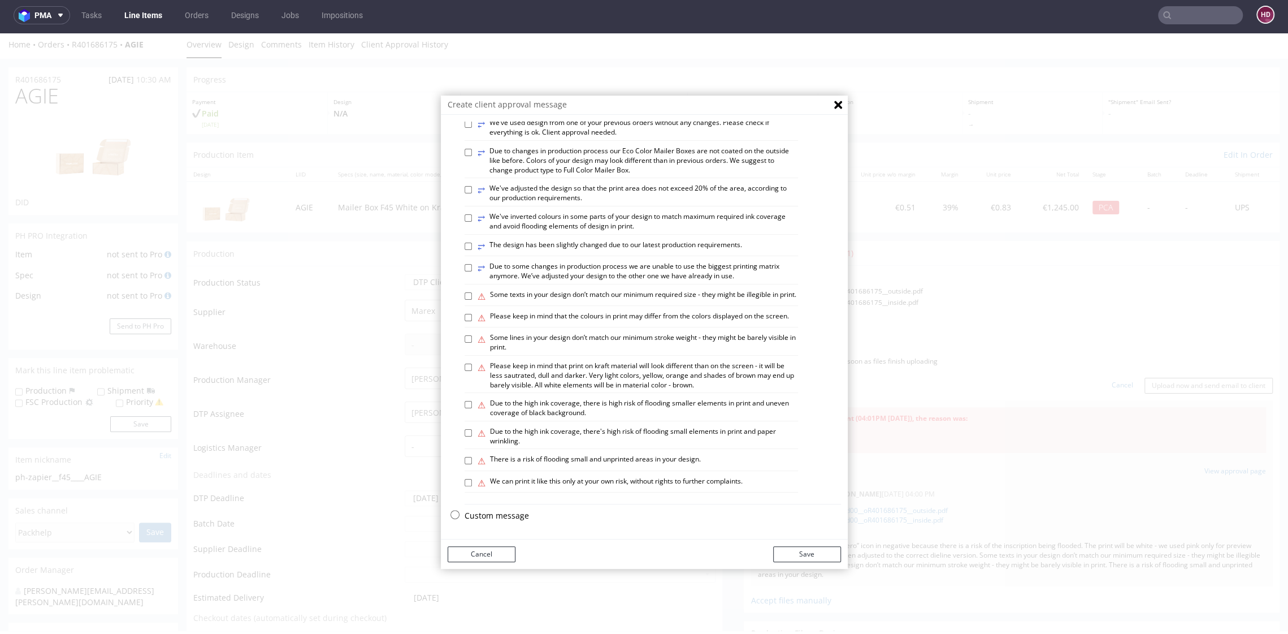
click at [483, 513] on p "Custom message" at bounding box center [653, 515] width 376 height 11
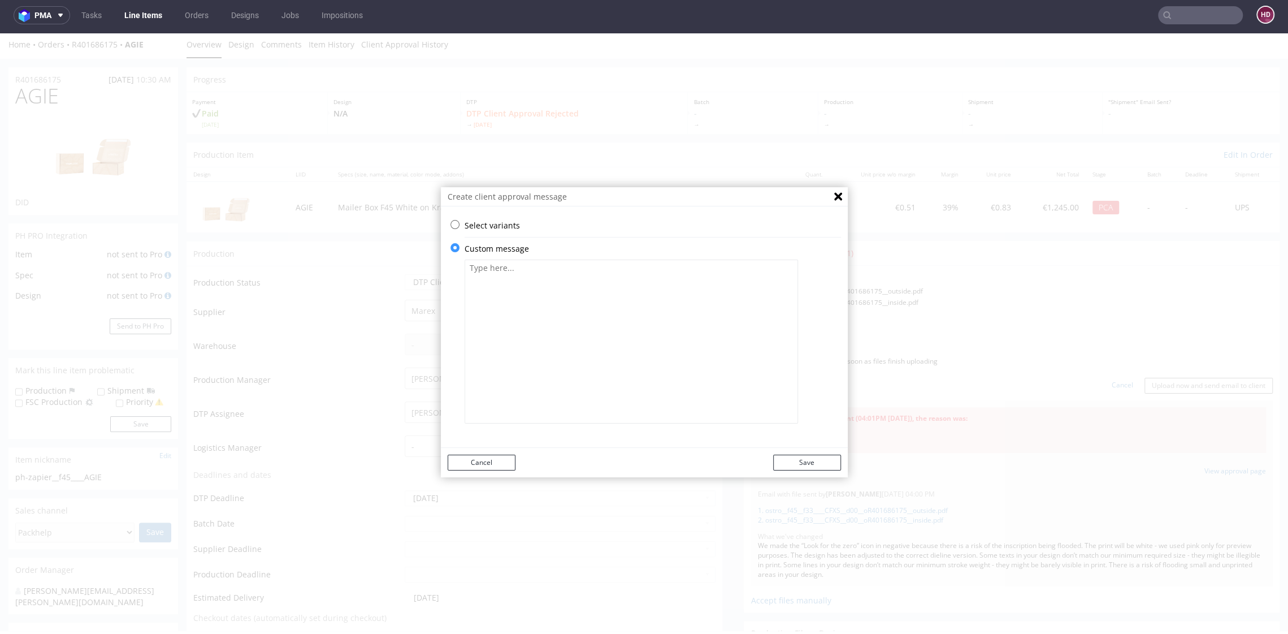
scroll to position [0, 0]
click at [573, 354] on textarea at bounding box center [631, 341] width 333 height 164
click at [521, 279] on textarea at bounding box center [631, 341] width 333 height 164
paste textarea "We made the “Look for the zero” icon in negative because there is a risk of the…"
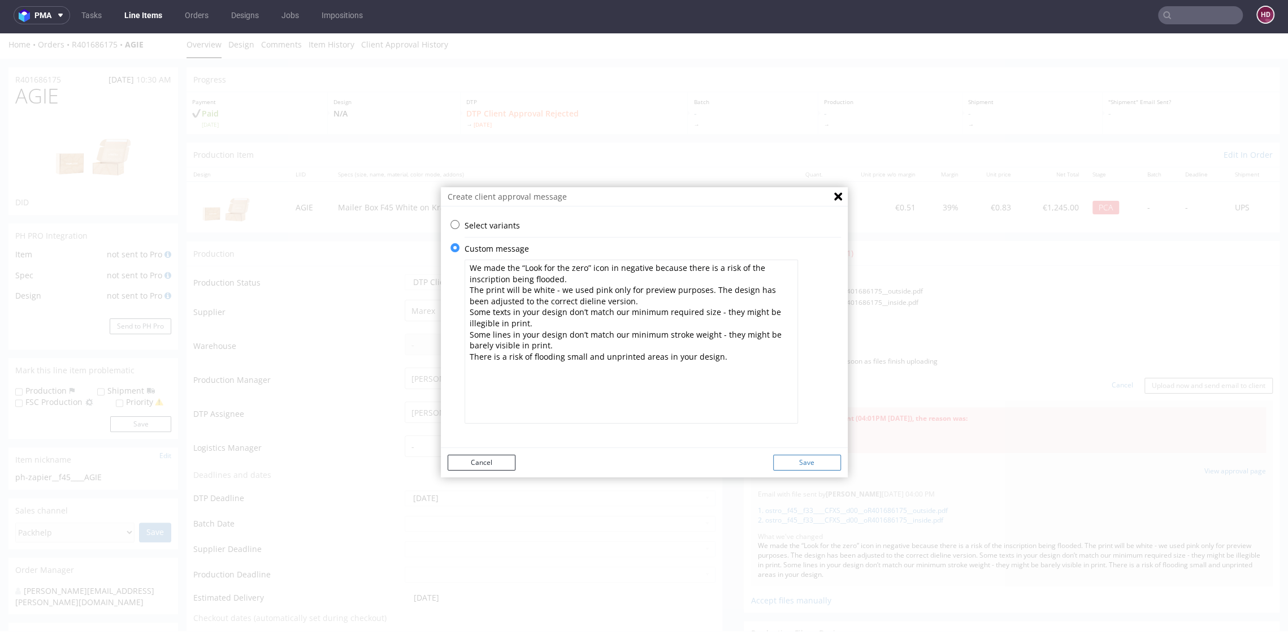
type textarea "We made the “Look for the zero” icon in negative because there is a risk of the…"
click at [797, 457] on button "Save" at bounding box center [807, 462] width 68 height 16
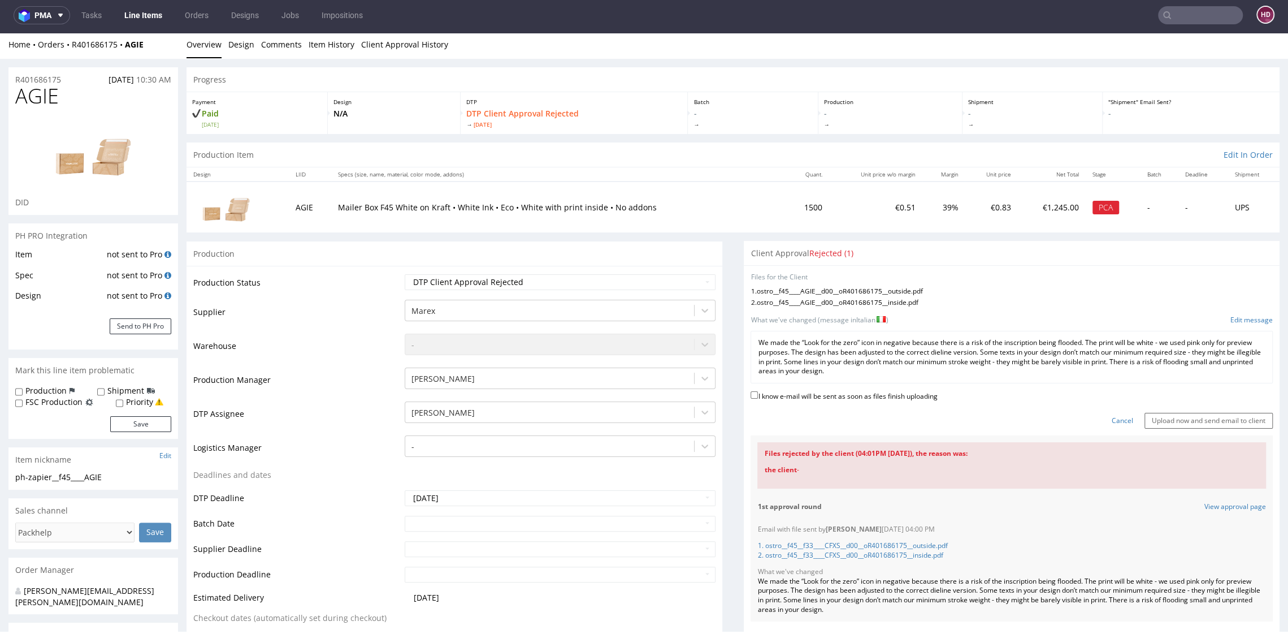
click at [819, 392] on label "I know e-mail will be sent as soon as files finish uploading" at bounding box center [844, 395] width 187 height 12
click at [758, 392] on input "I know e-mail will be sent as soon as files finish uploading" at bounding box center [754, 394] width 7 height 7
checkbox input "true"
click at [1185, 417] on input "Upload now and send email to client" at bounding box center [1209, 421] width 128 height 16
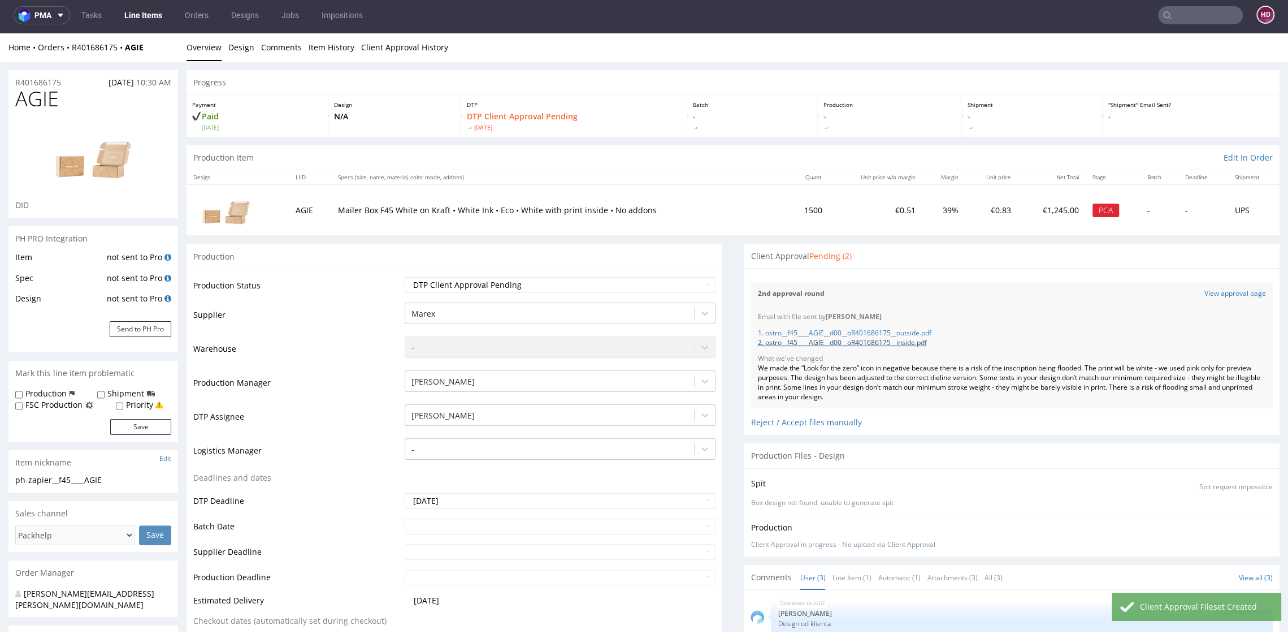
click at [890, 344] on link "2. ostro__f45____AGIE__d00__oR401686175__inside.pdf" at bounding box center [841, 342] width 169 height 10
click at [825, 332] on link "1. ostro__f45____AGIE__d00__oR401686175__outside.pdf" at bounding box center [844, 333] width 174 height 10
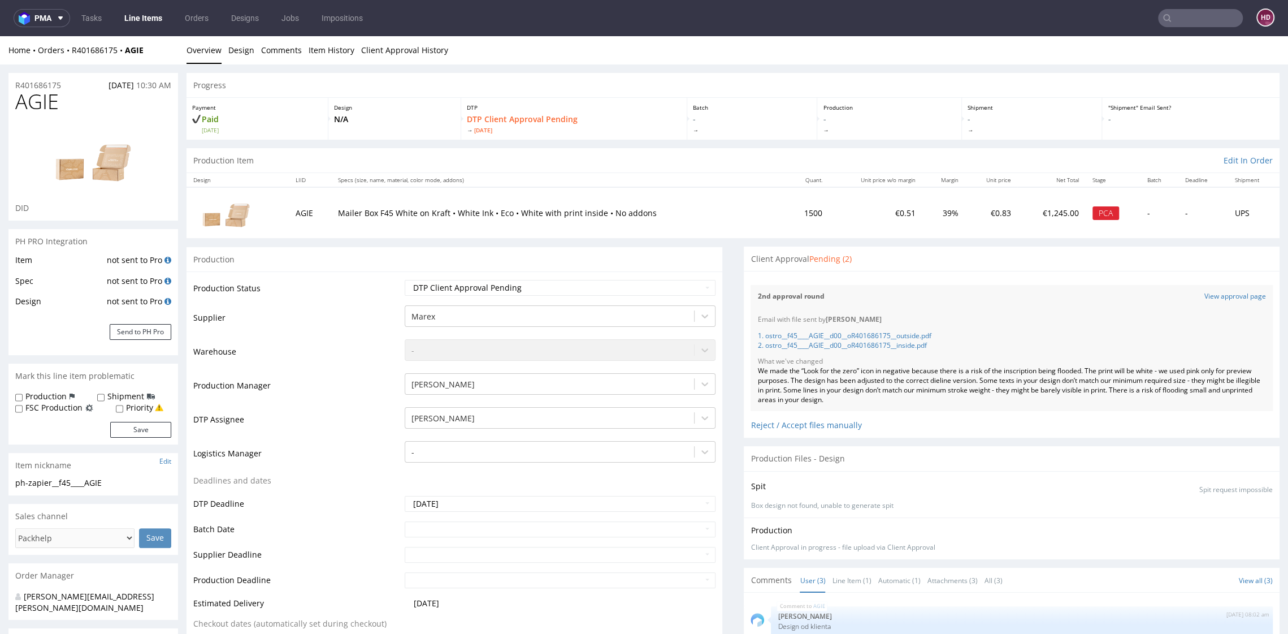
click at [158, 20] on link "Line Items" at bounding box center [143, 18] width 51 height 18
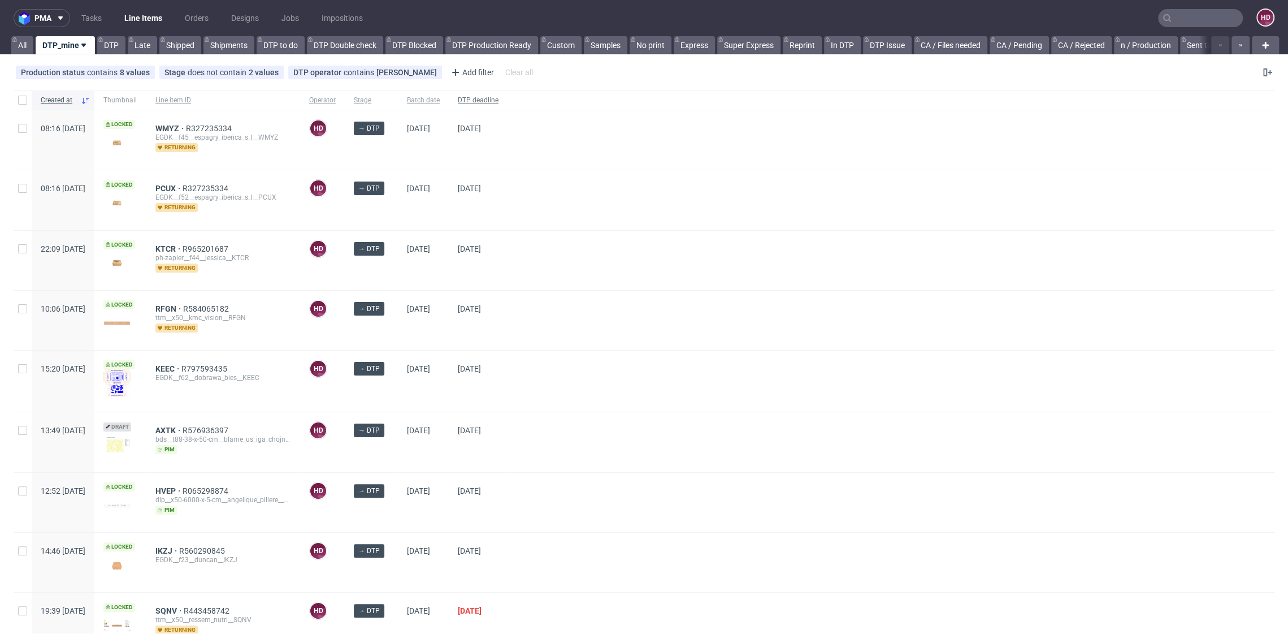
click at [499, 99] on span "DTP deadline" at bounding box center [478, 101] width 41 height 10
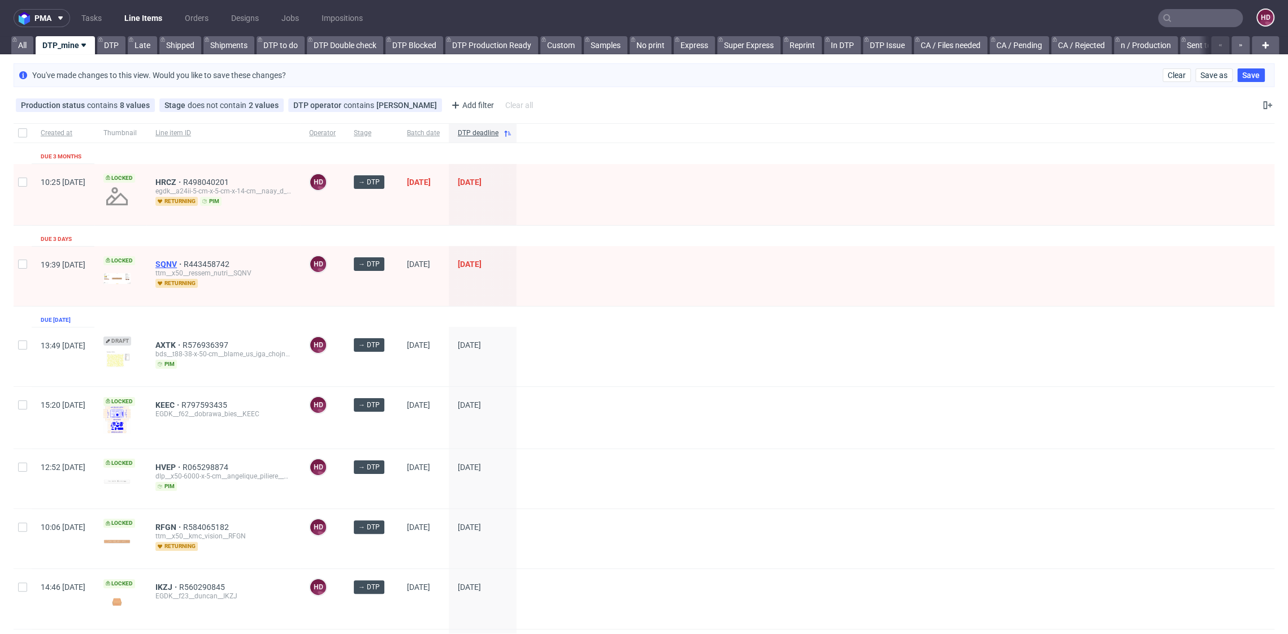
click at [184, 259] on span "SQNV" at bounding box center [169, 263] width 28 height 9
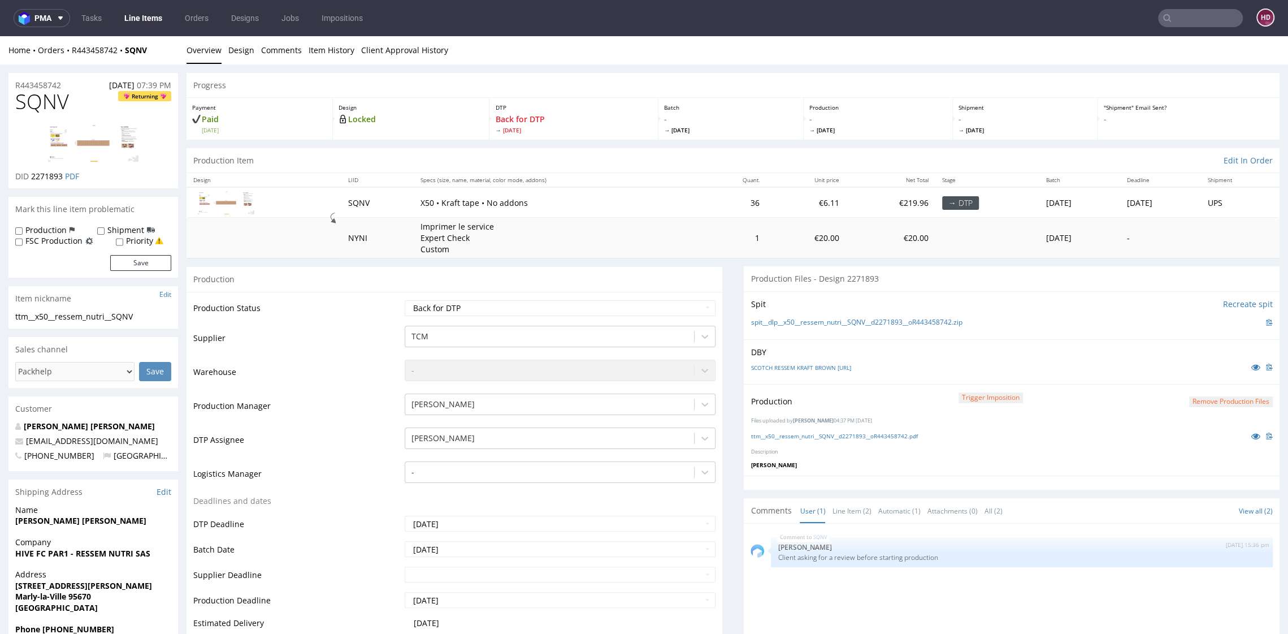
click at [148, 18] on link "Line Items" at bounding box center [143, 18] width 51 height 18
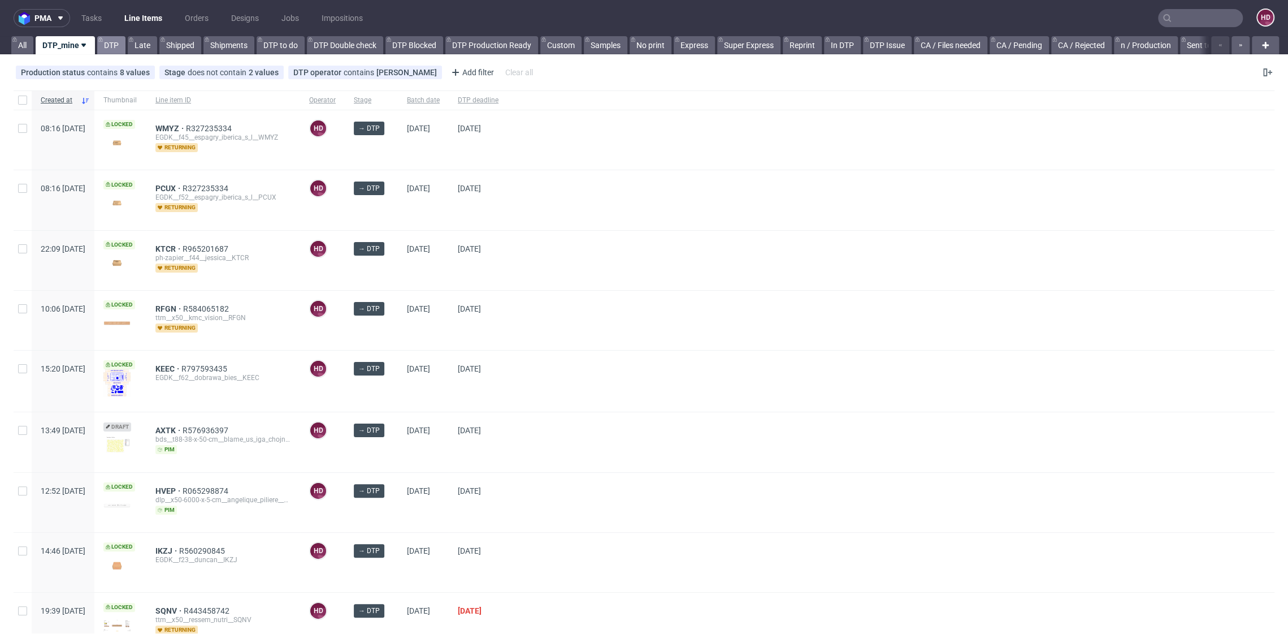
click at [111, 45] on link "DTP" at bounding box center [111, 45] width 28 height 18
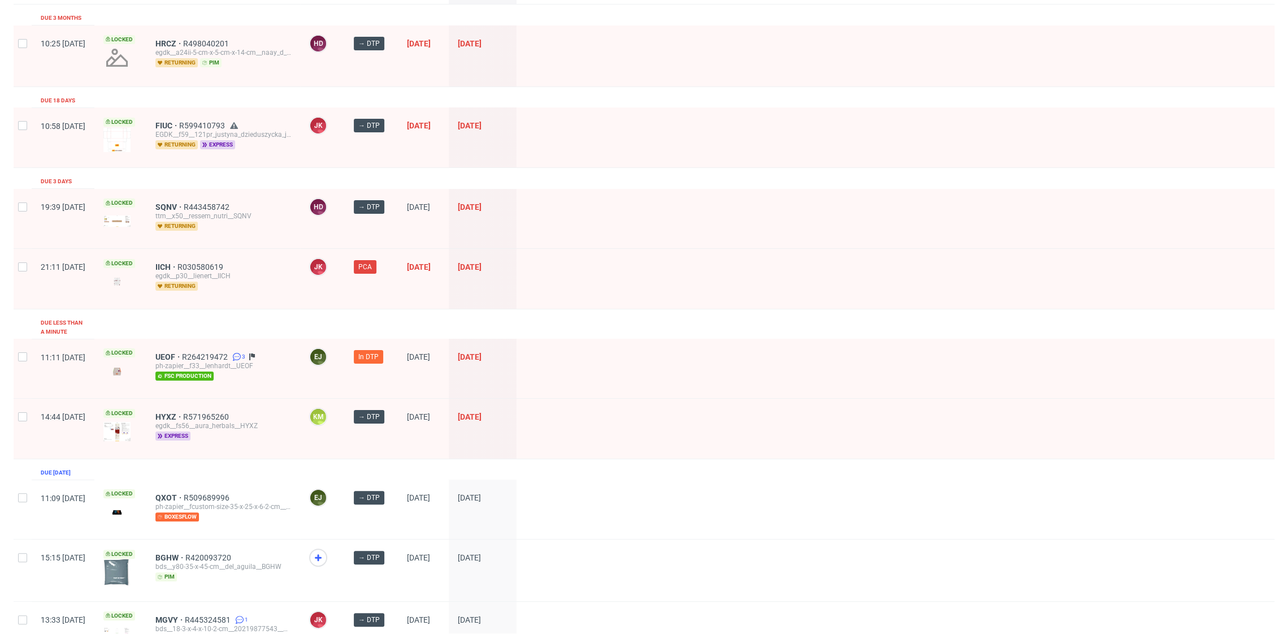
scroll to position [112, 0]
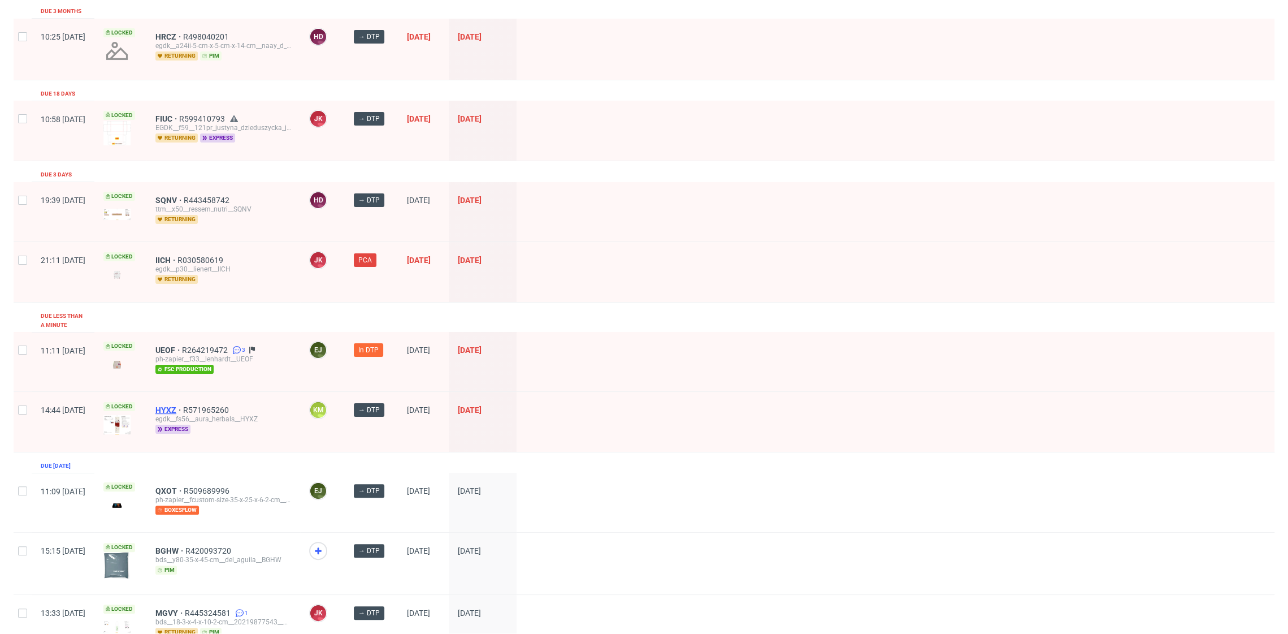
click at [183, 405] on span "HYXZ" at bounding box center [169, 409] width 28 height 9
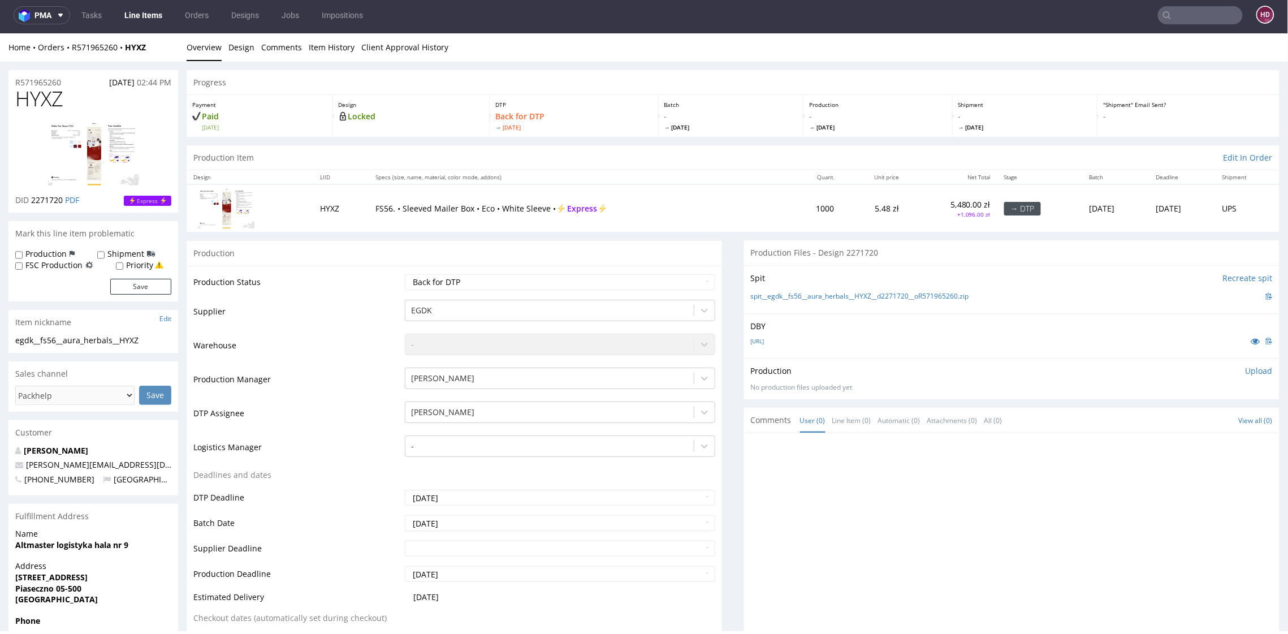
scroll to position [3, 0]
